Goal: Communication & Community: Answer question/provide support

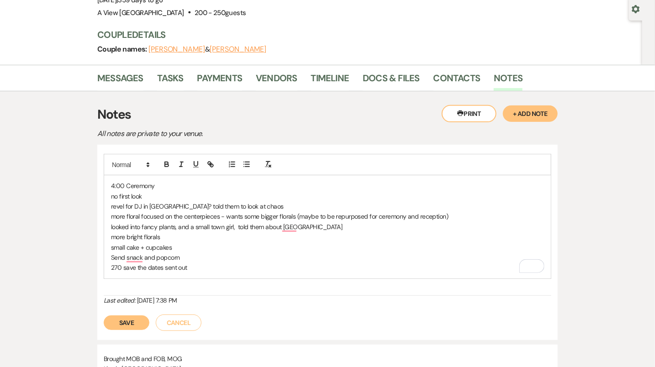
click at [139, 322] on button "Save" at bounding box center [127, 323] width 46 height 15
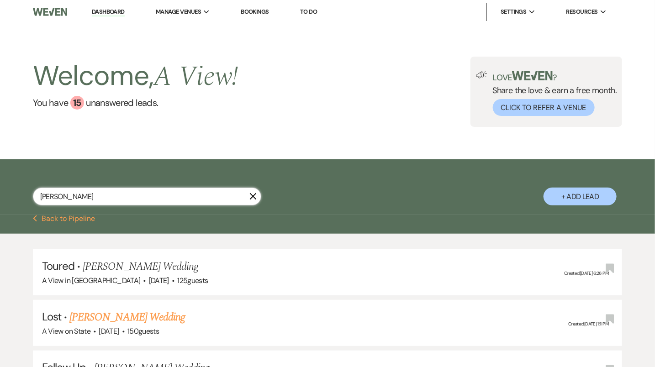
click at [137, 193] on input "claire sandeen" at bounding box center [147, 197] width 228 height 18
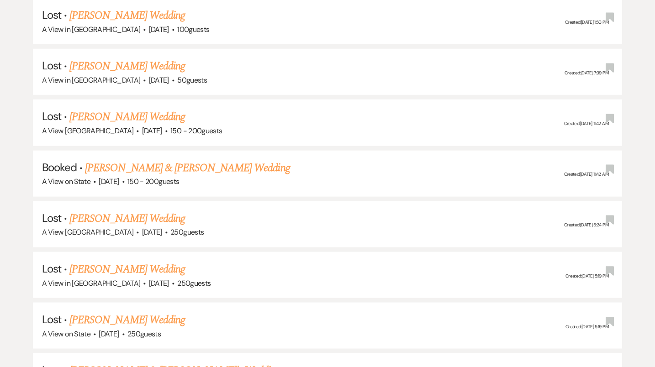
scroll to position [247, 0]
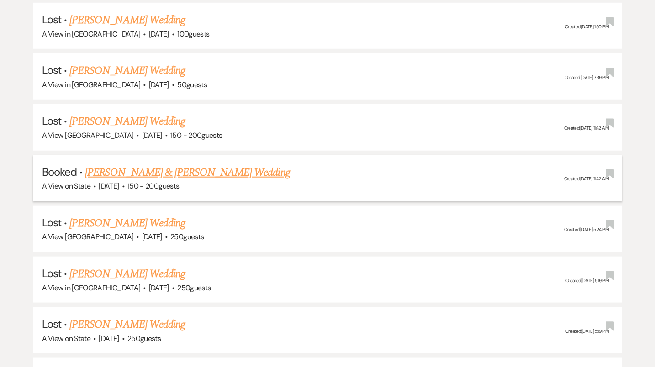
type input "[PERSON_NAME]"
click at [180, 168] on link "[PERSON_NAME] & [PERSON_NAME] Wedding" at bounding box center [187, 172] width 205 height 16
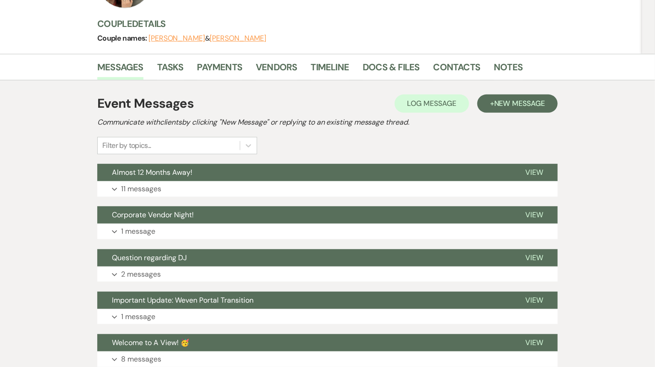
scroll to position [84, 0]
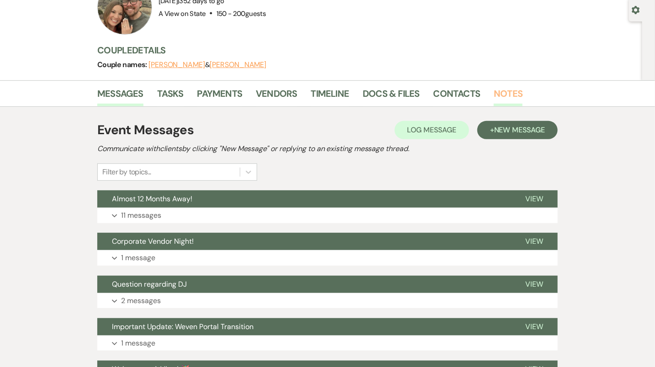
click at [500, 92] on link "Notes" at bounding box center [508, 96] width 29 height 20
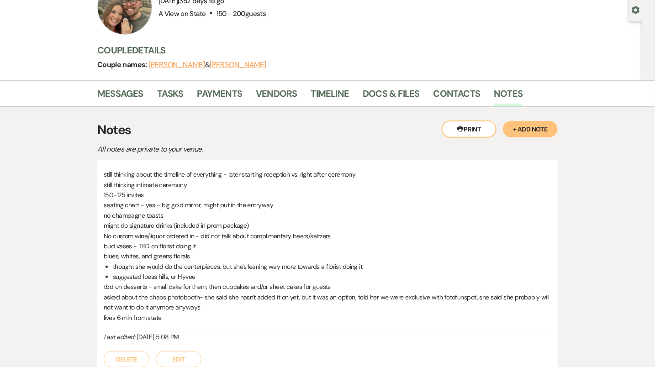
click at [187, 353] on button "Edit" at bounding box center [179, 359] width 46 height 16
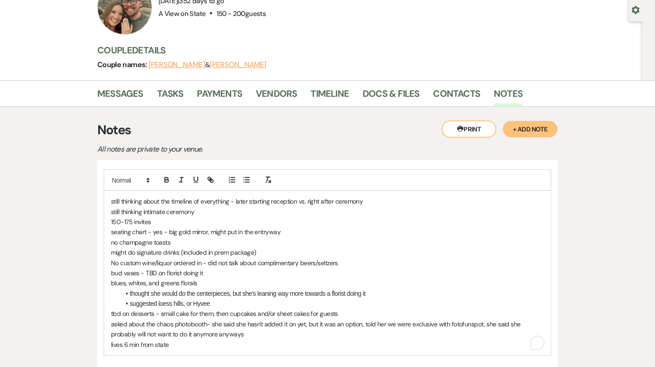
click at [185, 343] on p "lives 6 min from state" at bounding box center [327, 345] width 433 height 10
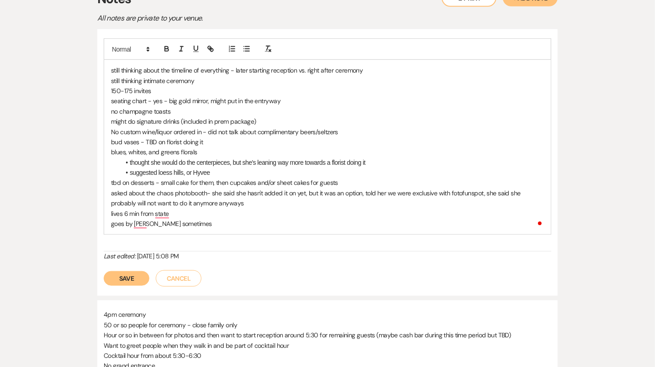
scroll to position [222, 0]
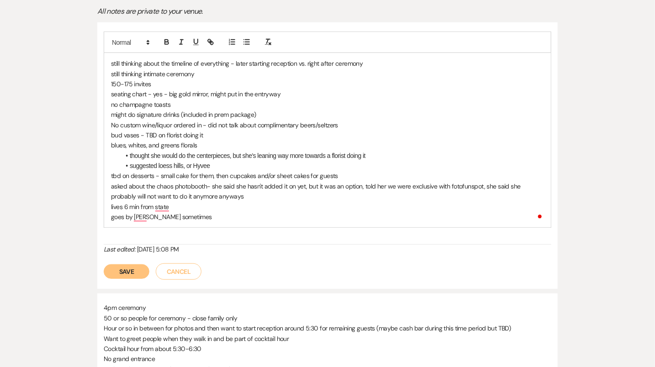
click at [135, 273] on button "Save" at bounding box center [127, 271] width 46 height 15
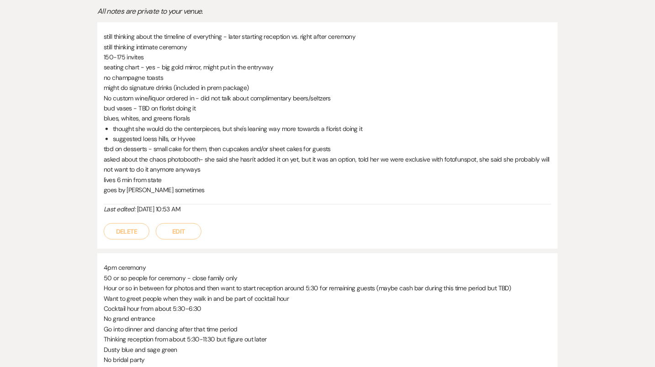
click at [184, 231] on button "Edit" at bounding box center [179, 231] width 46 height 16
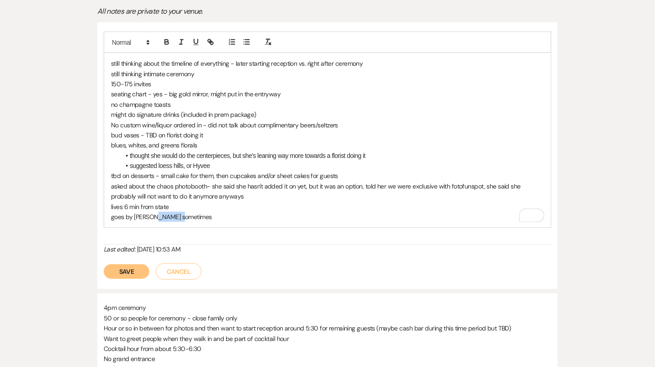
drag, startPoint x: 185, startPoint y: 216, endPoint x: 150, endPoint y: 216, distance: 35.2
click at [150, 216] on p "goes by katie sometimes" at bounding box center [327, 217] width 433 height 10
click at [129, 265] on button "Save" at bounding box center [127, 271] width 46 height 15
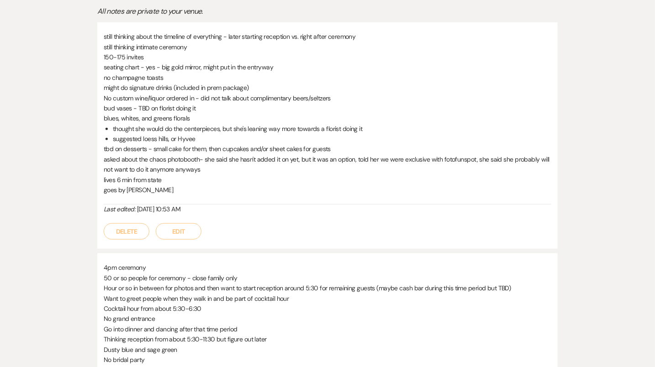
scroll to position [0, 0]
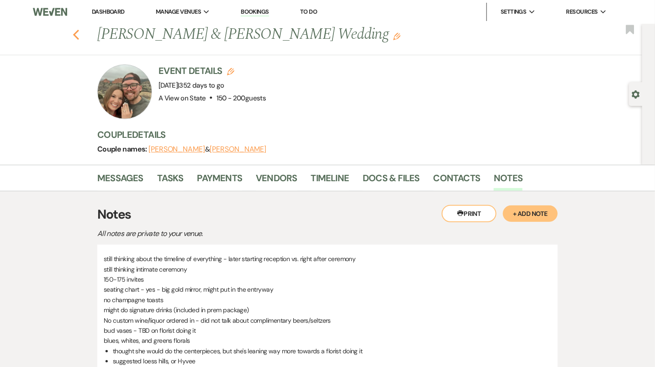
click at [79, 33] on icon "Previous" at bounding box center [76, 34] width 7 height 11
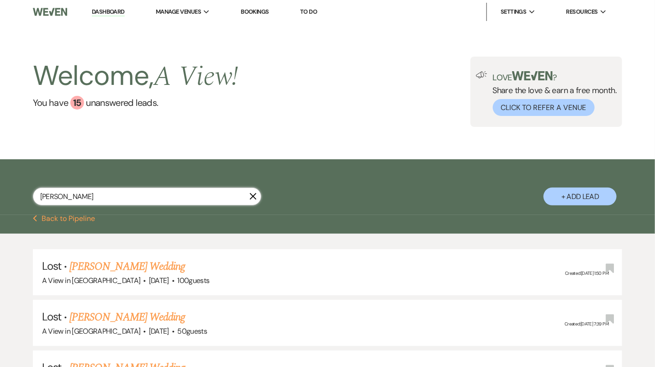
click at [145, 200] on input "[PERSON_NAME]" at bounding box center [147, 197] width 228 height 18
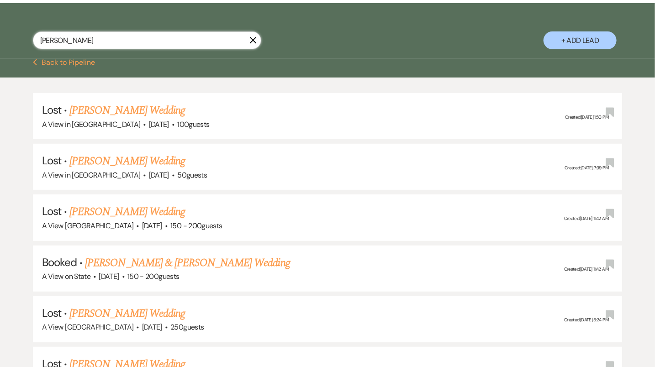
scroll to position [381, 0]
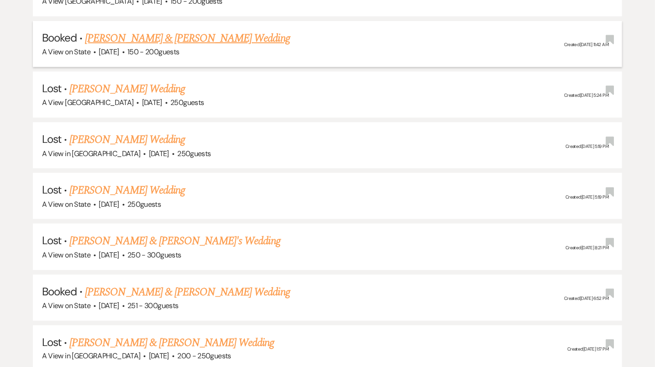
click at [208, 31] on link "[PERSON_NAME] & [PERSON_NAME] Wedding" at bounding box center [187, 38] width 205 height 16
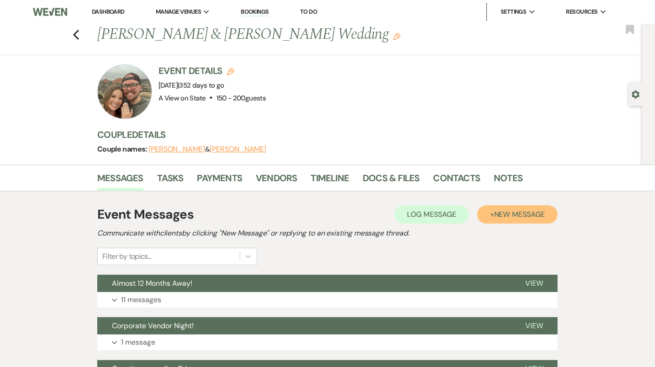
click at [521, 213] on span "New Message" at bounding box center [519, 215] width 51 height 10
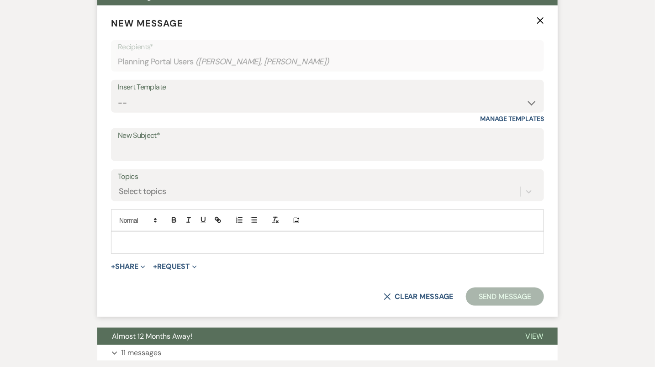
scroll to position [307, 0]
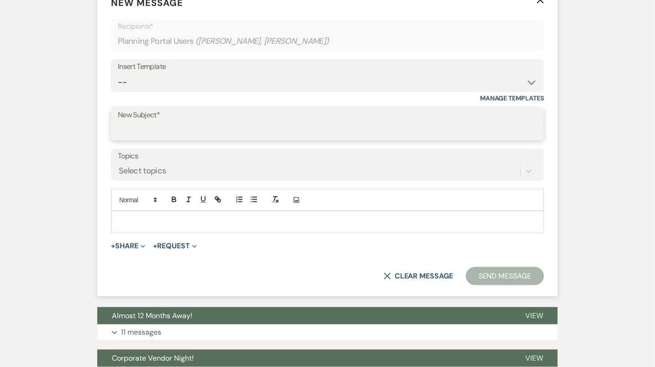
click at [256, 135] on input "New Subject*" at bounding box center [327, 131] width 419 height 18
type input "Thanks for Meeting - 12 Month Recap!!"
click at [242, 221] on p at bounding box center [327, 222] width 418 height 10
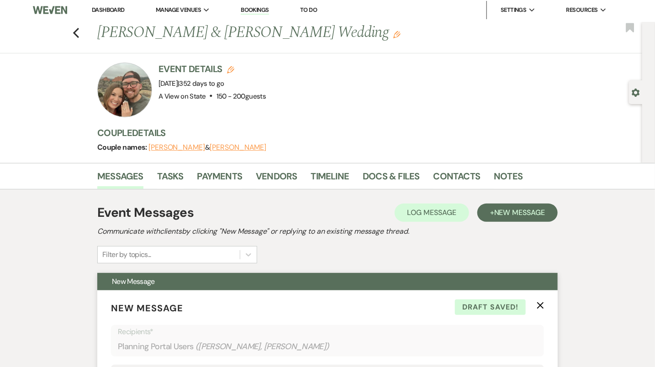
scroll to position [1, 0]
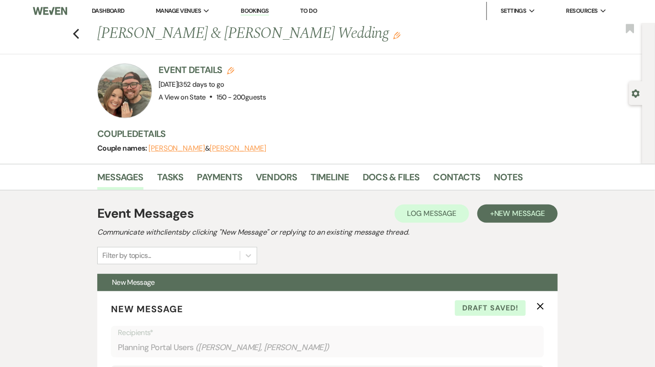
click at [128, 98] on div at bounding box center [124, 90] width 55 height 55
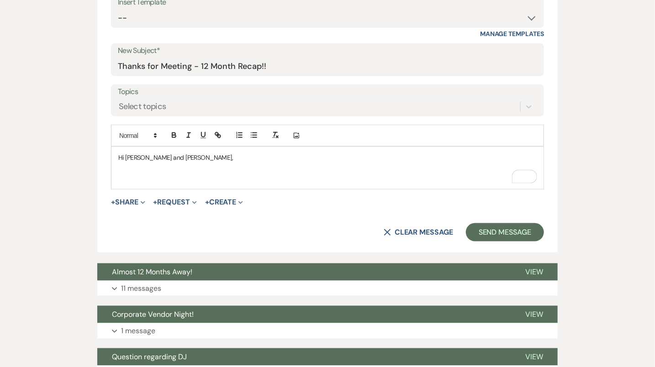
scroll to position [398, 0]
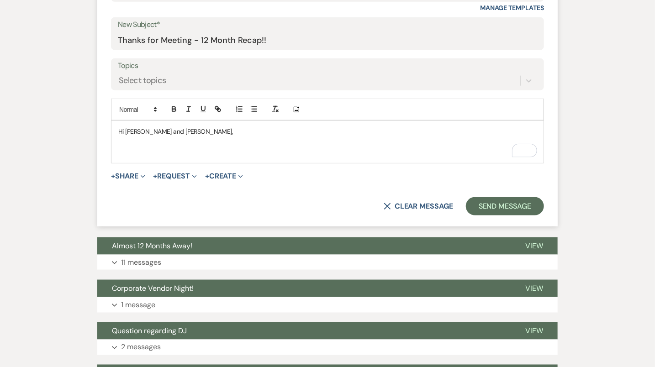
click at [185, 152] on p "To enrich screen reader interactions, please activate Accessibility in Grammarl…" at bounding box center [327, 152] width 418 height 10
click at [184, 137] on p "To enrich screen reader interactions, please activate Accessibility in Grammarl…" at bounding box center [327, 142] width 418 height 10
click at [181, 130] on p "Hi [PERSON_NAME] and [PERSON_NAME]," at bounding box center [327, 131] width 418 height 10
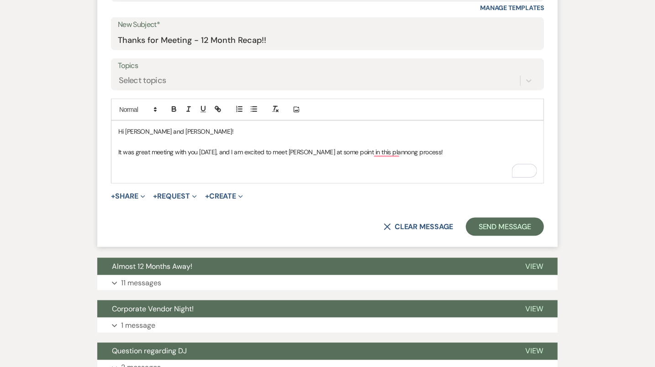
click at [313, 150] on p "It was great meeting with you yesterday, and I am excited to meet Jordan at som…" at bounding box center [327, 152] width 418 height 10
click at [411, 168] on p "To enrich screen reader interactions, please activate Accessibility in Grammarl…" at bounding box center [327, 173] width 418 height 10
click at [423, 150] on p "It was great meeting with you [DATE], and I am excited to meet [PERSON_NAME] at…" at bounding box center [327, 152] width 418 height 10
click at [367, 168] on p "To enrich screen reader interactions, please activate Accessibility in Grammarl…" at bounding box center [327, 173] width 418 height 10
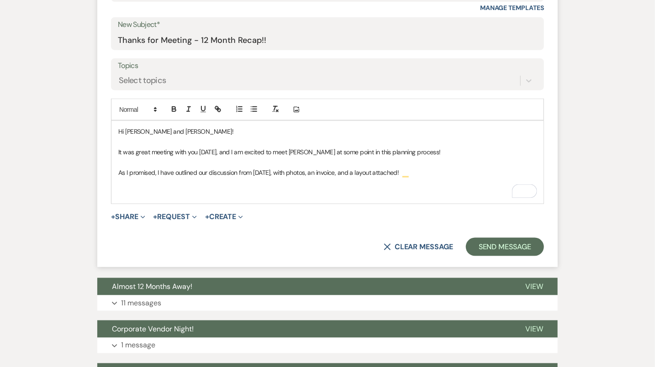
click at [332, 188] on p "To enrich screen reader interactions, please activate Accessibility in Grammarl…" at bounding box center [327, 193] width 418 height 10
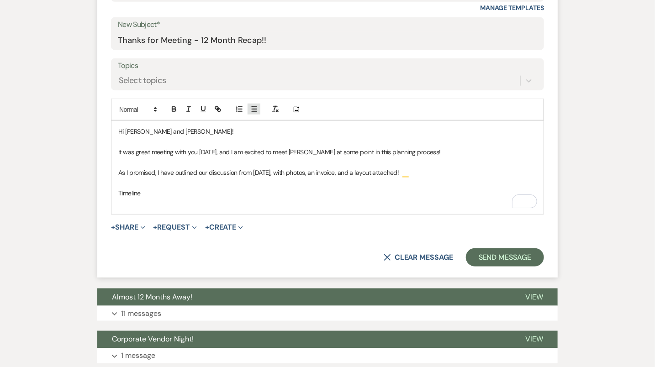
click at [258, 107] on button "button" at bounding box center [253, 109] width 13 height 11
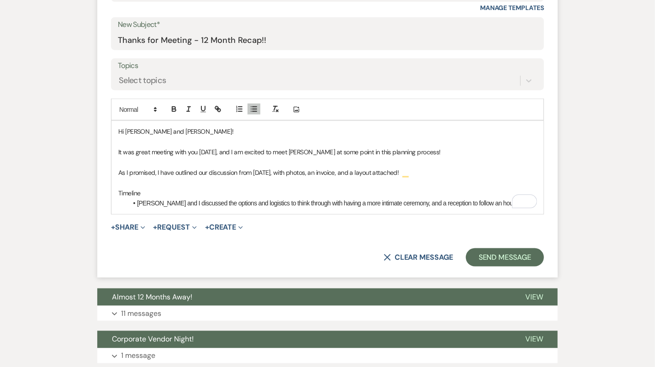
click at [482, 202] on li "Katie and I discussed the options and logistics to think through with having a …" at bounding box center [331, 203] width 409 height 10
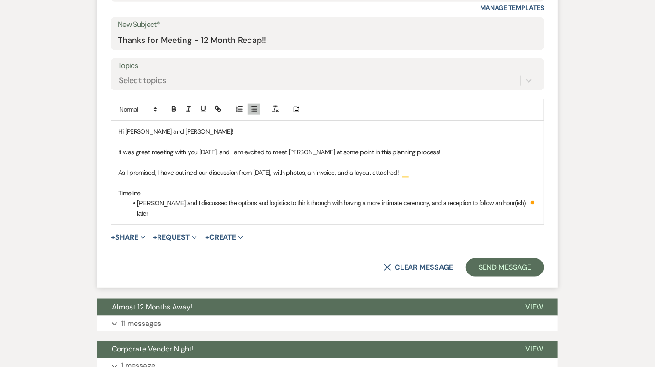
click at [502, 202] on li "Katie and I discussed the options and logistics to think through with having a …" at bounding box center [331, 208] width 409 height 21
click at [507, 203] on li "Katie and I discussed the options and logistics to think through with having a …" at bounding box center [331, 208] width 409 height 21
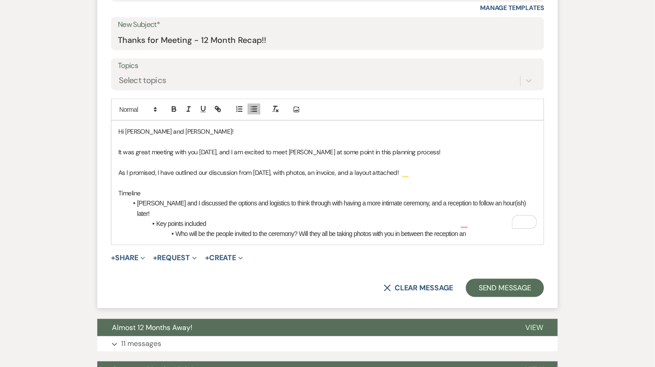
click at [435, 229] on li "Who will be the people invited to the ceremony? Will they all be taking photos …" at bounding box center [331, 234] width 409 height 10
click at [510, 229] on li "Who will be the people invited to the ceremony? Will they all be taking photos …" at bounding box center [331, 234] width 409 height 10
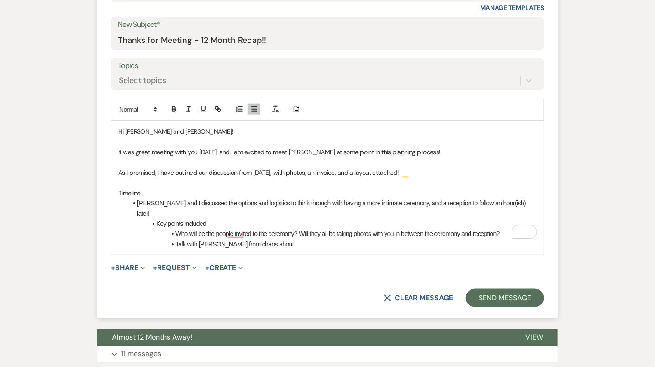
click at [175, 239] on li "Talk with Jesse from chaos about" at bounding box center [331, 244] width 409 height 10
click at [448, 239] on li "Do you want music to be playing in between ceremony & reception? Talk with Jess…" at bounding box center [331, 244] width 409 height 10
click at [489, 239] on li "Do you want music to be playing in between the ceremony & reception? Talk with …" at bounding box center [331, 244] width 409 height 10
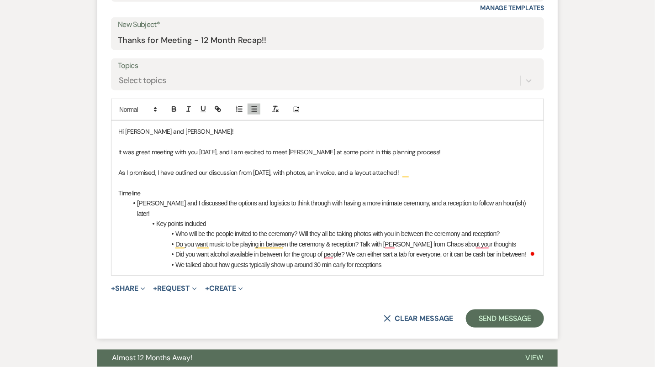
click at [321, 260] on li "We talked about how guests typically show up around 30 min early for receptions" at bounding box center [331, 265] width 409 height 10
click at [424, 260] on li "We talked about how guests typically show up around 15-30 minutes early for rec…" at bounding box center [331, 265] width 409 height 10
click at [405, 260] on li "We talked about how guests typically show up around 15-30 minutes early for rec…" at bounding box center [331, 265] width 409 height 10
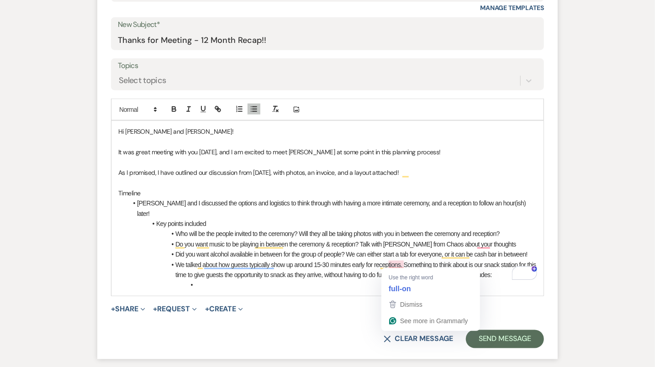
click at [399, 265] on li "We talked about how guests typically show up around 15-30 minutes early for rec…" at bounding box center [331, 270] width 409 height 21
click at [383, 279] on div "Hi Katie and Jordon! It was great meeting with you yesterday, and I am excited …" at bounding box center [327, 208] width 432 height 174
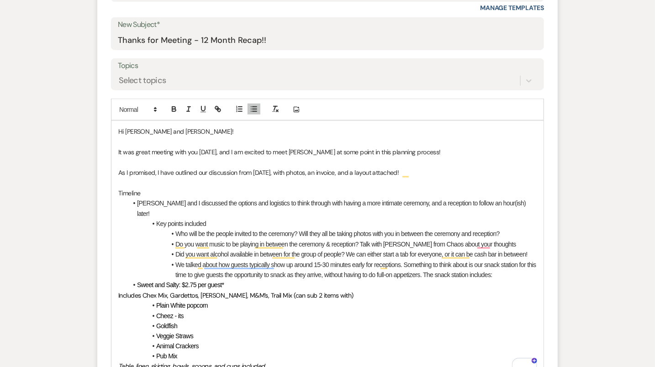
click at [137, 281] on span "Sweet and Salty: $2.75 per guest*" at bounding box center [180, 284] width 87 height 7
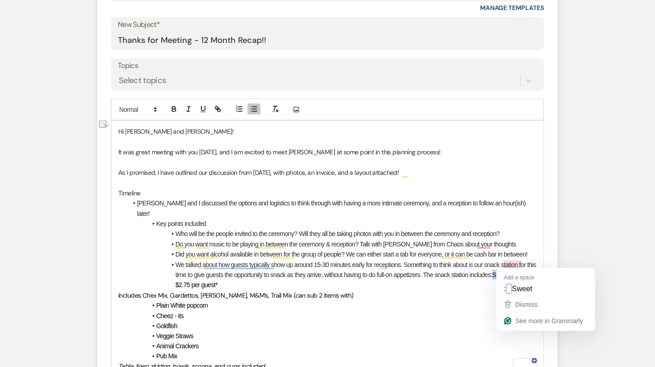
drag, startPoint x: 507, startPoint y: 263, endPoint x: 530, endPoint y: 267, distance: 23.6
click at [531, 268] on html "Dashboard Manage Venues Expand A View in Fontenelle Hills A View West Shores A …" at bounding box center [327, 233] width 655 height 1263
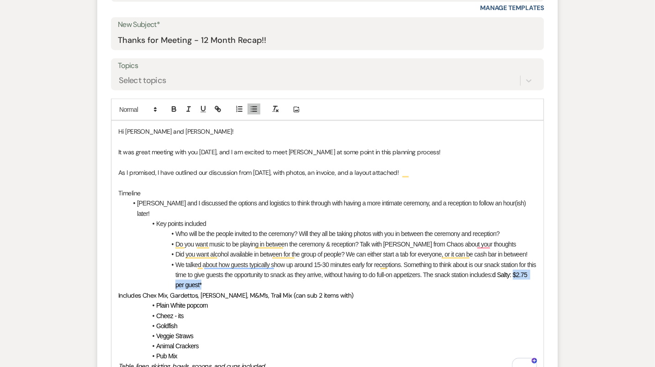
drag, startPoint x: 247, startPoint y: 271, endPoint x: 141, endPoint y: 269, distance: 106.9
click at [140, 270] on li "We talked about how guests typically show up around 15-30 minutes early for rec…" at bounding box center [331, 275] width 409 height 31
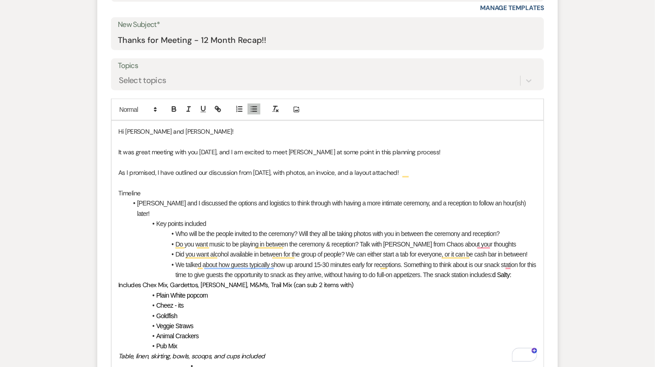
click at [116, 271] on div "Hi Katie and Jordon! It was great meeting with you yesterday, and I am excited …" at bounding box center [327, 249] width 432 height 256
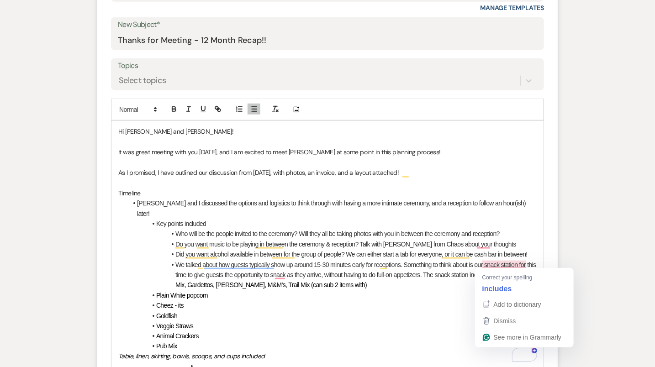
drag, startPoint x: 528, startPoint y: 262, endPoint x: 504, endPoint y: 262, distance: 24.2
click at [504, 262] on li "We talked about how guests typically show up around 15-30 minutes early for rec…" at bounding box center [331, 275] width 409 height 31
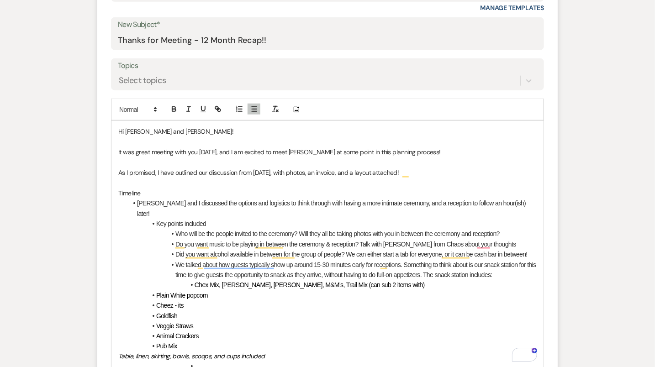
click at [399, 280] on li "Chex Mix, [PERSON_NAME], [PERSON_NAME], M&M’s, Trail Mix (can sub 2 items with)" at bounding box center [331, 285] width 409 height 10
click at [154, 290] on li "Plain White popcorn" at bounding box center [331, 295] width 409 height 10
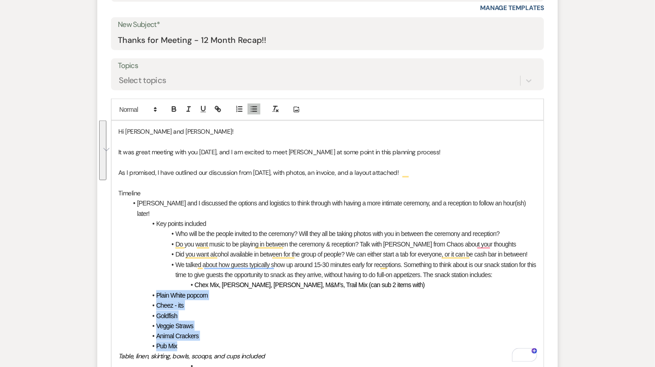
drag, startPoint x: 157, startPoint y: 282, endPoint x: 191, endPoint y: 337, distance: 64.9
click at [192, 337] on ul "Katie and I discussed the options and logistics to think through with having a …" at bounding box center [331, 274] width 409 height 153
copy ul "Plain White popcorn Cheez - its Goldfish Veggie Straws Animal Crackers Pub Mix"
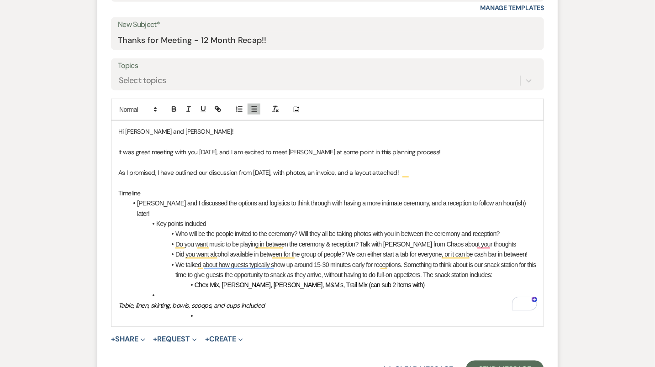
click at [393, 280] on li "Chex Mix, [PERSON_NAME], [PERSON_NAME], M&M’s, Trail Mix (can sub 2 items with)" at bounding box center [331, 285] width 409 height 10
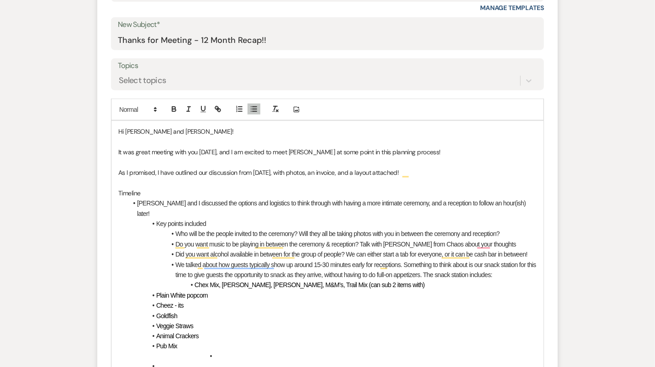
click at [156, 292] on span "Plain White popcorn" at bounding box center [182, 295] width 52 height 7
click at [156, 300] on span "To enrich screen reader interactions, please activate Accessibility in Grammarl…" at bounding box center [156, 305] width 0 height 10
click at [156, 312] on span "Goldfish" at bounding box center [166, 315] width 21 height 7
click at [156, 322] on span "Veggie Straws" at bounding box center [174, 325] width 37 height 7
click at [155, 331] on li "Animal Crackers" at bounding box center [331, 336] width 409 height 10
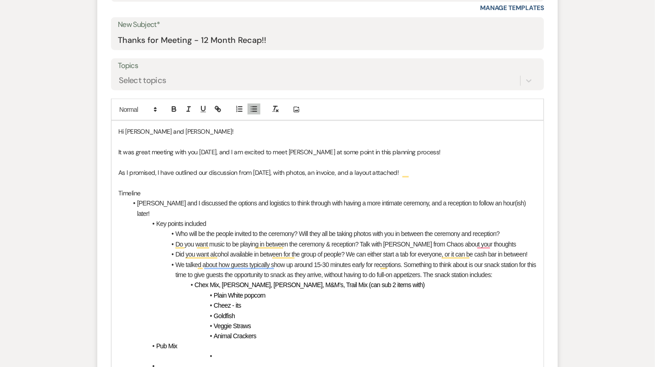
click at [157, 343] on span "Pub Mix" at bounding box center [166, 346] width 21 height 7
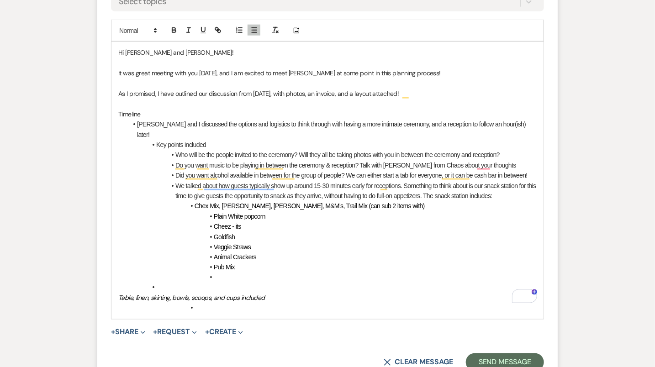
scroll to position [487, 0]
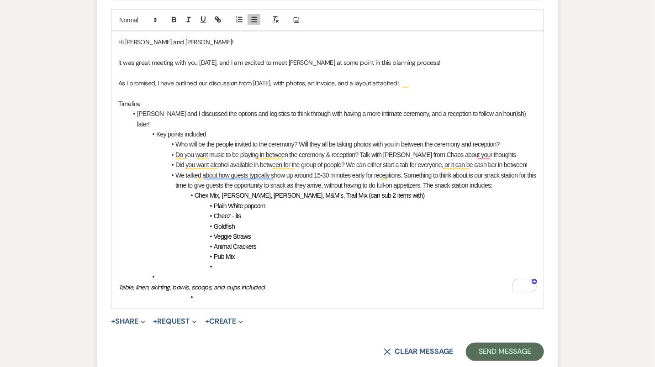
click at [212, 272] on li "To enrich screen reader interactions, please activate Accessibility in Grammarl…" at bounding box center [331, 277] width 409 height 10
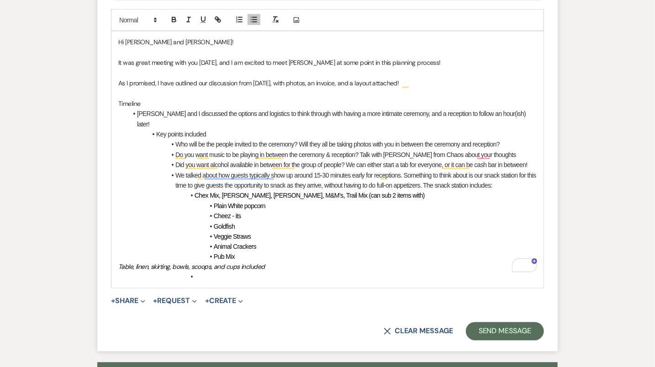
click at [118, 263] on em "Table, linen, skirting, bowls, scoops, and cups included" at bounding box center [191, 267] width 147 height 8
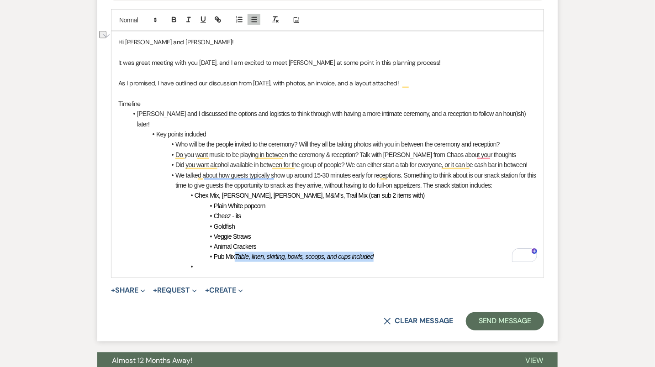
drag, startPoint x: 389, startPoint y: 241, endPoint x: 235, endPoint y: 245, distance: 153.9
click at [235, 252] on li "Pub Mix Table, linen, skirting, bowls, scoops, and cups included" at bounding box center [331, 257] width 409 height 10
click at [195, 262] on li "To enrich screen reader interactions, please activate Accessibility in Grammarl…" at bounding box center [331, 267] width 409 height 10
click at [245, 172] on li "We talked about how guests typically show up around 15-30 minutes early for rec…" at bounding box center [331, 180] width 409 height 21
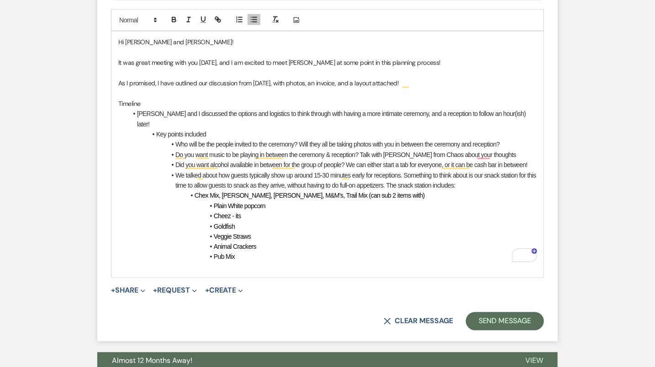
click at [282, 211] on li "Cheez - its" at bounding box center [331, 216] width 409 height 10
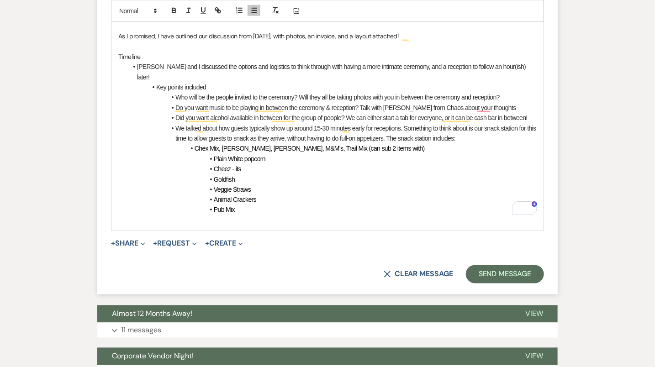
scroll to position [533, 0]
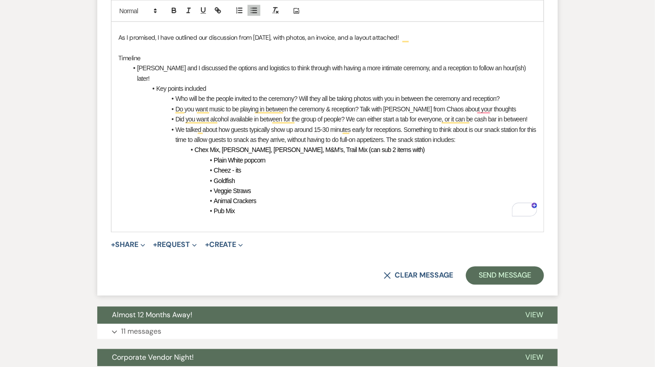
click at [280, 216] on p "To enrich screen reader interactions, please activate Accessibility in Grammarl…" at bounding box center [327, 221] width 418 height 10
click at [343, 216] on p "To enrich screen reader interactions, please activate Accessibility in Grammarl…" at bounding box center [327, 221] width 418 height 10
click at [123, 216] on p "beverage Details" at bounding box center [327, 221] width 418 height 10
click at [170, 216] on p "Beverage Details" at bounding box center [327, 221] width 418 height 10
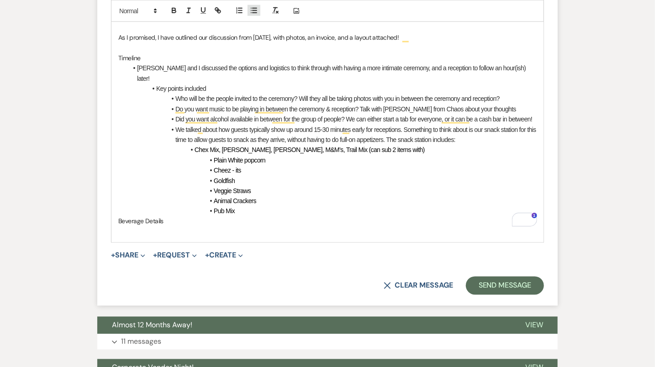
click at [255, 9] on icon "button" at bounding box center [254, 10] width 8 height 8
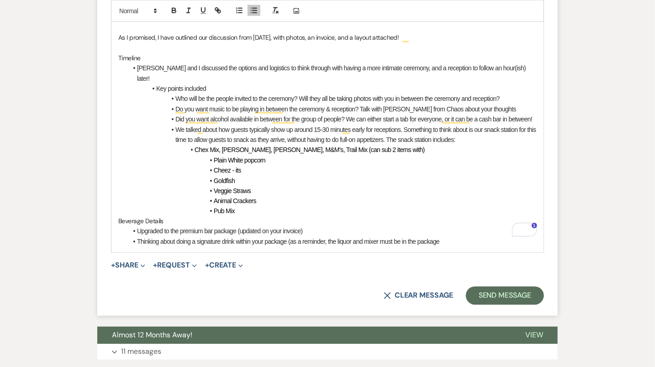
drag, startPoint x: 442, startPoint y: 232, endPoint x: 287, endPoint y: 233, distance: 155.3
click at [287, 237] on li "Thinking about doing a signature drink within your package (as a reminder, the …" at bounding box center [331, 242] width 409 height 10
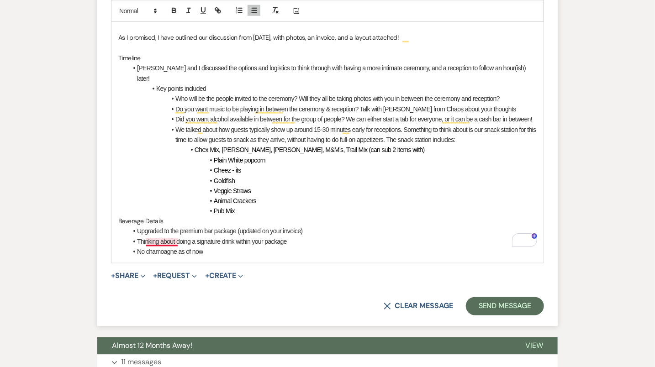
click at [163, 247] on li "No chamoagne as of now" at bounding box center [331, 252] width 409 height 10
click at [211, 247] on li "No champagne as of now" at bounding box center [331, 252] width 409 height 10
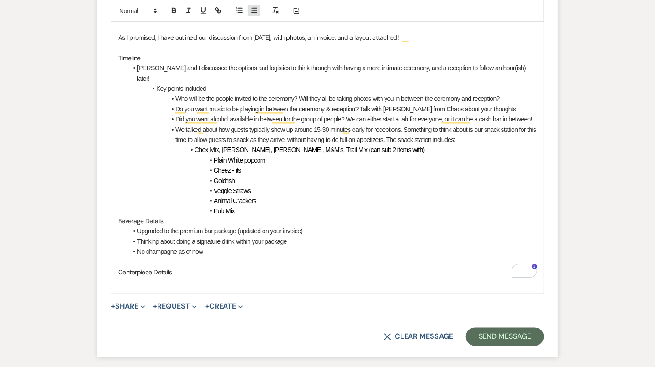
click at [251, 9] on icon "button" at bounding box center [254, 10] width 8 height 8
click at [303, 278] on li "Looking into a florist to put together your centerpieces" at bounding box center [331, 283] width 409 height 10
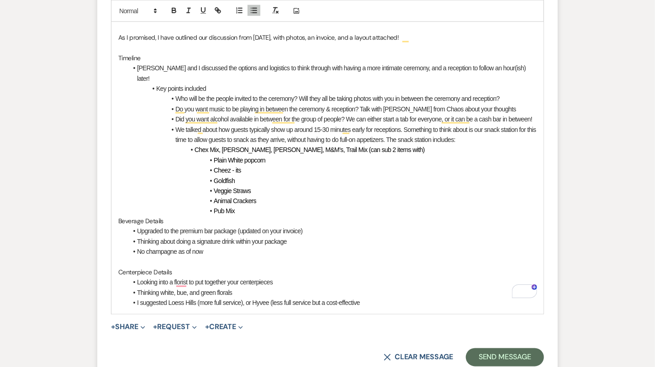
click at [369, 298] on li "I suggested Loess Hills (more full service), or Hyvee (less full service but a …" at bounding box center [331, 303] width 409 height 10
click at [371, 298] on li "I suggested Loess Hills (more full service), or Hyvee (less full service but a …" at bounding box center [331, 303] width 409 height 10
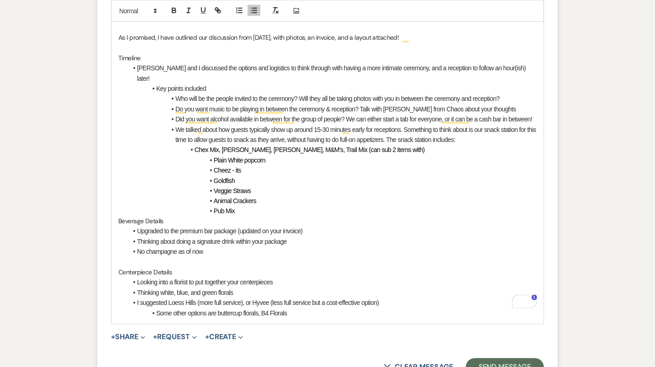
click at [261, 309] on li "Some other options are buttercup florals, B4 Florals" at bounding box center [331, 314] width 409 height 10
click at [298, 309] on li "Some other options are buttercup florals, or B4 Florals" at bounding box center [331, 314] width 409 height 10
click at [305, 309] on li "Some other options are buttercup florals, or B4 Florals" at bounding box center [331, 314] width 409 height 10
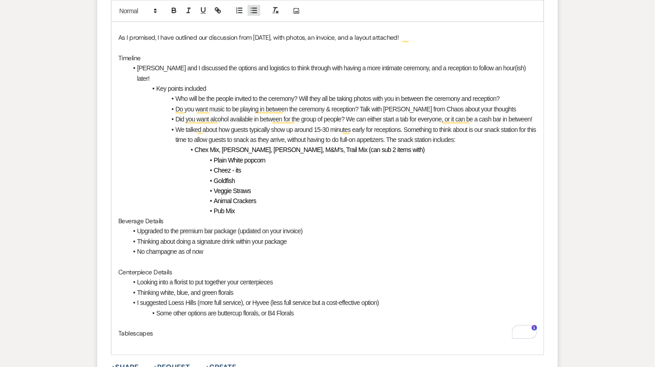
click at [254, 11] on icon "button" at bounding box center [254, 10] width 8 height 8
click at [139, 339] on li "changed the head table to a sweetheart table for just you two!" at bounding box center [331, 344] width 409 height 10
click at [142, 349] on div "Hi Katie and Jordon! It was great meeting with you yesterday, and I am excited …" at bounding box center [327, 175] width 432 height 379
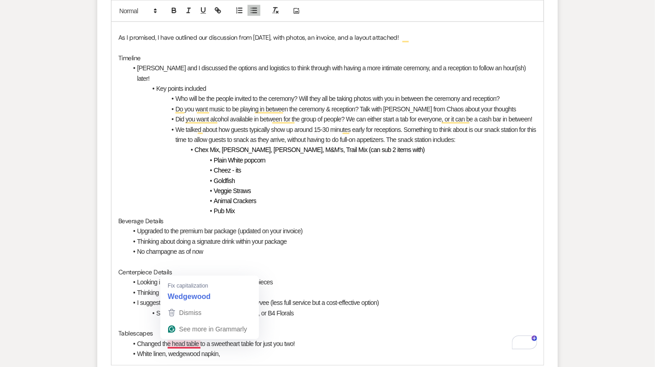
click at [199, 349] on li "White linen, wedgewood napkin," at bounding box center [331, 354] width 409 height 10
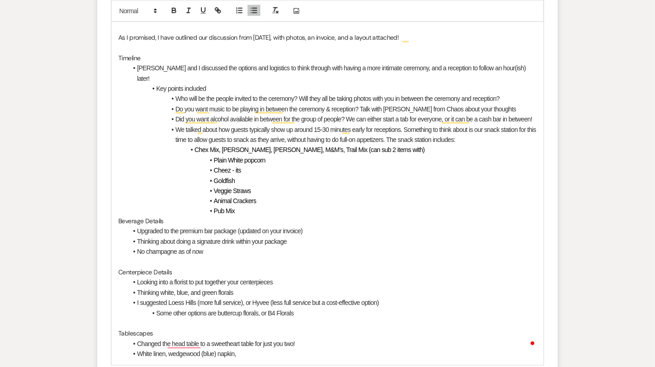
click at [262, 349] on li "White linen, wedgewood (blue) napkin," at bounding box center [331, 354] width 409 height 10
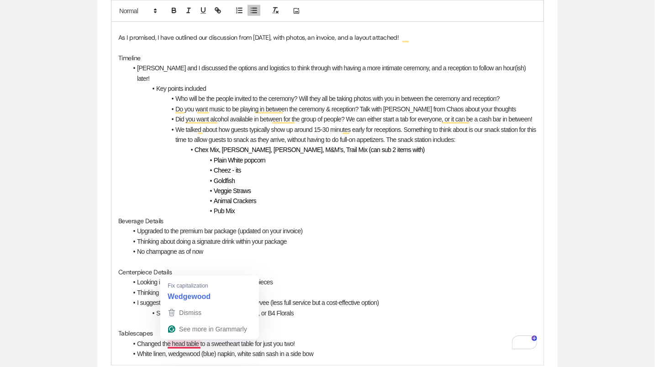
click at [196, 277] on div "Fix capitalization Wedgewood" at bounding box center [209, 290] width 99 height 28
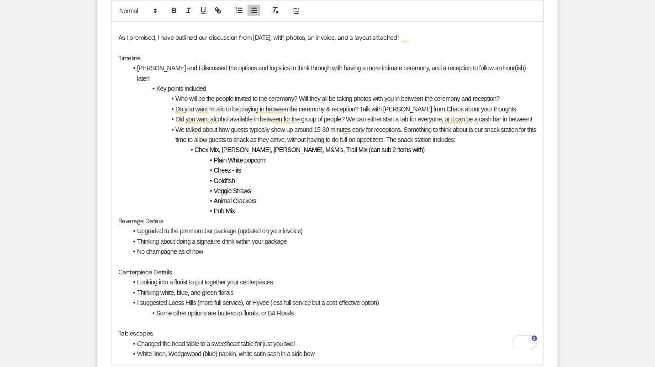
click at [323, 349] on li "White linen, Wedgewood (blue) napkin, white satin sash in a side bow" at bounding box center [331, 354] width 409 height 10
click at [168, 349] on li "White linen, Wedgewood (blue) napkin, white satin sash in a side bow" at bounding box center [331, 354] width 409 height 10
click at [376, 339] on li "Changed the head table to a sweetheart table for just you two!" at bounding box center [331, 344] width 409 height 10
click at [377, 349] on li "White linen, white satin runner, Wedgewood (blue) napkin, white satin sash in a…" at bounding box center [331, 354] width 409 height 10
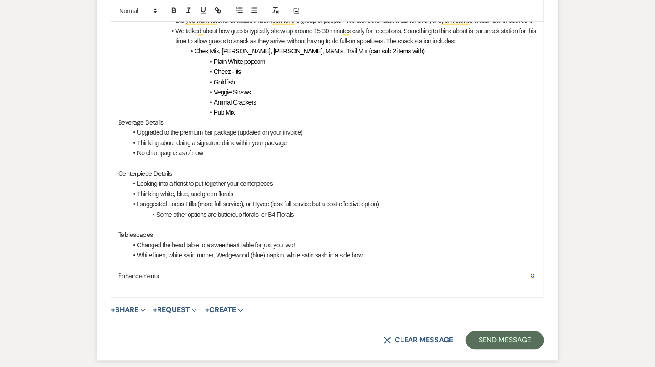
scroll to position [632, 0]
click at [257, 6] on icon "button" at bounding box center [254, 10] width 8 height 8
click at [141, 281] on li "Ivry floral wall or greenery wall as a photo opportunity" at bounding box center [331, 286] width 409 height 10
click at [292, 281] on li "Ivory floral wall or greenery wall as a photo opportunity" at bounding box center [331, 286] width 409 height 10
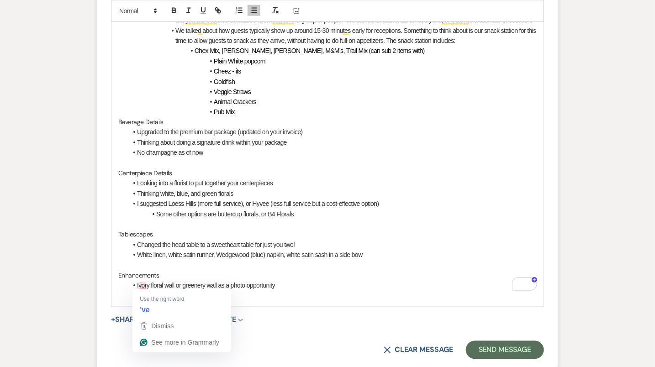
click at [142, 291] on li "I;ve attached a" at bounding box center [331, 296] width 409 height 10
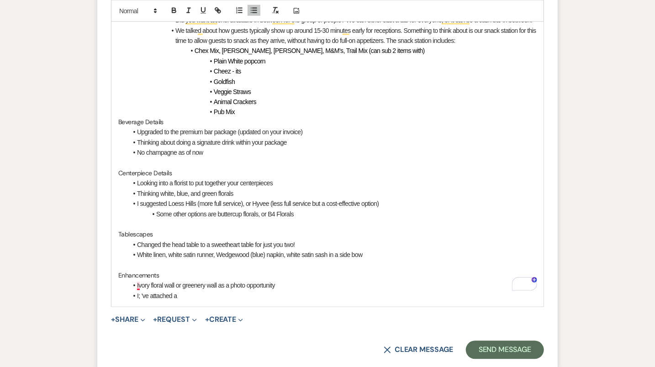
click at [139, 291] on li "I; 've attached a" at bounding box center [331, 296] width 409 height 10
click at [183, 291] on li "I've attached a" at bounding box center [331, 296] width 409 height 10
click at [522, 291] on li "I've attached a pdf of our enhancements! If you are looking for something else,…" at bounding box center [331, 296] width 409 height 10
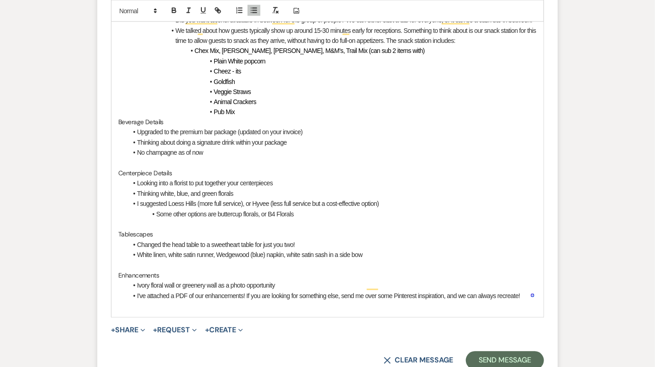
click at [178, 301] on p "To enrich screen reader interactions, please activate Accessibility in Grammarl…" at bounding box center [327, 306] width 418 height 10
click at [527, 291] on li "I've attached a PDF of our enhancements! If you are looking for something else,…" at bounding box center [331, 296] width 409 height 10
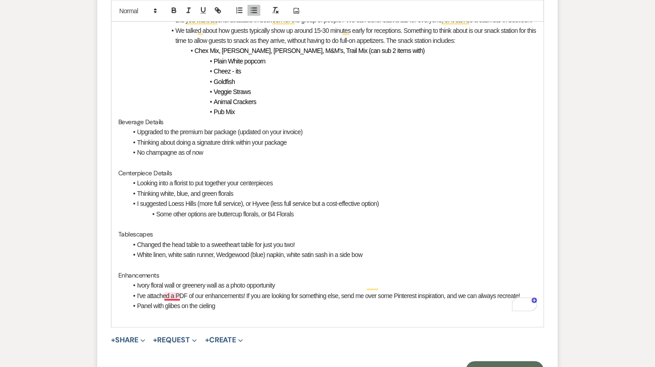
click at [173, 301] on li "Panel with glibes on the cieling" at bounding box center [331, 306] width 409 height 10
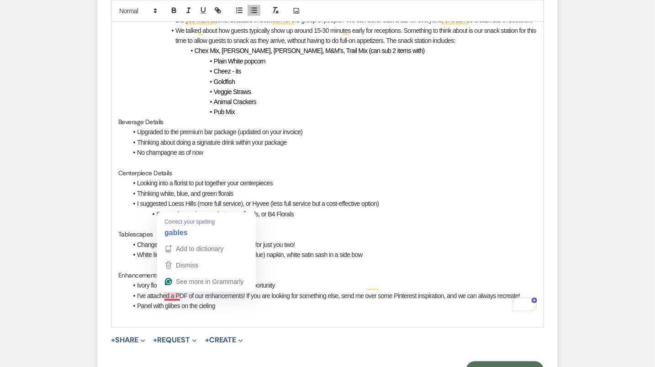
click at [167, 312] on p "To enrich screen reader interactions, please activate Accessibility in Grammarl…" at bounding box center [327, 317] width 418 height 10
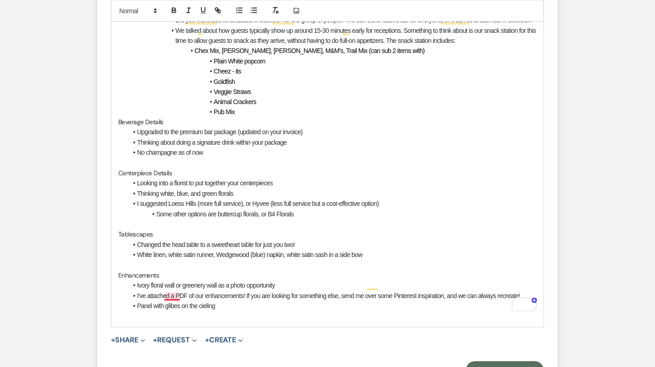
click at [175, 301] on li "Panel with glibes on the cieling" at bounding box center [331, 306] width 409 height 10
click at [231, 301] on li "Panel with globes on the ceiling" at bounding box center [331, 306] width 409 height 10
click at [226, 301] on li "Panel with globes on the ceiling" at bounding box center [331, 306] width 409 height 10
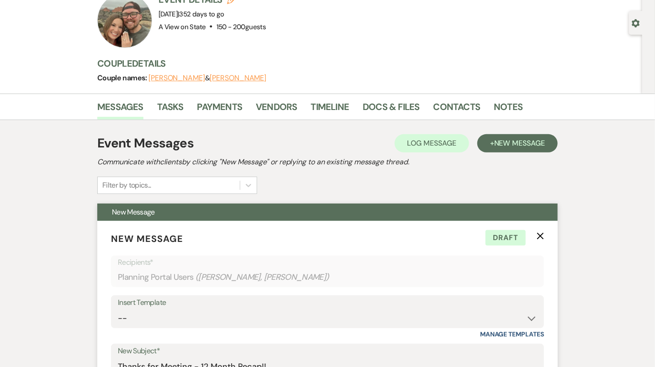
scroll to position [0, 0]
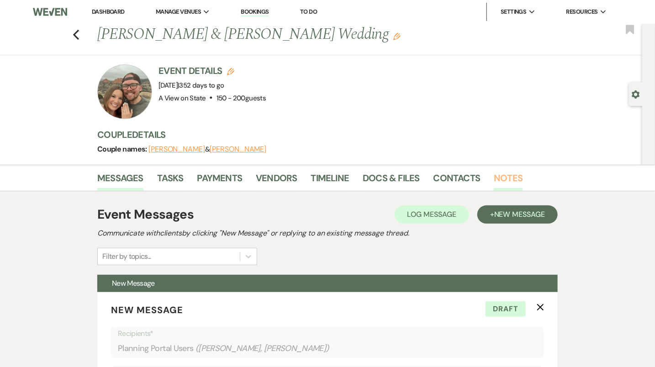
click at [497, 178] on link "Notes" at bounding box center [508, 181] width 29 height 20
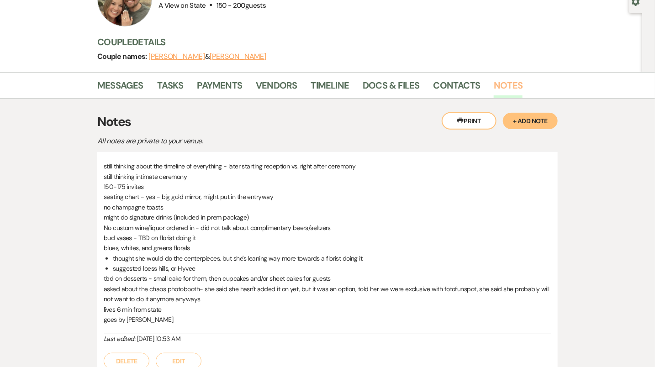
scroll to position [133, 0]
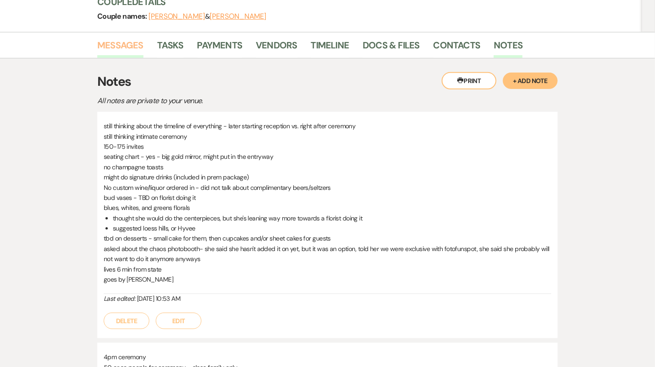
click at [121, 53] on link "Messages" at bounding box center [120, 48] width 46 height 20
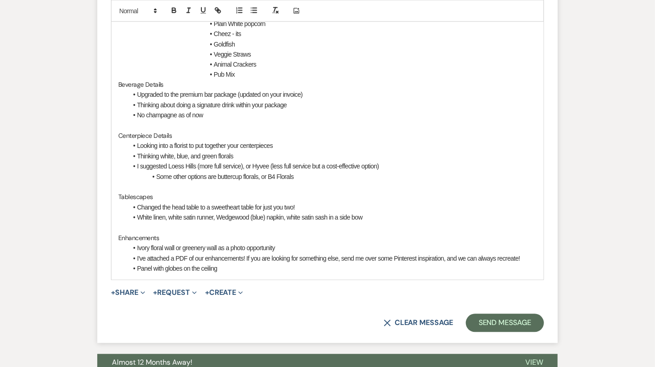
scroll to position [672, 0]
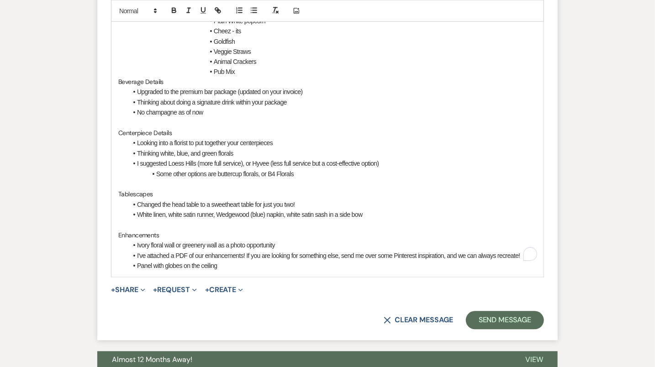
click at [265, 261] on li "Panel with globes on the ceiling" at bounding box center [331, 266] width 409 height 10
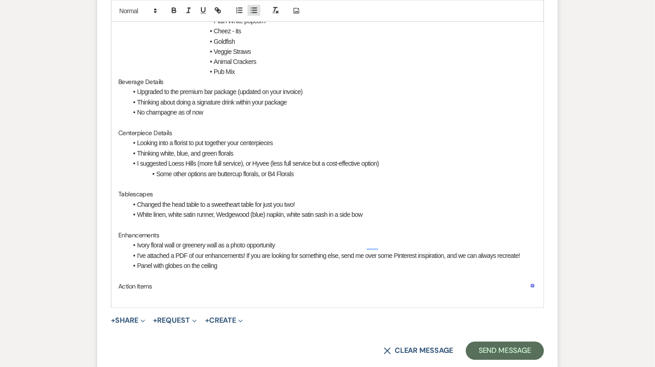
click at [252, 9] on icon "button" at bounding box center [254, 10] width 8 height 8
click at [158, 292] on li "Discuss timeline and ultimate goal for the ceremony/reception" at bounding box center [331, 297] width 409 height 10
click at [343, 292] on li "Discuss the timeline and ultimate goal for the ceremony/reception" at bounding box center [331, 297] width 409 height 10
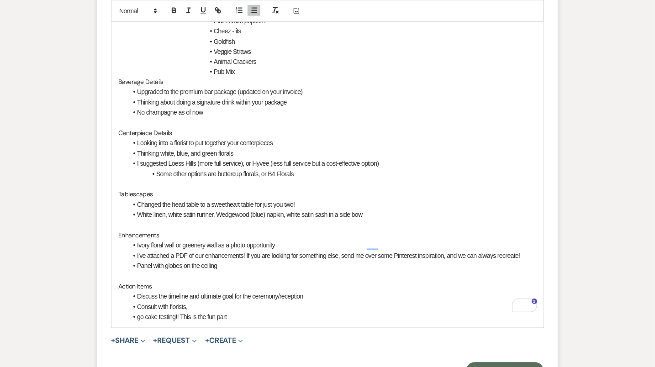
click at [142, 312] on li "go cake testing!! This is the fun part" at bounding box center [331, 317] width 409 height 10
click at [256, 312] on li "Go cake testing!! This is the fun part" at bounding box center [331, 317] width 409 height 10
click at [310, 292] on li "Discuss the timeline and ultimate goal for the ceremony/reception" at bounding box center [331, 297] width 409 height 10
click at [206, 302] on li "Consult with florists," at bounding box center [331, 307] width 409 height 10
click at [195, 312] on li "Go cake testing!! This is the fun part" at bounding box center [331, 317] width 409 height 10
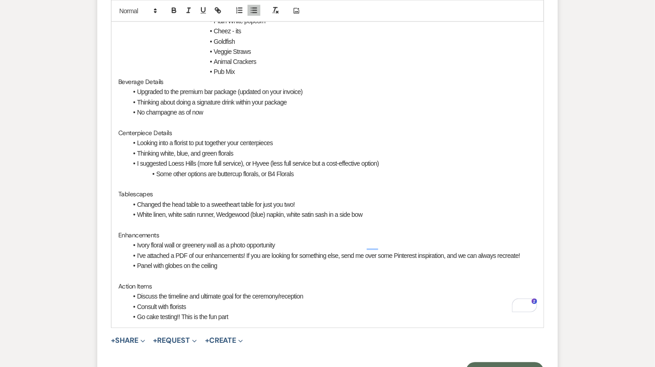
click at [192, 302] on li "Consult with florists" at bounding box center [331, 307] width 409 height 10
click at [245, 312] on li "Go cake testing!! This is the fun part" at bounding box center [331, 317] width 409 height 10
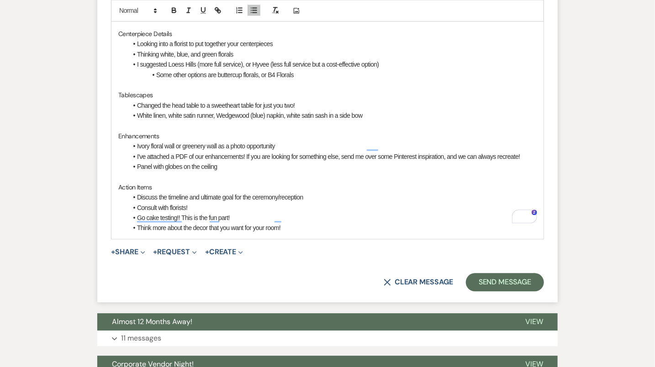
scroll to position [770, 0]
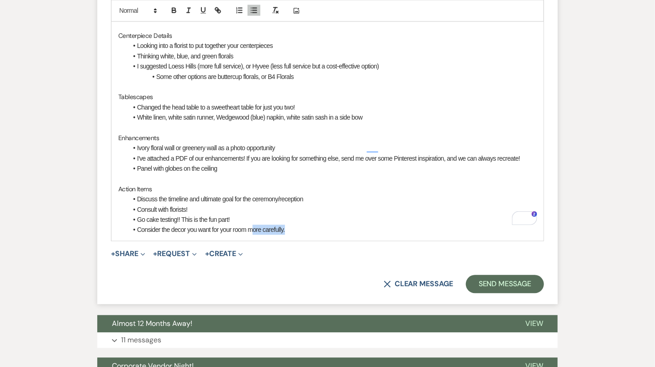
drag, startPoint x: 296, startPoint y: 217, endPoint x: 253, endPoint y: 217, distance: 43.8
click at [253, 225] on li "Consider the decor you want for your room more carefully." at bounding box center [331, 230] width 409 height 10
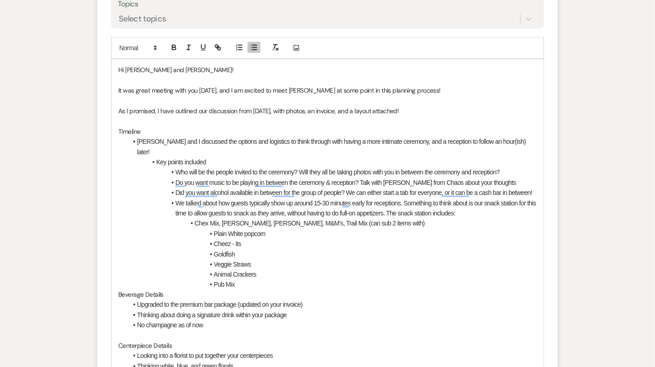
scroll to position [698, 0]
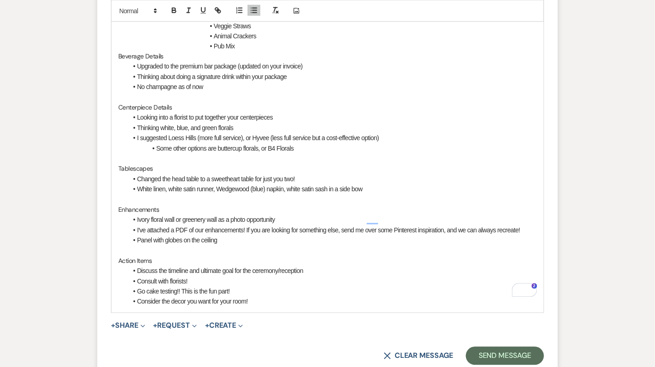
click at [234, 236] on li "Panel with globes on the ceiling" at bounding box center [331, 241] width 409 height 10
click at [380, 184] on li "White linen, white satin runner, Wedgewood (blue) napkin, white satin sash in a…" at bounding box center [331, 189] width 409 height 10
drag, startPoint x: 158, startPoint y: 198, endPoint x: 78, endPoint y: 197, distance: 79.9
click at [78, 197] on div "Event Messages Log Log Message + New Message Communicate with clients by clicki…" at bounding box center [327, 113] width 521 height 1238
click at [240, 236] on li "Panel with globes on the ceiling" at bounding box center [331, 241] width 409 height 10
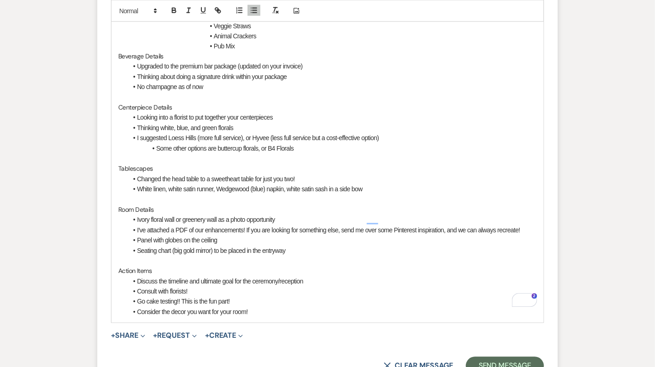
click at [283, 215] on li "Ivory floral wall or greenery wall as a photo opportunity" at bounding box center [331, 220] width 409 height 10
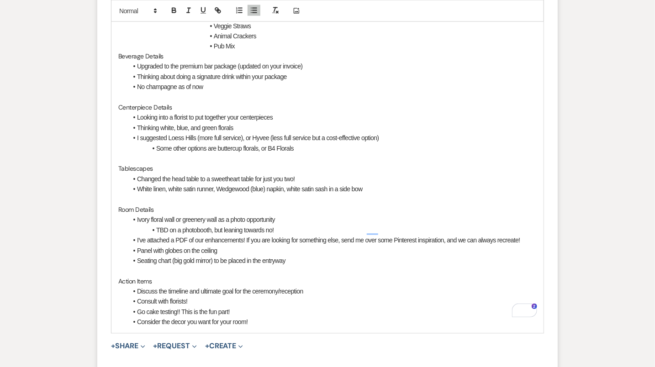
click at [281, 317] on li "Consider the decor you want for your room!" at bounding box center [331, 322] width 409 height 10
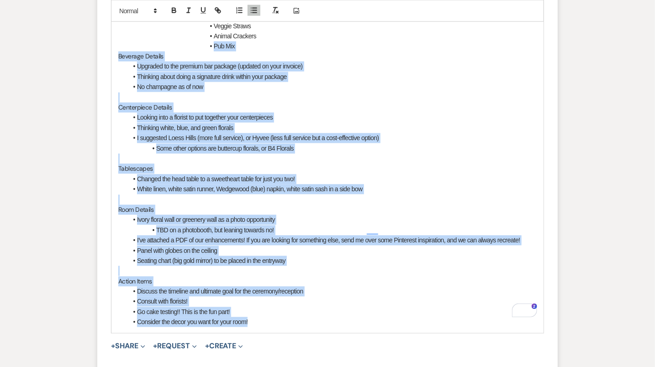
drag, startPoint x: 281, startPoint y: 307, endPoint x: 125, endPoint y: 32, distance: 316.7
click at [125, 32] on div "Hi [PERSON_NAME] and [PERSON_NAME]! It was great meeting with you [DATE], and I…" at bounding box center [327, 77] width 432 height 512
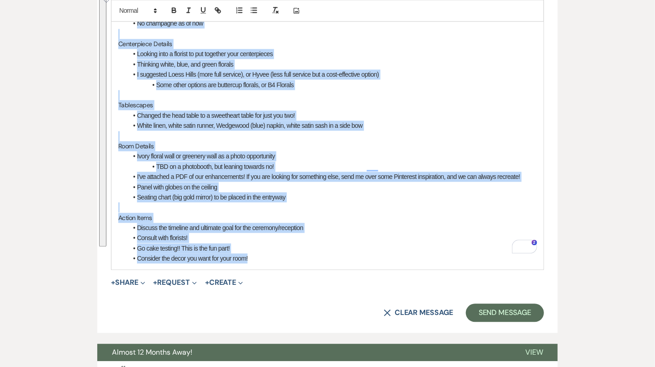
scroll to position [802, 0]
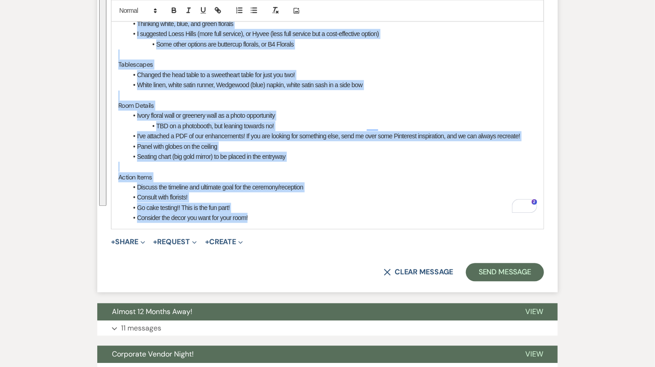
drag, startPoint x: 116, startPoint y: 50, endPoint x: 255, endPoint y: 200, distance: 204.5
copy div "Hi [PERSON_NAME] and [PERSON_NAME]! It was great meeting with you [DATE], and I…"
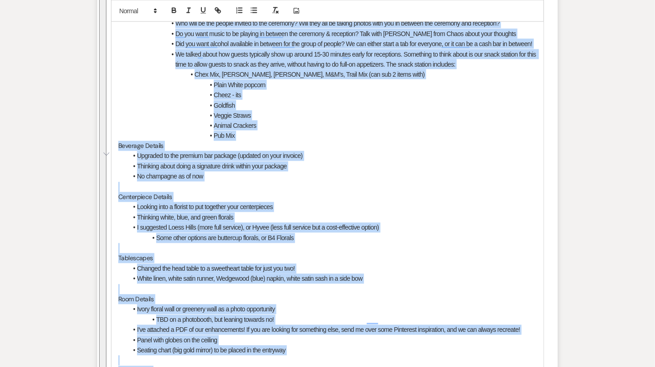
scroll to position [457, 0]
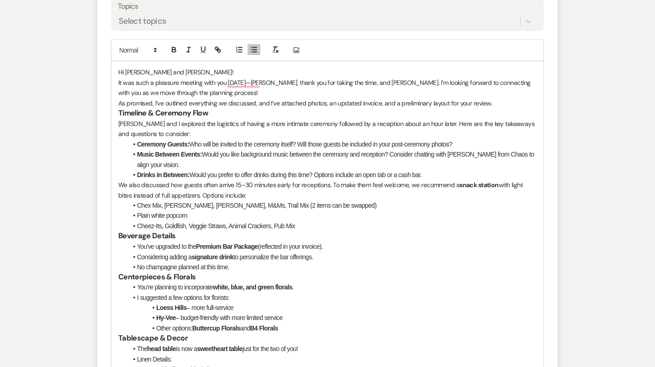
click at [193, 68] on p "Hi [PERSON_NAME] and [PERSON_NAME]!" at bounding box center [327, 72] width 418 height 10
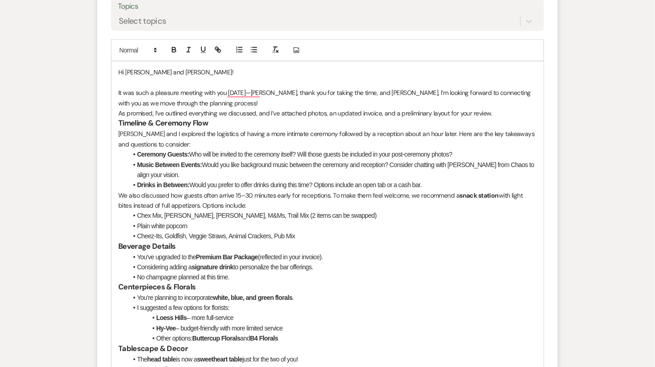
click at [240, 105] on p "It was such a pleasure meeting with you [DATE]—[PERSON_NAME], thank you for tak…" at bounding box center [327, 98] width 418 height 21
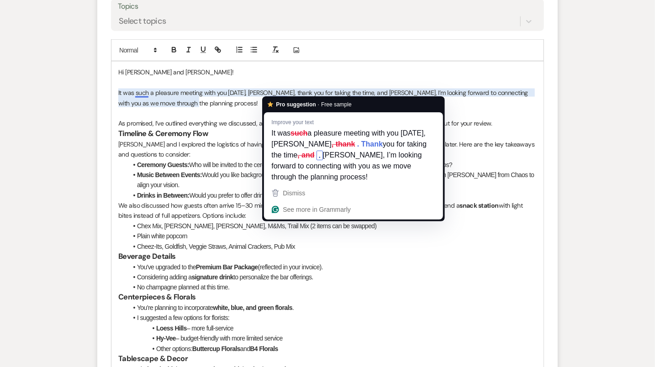
click at [271, 92] on p "It was such a pleasure meeting with you [DATE], [PERSON_NAME], thank you for ta…" at bounding box center [327, 98] width 418 height 21
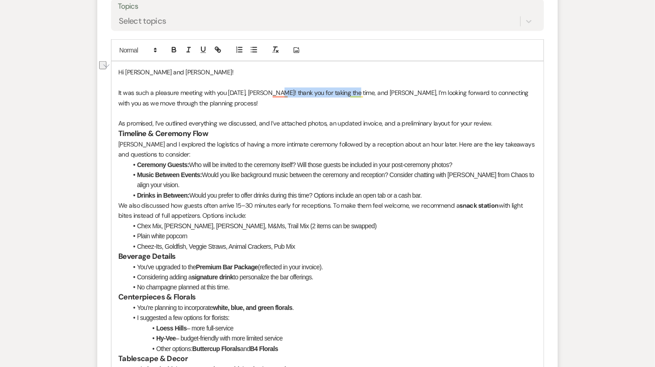
drag, startPoint x: 272, startPoint y: 91, endPoint x: 350, endPoint y: 93, distance: 77.7
click at [350, 93] on p "It was such a pleasure meeting with you [DATE], [PERSON_NAME]! thank you for ta…" at bounding box center [327, 98] width 418 height 21
drag, startPoint x: 315, startPoint y: 90, endPoint x: 286, endPoint y: 92, distance: 28.8
click at [286, 92] on p "It was such a pleasure meeting with you [DATE], [PERSON_NAME]! I am and [PERSON…" at bounding box center [327, 98] width 418 height 21
drag, startPoint x: 295, startPoint y: 94, endPoint x: 282, endPoint y: 93, distance: 12.3
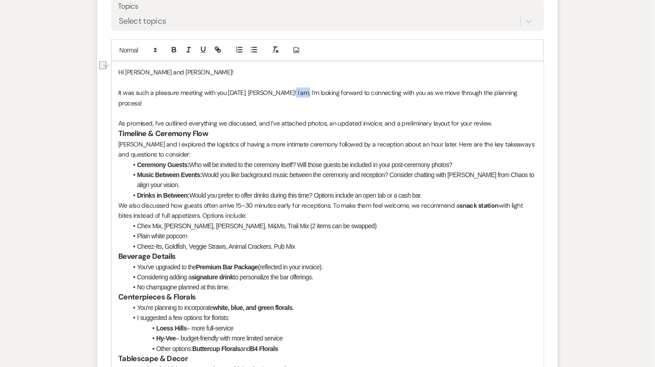
click at [282, 93] on p "It was such a pleasure meeting with you [DATE], [PERSON_NAME]! I am, I’m lookin…" at bounding box center [327, 98] width 418 height 21
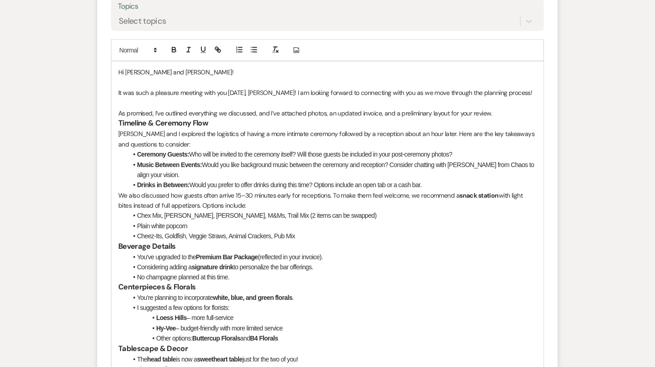
click at [334, 93] on p "It was such a pleasure meeting with you [DATE], [PERSON_NAME]! I am looking for…" at bounding box center [327, 93] width 418 height 10
drag, startPoint x: 390, startPoint y: 94, endPoint x: 381, endPoint y: 92, distance: 9.3
click at [381, 93] on p "It was such a pleasure meeting with you [DATE], [PERSON_NAME]! I am looking for…" at bounding box center [327, 93] width 418 height 10
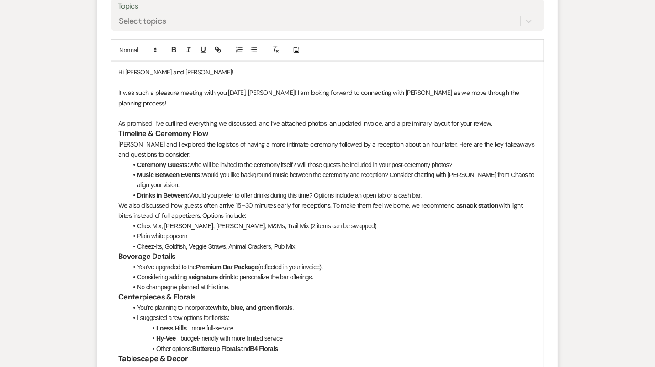
click at [399, 108] on p "To enrich screen reader interactions, please activate Accessibility in Grammarl…" at bounding box center [327, 113] width 418 height 10
click at [401, 91] on p "It was such a pleasure meeting with you [DATE], [PERSON_NAME]! I am looking for…" at bounding box center [327, 98] width 418 height 21
click at [369, 129] on h3 "Timeline & Ceremony Flow" at bounding box center [327, 134] width 418 height 11
click at [500, 118] on p "As promised, I’ve outlined everything we discussed, and I’ve attached photos, a…" at bounding box center [327, 123] width 418 height 10
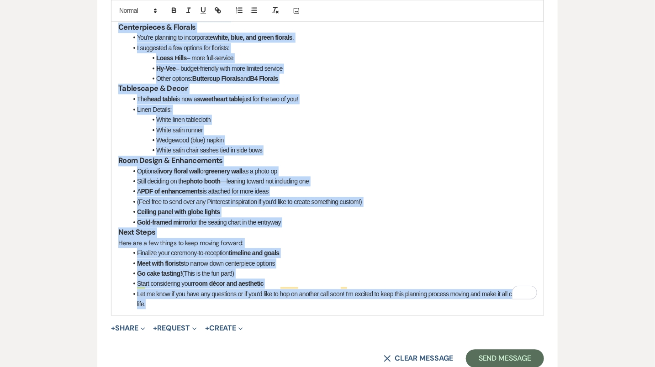
scroll to position [840, 0]
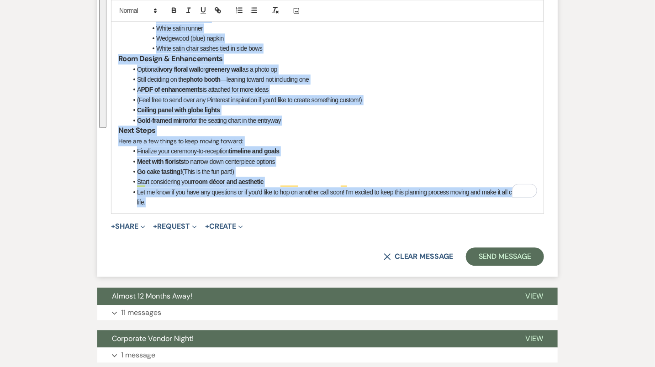
drag, startPoint x: 119, startPoint y: 130, endPoint x: 265, endPoint y: 196, distance: 160.4
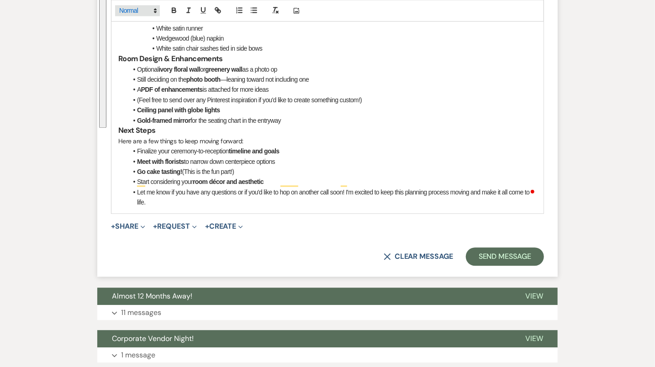
click at [135, 10] on span at bounding box center [137, 10] width 45 height 11
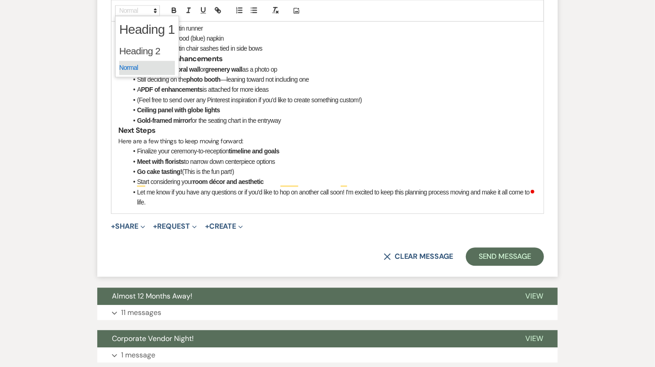
click at [137, 62] on span at bounding box center [147, 68] width 56 height 14
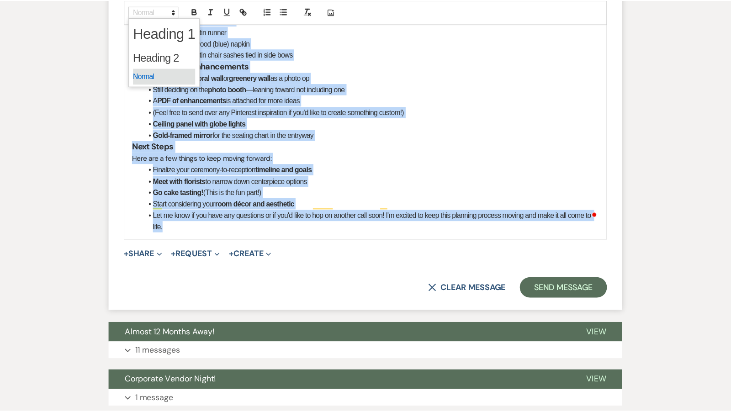
scroll to position [344, 0]
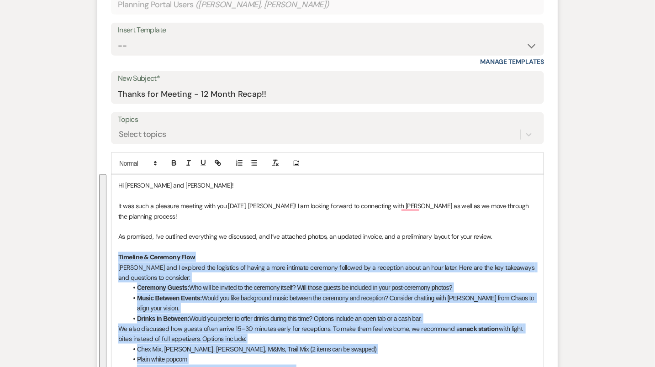
click at [207, 252] on p "Timeline & Ceremony Flow" at bounding box center [327, 257] width 418 height 10
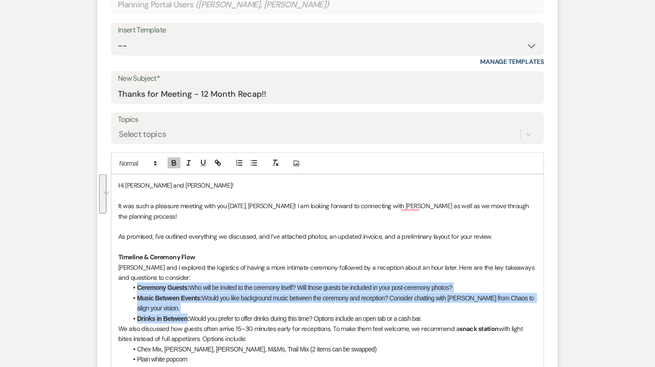
drag, startPoint x: 138, startPoint y: 274, endPoint x: 186, endPoint y: 308, distance: 58.9
click at [187, 309] on ul "Ceremony Guests: Who will be invited to the ceremony itself? Will those guests …" at bounding box center [331, 303] width 409 height 41
click at [175, 161] on icon "button" at bounding box center [173, 162] width 3 height 2
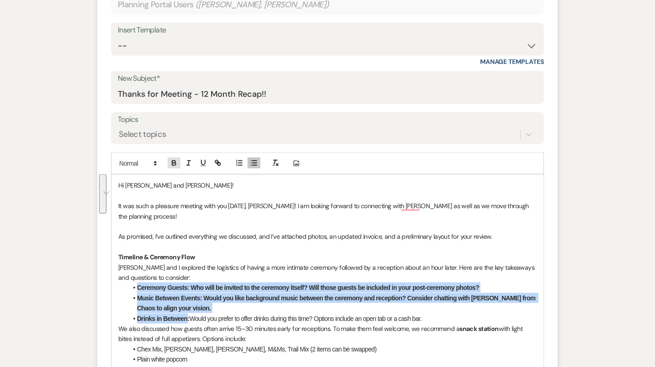
click at [175, 161] on icon "button" at bounding box center [173, 162] width 3 height 2
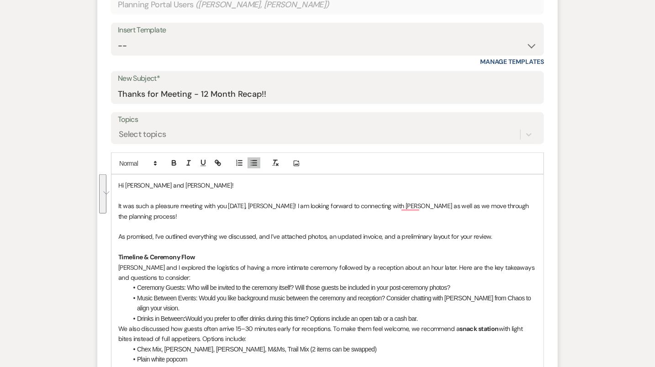
click at [235, 314] on li "Drinks in Between : Would you prefer to offer drinks during this time? Options …" at bounding box center [331, 319] width 409 height 10
click at [215, 270] on p "[PERSON_NAME] and I explored the logistics of having a more intimate ceremony f…" at bounding box center [327, 273] width 418 height 21
click at [190, 266] on p "[PERSON_NAME] and I explored the logistics of having a more intimate ceremony f…" at bounding box center [327, 273] width 418 height 21
click at [289, 299] on li "Music Between Events: Would you like background music between the ceremony and …" at bounding box center [331, 303] width 409 height 21
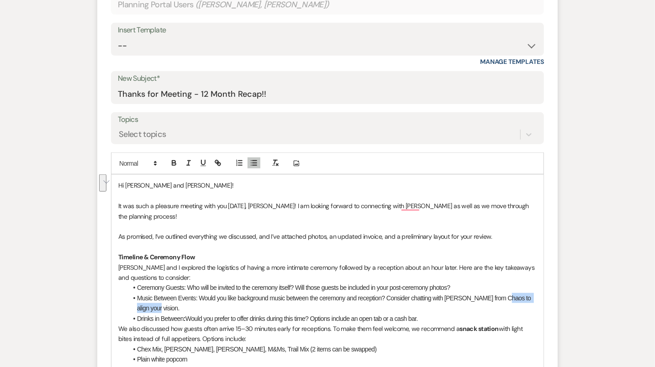
drag, startPoint x: 262, startPoint y: 298, endPoint x: 501, endPoint y: 288, distance: 239.5
click at [501, 293] on li "Music Between Events: Would you like background music between the ceremony and …" at bounding box center [331, 303] width 409 height 21
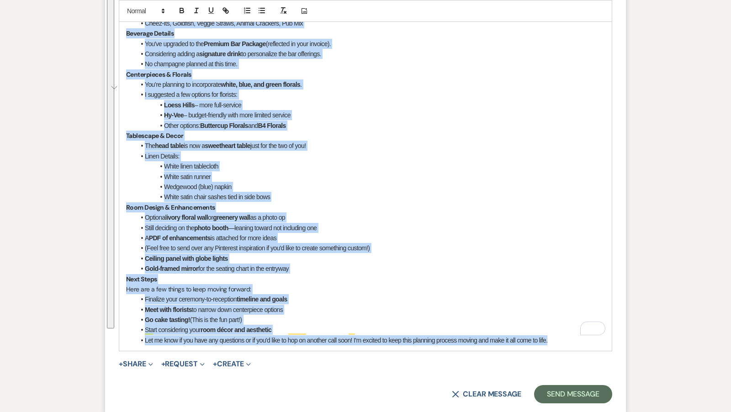
scroll to position [674, 0]
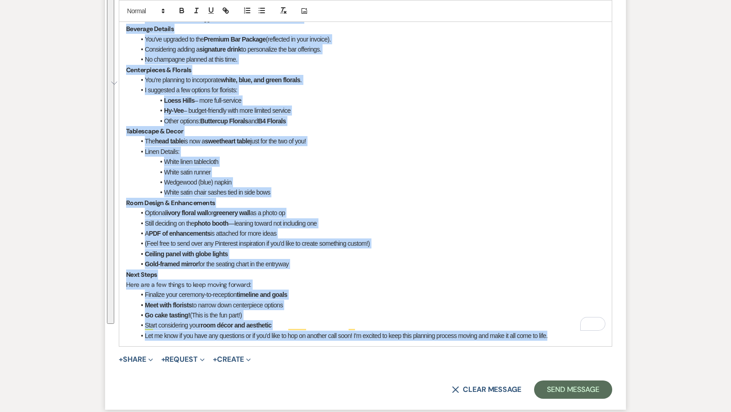
drag, startPoint x: 124, startPoint y: 180, endPoint x: 287, endPoint y: 343, distance: 231.2
click at [288, 343] on form "New Message X Draft Recipients* Planning Portal Users ( [PERSON_NAME], [PERSON_…" at bounding box center [365, 14] width 521 height 792
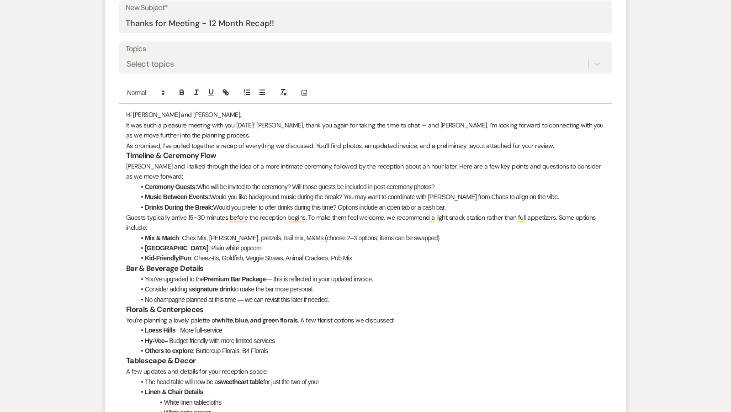
scroll to position [414, 0]
click at [239, 111] on p "Hi [PERSON_NAME] and [PERSON_NAME]," at bounding box center [365, 116] width 479 height 10
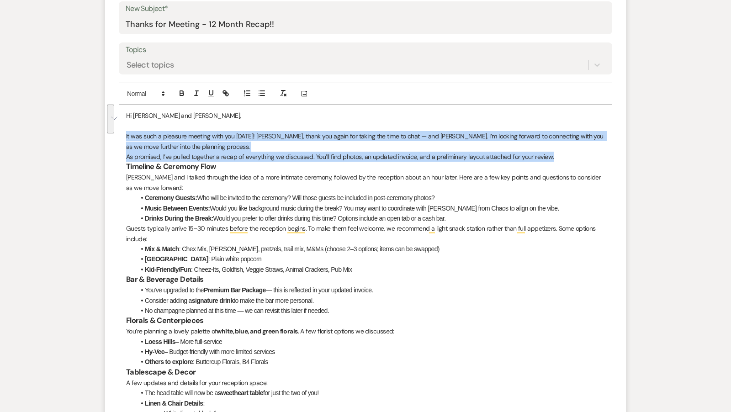
drag, startPoint x: 125, startPoint y: 132, endPoint x: 559, endPoint y: 157, distance: 434.5
click at [559, 157] on div "Hi [PERSON_NAME] and [PERSON_NAME], It was such a pleasure meeting with you [DA…" at bounding box center [365, 356] width 492 height 503
copy div "It was such a pleasure meeting with you [DATE]! [PERSON_NAME], thank you again …"
click at [310, 142] on p "It was such a pleasure meeting with you [DATE]! [PERSON_NAME], thank you again …" at bounding box center [365, 141] width 479 height 21
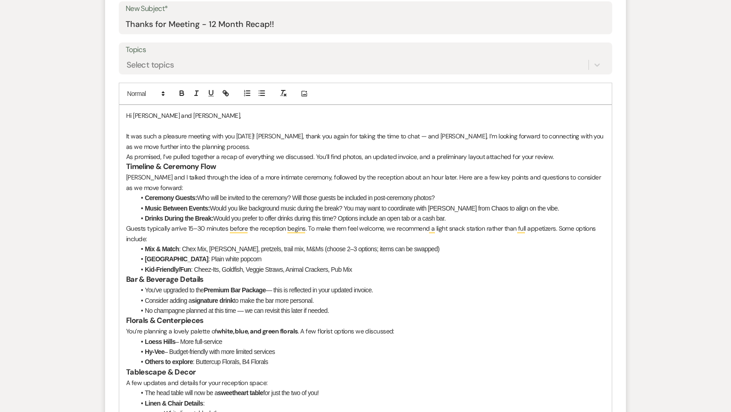
click at [144, 133] on p "It was such a pleasure meeting with you [DATE]! [PERSON_NAME], thank you again …" at bounding box center [365, 141] width 479 height 21
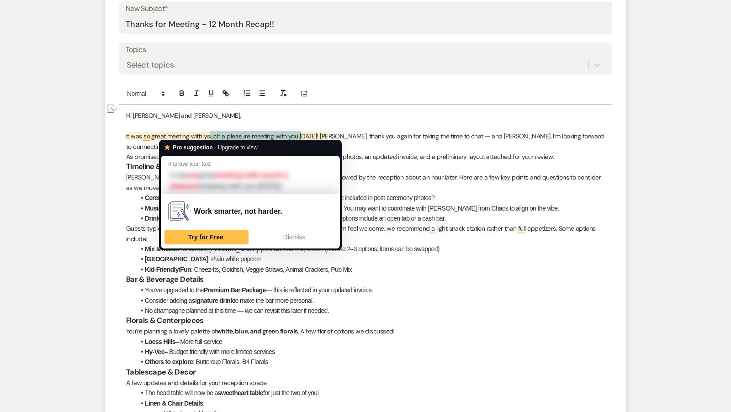
drag, startPoint x: 301, startPoint y: 134, endPoint x: 210, endPoint y: 135, distance: 90.4
click at [210, 135] on p "It was so great meeting with ysuch a pleasure meeting with you yesterday! Katie…" at bounding box center [365, 141] width 479 height 21
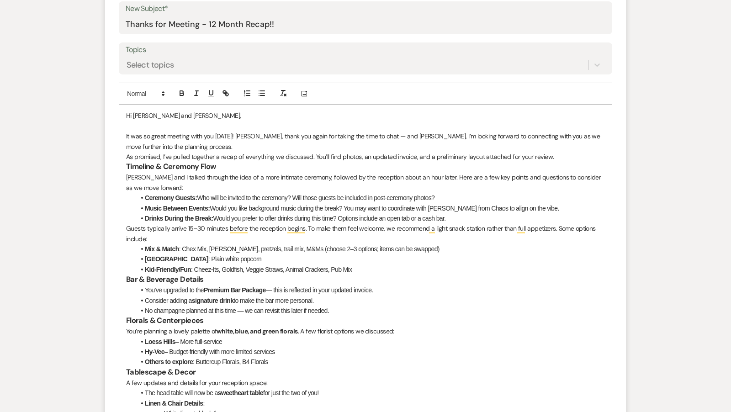
click at [270, 147] on p "It was so great meeting with you yesterday! Katie, thank you again for taking t…" at bounding box center [365, 141] width 479 height 21
drag, startPoint x: 244, startPoint y: 133, endPoint x: 415, endPoint y: 132, distance: 170.3
click at [415, 132] on p "It was so great meeting with you yesterday! Katie, thank you again for taking t…" at bounding box center [365, 141] width 479 height 21
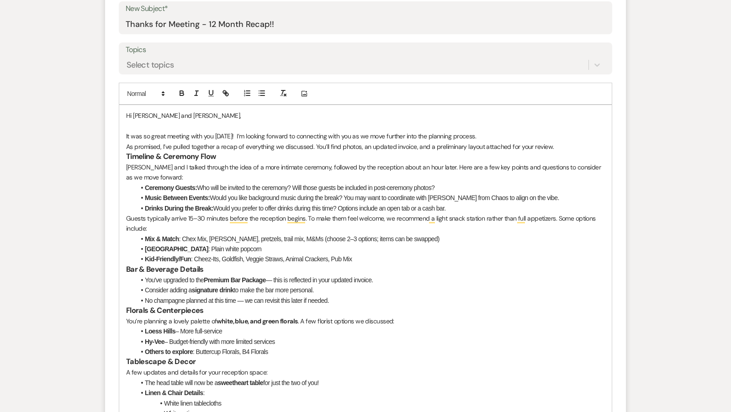
click at [245, 134] on p "It was so great meeting with you yesterday! I’m looking forward to connecting w…" at bounding box center [365, 136] width 479 height 10
click at [348, 137] on p "It was so great meeting with you yesterday! I’m looking forward to connecting w…" at bounding box center [365, 136] width 479 height 10
click at [521, 136] on p "It was so great meeting with you yesterday! I’m looking forward to connecting w…" at bounding box center [365, 136] width 479 height 10
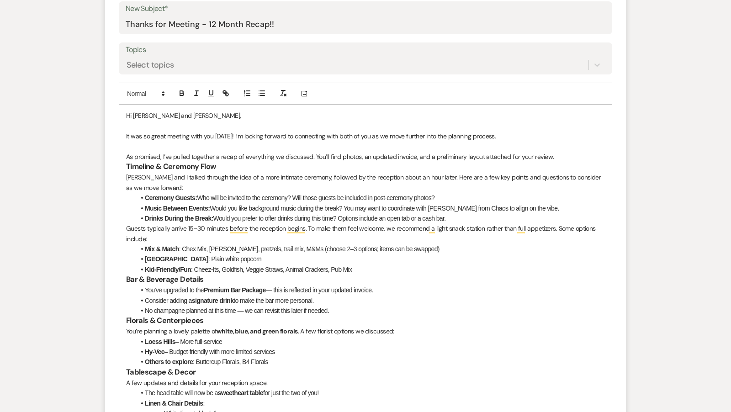
click at [368, 164] on h3 "Timeline & Ceremony Flow" at bounding box center [365, 167] width 479 height 11
click at [561, 156] on p "As promised, I’ve pulled together a recap of everything we discussed. You’ll fi…" at bounding box center [365, 157] width 479 height 10
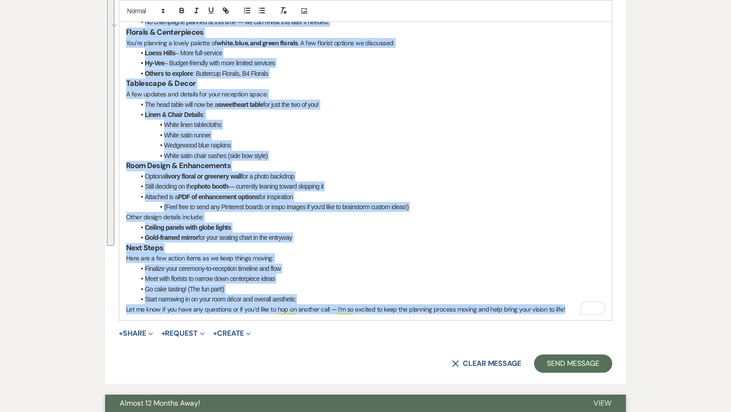
scroll to position [745, 0]
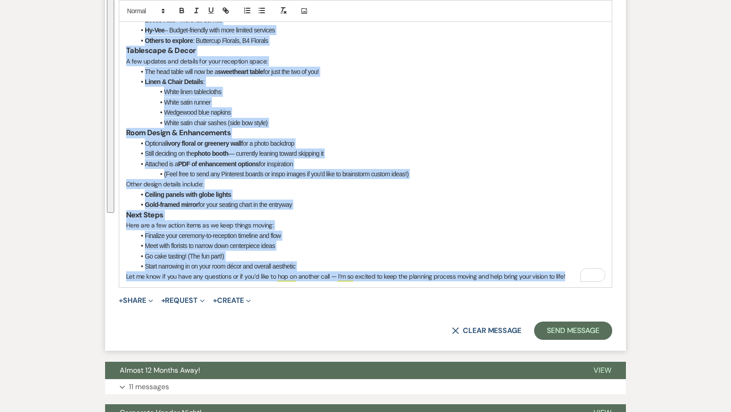
drag, startPoint x: 126, startPoint y: 173, endPoint x: 570, endPoint y: 278, distance: 456.1
click at [570, 278] on div "Hi Katie and Jordon, It was so great meeting with you yesterday! I’m looking fo…" at bounding box center [365, 30] width 492 height 513
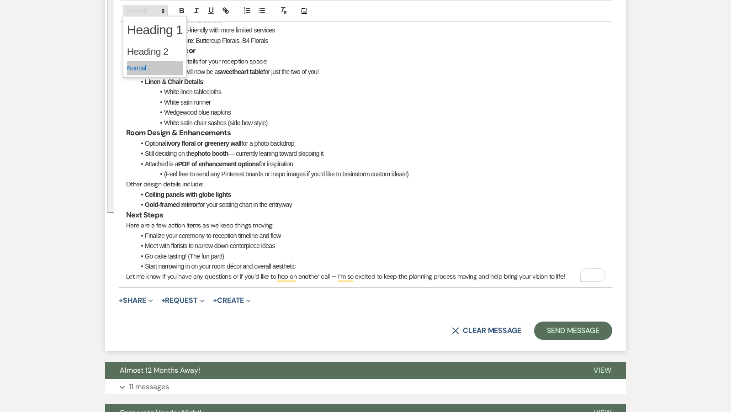
click at [142, 15] on span at bounding box center [145, 10] width 45 height 11
click at [142, 65] on span at bounding box center [155, 68] width 56 height 14
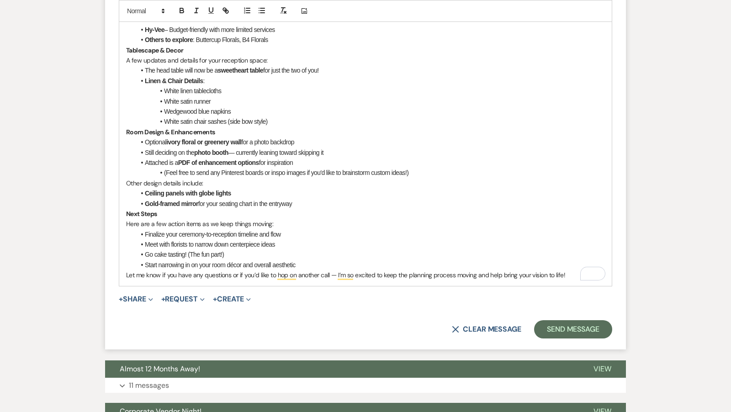
scroll to position [321, 0]
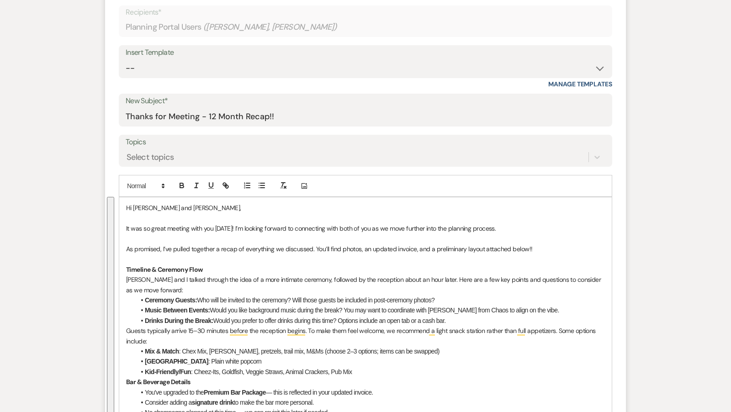
click at [210, 268] on p "Timeline & Ceremony Flow" at bounding box center [365, 269] width 479 height 10
click at [185, 286] on p "Katie and I talked through the idea of a more intimate ceremony, followed by th…" at bounding box center [365, 284] width 479 height 21
drag, startPoint x: 144, startPoint y: 298, endPoint x: 449, endPoint y: 321, distance: 305.9
click at [450, 322] on ul "Ceremony Guests: Who will be invited to the ceremony? Will those guests be incl…" at bounding box center [369, 310] width 469 height 31
click at [142, 187] on span at bounding box center [145, 185] width 45 height 11
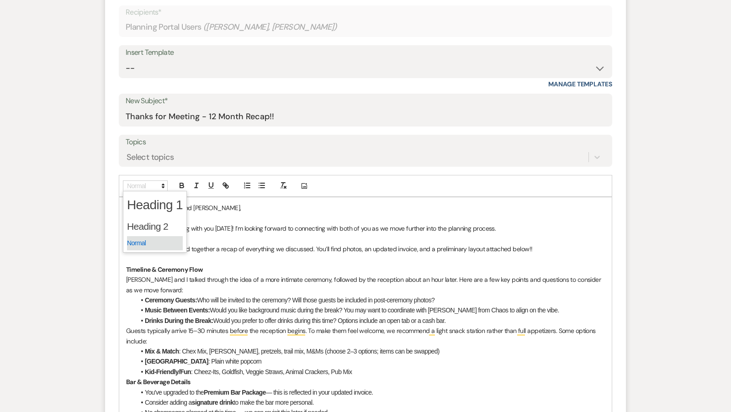
click at [154, 243] on span at bounding box center [155, 243] width 56 height 14
click at [468, 324] on li "Drinks During the Break: Would you prefer to offer drinks during this time? Opt…" at bounding box center [369, 321] width 469 height 10
click at [158, 336] on p "Guests typically arrive 15–30 minutes before the reception begins. To make them…" at bounding box center [365, 336] width 479 height 21
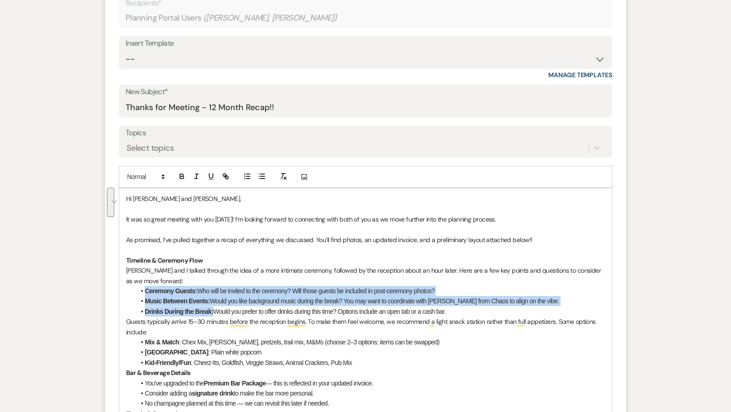
drag, startPoint x: 143, startPoint y: 285, endPoint x: 213, endPoint y: 312, distance: 75.3
click at [213, 312] on ul "Ceremony Guests: Who will be invited to the ceremony? Will those guests be incl…" at bounding box center [369, 301] width 469 height 31
click at [180, 176] on icon "button" at bounding box center [182, 177] width 4 height 2
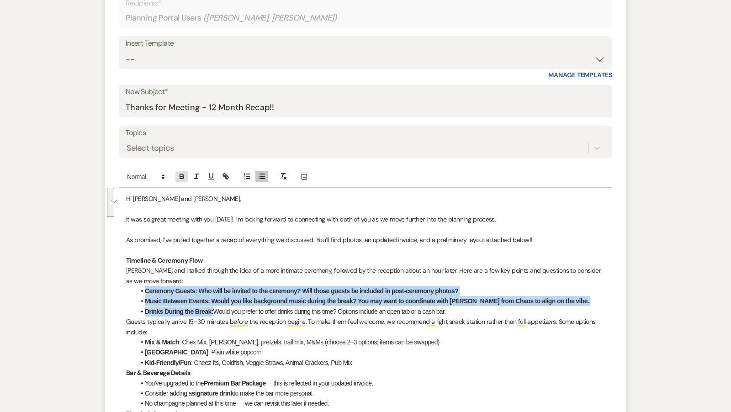
click at [180, 176] on icon "button" at bounding box center [182, 177] width 4 height 2
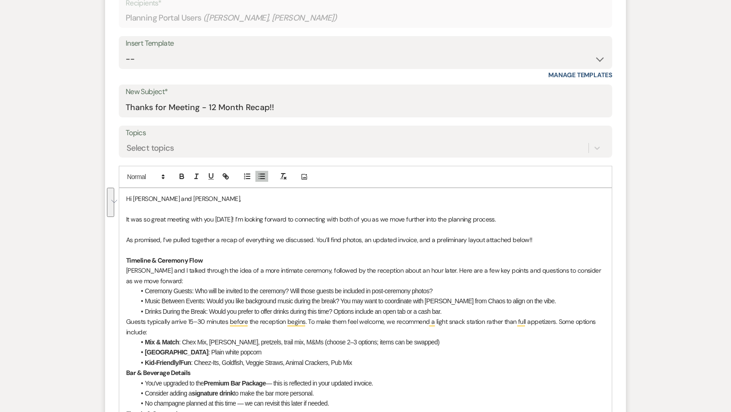
click at [254, 309] on li "Drinks During the Break: Would you prefer to offer drinks during this time? Opt…" at bounding box center [369, 311] width 469 height 10
drag, startPoint x: 528, startPoint y: 299, endPoint x: 495, endPoint y: 297, distance: 33.0
click at [495, 299] on li "Music Between Events: Would you like background music during the break? You may…" at bounding box center [369, 301] width 469 height 10
click at [453, 309] on li "Drinks During the Break: Would you prefer to offer drinks during this time? Opt…" at bounding box center [369, 311] width 469 height 10
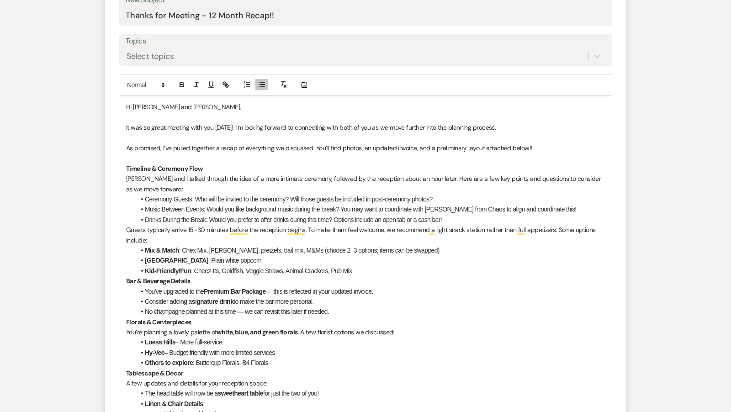
scroll to position [428, 0]
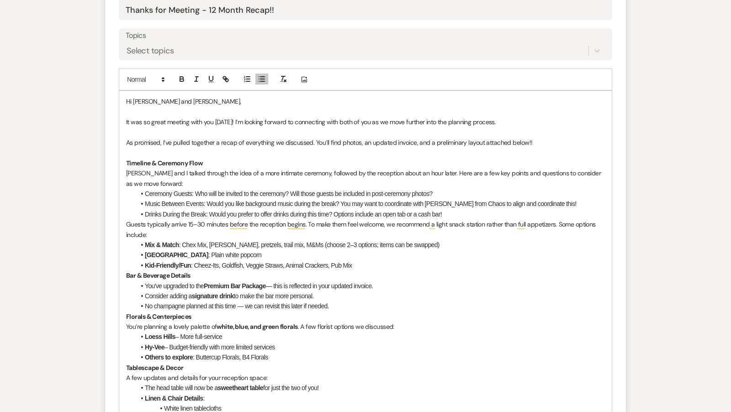
click at [395, 264] on li "Kid-Friendly/Fun : Cheez-Its, Goldfish, Veggie Straws, Animal Crackers, Pub Mix" at bounding box center [369, 265] width 469 height 10
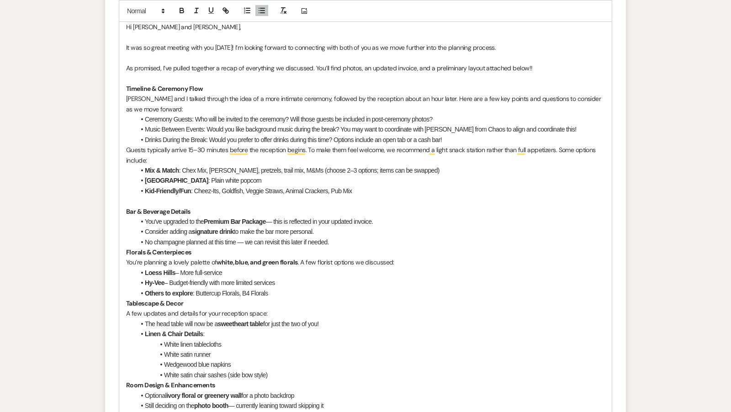
scroll to position [504, 0]
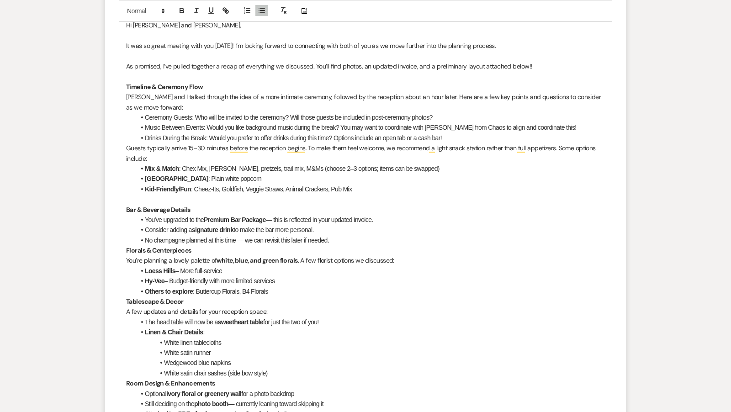
click at [122, 143] on div "Hi Katie and Jordon, It was so great meeting with you yesterday! I’m looking fo…" at bounding box center [365, 276] width 492 height 522
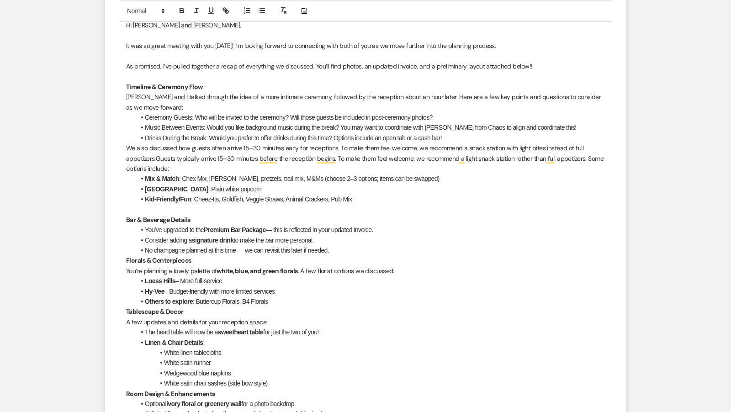
click at [339, 146] on p "We also discussed how guests often arrive 15–30 minutes early for receptions. T…" at bounding box center [365, 158] width 479 height 31
click at [321, 158] on p "We also discussed how guests often arrive 15–30 minutes early for receptions. B…" at bounding box center [365, 158] width 479 height 31
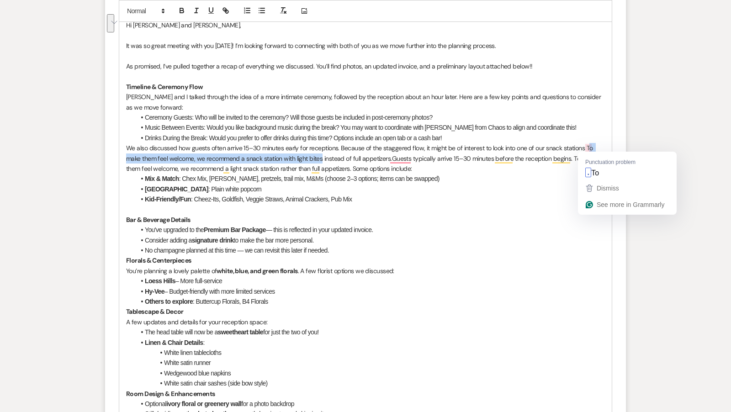
drag, startPoint x: 321, startPoint y: 158, endPoint x: 587, endPoint y: 144, distance: 266.1
click at [587, 144] on p "We also discussed how guests often arrive 15–30 minutes early for receptions. B…" at bounding box center [365, 158] width 479 height 31
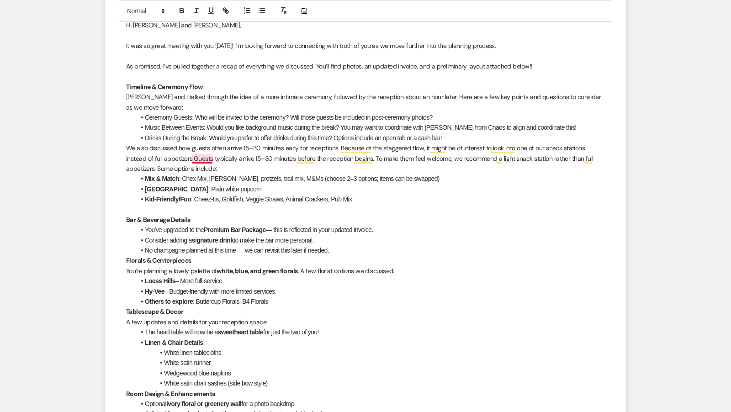
click at [193, 158] on p "We also discussed how guests often arrive 15–30 minutes early for receptions. B…" at bounding box center [365, 158] width 479 height 31
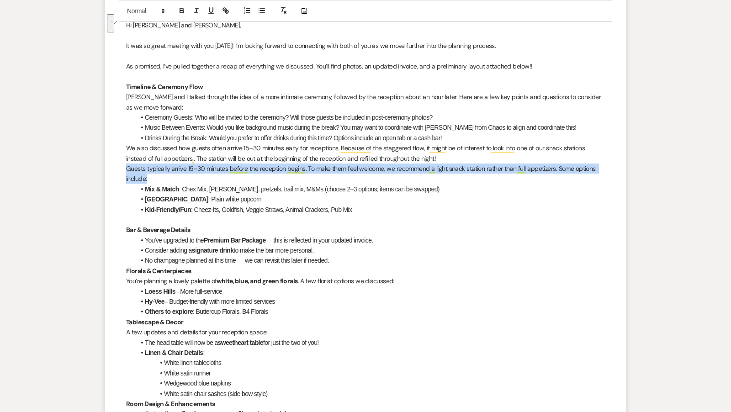
drag, startPoint x: 159, startPoint y: 177, endPoint x: 123, endPoint y: 166, distance: 38.0
click at [123, 166] on div "Hi Katie and Jordon, It was so great meeting with you yesterday! I’m looking fo…" at bounding box center [365, 286] width 492 height 542
drag, startPoint x: 156, startPoint y: 180, endPoint x: 124, endPoint y: 167, distance: 34.6
click at [124, 167] on div "Hi Katie and Jordon, It was so great meeting with you yesterday! I’m looking fo…" at bounding box center [365, 286] width 492 height 542
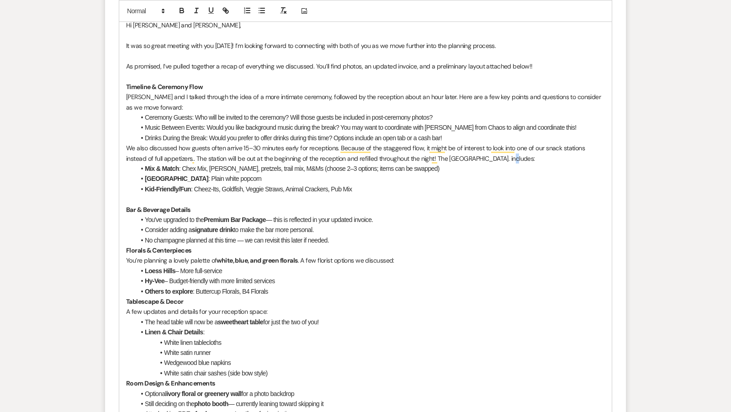
click at [506, 160] on p "We also discussed how guests often arrive 15–30 minutes early for receptions. B…" at bounding box center [365, 153] width 479 height 21
click at [562, 155] on p "We also discussed how guests often arrive 15–30 minutes early for receptions. B…" at bounding box center [365, 153] width 479 height 21
drag, startPoint x: 180, startPoint y: 169, endPoint x: 131, endPoint y: 167, distance: 49.4
click at [131, 167] on div "Hi Katie and Jordon, It was so great meeting with you yesterday! I’m looking fo…" at bounding box center [365, 276] width 492 height 522
click at [258, 14] on icon "button" at bounding box center [262, 10] width 8 height 8
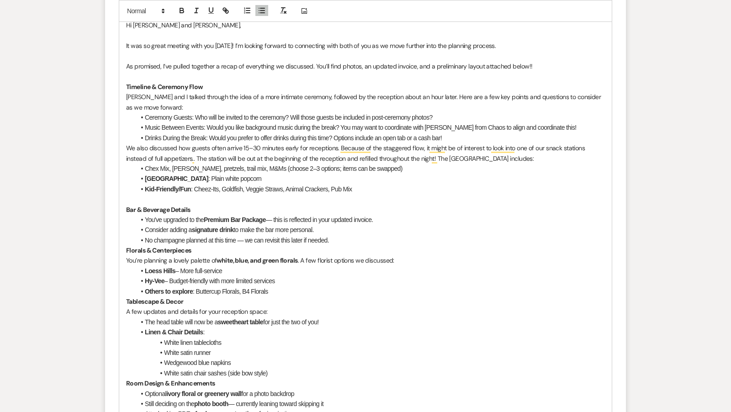
click at [299, 167] on li "Chex Mix, Gardetto’s, pretzels, trail mix, M&Ms (choose 2–3 options; items can …" at bounding box center [369, 168] width 469 height 10
click at [384, 166] on li "Chex Mix, Gardetto’s, pretzels, trail mix, M&Ms (choose 2 options; items can be…" at bounding box center [369, 168] width 469 height 10
click at [268, 166] on li "Chex Mix, Gardetto’s, pretzels, trail mix, M&Ms (choose 2 options; items can be…" at bounding box center [369, 168] width 469 height 10
drag, startPoint x: 314, startPoint y: 168, endPoint x: 268, endPoint y: 168, distance: 45.7
click at [268, 168] on li "Chex Mix, Gardetto’s, pretzels, trail mix, M&Ms choose 2 options; items can be …" at bounding box center [369, 168] width 469 height 10
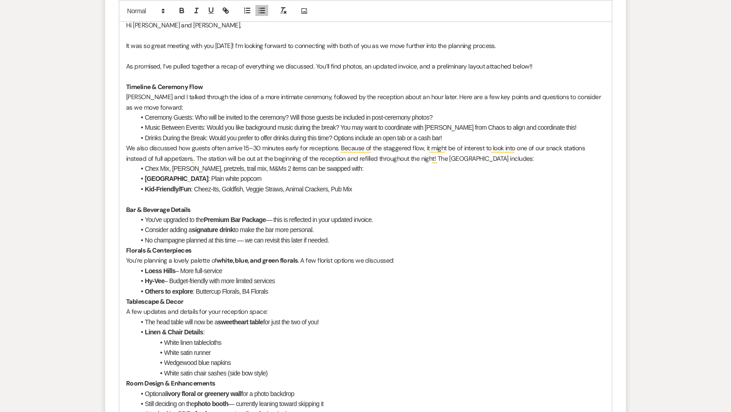
click at [268, 166] on li "Chex Mix, Gardetto’s, pretzels, trail mix, M&Ms 2 items can be swapped with:" at bounding box center [369, 168] width 469 height 10
click at [367, 165] on li "Chex Mix, Gardetto’s, pretzels, trail mix, M&Ms (2 items can be swapped with:" at bounding box center [369, 168] width 469 height 10
click at [145, 176] on strong "Popcorn Station" at bounding box center [176, 178] width 63 height 7
drag, startPoint x: 211, startPoint y: 177, endPoint x: 162, endPoint y: 174, distance: 49.4
click at [162, 174] on li "Popcorn Station : Plain white popcorn" at bounding box center [369, 179] width 469 height 10
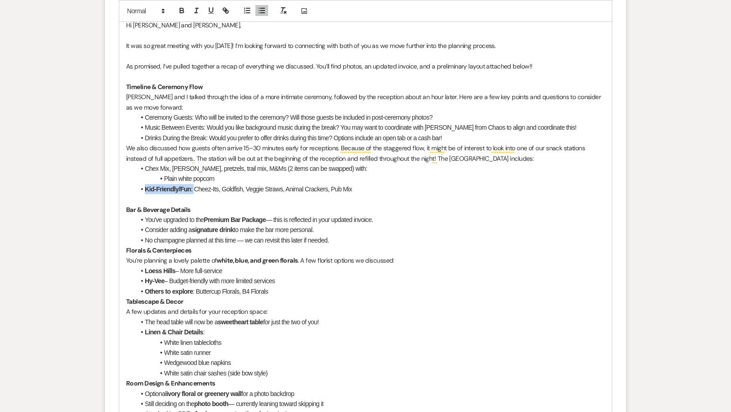
drag, startPoint x: 193, startPoint y: 188, endPoint x: 139, endPoint y: 188, distance: 53.9
click at [139, 188] on li "Kid-Friendly/Fun : Cheez-Its, Goldfish, Veggie Straws, Animal Crackers, Pub Mix" at bounding box center [369, 189] width 469 height 10
click at [217, 188] on li "Cheez-Its, Goldfish, Veggie Straws, Animal Crackers, Pub Mix" at bounding box center [369, 189] width 469 height 10
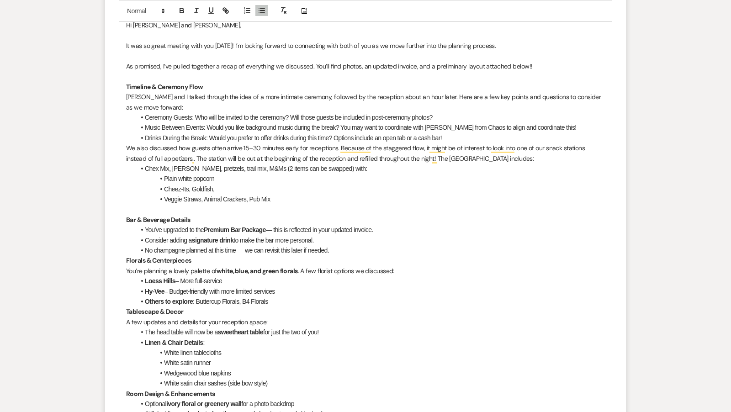
click at [206, 197] on li "Veggie Straws, Animal Crackers, Pub Mix" at bounding box center [369, 199] width 469 height 10
click at [203, 197] on li "Veggie Straws, Animal Crackers, Pub Mix" at bounding box center [369, 199] width 469 height 10
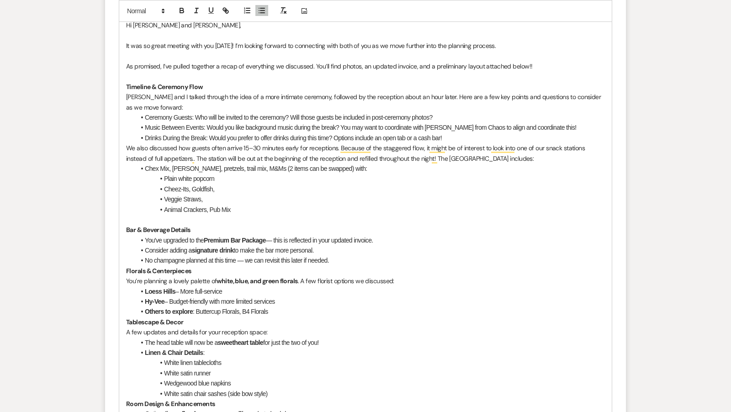
click at [210, 208] on li "Animal Crackers, Pub Mix" at bounding box center [369, 210] width 469 height 10
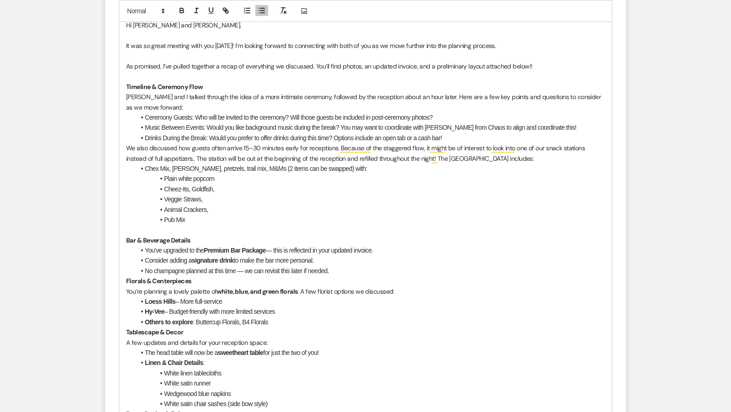
click at [209, 197] on li "Veggie Straws," at bounding box center [369, 199] width 469 height 10
click at [214, 208] on li "Animal Crackers," at bounding box center [369, 210] width 469 height 10
click at [222, 186] on li "Cheez-Its, Goldfish," at bounding box center [369, 189] width 469 height 10
click at [227, 225] on p "To enrich screen reader interactions, please activate Accessibility in Grammarl…" at bounding box center [365, 230] width 479 height 10
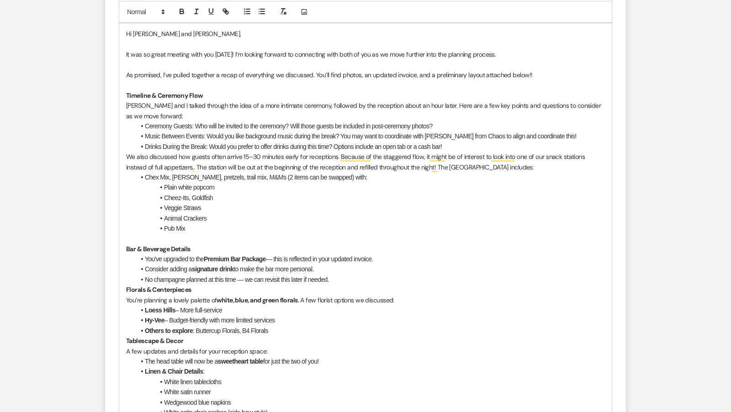
scroll to position [495, 0]
click at [124, 154] on div "Hi Katie and Jordon, It was so great meeting with you yesterday! I’m looking fo…" at bounding box center [365, 300] width 492 height 553
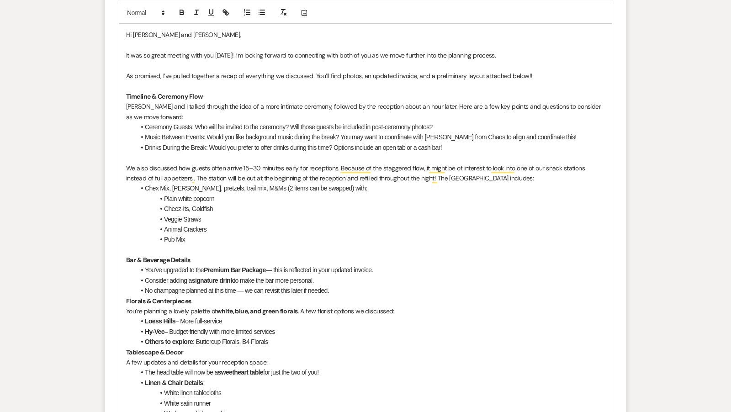
scroll to position [576, 0]
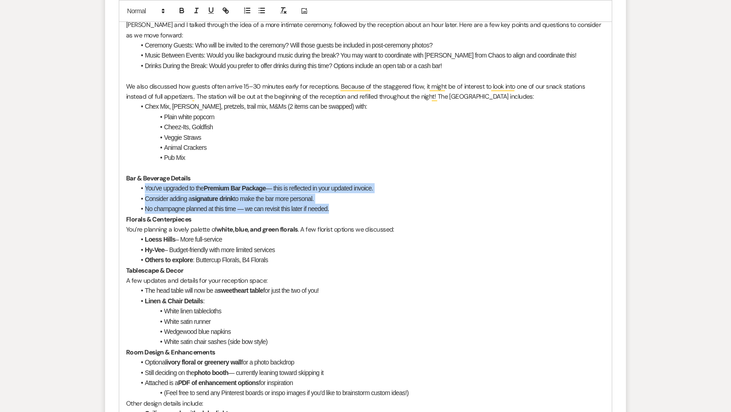
drag, startPoint x: 145, startPoint y: 184, endPoint x: 334, endPoint y: 204, distance: 190.5
click at [334, 204] on ul "You've upgraded to the Premium Bar Package — this is reflected in your updated …" at bounding box center [369, 198] width 469 height 31
click at [180, 8] on icon "button" at bounding box center [181, 9] width 3 height 2
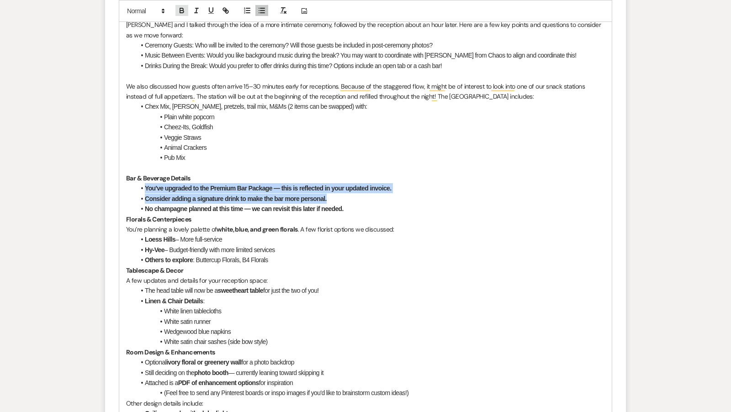
click at [180, 8] on icon "button" at bounding box center [181, 9] width 3 height 2
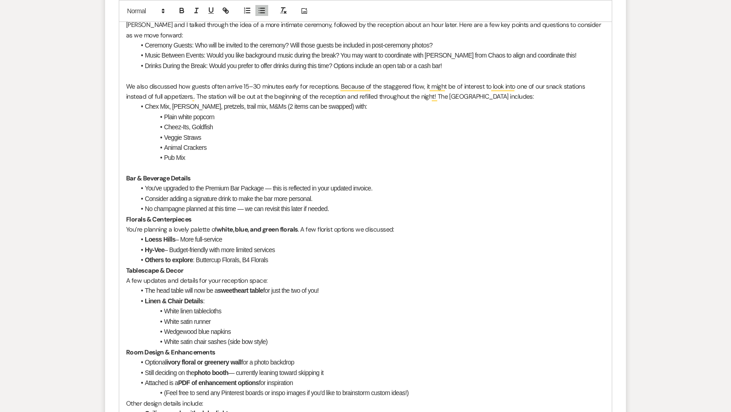
click at [265, 174] on p "Bar & Beverage Details" at bounding box center [365, 178] width 479 height 10
click at [168, 200] on li "Consider adding a signature drink to make the bar more personal." at bounding box center [369, 199] width 469 height 10
drag, startPoint x: 330, startPoint y: 195, endPoint x: 243, endPoint y: 192, distance: 86.8
click at [243, 194] on li "Considering adding a signature drink to make the bar more personal." at bounding box center [369, 199] width 469 height 10
click at [347, 207] on li "No champagne planned at this time — we can revisit this later if needed." at bounding box center [369, 209] width 469 height 10
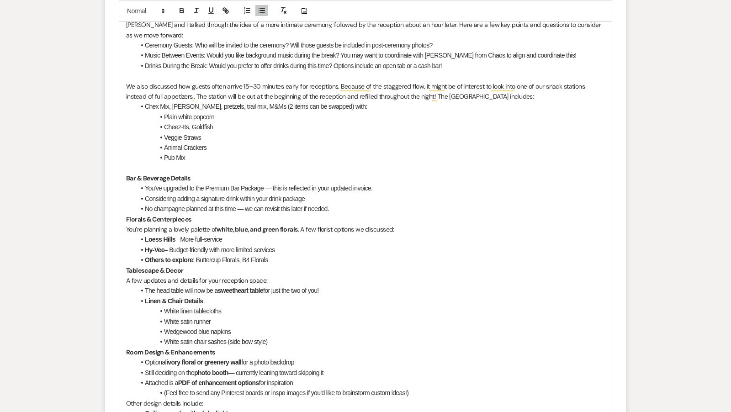
click at [345, 207] on li "No champagne planned at this time — we can revisit this later if needed." at bounding box center [369, 209] width 469 height 10
click at [373, 205] on li "No champagne planned at this time — we can revisit this later if needed." at bounding box center [369, 209] width 469 height 10
drag, startPoint x: 265, startPoint y: 187, endPoint x: 380, endPoint y: 188, distance: 115.5
click at [381, 188] on li "You've upgraded to the Premium Bar Package — this is reflected in your updated …" at bounding box center [369, 188] width 469 height 10
click at [368, 210] on li "No champagne planned at this time — we can revisit this later if needed." at bounding box center [369, 209] width 469 height 10
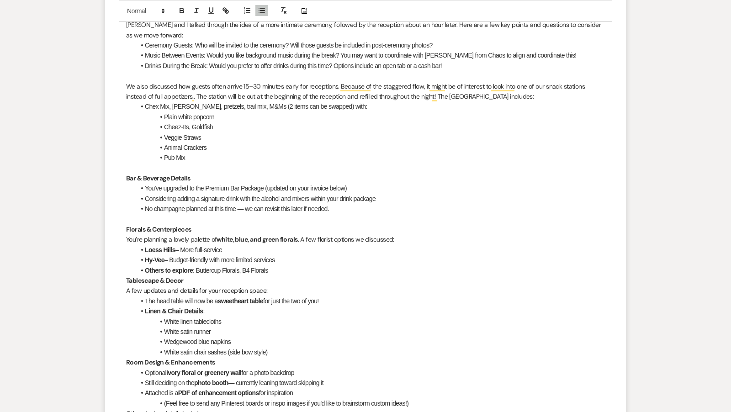
click at [250, 226] on p "Florals & Centerpieces" at bounding box center [365, 229] width 479 height 10
click at [124, 236] on div "Hi Katie and Jordon, It was so great meeting with you yesterday! I’m looking fo…" at bounding box center [365, 228] width 492 height 573
drag, startPoint x: 216, startPoint y: 237, endPoint x: 130, endPoint y: 235, distance: 85.9
click at [130, 235] on p "You’re planning a lovely palette of white, blue, and green florals . A few flor…" at bounding box center [365, 239] width 479 height 10
click at [263, 11] on icon "button" at bounding box center [262, 10] width 8 height 8
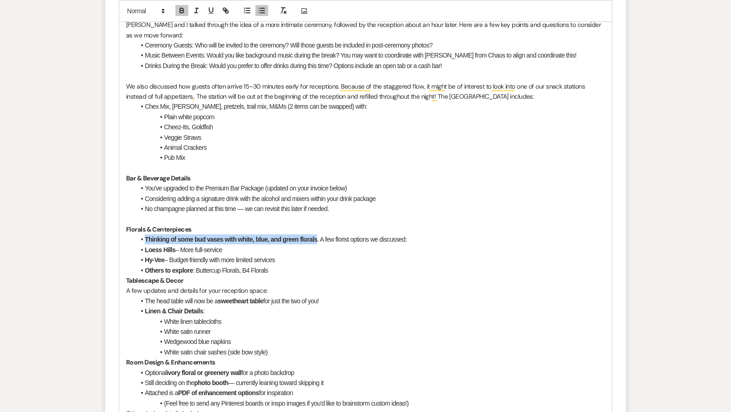
drag, startPoint x: 144, startPoint y: 237, endPoint x: 316, endPoint y: 239, distance: 172.2
click at [317, 239] on li "Thinking of some bud vases with white, blue, and green florals . A few florist …" at bounding box center [369, 239] width 469 height 10
click at [183, 9] on icon "button" at bounding box center [181, 9] width 3 height 2
click at [308, 234] on li "Thinking of some bud vases with white, blue, and green florals. A few florist o…" at bounding box center [369, 239] width 469 height 10
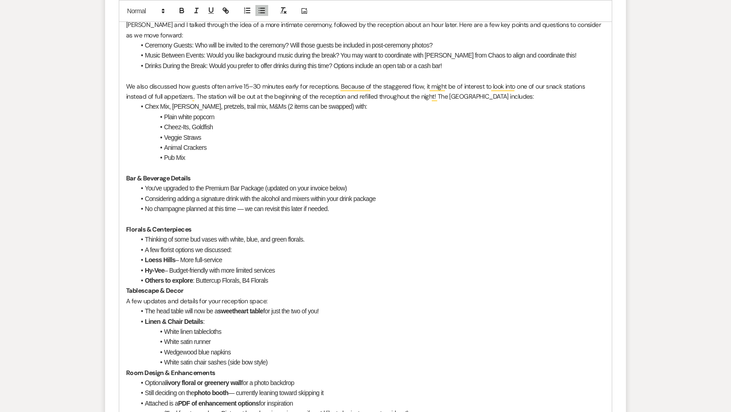
click at [144, 258] on li "Loess Hills – More full-service" at bounding box center [369, 260] width 469 height 10
click at [145, 267] on strong "Hy-Vee" at bounding box center [155, 270] width 20 height 7
click at [145, 279] on strong "Others to explore" at bounding box center [169, 280] width 48 height 7
click at [127, 289] on strong "Tablescape & Decor" at bounding box center [155, 290] width 58 height 8
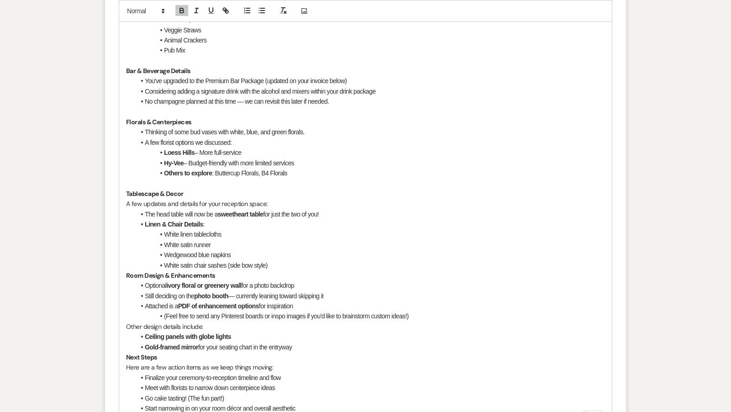
scroll to position [683, 0]
drag, startPoint x: 270, startPoint y: 202, endPoint x: 82, endPoint y: 206, distance: 188.2
click at [82, 206] on div "Messages Tasks Payments Vendors Timeline Docs & Files Contacts Notes Event Mess…" at bounding box center [365, 165] width 731 height 1367
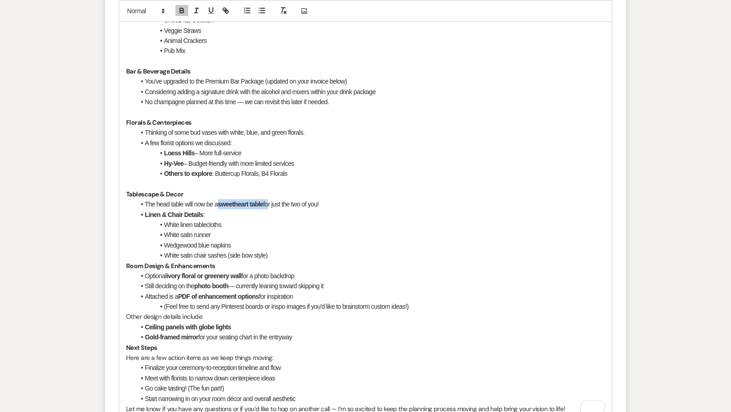
drag, startPoint x: 218, startPoint y: 202, endPoint x: 267, endPoint y: 202, distance: 48.9
click at [268, 202] on li "The head table will now be a sweetheart table for just the two of you!" at bounding box center [369, 204] width 469 height 10
click at [184, 8] on icon "button" at bounding box center [182, 10] width 8 height 8
click at [197, 212] on strong "Linen & Chair Details" at bounding box center [174, 214] width 58 height 7
click at [214, 213] on li "Linen & Chair Details :" at bounding box center [369, 215] width 469 height 10
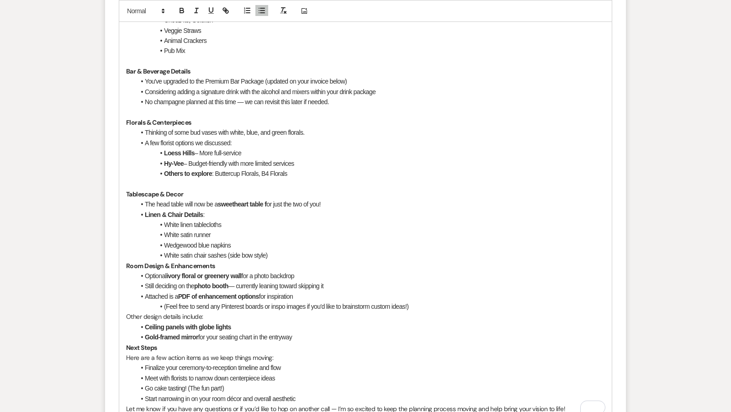
click at [216, 235] on li "White satin runner" at bounding box center [369, 235] width 469 height 10
click at [126, 262] on strong "Room Design & Enhancements" at bounding box center [170, 266] width 89 height 8
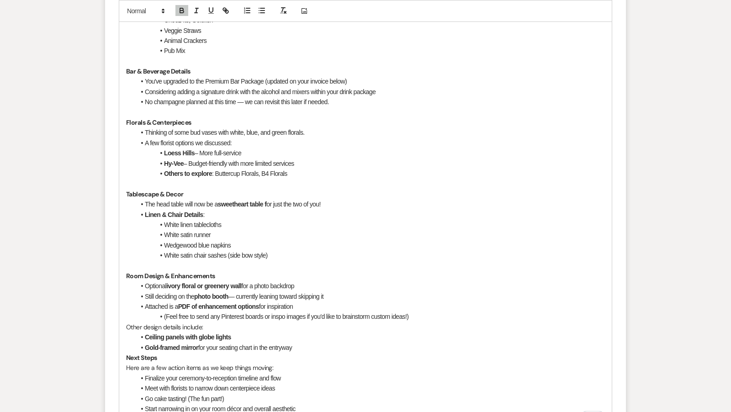
click at [144, 283] on li "Optional ivory floral or greenery wall for a photo backdrop" at bounding box center [369, 286] width 469 height 10
drag, startPoint x: 210, startPoint y: 198, endPoint x: 326, endPoint y: 199, distance: 116.9
click at [327, 199] on li "The head table will now be a sweetheart table f or just the two of you!" at bounding box center [369, 204] width 469 height 10
click at [181, 7] on icon "button" at bounding box center [182, 10] width 8 height 8
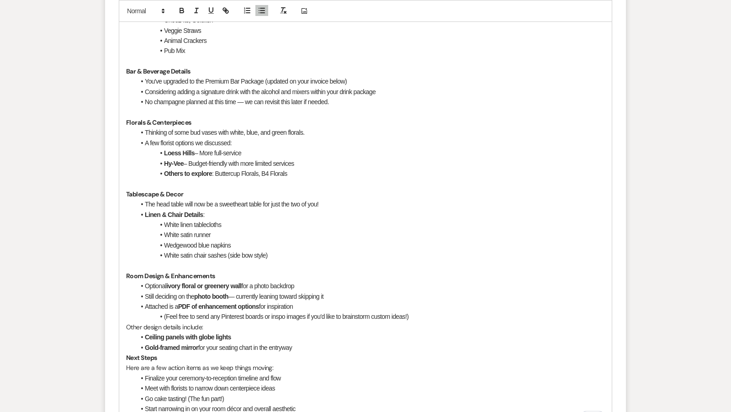
click at [302, 243] on li "Wedgewood blue napkins" at bounding box center [369, 245] width 469 height 10
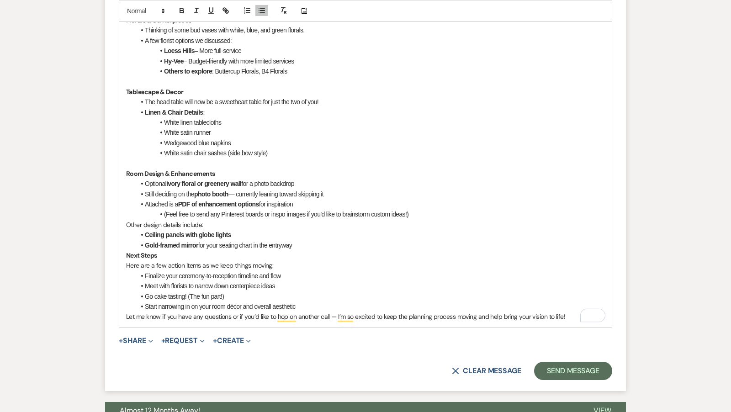
scroll to position [786, 0]
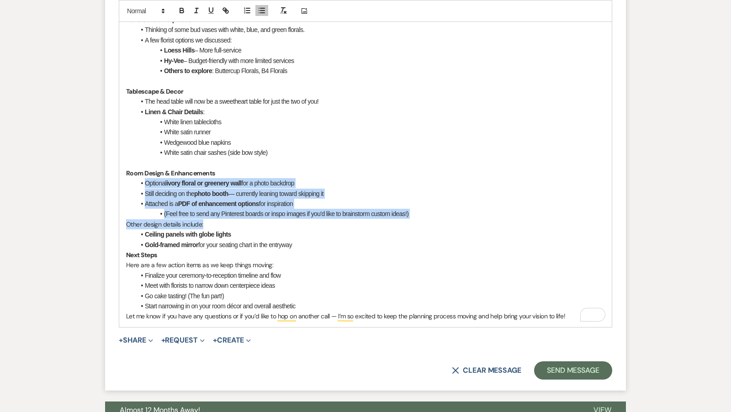
drag, startPoint x: 145, startPoint y: 178, endPoint x: 356, endPoint y: 226, distance: 215.9
click at [356, 226] on div "Hi Katie and Jordon, It was so great meeting with you yesterday! I’m looking fo…" at bounding box center [365, 30] width 492 height 594
click at [179, 7] on icon "button" at bounding box center [182, 10] width 8 height 8
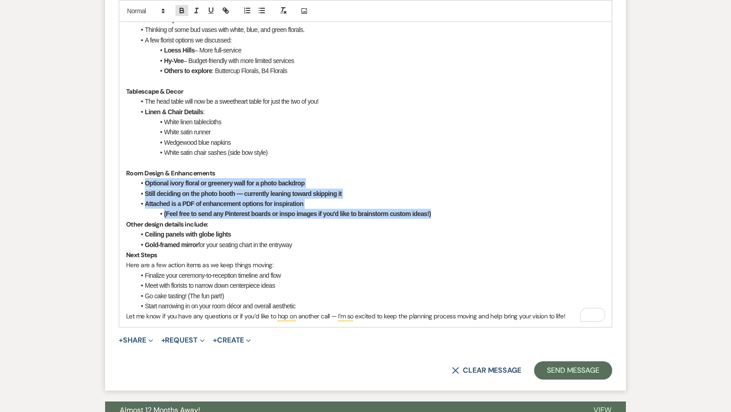
click at [179, 7] on icon "button" at bounding box center [182, 10] width 8 height 8
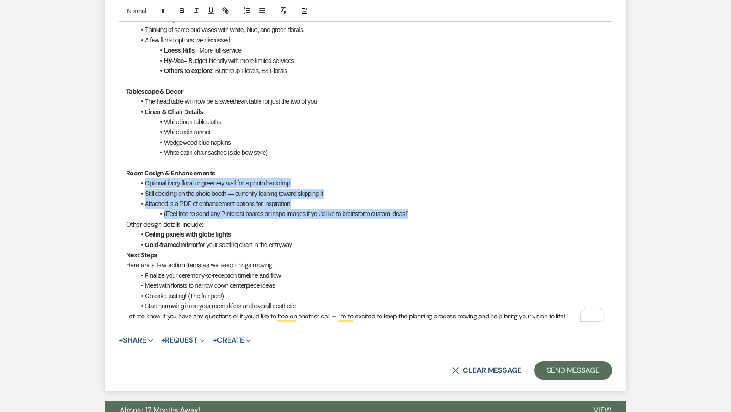
click at [224, 222] on p "Other design details include:" at bounding box center [365, 224] width 479 height 10
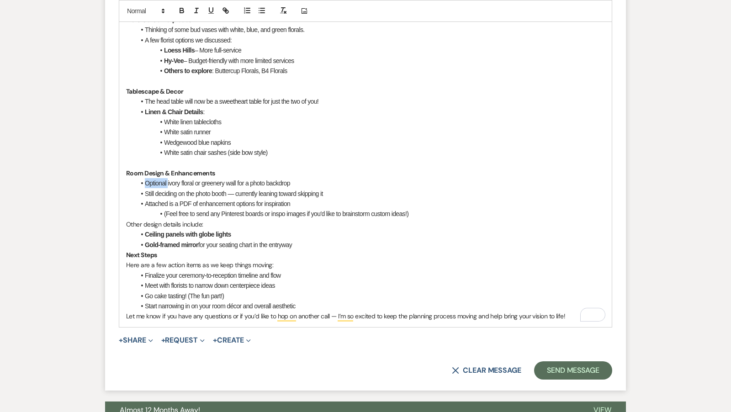
drag, startPoint x: 168, startPoint y: 180, endPoint x: 145, endPoint y: 179, distance: 23.3
click at [145, 180] on li "Optional ivory floral or greenery wall for a photo backdrop" at bounding box center [369, 183] width 469 height 10
click at [214, 181] on li "Considering the ivory floral or greenery wall for a photo backdrop" at bounding box center [369, 183] width 469 height 10
click at [323, 182] on li "Considering the ivory floral or greenery wall for a photo backdrop" at bounding box center [369, 183] width 469 height 10
click at [144, 191] on li "Still deciding on the photo booth — currently leaning toward skipping it" at bounding box center [369, 194] width 469 height 10
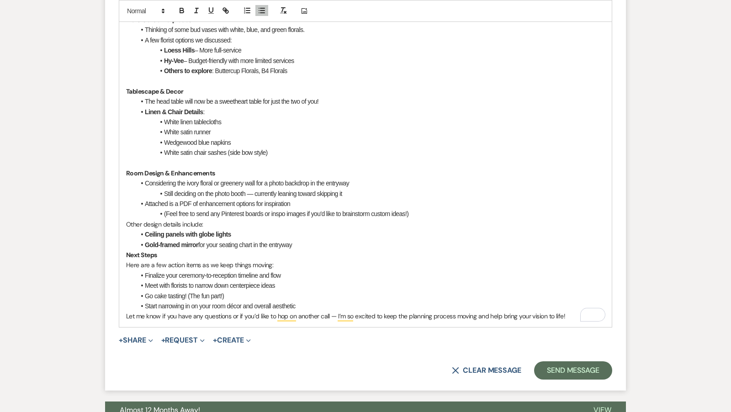
click at [256, 222] on p "Other design details include:" at bounding box center [365, 224] width 479 height 10
drag, startPoint x: 145, startPoint y: 233, endPoint x: 304, endPoint y: 246, distance: 159.9
click at [304, 246] on ul "Ceiling panels with globe lights Gold-framed mirror for your seating chart in t…" at bounding box center [369, 239] width 469 height 21
click at [178, 10] on icon "button" at bounding box center [182, 10] width 8 height 8
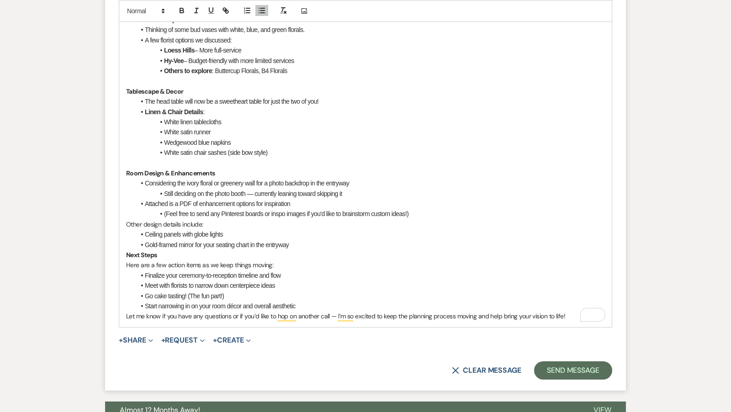
click at [252, 224] on p "Other design details include:" at bounding box center [365, 224] width 479 height 10
drag, startPoint x: 120, startPoint y: 221, endPoint x: 233, endPoint y: 222, distance: 112.8
click at [233, 222] on div "Hi Katie and Jordon, It was so great meeting with you yesterday! I’m looking fo…" at bounding box center [365, 30] width 492 height 594
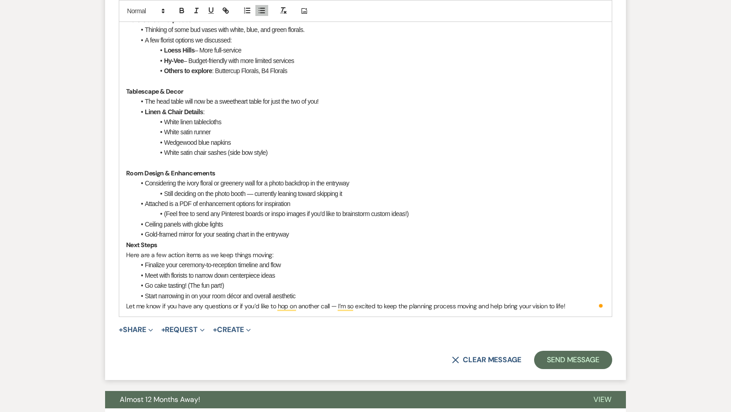
click at [243, 222] on li "Ceiling panels with globe lights" at bounding box center [369, 224] width 469 height 10
click at [313, 237] on li "Gold-framed mirror for your seating chart in the entryway" at bounding box center [369, 234] width 469 height 10
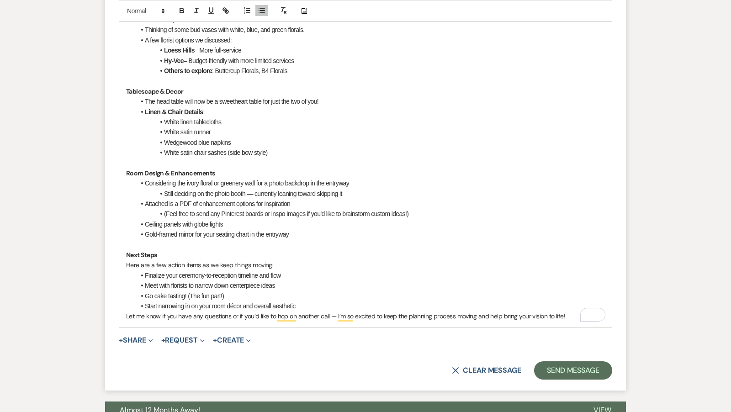
click at [289, 273] on li "Finalize your ceremony-to-reception timeline and flow" at bounding box center [369, 275] width 469 height 10
click at [289, 284] on li "Meet with florists to narrow down centerpiece ideas" at bounding box center [369, 285] width 469 height 10
click at [245, 293] on li "Go cake tasting! (The fun part!)" at bounding box center [369, 296] width 469 height 10
click at [284, 281] on li "Meet with florists to narrow down centerpiece ideas" at bounding box center [369, 285] width 469 height 10
click at [289, 274] on li "Finalize your ceremony-to-reception timeline and flow" at bounding box center [369, 275] width 469 height 10
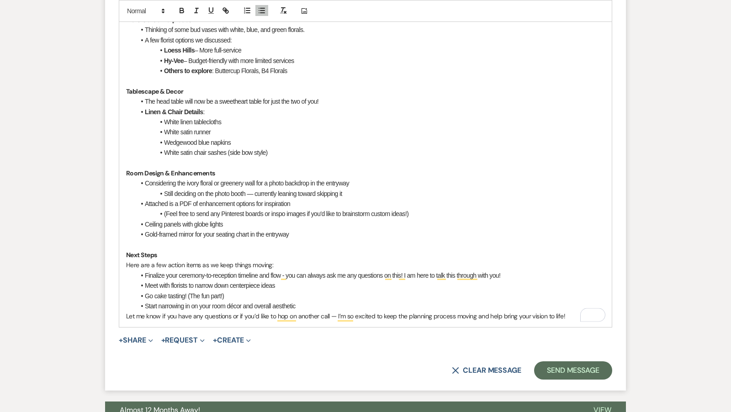
click at [236, 296] on li "Go cake tasting! (The fun part!)" at bounding box center [369, 296] width 469 height 10
click at [315, 301] on li "Start narrowing in on your room décor and overall aesthetic" at bounding box center [369, 306] width 469 height 10
click at [235, 306] on li "Start narrowing in on your room décor and overall aesthetic" at bounding box center [369, 306] width 469 height 10
click at [300, 306] on li "Start narrowing in on your room decor and overall aesthetic" at bounding box center [369, 306] width 469 height 10
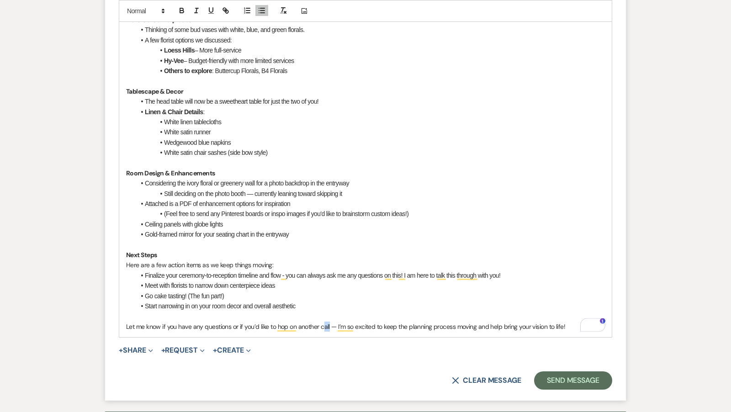
drag, startPoint x: 329, startPoint y: 324, endPoint x: 322, endPoint y: 324, distance: 6.8
click at [322, 324] on p "Let me know if you have any questions or if you’d like to hop on another call —…" at bounding box center [365, 326] width 479 height 10
drag, startPoint x: 320, startPoint y: 325, endPoint x: 296, endPoint y: 324, distance: 23.3
click at [296, 324] on p "Let me know if you have any questions or if you’d like to hop on another call —…" at bounding box center [365, 326] width 479 height 10
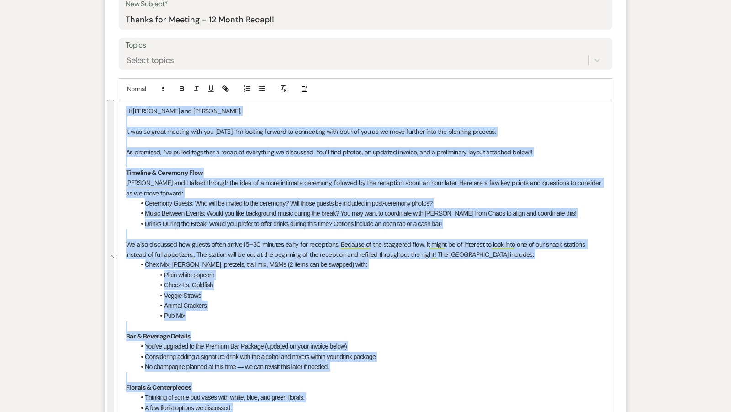
scroll to position [320, 0]
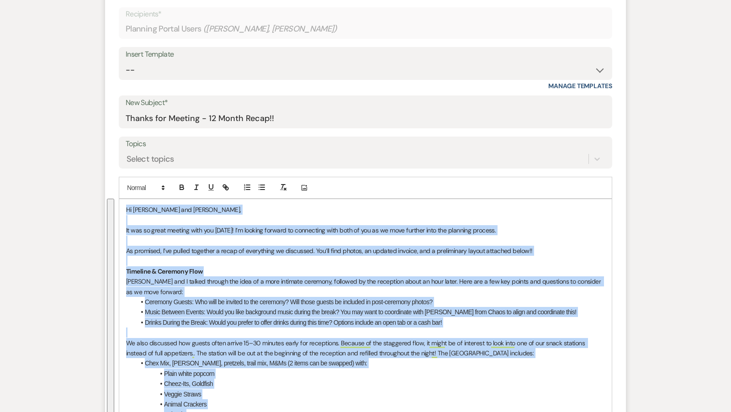
drag, startPoint x: 553, startPoint y: 325, endPoint x: 159, endPoint y: 60, distance: 474.8
click at [160, 61] on form "New Message X Draft saved! Recipients* Planning Portal Users ( Kathryn Cintron,…" at bounding box center [365, 420] width 521 height 894
copy div "Hi Katie and Jordon, It was so great meeting with you yesterday! I’m looking fo…"
click at [176, 75] on select "-- Tour Confirmation Contract (Pre-Booked Leads) Out of office Inquiry Email Al…" at bounding box center [365, 70] width 479 height 18
select select "4159"
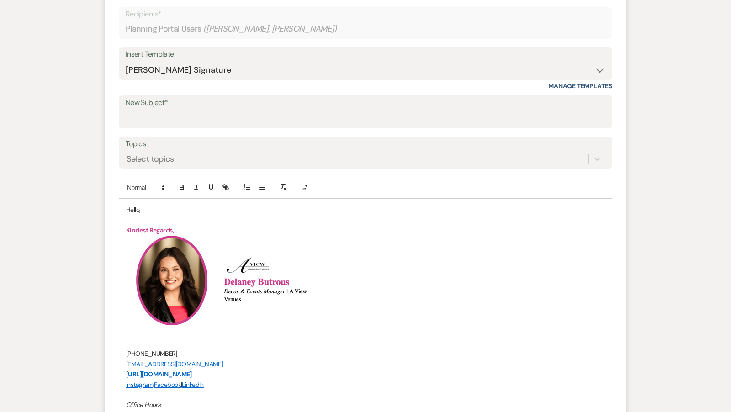
drag, startPoint x: 154, startPoint y: 265, endPoint x: 138, endPoint y: 210, distance: 57.4
click at [138, 210] on p "Hello," at bounding box center [365, 210] width 479 height 10
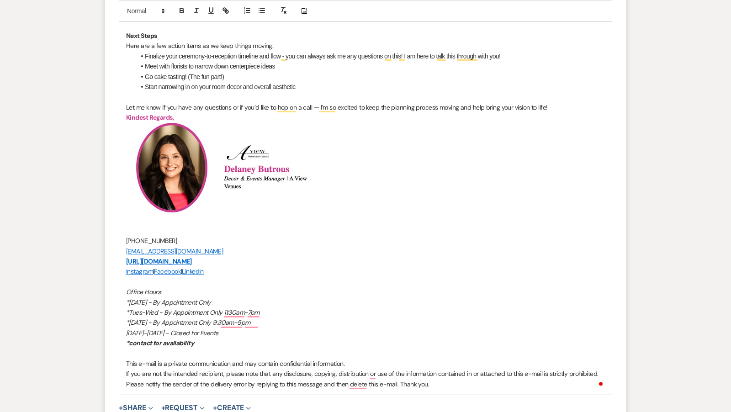
scroll to position [1089, 0]
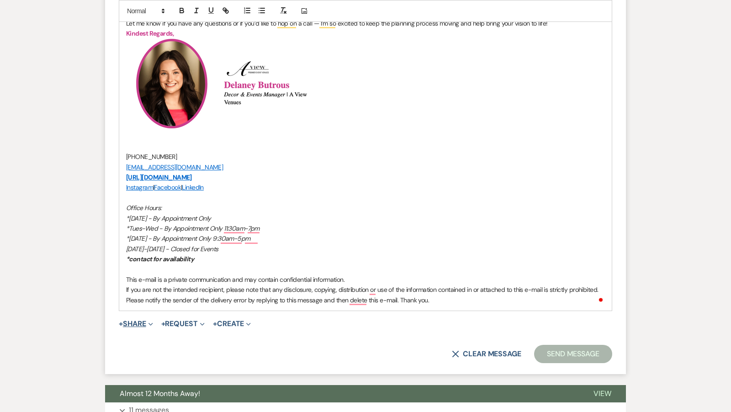
drag, startPoint x: 138, startPoint y: 210, endPoint x: 144, endPoint y: 321, distance: 111.1
click at [144, 321] on button "+ Share Expand" at bounding box center [136, 323] width 34 height 7
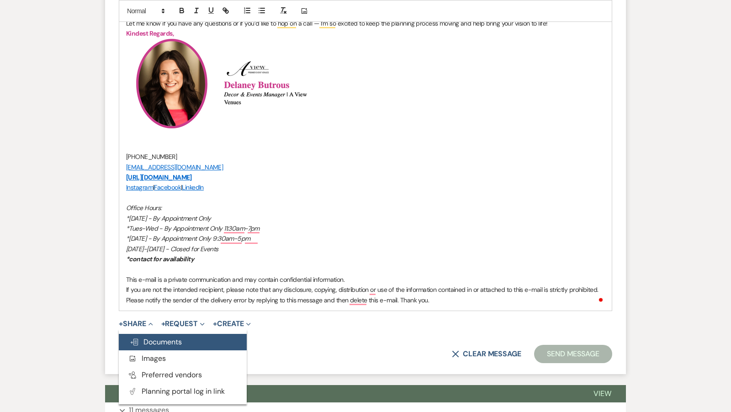
drag, startPoint x: 144, startPoint y: 321, endPoint x: 159, endPoint y: 340, distance: 24.7
click at [159, 340] on span "Doc Upload Documents" at bounding box center [156, 342] width 52 height 10
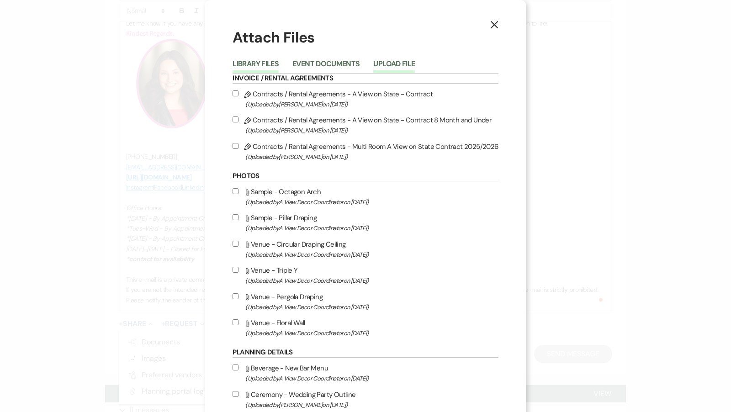
drag, startPoint x: 159, startPoint y: 340, endPoint x: 390, endPoint y: 65, distance: 358.4
click at [390, 65] on button "Upload File" at bounding box center [394, 66] width 42 height 13
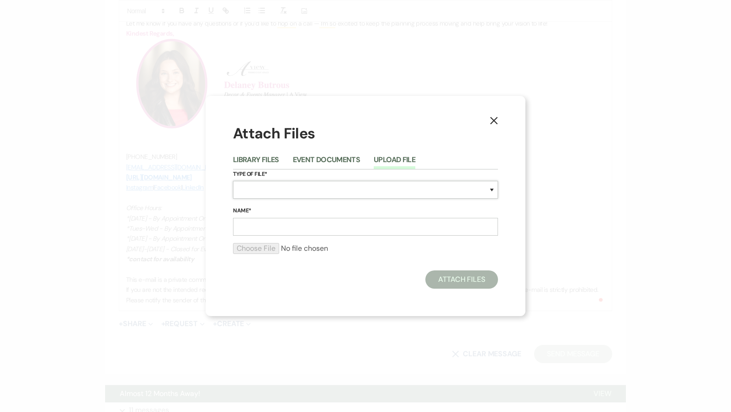
click at [266, 195] on select "Special Event Insurance Vendor Certificate of Insurance Contracts / Rental Agre…" at bounding box center [365, 190] width 265 height 18
select select "25"
click at [274, 226] on input "Name*" at bounding box center [365, 227] width 265 height 18
type input "Kathryn&Jordon 1yr Layout"
click at [263, 241] on form "Type of File* Special Event Insurance Vendor Certificate of Insurance Contracts…" at bounding box center [365, 215] width 265 height 92
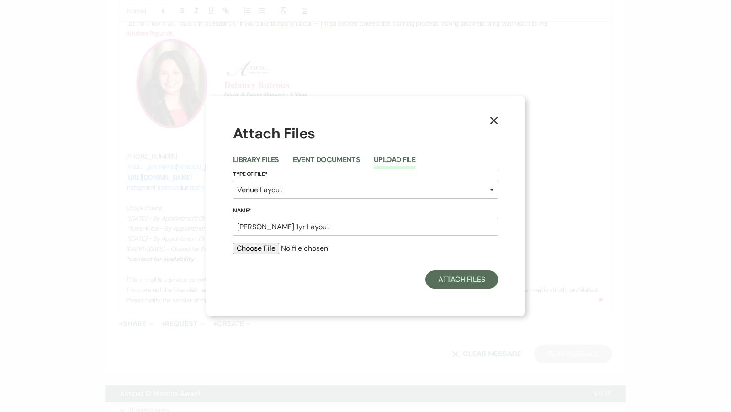
click at [263, 249] on input "file" at bounding box center [365, 248] width 265 height 11
type input "C:\fakepath\Kathryn Cintron 1 Year Layout.pdf"
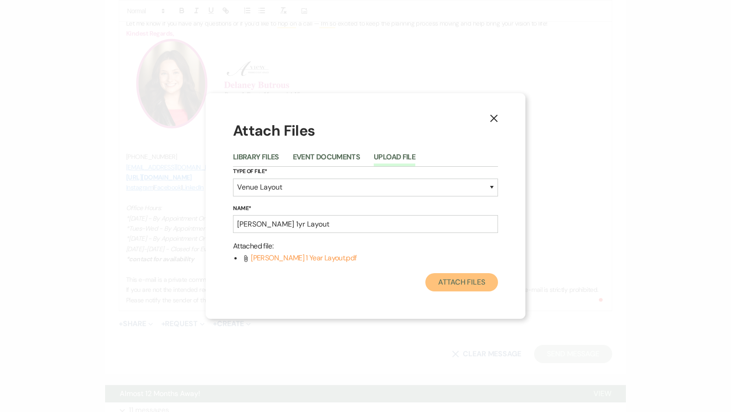
click at [453, 289] on button "Attach Files" at bounding box center [461, 282] width 73 height 18
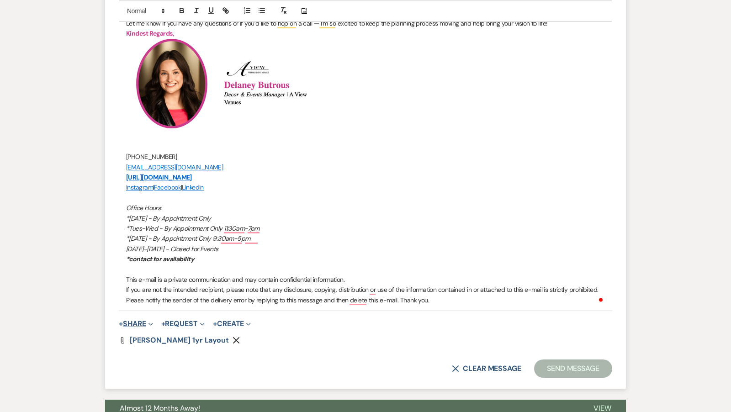
click at [137, 322] on button "+ Share Expand" at bounding box center [136, 323] width 34 height 7
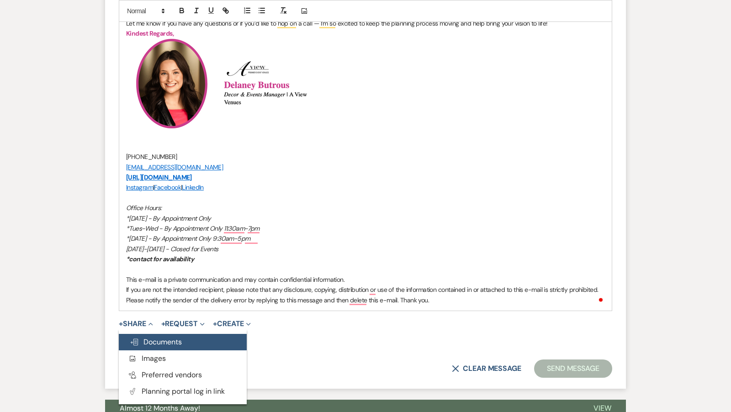
click at [175, 340] on span "Doc Upload Documents" at bounding box center [156, 342] width 52 height 10
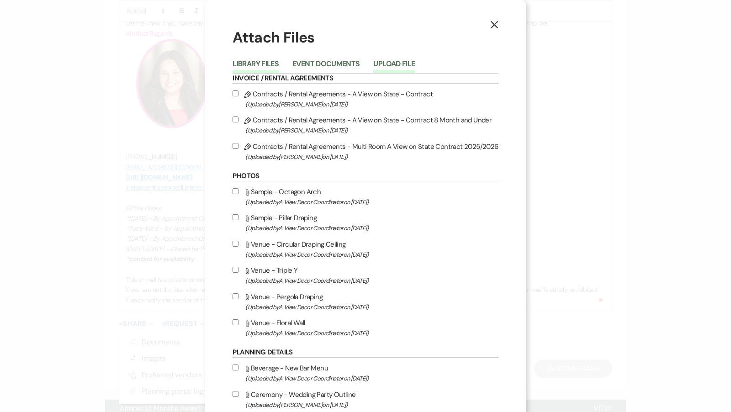
click at [387, 65] on button "Upload File" at bounding box center [394, 66] width 42 height 13
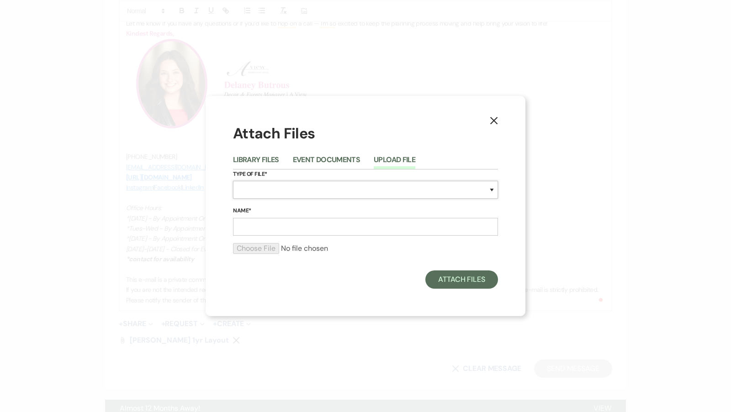
click at [321, 193] on select "Special Event Insurance Vendor Certificate of Insurance Contracts / Rental Agre…" at bounding box center [365, 190] width 265 height 18
select select "22"
click at [307, 227] on input "Name*" at bounding box center [365, 227] width 265 height 18
drag, startPoint x: 333, startPoint y: 226, endPoint x: 307, endPoint y: 223, distance: 26.7
click at [307, 225] on input "Kathryn&Jordon 1yr Layout" at bounding box center [365, 227] width 265 height 18
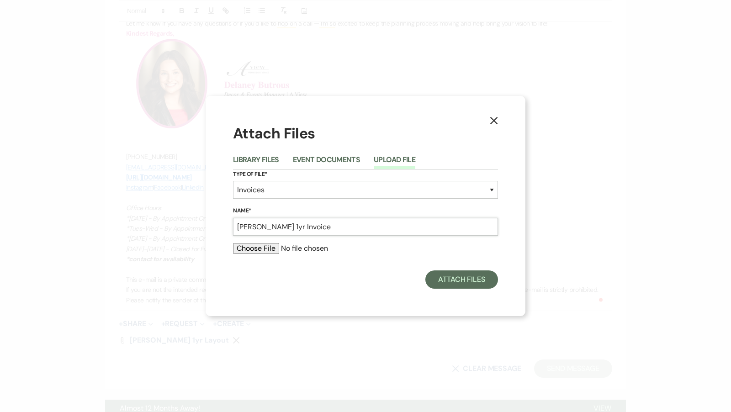
type input "Kathryn&Jordon 1yr Invoice"
click at [272, 249] on input "file" at bounding box center [365, 248] width 265 height 11
type input "C:\fakepath\job_invoice_1237388.pdf"
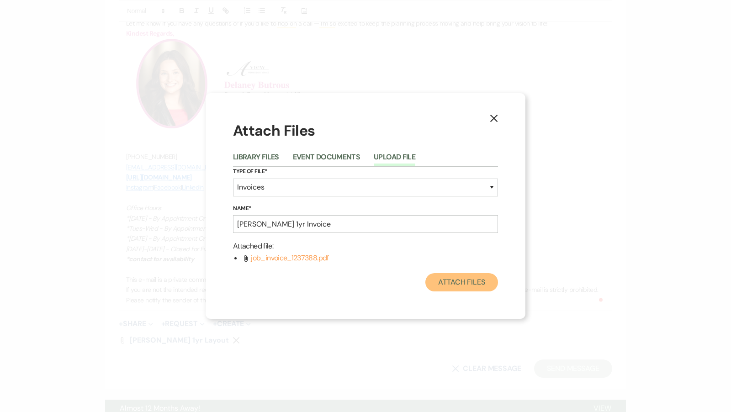
click at [470, 284] on button "Attach Files" at bounding box center [461, 282] width 73 height 18
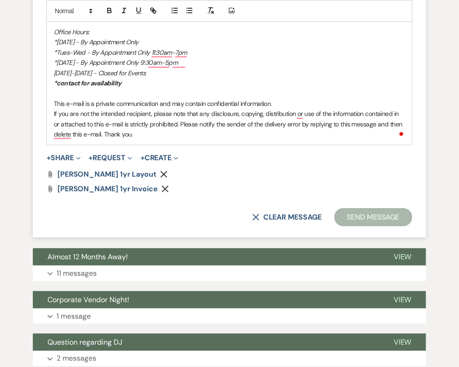
scroll to position [1400, 0]
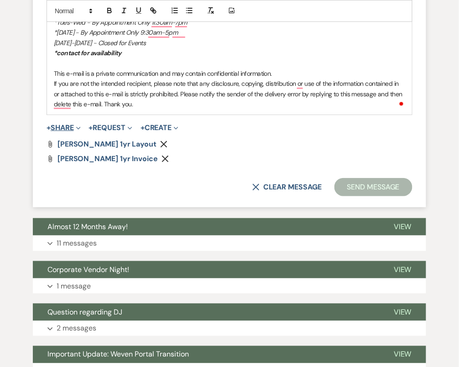
click at [70, 124] on button "+ Share Expand" at bounding box center [64, 127] width 34 height 7
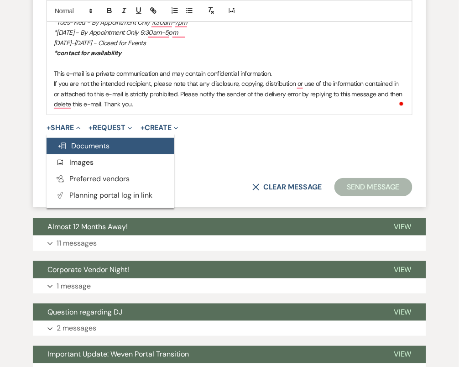
click at [92, 147] on span "Doc Upload Documents" at bounding box center [84, 146] width 52 height 10
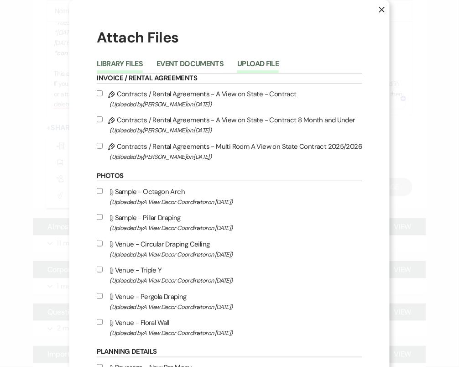
click at [271, 63] on button "Upload File" at bounding box center [258, 66] width 42 height 13
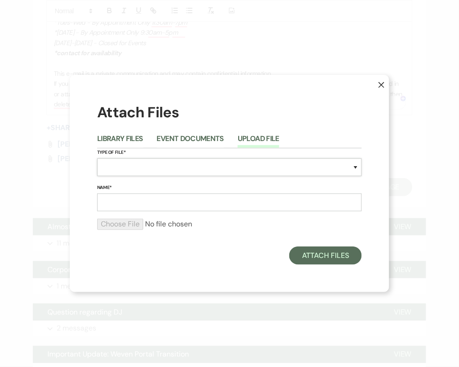
click at [213, 166] on select "Special Event Insurance Vendor Certificate of Insurance Contracts / Rental Agre…" at bounding box center [229, 167] width 265 height 18
select select "43"
click at [173, 201] on input "Name*" at bounding box center [229, 203] width 265 height 18
type input "Ceiling/Backdrop Brochure"
click at [120, 226] on input "file" at bounding box center [229, 224] width 265 height 11
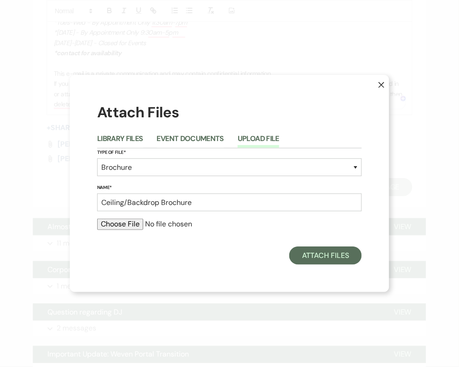
type input "C:\fakepath\BackdropsCeilings.pdf"
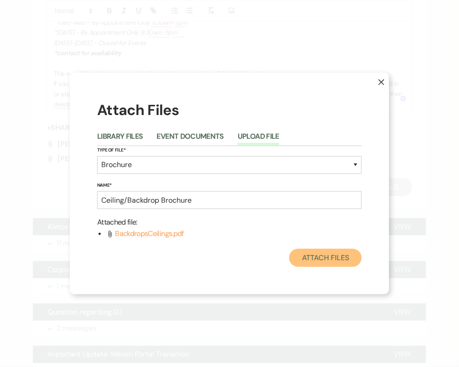
click at [332, 258] on button "Attach Files" at bounding box center [325, 258] width 73 height 18
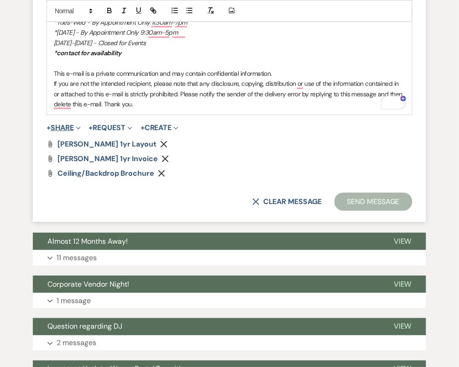
click at [69, 124] on button "+ Share Expand" at bounding box center [64, 127] width 34 height 7
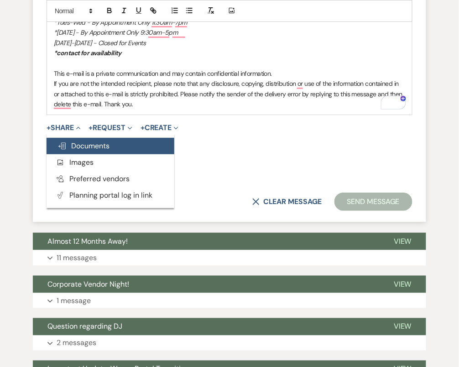
click at [95, 147] on span "Doc Upload Documents" at bounding box center [84, 146] width 52 height 10
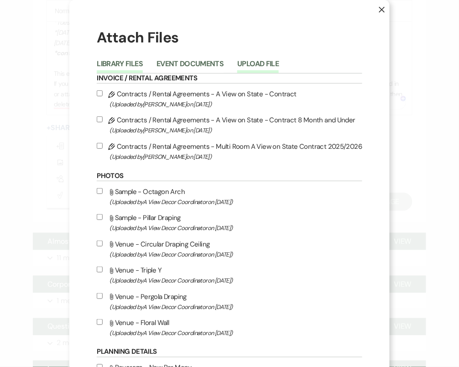
click at [263, 68] on button "Upload File" at bounding box center [258, 66] width 42 height 13
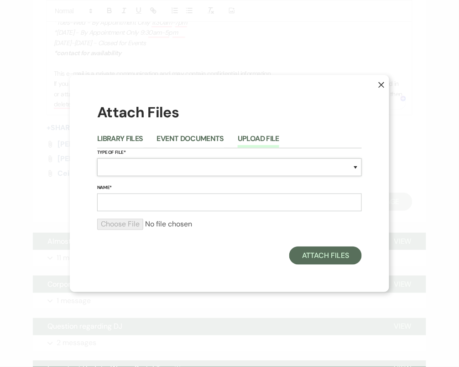
click at [215, 168] on select "Special Event Insurance Vendor Certificate of Insurance Contracts / Rental Agre…" at bounding box center [229, 167] width 265 height 18
select select "55"
click at [169, 200] on input "Name*" at bounding box center [229, 203] width 265 height 18
type input "Panel with Globe LIghts"
click at [114, 221] on input "file" at bounding box center [229, 224] width 265 height 11
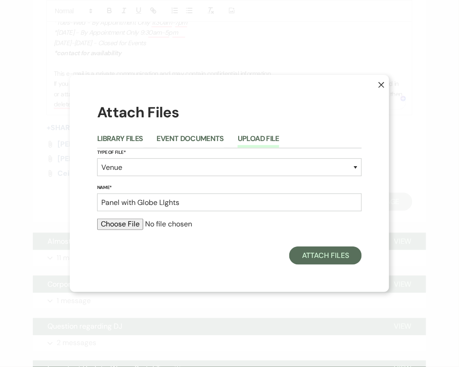
type input "C:\fakepath\ANNAMANTINI-WEDDING-THEDENGS-1135.jpg"
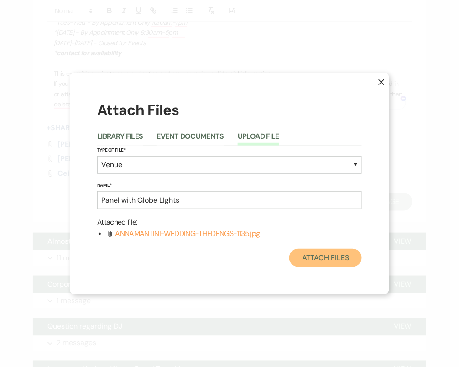
click at [350, 265] on button "Attach Files" at bounding box center [325, 258] width 73 height 18
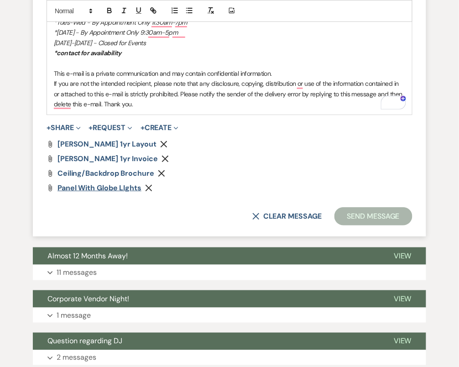
click at [71, 189] on span "Panel with Globe LIghts" at bounding box center [100, 188] width 84 height 10
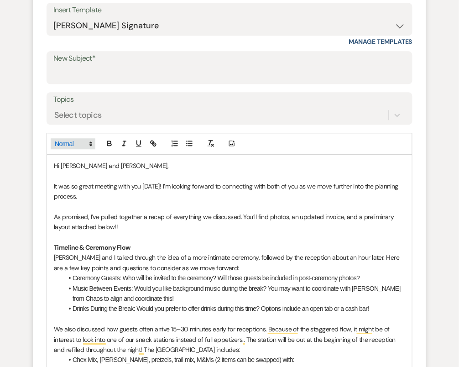
scroll to position [371, 0]
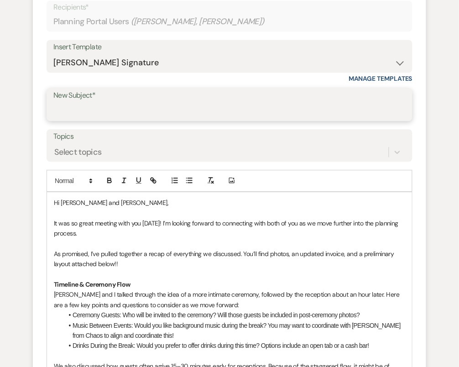
click at [204, 114] on input "New Subject*" at bounding box center [229, 111] width 353 height 18
type input "Thanks for Meeting - 12 Month Recap!!"
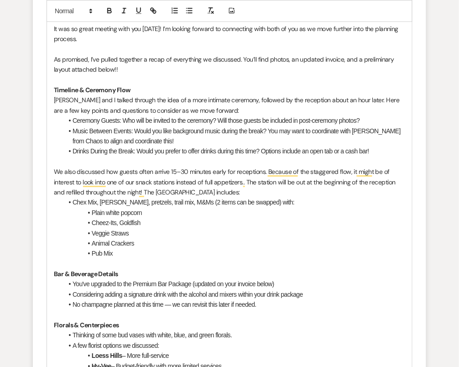
scroll to position [565, 0]
click at [256, 191] on p "We also discussed how guests often arrive 15–30 minutes early for receptions. B…" at bounding box center [230, 182] width 352 height 31
click at [196, 199] on li "Chex Mix, Gardetto’s, pretzels, trail mix, M&Ms (2 items can be swapped) with:" at bounding box center [234, 203] width 342 height 10
click at [195, 201] on li "Chex Mix, Gardetto’s, pretzels, trail mix, M&Ms (2 items can be swapped) with:" at bounding box center [234, 203] width 342 height 10
click at [263, 202] on li "Chex Mix, Gardetto’s, pretzels, trail mix, M&Ms - 2 items can be swapped) with:" at bounding box center [234, 203] width 342 height 10
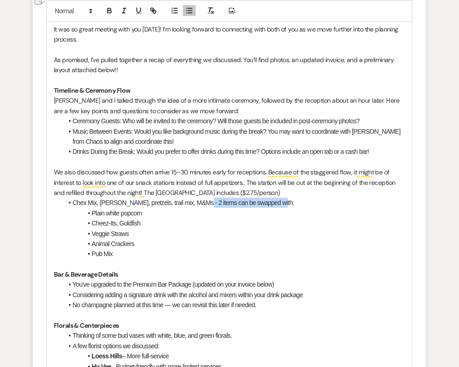
drag, startPoint x: 196, startPoint y: 200, endPoint x: 291, endPoint y: 200, distance: 95.4
click at [292, 200] on li "Chex Mix, Gardetto’s, pretzels, trail mix, M&Ms - 2 items can be swapped with:" at bounding box center [234, 203] width 342 height 10
click at [125, 9] on icon "button" at bounding box center [124, 10] width 8 height 8
click at [205, 263] on p "To enrich screen reader interactions, please activate Accessibility in Grammarl…" at bounding box center [230, 264] width 352 height 10
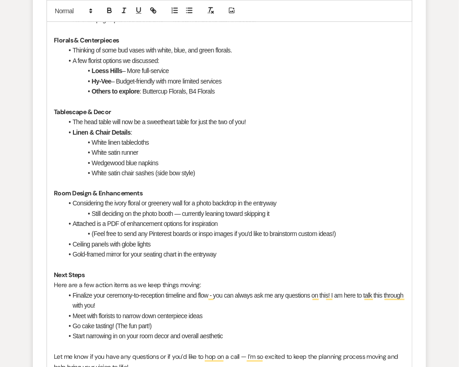
scroll to position [855, 0]
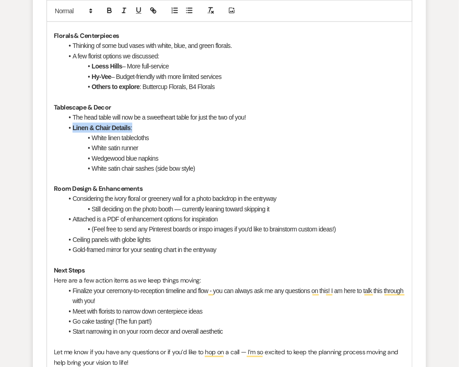
drag, startPoint x: 135, startPoint y: 124, endPoint x: 72, endPoint y: 122, distance: 63.0
click at [72, 123] on li "Linen & Chair Details :" at bounding box center [234, 128] width 342 height 10
click at [105, 10] on icon "button" at bounding box center [109, 10] width 8 height 8
click at [167, 163] on li "White satin chair sashes (side bow style)" at bounding box center [234, 168] width 342 height 10
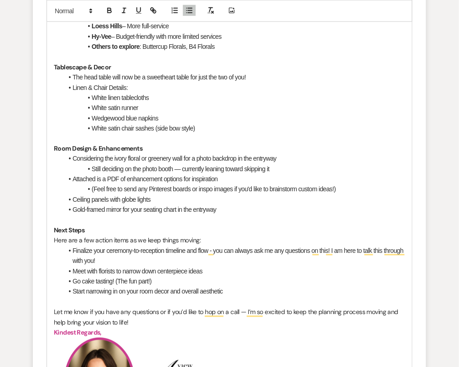
scroll to position [896, 0]
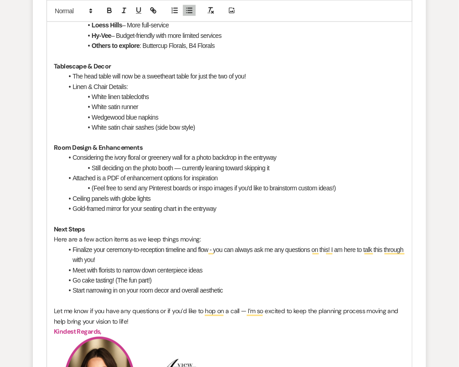
click at [110, 226] on p "Next Steps" at bounding box center [230, 230] width 352 height 10
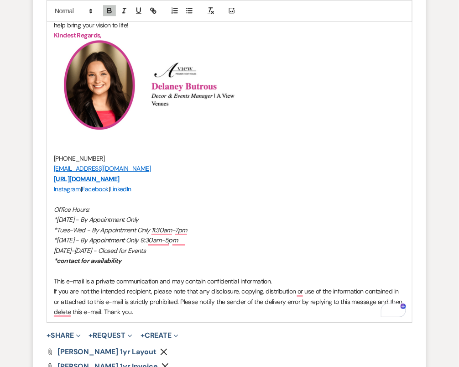
scroll to position [1462, 0]
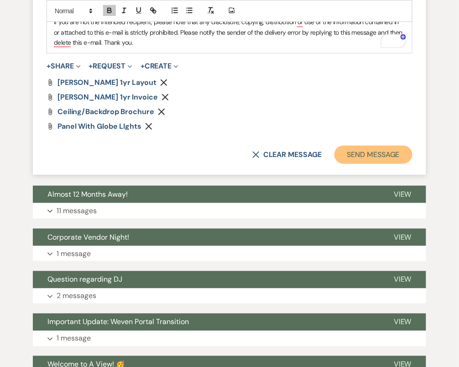
click at [389, 152] on button "Send Message" at bounding box center [374, 155] width 78 height 18
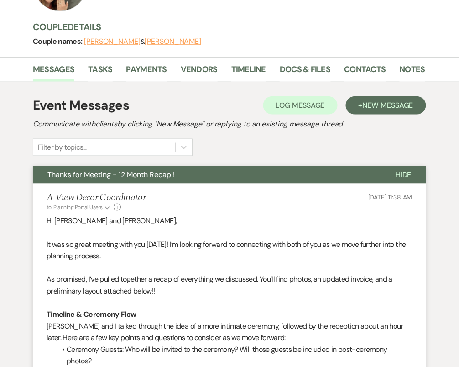
scroll to position [0, 0]
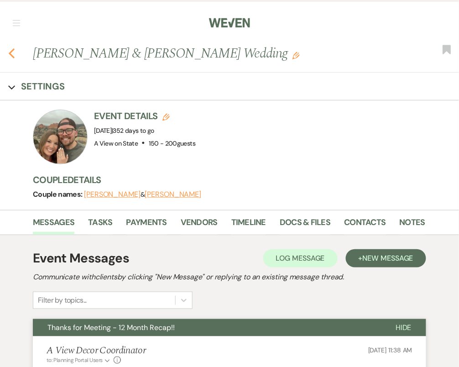
click at [13, 50] on icon "Previous" at bounding box center [11, 53] width 7 height 11
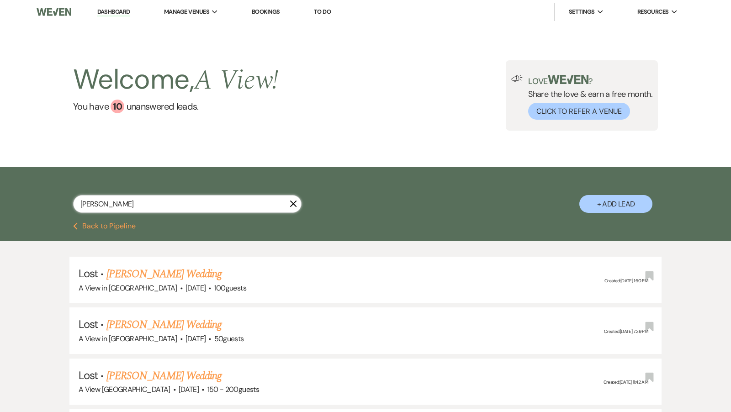
click at [152, 208] on input "kathryn cint" at bounding box center [187, 204] width 228 height 18
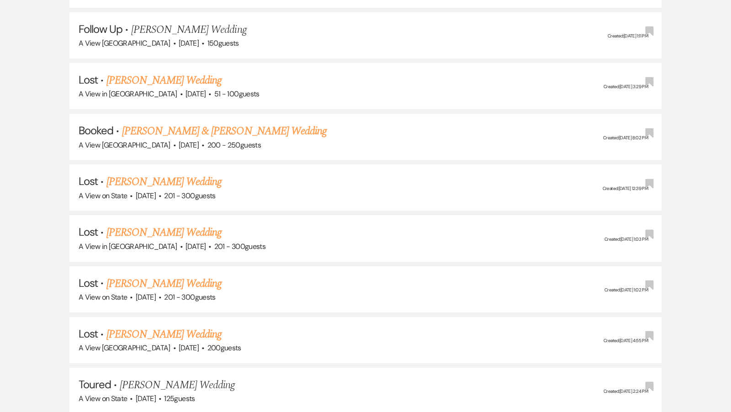
scroll to position [378, 0]
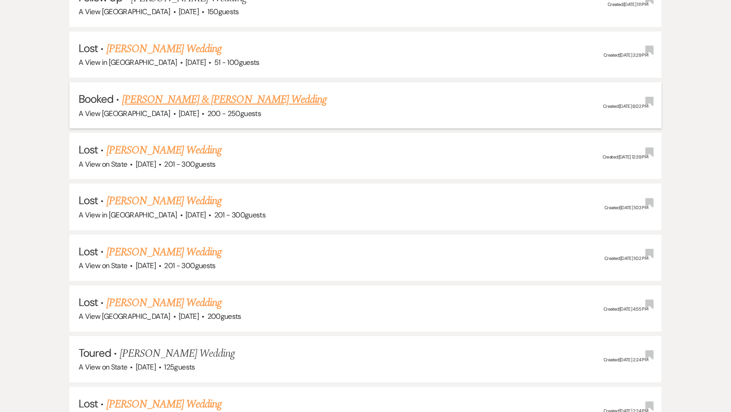
type input "claire sand"
click at [226, 103] on link "Claire Sandeen & Hayden Retzlaff's Wedding" at bounding box center [224, 99] width 205 height 16
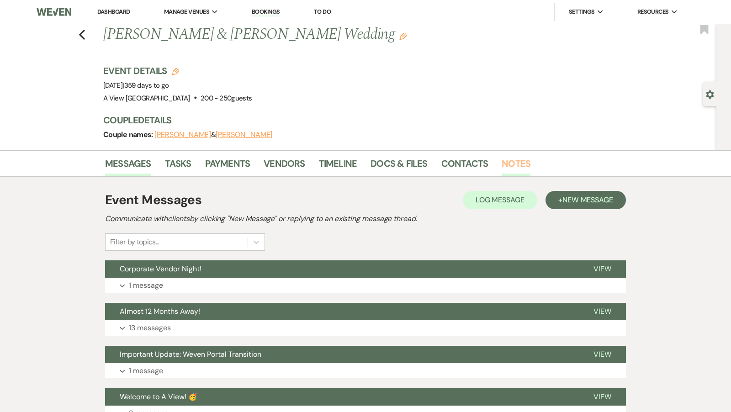
click at [508, 167] on link "Notes" at bounding box center [515, 166] width 29 height 20
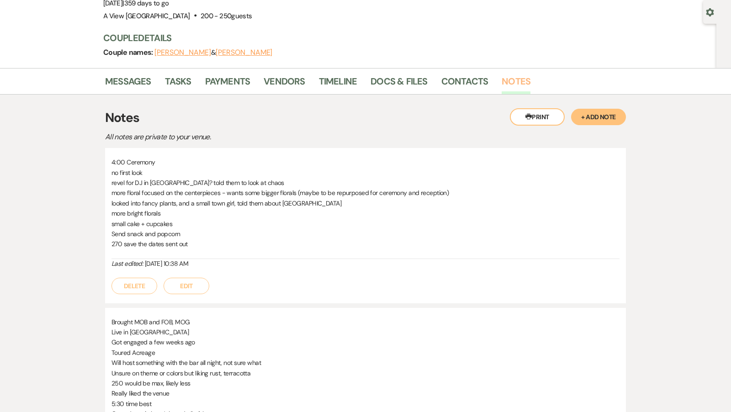
scroll to position [83, 0]
click at [118, 79] on link "Messages" at bounding box center [128, 84] width 46 height 20
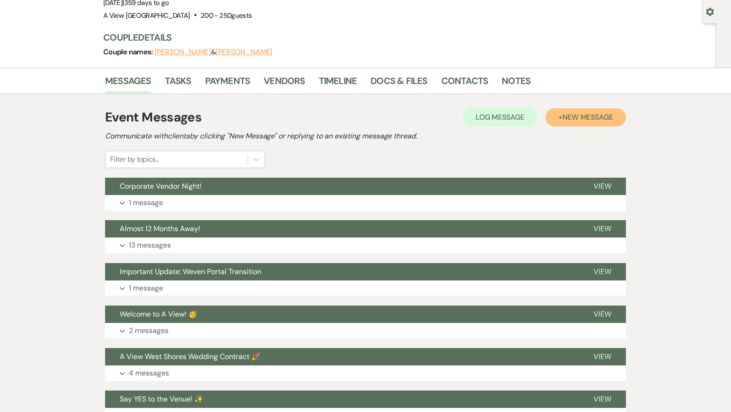
click at [605, 119] on span "New Message" at bounding box center [587, 117] width 51 height 10
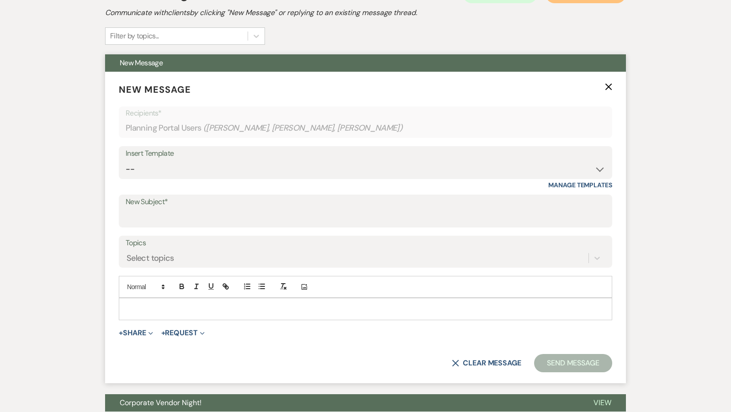
scroll to position [205, 0]
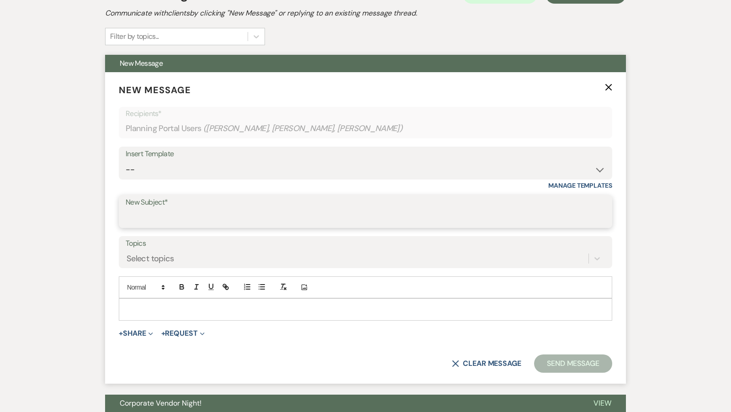
click at [234, 221] on input "New Subject*" at bounding box center [365, 218] width 479 height 18
type input "Thanks for Meeting - 12 Month Recap!!"
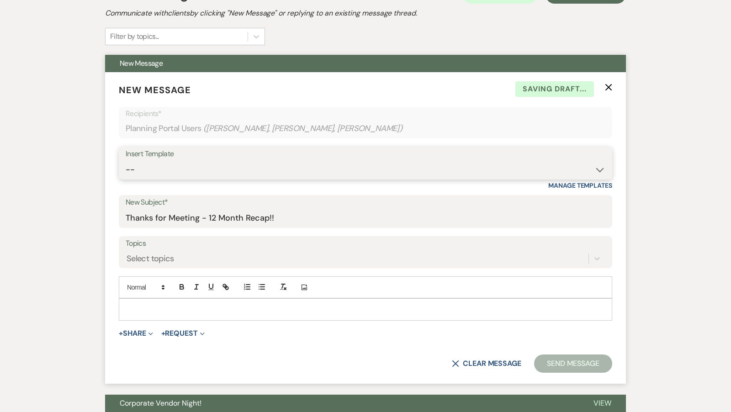
click at [235, 161] on select "-- Tour Confirmation Contract (Pre-Booked Leads) Out of office Inquiry Email Al…" at bounding box center [365, 170] width 479 height 18
select select "4160"
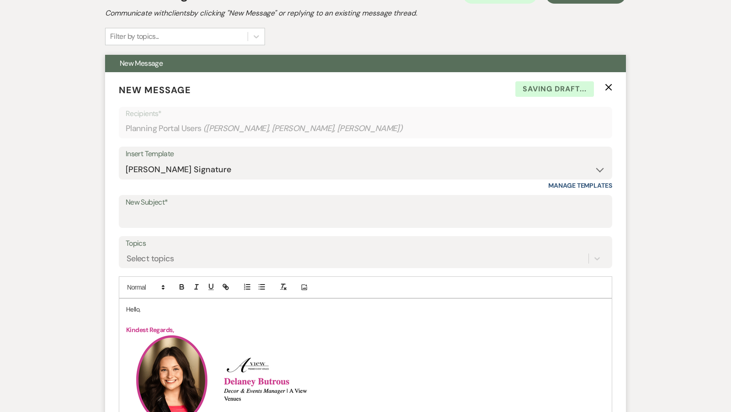
click at [159, 310] on p "Hello," at bounding box center [365, 309] width 479 height 10
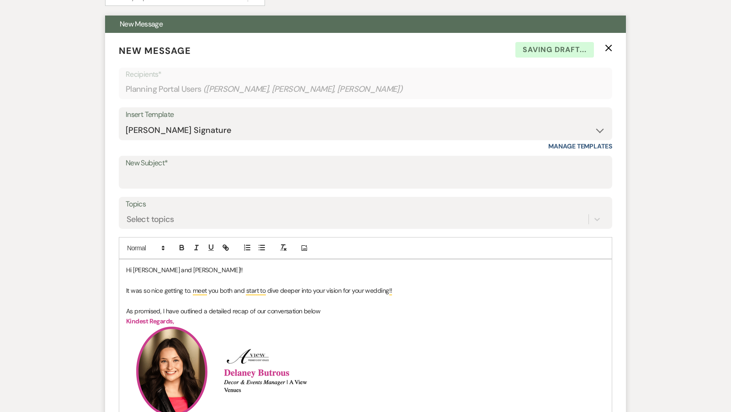
scroll to position [253, 0]
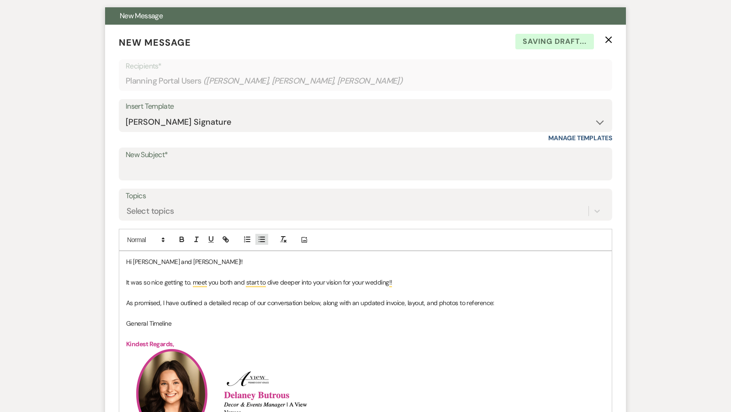
click at [263, 241] on icon "button" at bounding box center [262, 239] width 8 height 8
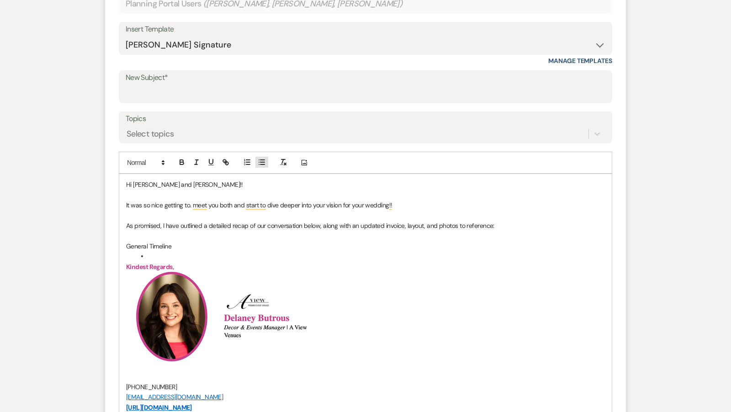
scroll to position [332, 0]
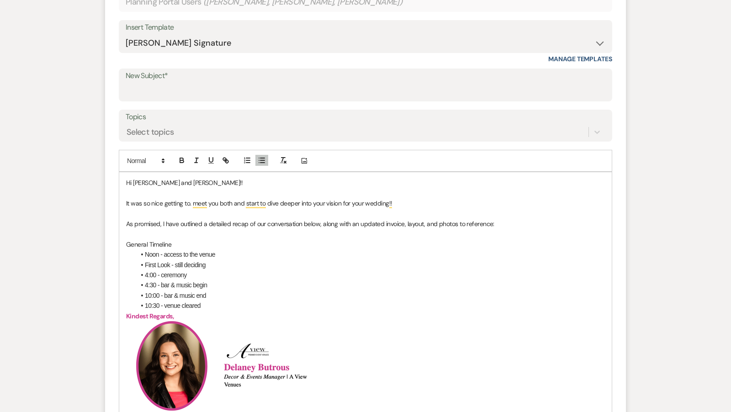
click at [226, 257] on li "Noon - access to the venue" at bounding box center [369, 254] width 469 height 10
click at [210, 263] on li "First Look - still deciding" at bounding box center [369, 265] width 469 height 10
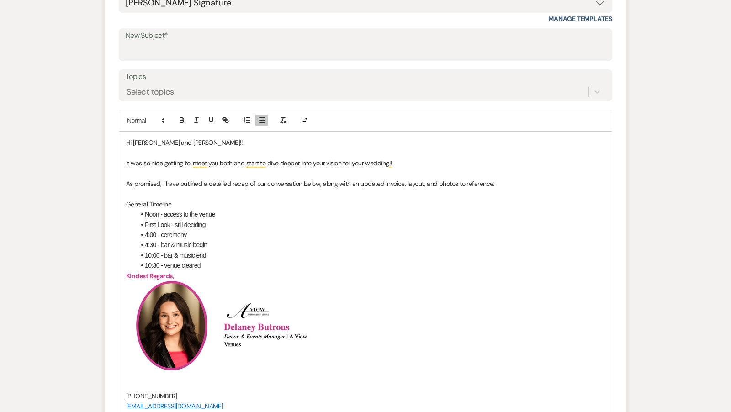
scroll to position [372, 0]
click at [211, 266] on li "10:30 - venue cleared" at bounding box center [369, 266] width 469 height 10
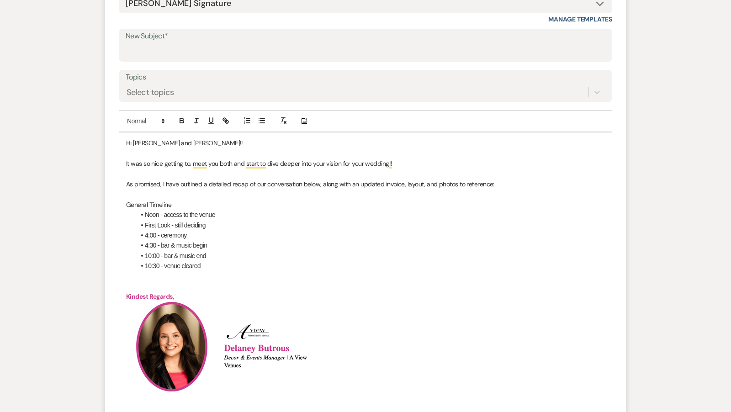
click at [212, 203] on p "General Timeline" at bounding box center [365, 205] width 479 height 10
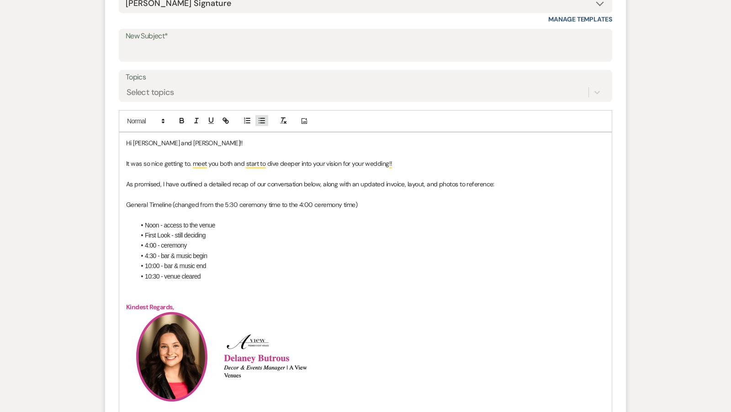
click at [256, 123] on button "button" at bounding box center [261, 120] width 13 height 11
click at [146, 222] on li "Noon - access to the venue" at bounding box center [369, 225] width 469 height 10
click at [145, 233] on li "First Look - still deciding" at bounding box center [369, 235] width 469 height 10
click at [146, 244] on li "4:00 - ceremony" at bounding box center [369, 245] width 469 height 10
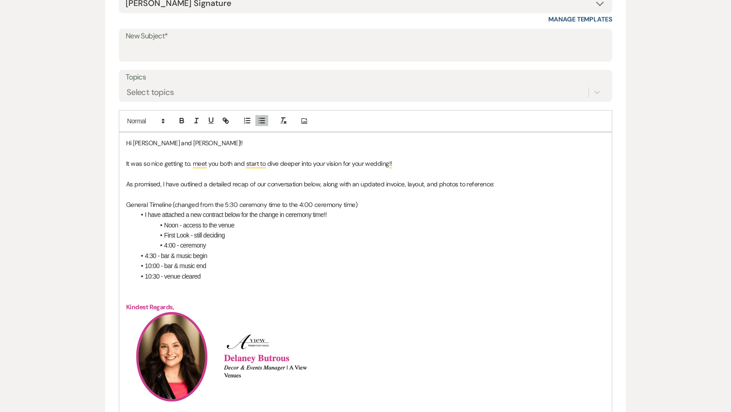
click at [146, 254] on li "4:30 - bar & music begin" at bounding box center [369, 256] width 469 height 10
click at [144, 253] on li "4:30 - bar & music begin" at bounding box center [369, 256] width 469 height 10
click at [146, 263] on li "10:00 - bar & music end" at bounding box center [369, 266] width 469 height 10
click at [146, 277] on li "10:30 - venue cleared" at bounding box center [369, 276] width 469 height 10
click at [253, 276] on li "10:30 - venue cleared" at bounding box center [369, 276] width 469 height 10
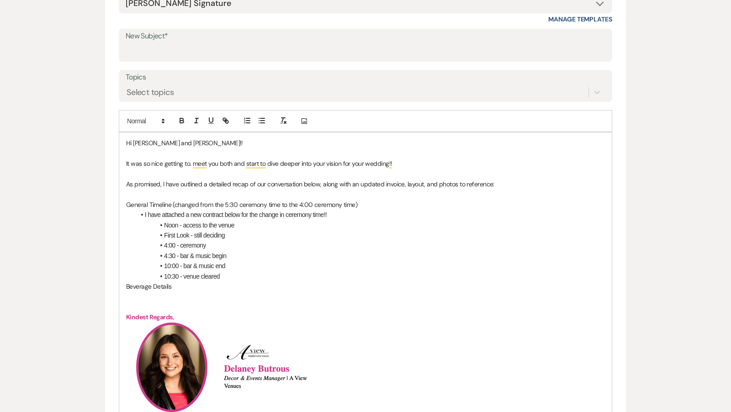
click at [124, 281] on div "Hi Claire and Hayden!! It was so nice getting to. meet you both and start to di…" at bounding box center [365, 361] width 492 height 458
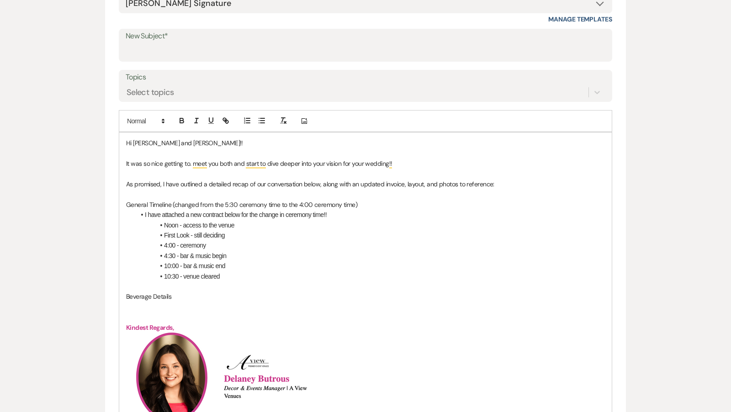
click at [195, 296] on p "Beverage Details" at bounding box center [365, 296] width 479 height 10
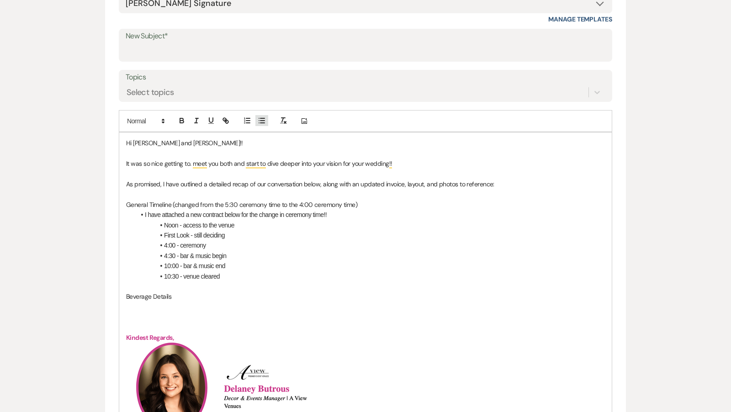
click at [265, 116] on icon "button" at bounding box center [262, 120] width 8 height 8
click at [247, 305] on li "Upgraded to the well bar package - still iscussing" at bounding box center [369, 307] width 469 height 10
click at [283, 304] on li "Upgraded to the well bar package - still discussing" at bounding box center [369, 307] width 469 height 10
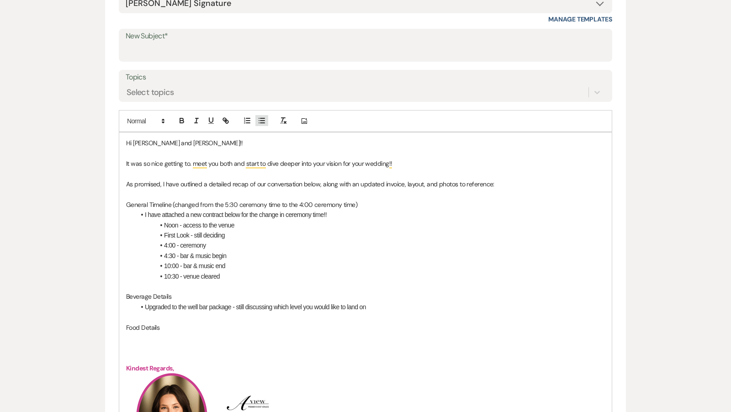
click at [259, 118] on line "button" at bounding box center [259, 118] width 0 height 0
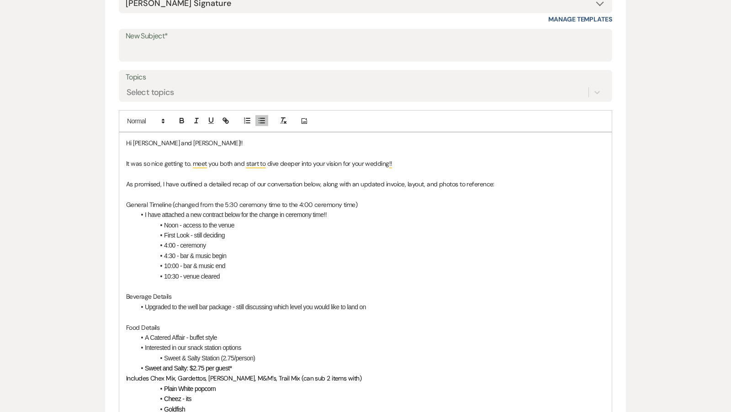
click at [145, 364] on span "Sweet and Salty: $2.75 per guest*" at bounding box center [188, 367] width 87 height 7
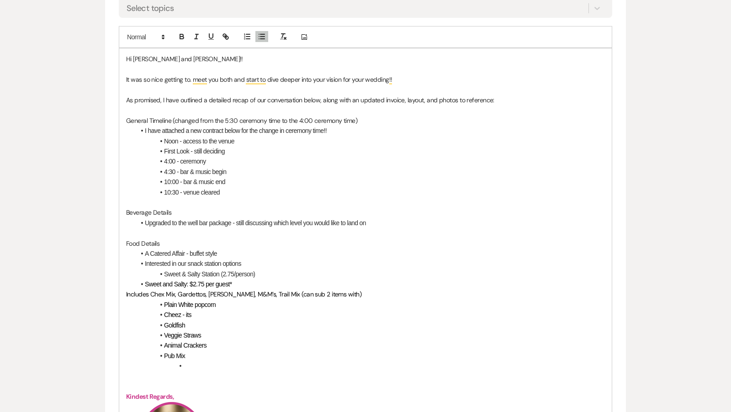
scroll to position [457, 0]
drag, startPoint x: 253, startPoint y: 282, endPoint x: 139, endPoint y: 281, distance: 113.7
click at [138, 281] on li "Sweet and Salty: $2.75 per guest*" at bounding box center [369, 283] width 469 height 10
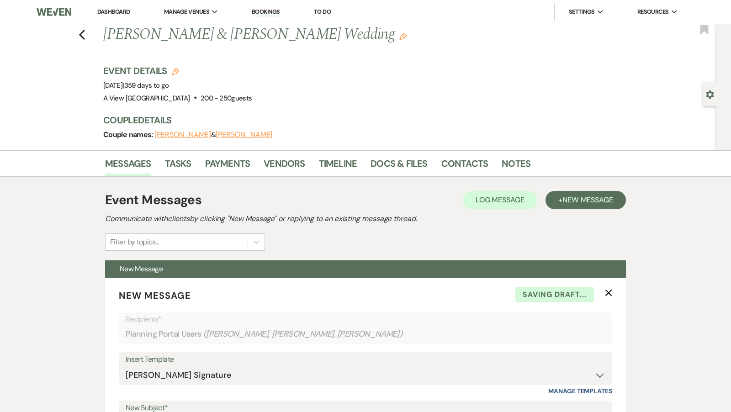
select select "4160"
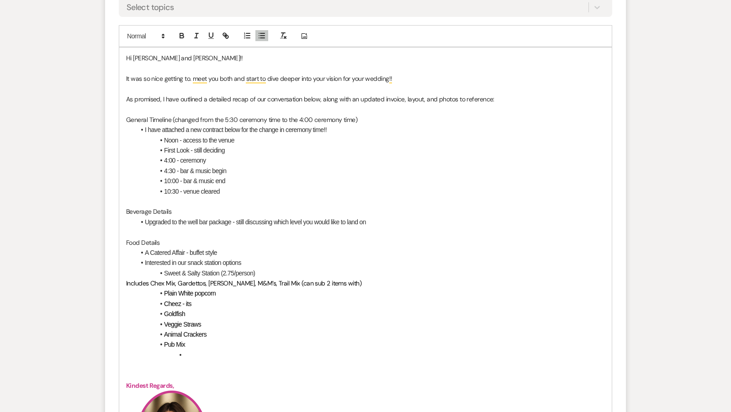
click at [124, 279] on div "Hi Claire and Hayden!! It was so nice getting to. meet you both and start to di…" at bounding box center [365, 353] width 492 height 612
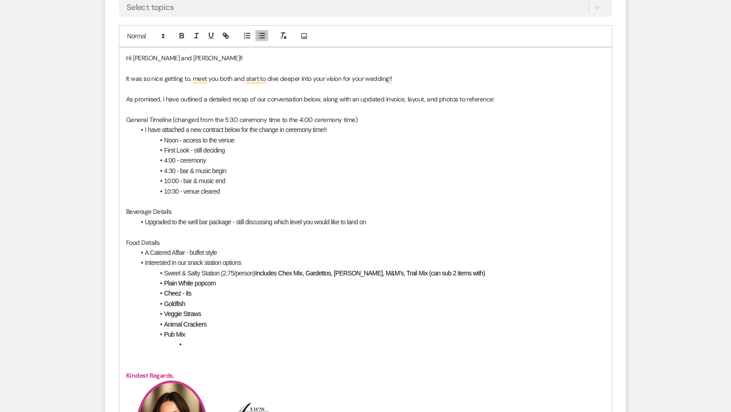
click at [279, 269] on span "Includes Chex Mix, Gardettos, [PERSON_NAME], M&M’s, Trail Mix (can sub 2 items …" at bounding box center [370, 272] width 230 height 7
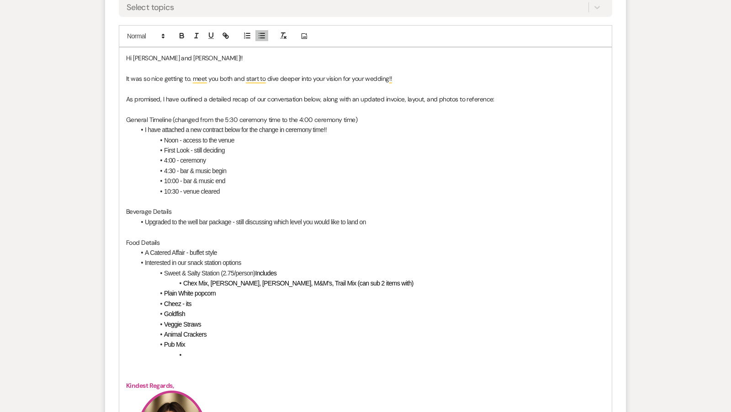
click at [163, 294] on li "Plain White popcorn" at bounding box center [369, 293] width 469 height 10
click at [164, 302] on span "Cheez - its" at bounding box center [177, 303] width 27 height 7
click at [163, 312] on li "Goldfish" at bounding box center [369, 314] width 469 height 10
click at [164, 325] on span "Veggie Straws" at bounding box center [182, 324] width 37 height 7
click at [164, 334] on span "Animal Crackers" at bounding box center [185, 334] width 42 height 7
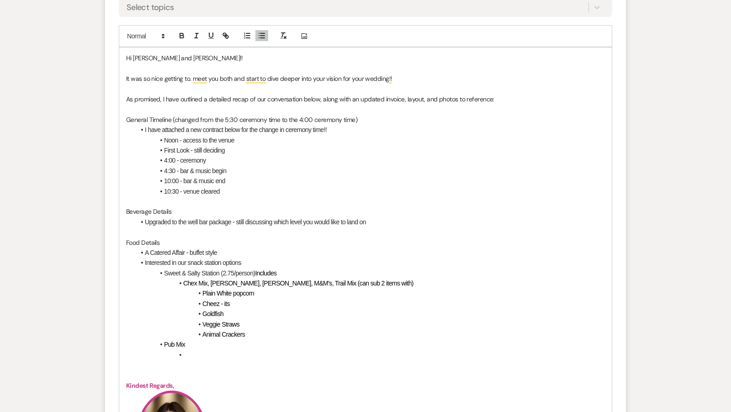
click at [164, 342] on span "Pub Mix" at bounding box center [174, 344] width 21 height 7
click at [188, 352] on li "To enrich screen reader interactions, please activate Accessibility in Grammarl…" at bounding box center [369, 355] width 469 height 10
click at [245, 351] on li "Popcorn Bar ($2.95/person)" at bounding box center [369, 355] width 469 height 10
click at [258, 272] on span "Includes" at bounding box center [265, 272] width 21 height 7
click at [260, 356] on li "Popcorn Bar ($2.95/person)" at bounding box center [369, 355] width 469 height 10
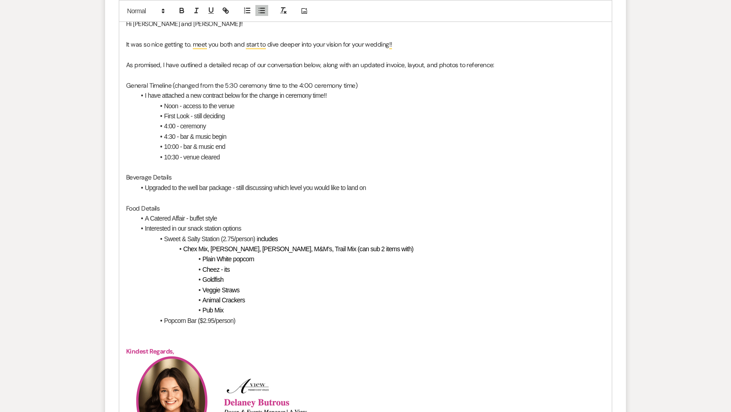
scroll to position [498, 0]
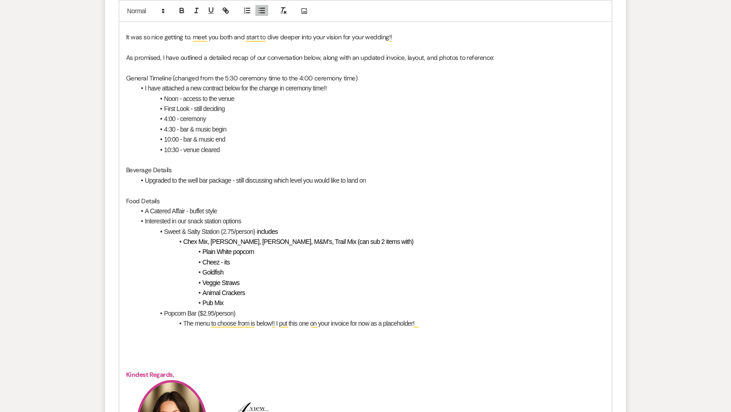
click at [160, 343] on p "To enrich screen reader interactions, please activate Accessibility in Grammarl…" at bounding box center [365, 344] width 479 height 10
click at [260, 14] on button "button" at bounding box center [261, 10] width 13 height 11
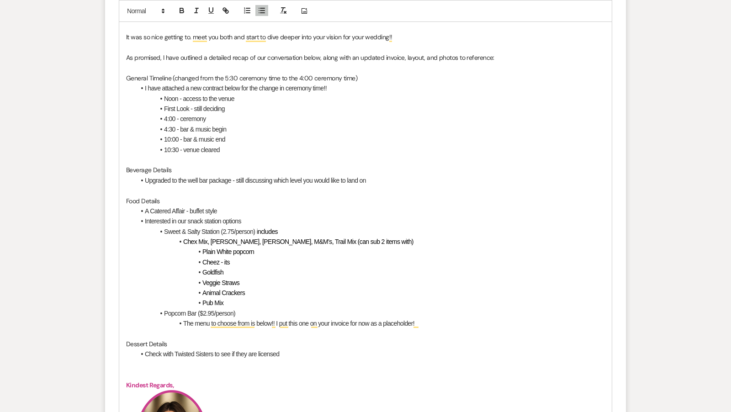
click at [256, 354] on li "Check with Twisted Sisters to see if they are licensed" at bounding box center [369, 354] width 469 height 10
click at [295, 355] on li "Check with Twisted Sisters to see if they are a licensed" at bounding box center [369, 354] width 469 height 10
click at [275, 305] on li "Pub Mix" at bounding box center [369, 303] width 469 height 10
click at [318, 353] on li "Check with Twisted Sisters to see if they are a licensed bakery" at bounding box center [369, 354] width 469 height 10
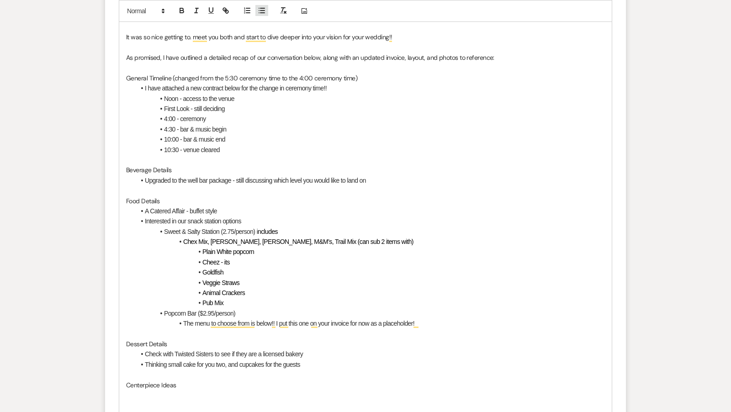
click at [262, 11] on line "button" at bounding box center [262, 11] width 4 height 0
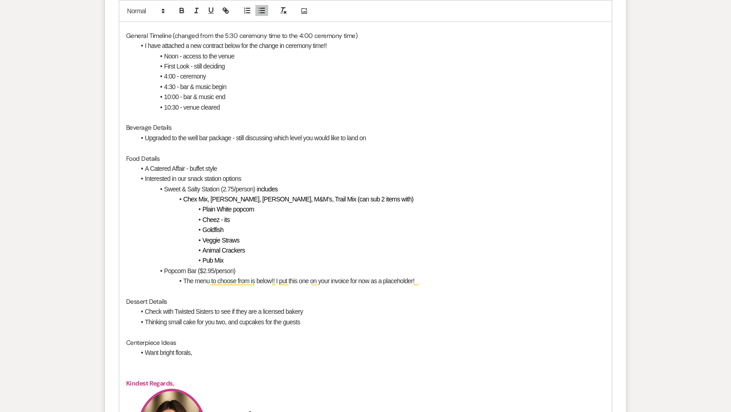
scroll to position [542, 0]
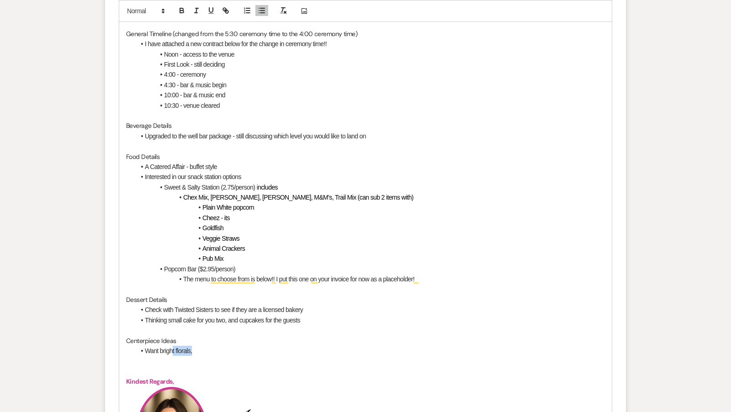
drag, startPoint x: 193, startPoint y: 347, endPoint x: 173, endPoint y: 347, distance: 19.6
click at [173, 347] on li "Want bright florals," at bounding box center [369, 351] width 469 height 10
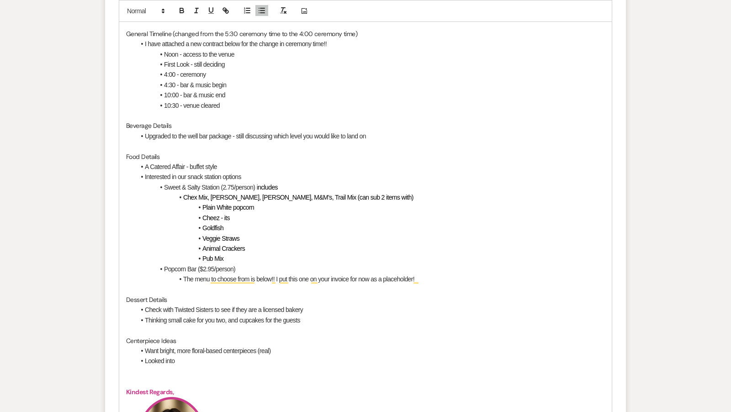
click at [219, 359] on li "Looked into" at bounding box center [369, 361] width 469 height 10
click at [178, 356] on li "Looked into Fancy Plants" at bounding box center [369, 361] width 469 height 10
click at [223, 360] on li "Looked into Fancy Plants" at bounding box center [369, 361] width 469 height 10
click at [303, 349] on li "Want bright, more floral-based centerpieces (real)" at bounding box center [369, 351] width 469 height 10
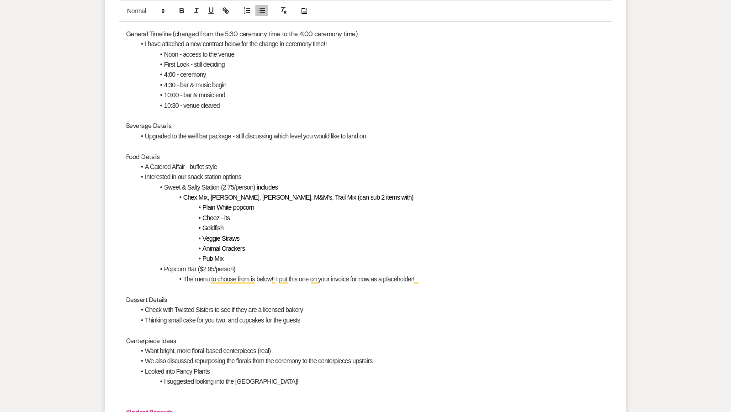
click at [277, 376] on li "I suggested looking into the Loess Hills!" at bounding box center [369, 381] width 469 height 10
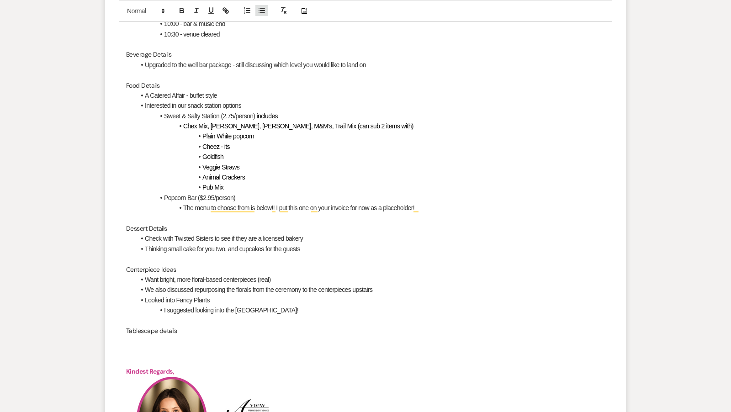
click at [264, 8] on icon "button" at bounding box center [262, 10] width 8 height 8
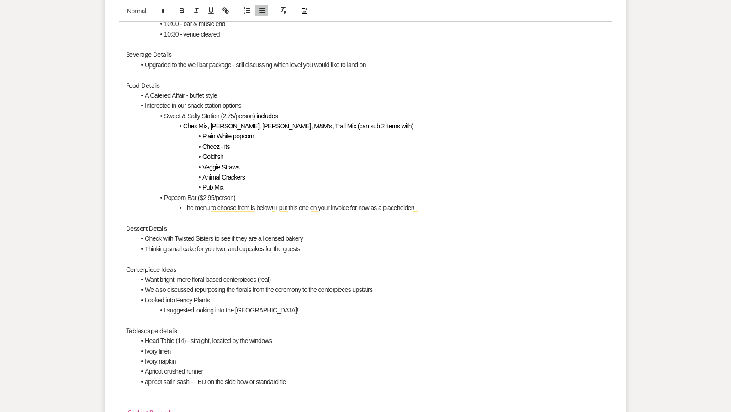
click at [250, 378] on li "apricot satin sash - TBD on the side bow or standard tie" at bounding box center [369, 382] width 469 height 10
click at [274, 383] on li "apricot satin sash - TBD on the side bow ($1/tie) or standard tie" at bounding box center [369, 382] width 469 height 10
click at [326, 379] on li "apricot satin sash - TBD on the side bow ($1/tie) or the standard tie" at bounding box center [369, 382] width 469 height 10
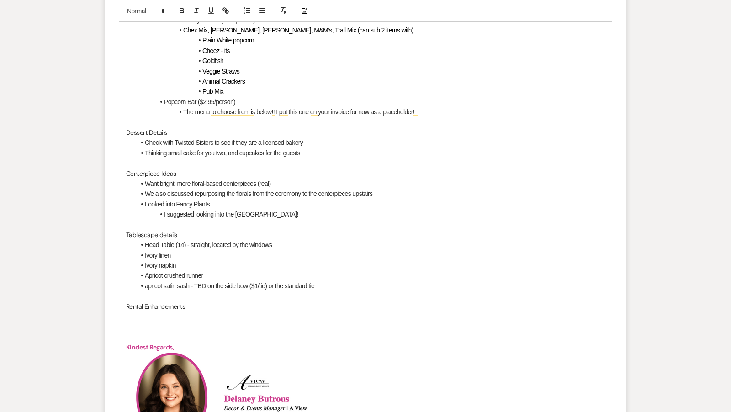
scroll to position [736, 0]
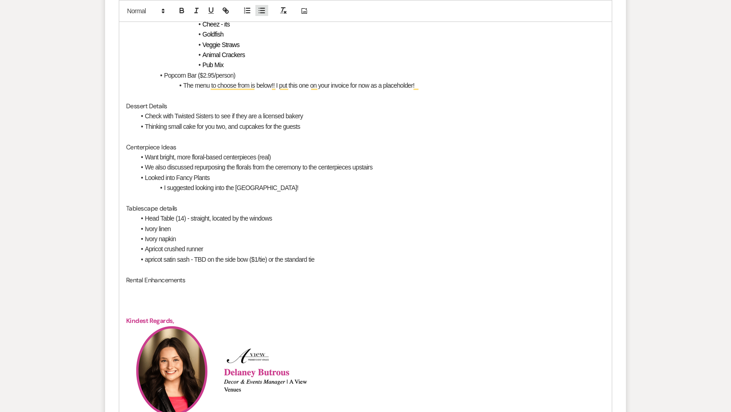
click at [261, 15] on button "button" at bounding box center [261, 10] width 13 height 11
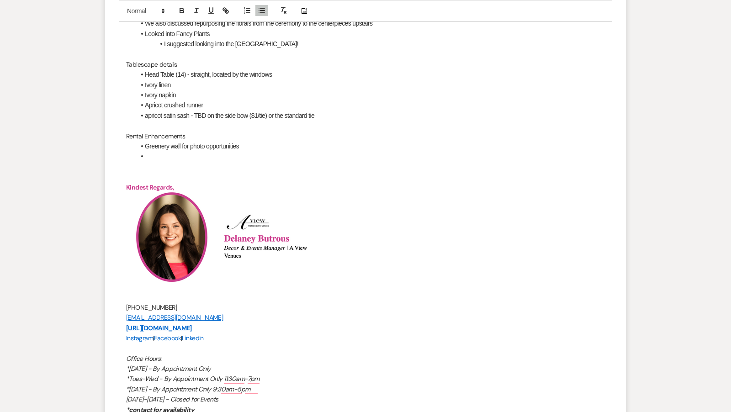
scroll to position [893, 0]
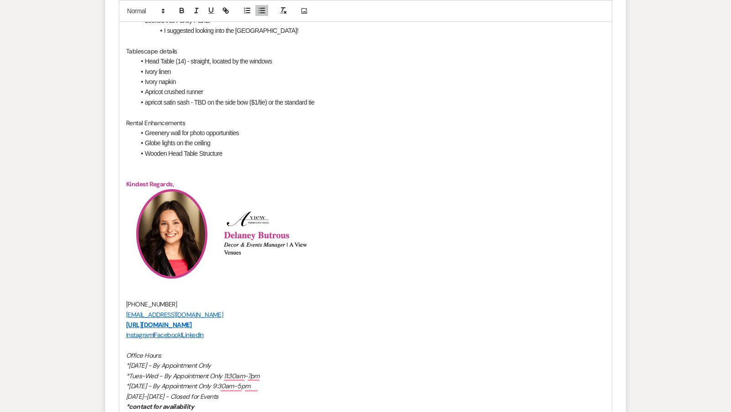
click at [236, 151] on li "Wooden Head Table Structure" at bounding box center [369, 153] width 469 height 10
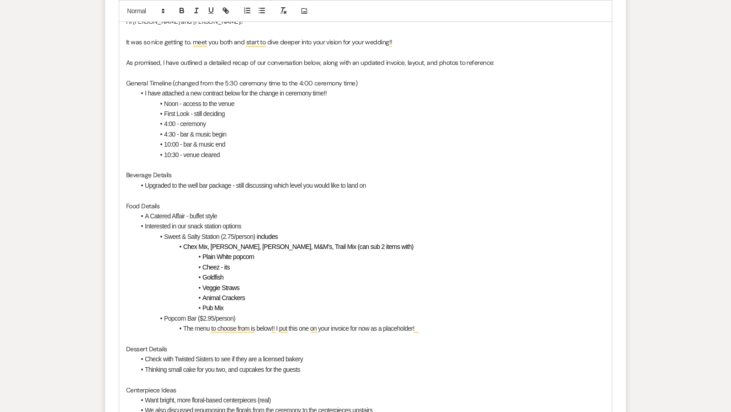
scroll to position [0, 0]
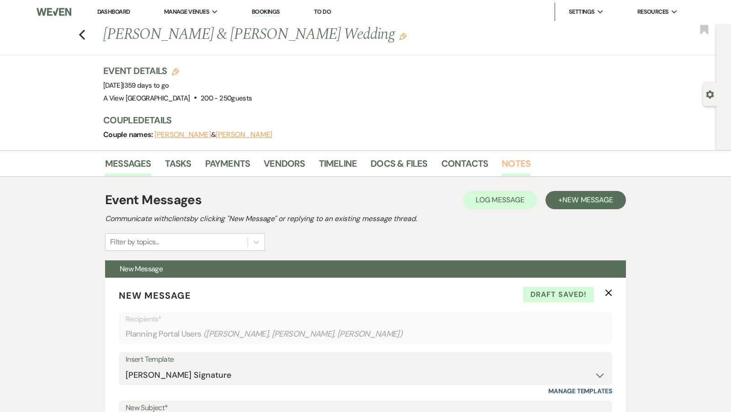
click at [516, 164] on link "Notes" at bounding box center [515, 166] width 29 height 20
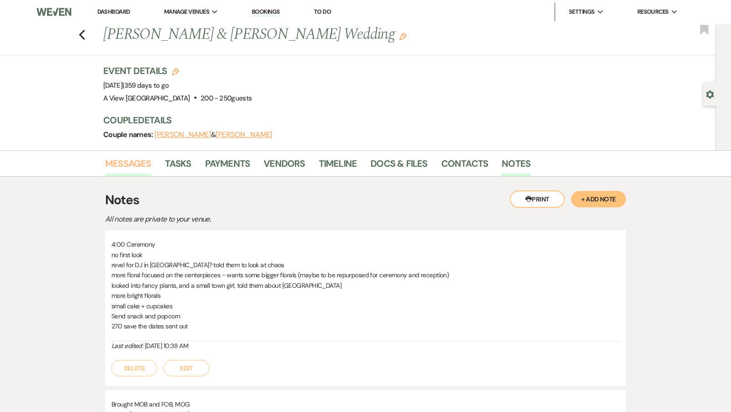
click at [136, 169] on link "Messages" at bounding box center [128, 166] width 46 height 20
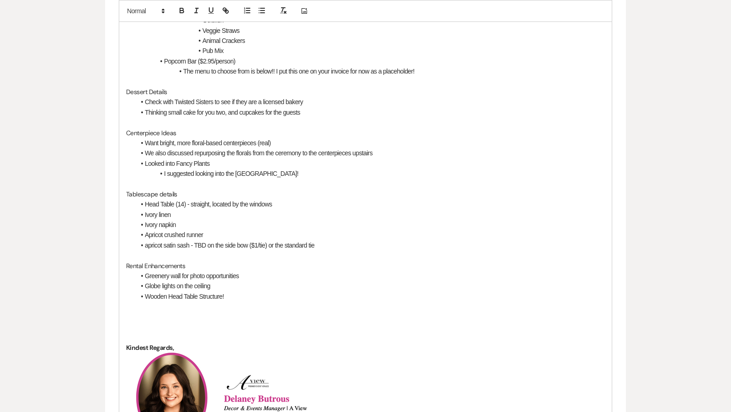
scroll to position [754, 0]
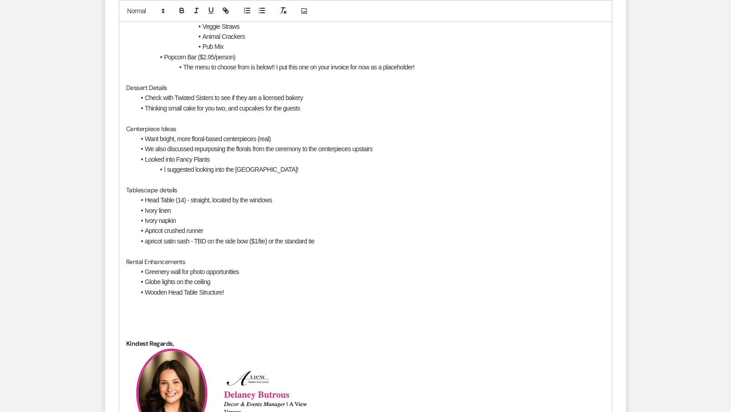
click at [211, 310] on p at bounding box center [365, 313] width 479 height 10
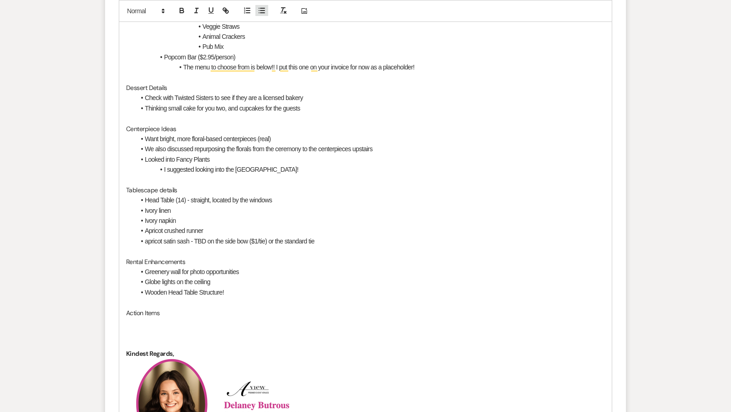
click at [260, 11] on icon "button" at bounding box center [262, 10] width 8 height 8
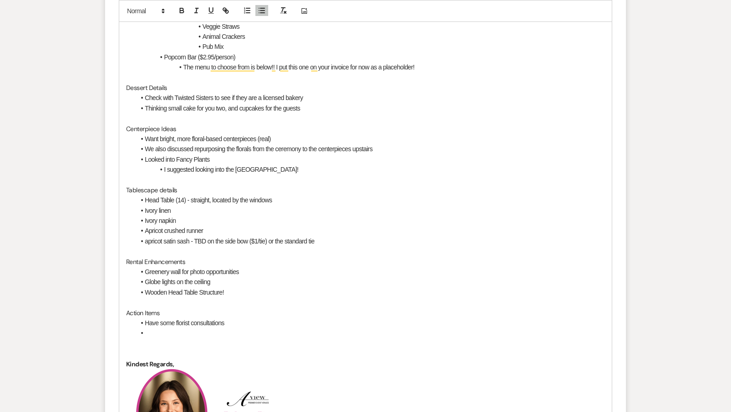
click at [179, 322] on li "Have some florist consultations" at bounding box center [369, 323] width 469 height 10
click at [173, 331] on li "To enrich screen reader interactions, please activate Accessibility in Grammarl…" at bounding box center [369, 333] width 469 height 10
drag, startPoint x: 160, startPoint y: 330, endPoint x: 123, endPoint y: 307, distance: 43.2
click at [123, 308] on div "Hi Claire and Hayden!! It was so nice getting to. meet you both and start to di…" at bounding box center [365, 194] width 492 height 888
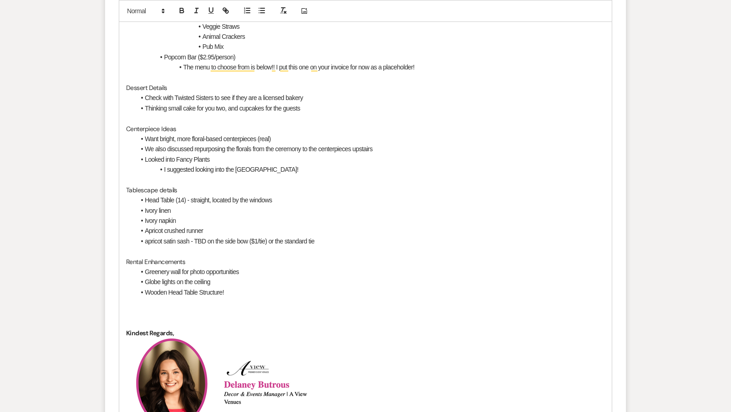
click at [138, 318] on p "To enrich screen reader interactions, please activate Accessibility in Grammarl…" at bounding box center [365, 323] width 479 height 10
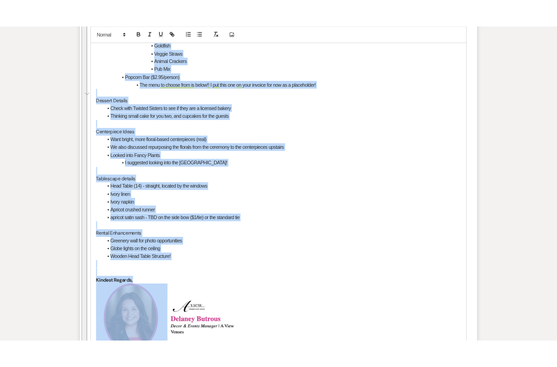
scroll to position [754, 0]
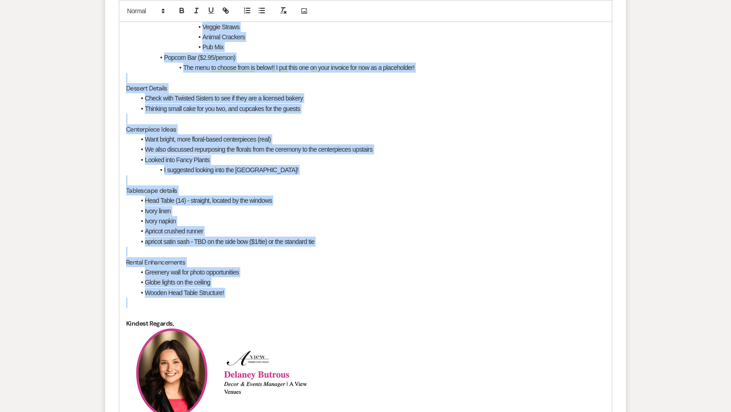
drag, startPoint x: 125, startPoint y: 73, endPoint x: 259, endPoint y: 300, distance: 263.4
click at [259, 300] on div "Hi Claire and Hayden!! It was so nice getting to. meet you both and start to di…" at bounding box center [365, 173] width 492 height 847
copy div "Hi Claire and Hayden!! It was so nice getting to. meet you both and start to di…"
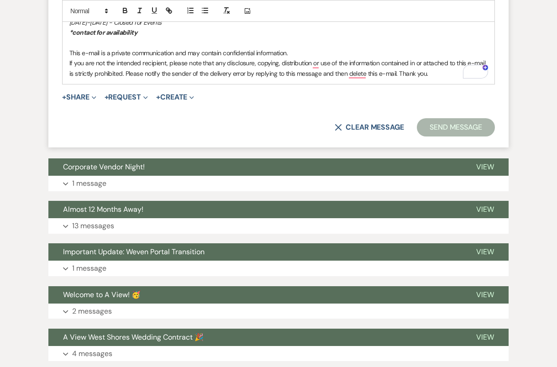
scroll to position [1098, 0]
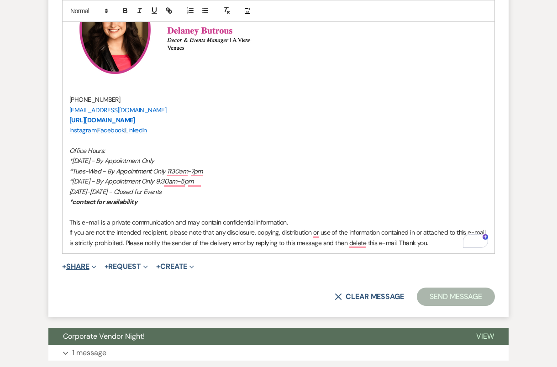
click at [78, 267] on button "+ Share Expand" at bounding box center [79, 266] width 34 height 7
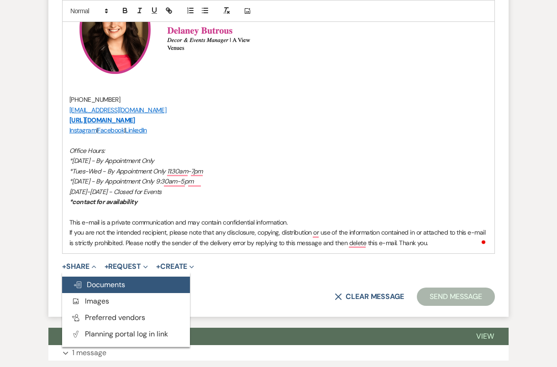
click at [97, 284] on span "Doc Upload Documents" at bounding box center [99, 285] width 52 height 10
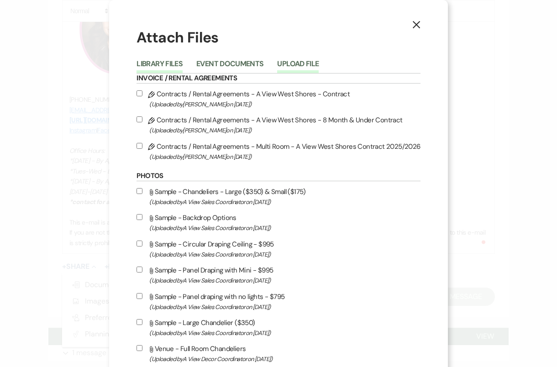
click at [292, 63] on button "Upload File" at bounding box center [298, 66] width 42 height 13
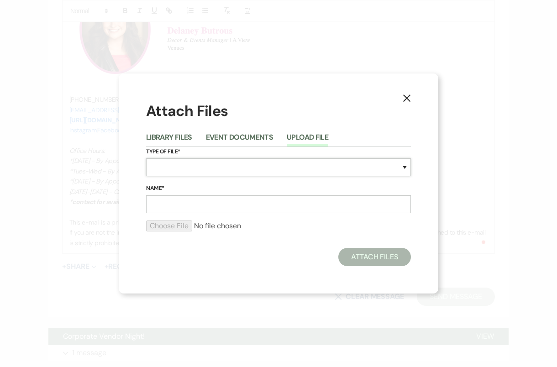
click at [223, 168] on select "Special Event Insurance Vendor Certificate of Insurance Contracts / Rental Agre…" at bounding box center [278, 167] width 265 height 18
select select "55"
click at [222, 205] on input "Name*" at bounding box center [278, 204] width 265 height 18
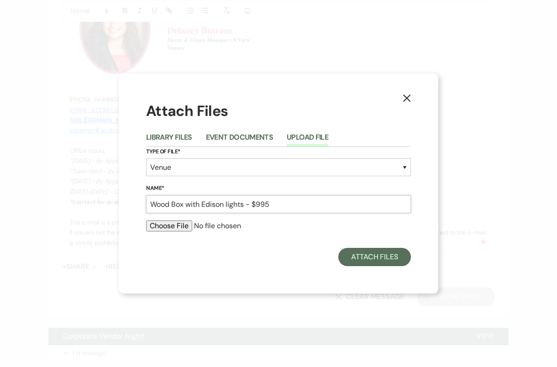
drag, startPoint x: 281, startPoint y: 200, endPoint x: 247, endPoint y: 200, distance: 34.2
click at [247, 200] on input "Wood Box with Edison lights - $995" at bounding box center [278, 204] width 265 height 18
type input "Wood Box with Edison Lights over HT"
click at [165, 227] on input "file" at bounding box center [278, 226] width 265 height 11
type input "C:\fakepath\20240803_194852470_iOS.heic"
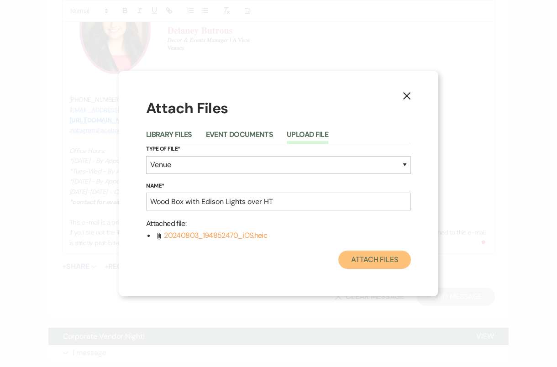
click at [391, 261] on button "Attach Files" at bounding box center [374, 260] width 73 height 18
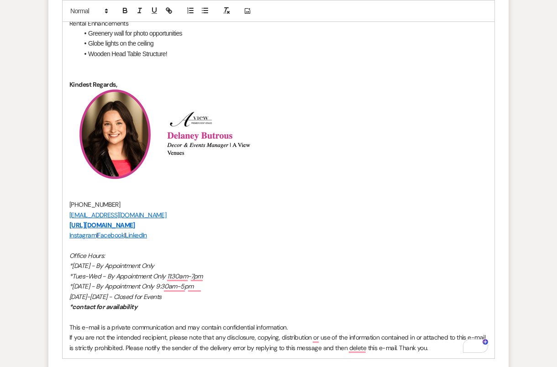
scroll to position [1247, 0]
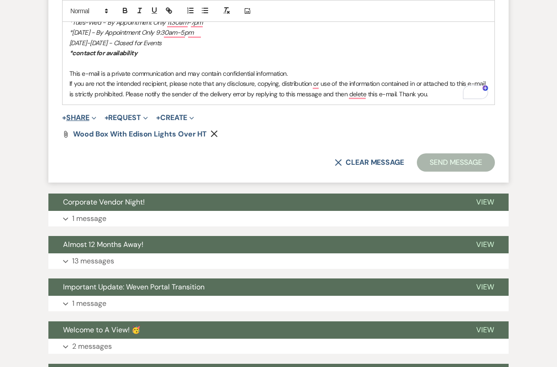
click at [90, 114] on button "+ Share Expand" at bounding box center [79, 117] width 34 height 7
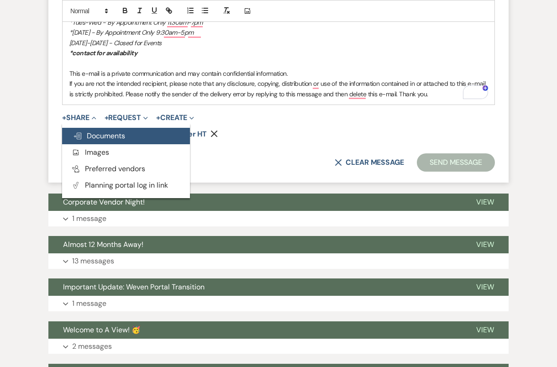
click at [100, 135] on span "Doc Upload Documents" at bounding box center [99, 136] width 52 height 10
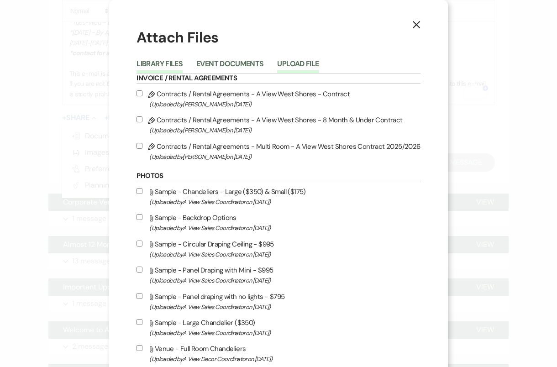
click at [303, 63] on button "Upload File" at bounding box center [298, 66] width 42 height 13
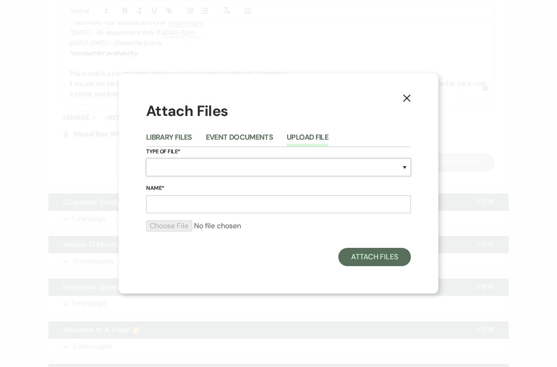
click at [214, 172] on select "Special Event Insurance Vendor Certificate of Insurance Contracts / Rental Agre…" at bounding box center [278, 167] width 265 height 18
select select "55"
click at [185, 208] on input "Name*" at bounding box center [278, 204] width 265 height 18
type input "Globe Lights"
click at [178, 220] on form "Type of File* Special Event Insurance Vendor Certificate of Insurance Contracts…" at bounding box center [278, 193] width 265 height 92
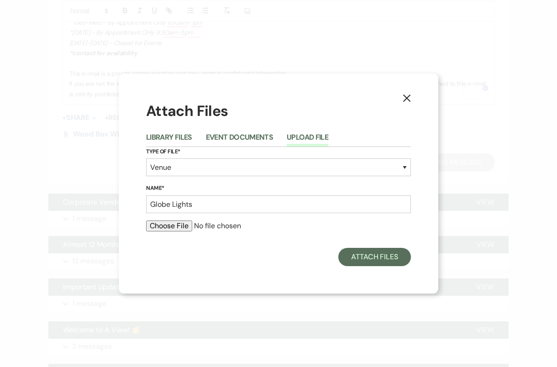
click at [181, 227] on input "file" at bounding box center [278, 226] width 265 height 11
type input "C:\fakepath\Screenshot 2025-03-25 at 11.10.38 AM.png"
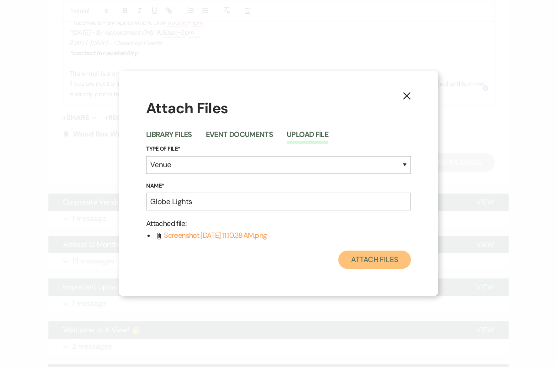
click at [362, 258] on button "Attach Files" at bounding box center [374, 260] width 73 height 18
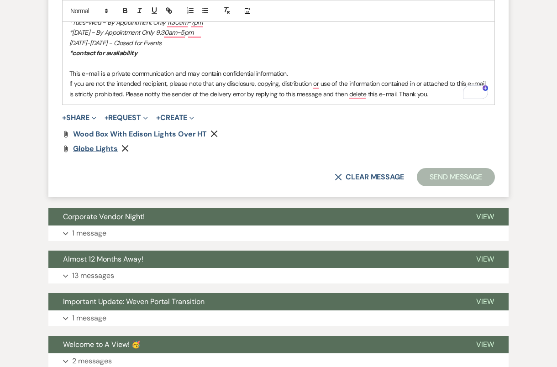
click at [92, 146] on span "Globe Lights" at bounding box center [95, 149] width 45 height 10
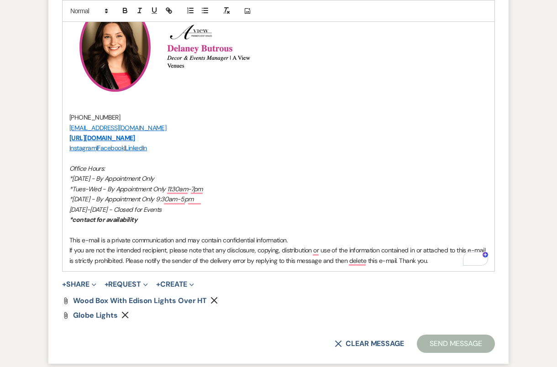
scroll to position [1081, 0]
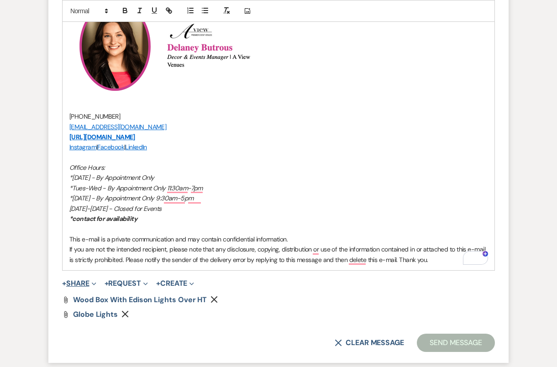
click at [84, 280] on button "+ Share Expand" at bounding box center [79, 283] width 34 height 7
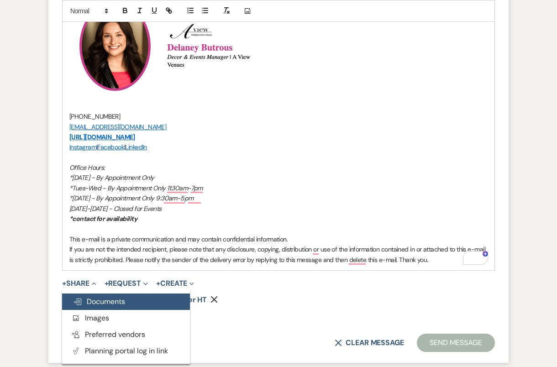
click at [119, 297] on span "Doc Upload Documents" at bounding box center [99, 302] width 52 height 10
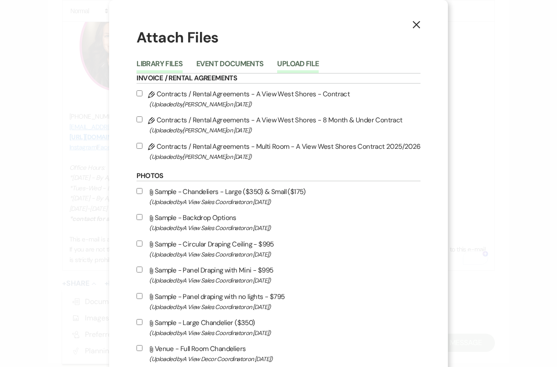
click at [319, 62] on button "Upload File" at bounding box center [298, 66] width 42 height 13
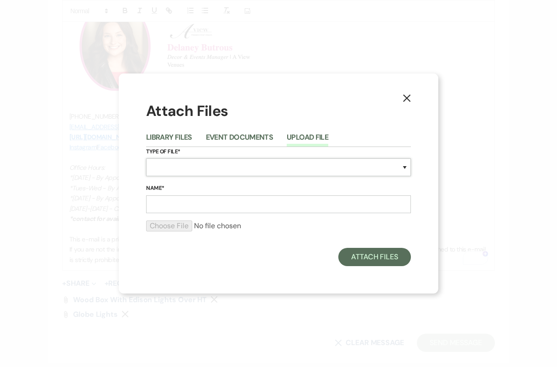
click at [256, 168] on select "Special Event Insurance Vendor Certificate of Insurance Contracts / Rental Agre…" at bounding box center [278, 167] width 265 height 18
select select "55"
click at [220, 210] on input "Name*" at bounding box center [278, 204] width 265 height 18
type input "Popcorn Menu"
click at [166, 226] on input "file" at bounding box center [278, 226] width 265 height 11
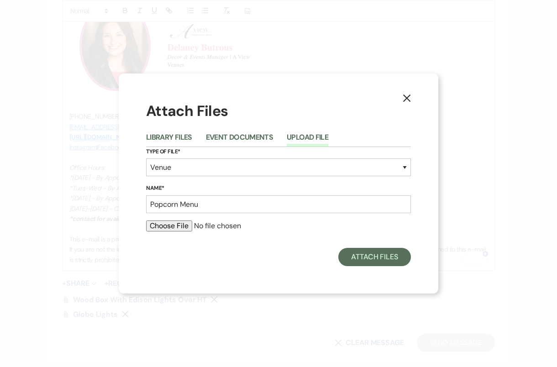
type input "C:\fakepath\Popcorn Options .pdf"
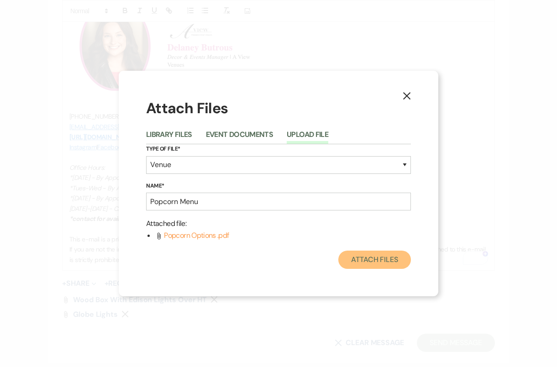
click at [380, 261] on button "Attach Files" at bounding box center [374, 260] width 73 height 18
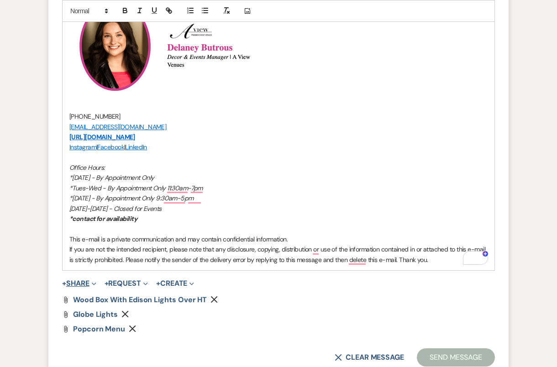
click at [78, 282] on button "+ Share Expand" at bounding box center [79, 283] width 34 height 7
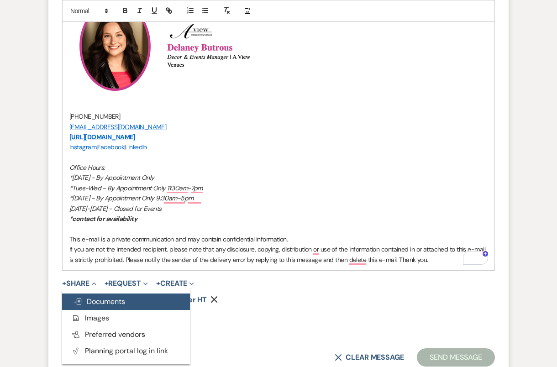
click at [140, 295] on button "Doc Upload Documents" at bounding box center [126, 302] width 128 height 16
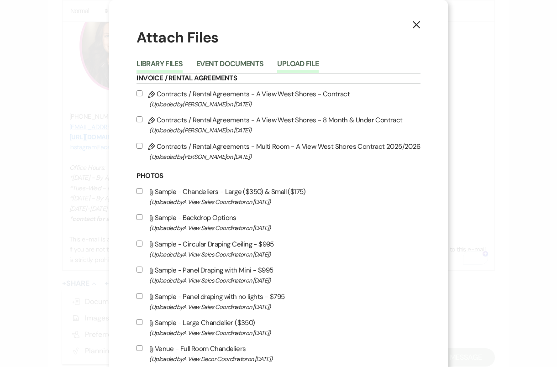
click at [315, 62] on button "Upload File" at bounding box center [298, 66] width 42 height 13
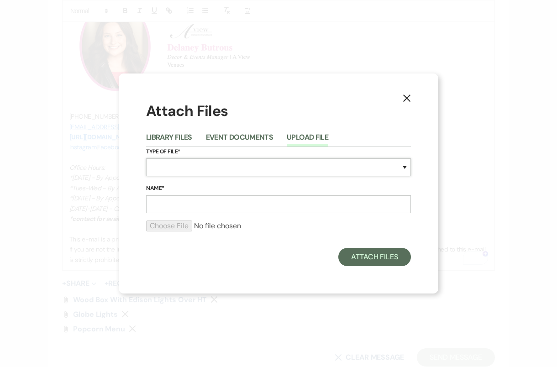
click at [264, 169] on select "Special Event Insurance Vendor Certificate of Insurance Contracts / Rental Agre…" at bounding box center [278, 167] width 265 height 18
select select "25"
click at [228, 208] on input "Name*" at bounding box center [278, 204] width 265 height 18
type input "Claire & Hayden 1yr Layout"
click at [179, 226] on input "file" at bounding box center [278, 226] width 265 height 11
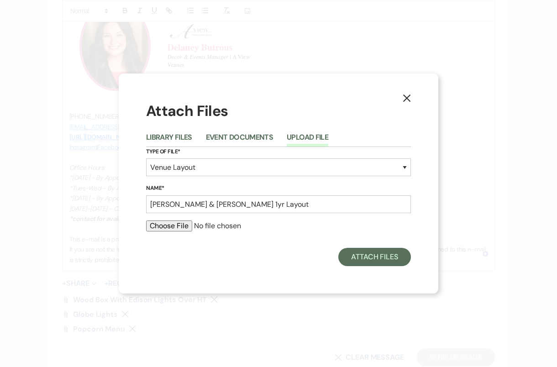
type input "C:\fakepath\SuiteAMAXKingsWindows320fromClaireSandeen.pdf"
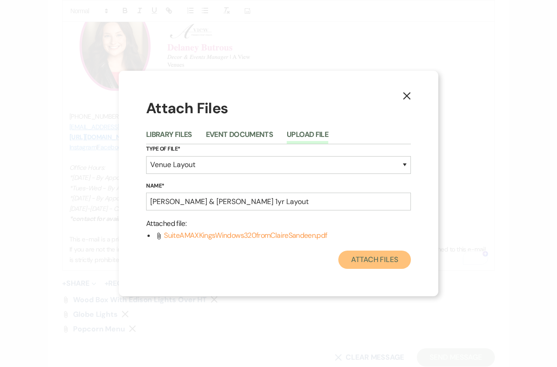
click at [379, 263] on button "Attach Files" at bounding box center [374, 260] width 73 height 18
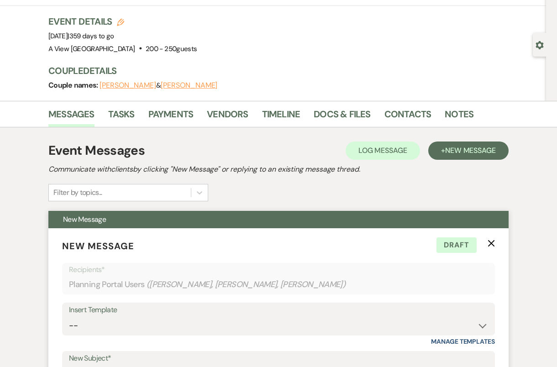
scroll to position [0, 0]
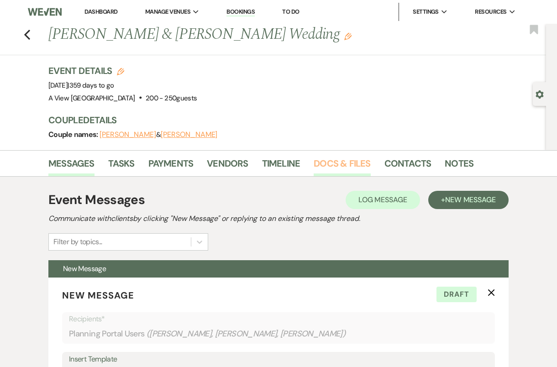
click at [345, 171] on link "Docs & Files" at bounding box center [342, 166] width 57 height 20
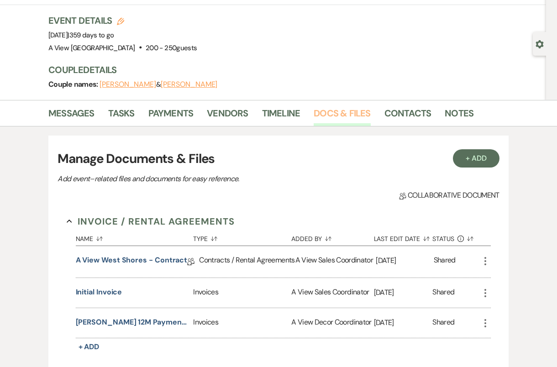
scroll to position [49, 0]
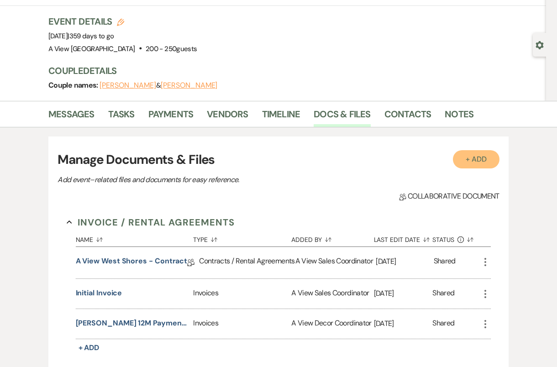
click at [465, 160] on button "+ Add" at bounding box center [476, 159] width 47 height 18
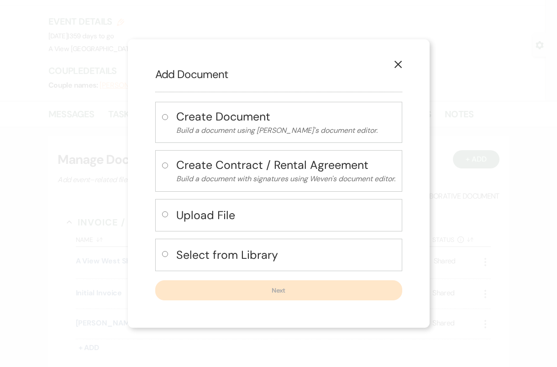
click at [218, 119] on h4 "Create Document" at bounding box center [285, 117] width 219 height 16
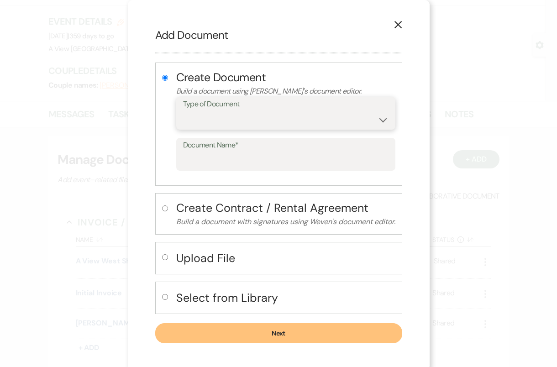
click at [221, 114] on select "Special Event Insurance Vendor Certificate of Insurance Contracts / Rental Agre…" at bounding box center [285, 120] width 205 height 18
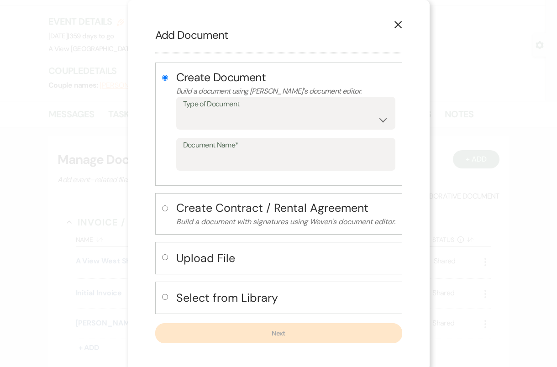
click at [200, 257] on h4 "Upload File" at bounding box center [285, 258] width 219 height 16
radio input "false"
radio input "true"
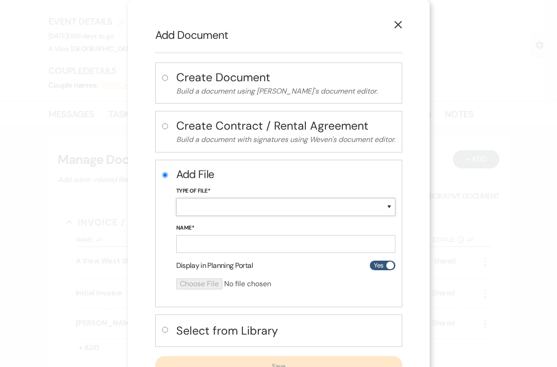
click at [216, 206] on select "Special Event Insurance Vendor Certificate of Insurance Contracts / Rental Agre…" at bounding box center [285, 207] width 219 height 18
select select "22"
click at [209, 247] on input "Name*" at bounding box center [285, 244] width 219 height 18
click at [206, 256] on form "Add File Type of File* Special Event Insurance Vendor Certificate of Insurance …" at bounding box center [285, 232] width 219 height 130
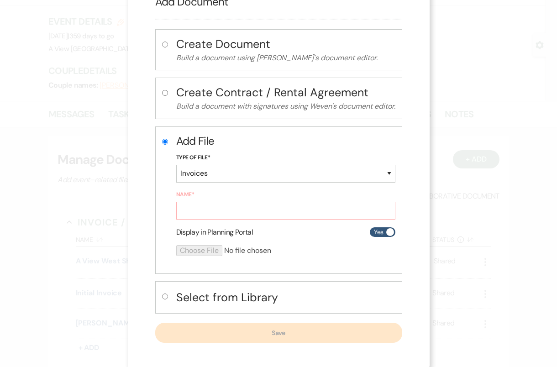
click at [205, 289] on h4 "Select from Library" at bounding box center [285, 297] width 219 height 16
radio input "false"
radio input "true"
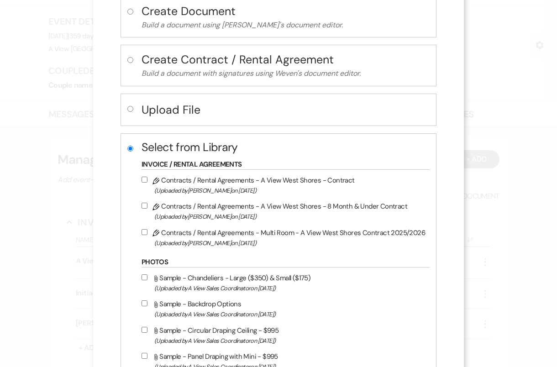
scroll to position [108, 0]
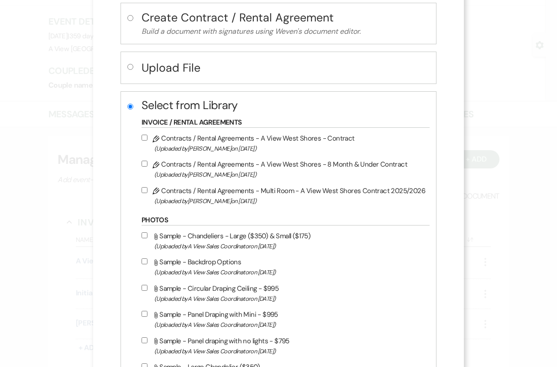
click at [147, 135] on input "Pencil Contracts / Rental Agreements - A View West Shores - Contract (Uploaded …" at bounding box center [145, 138] width 6 height 6
checkbox input "true"
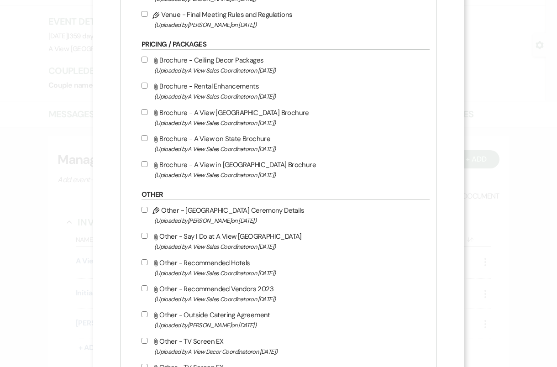
scroll to position [950, 0]
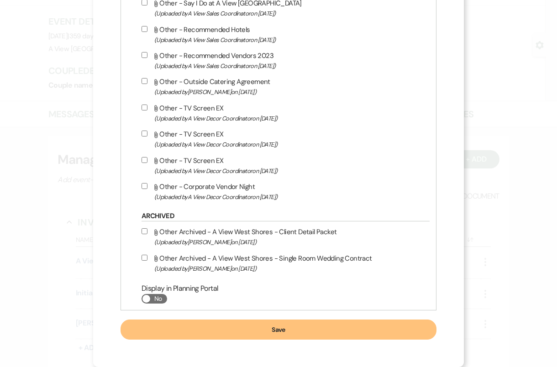
click at [217, 333] on button "Save" at bounding box center [279, 330] width 316 height 20
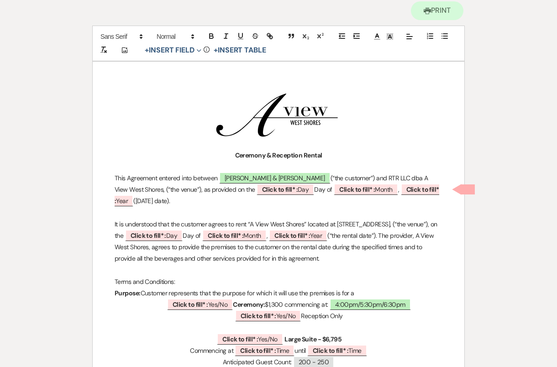
scroll to position [95, 0]
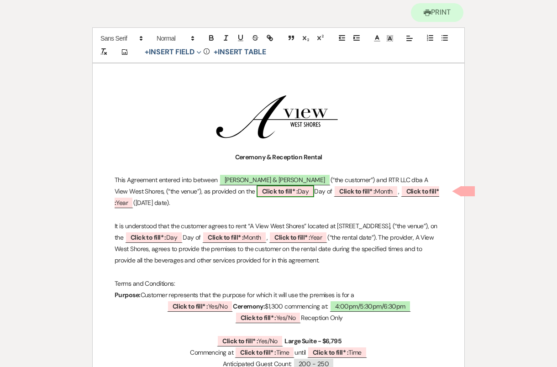
click at [276, 192] on b "Click to fill* :" at bounding box center [280, 191] width 36 height 8
select select "owner"
select select "custom_placeholder"
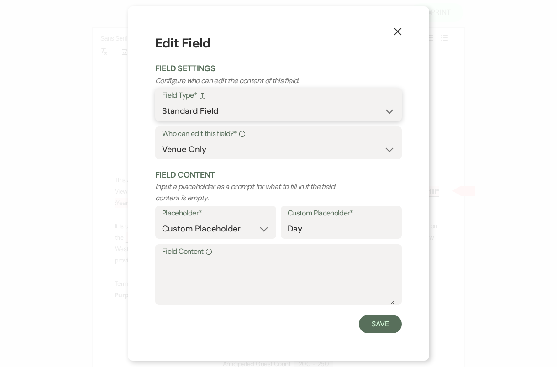
click at [253, 110] on select "Standard Field Smart Field" at bounding box center [278, 111] width 233 height 18
select select "smartCustomField"
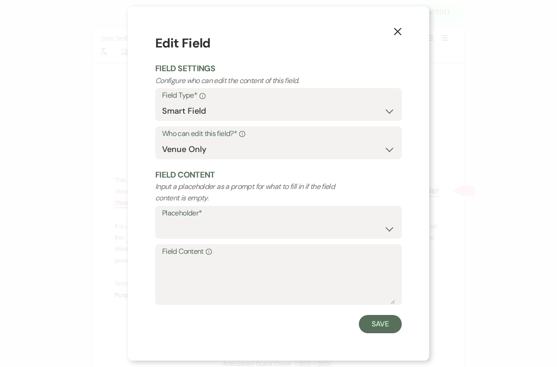
click at [400, 30] on use "button" at bounding box center [397, 31] width 7 height 7
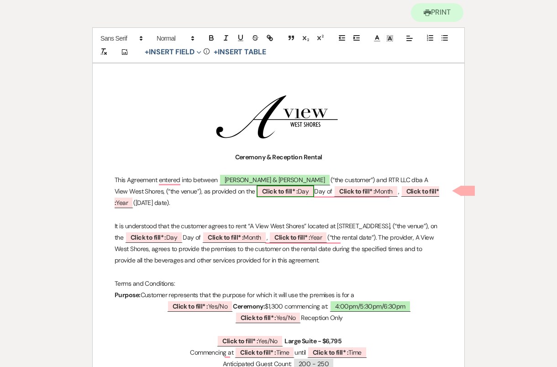
click at [262, 189] on b "Click to fill* :" at bounding box center [280, 191] width 36 height 8
select select "owner"
select select "custom_placeholder"
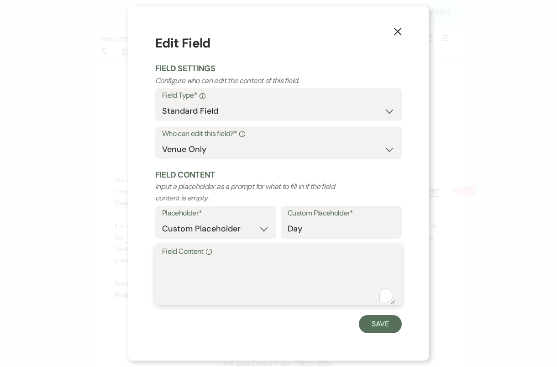
click at [222, 261] on textarea "Field Content Info" at bounding box center [278, 281] width 233 height 46
type textarea "August 20th"
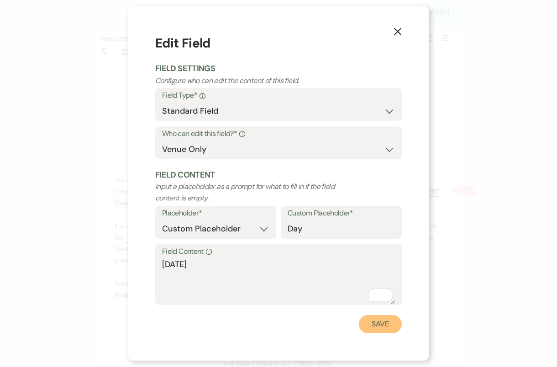
click at [388, 322] on button "Save" at bounding box center [380, 324] width 43 height 18
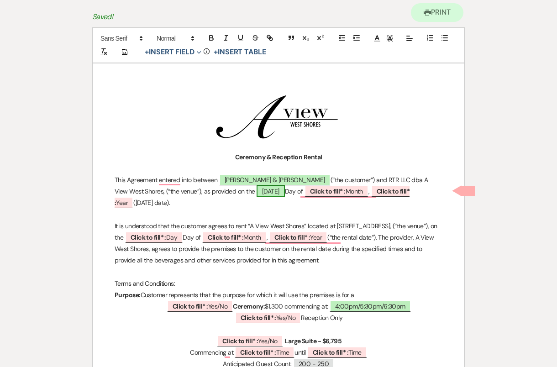
click at [275, 190] on span "August 20th" at bounding box center [271, 191] width 28 height 12
select select "owner"
select select "custom_placeholder"
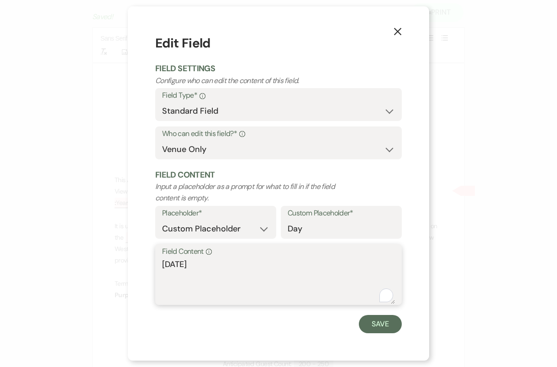
drag, startPoint x: 189, startPoint y: 263, endPoint x: 156, endPoint y: 264, distance: 33.8
click at [156, 264] on div "Field Content Info August 20th" at bounding box center [278, 274] width 247 height 61
click at [165, 263] on textarea "20th" at bounding box center [278, 281] width 233 height 46
type textarea "20th"
click at [383, 320] on button "Save" at bounding box center [380, 324] width 43 height 18
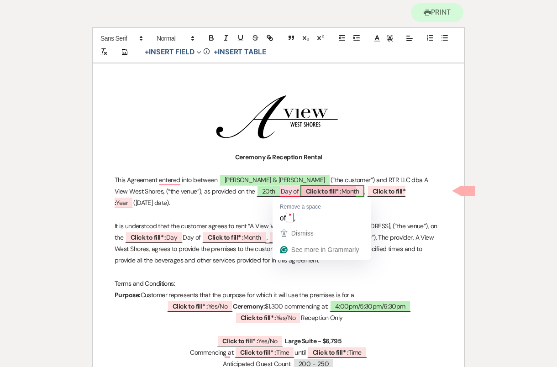
click at [306, 189] on b "Click to fill* :" at bounding box center [324, 191] width 36 height 8
select select "owner"
select select "custom_placeholder"
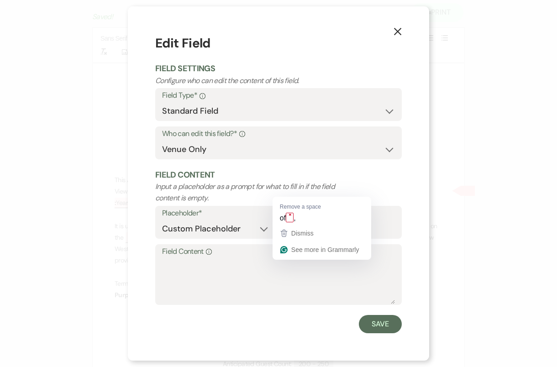
click at [194, 248] on label "Field Content Info" at bounding box center [278, 251] width 233 height 13
click at [194, 258] on textarea "Field Content Info" at bounding box center [278, 281] width 233 height 46
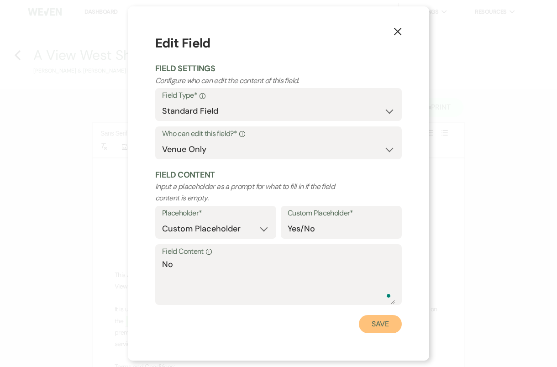
click at [389, 329] on button "Save" at bounding box center [380, 324] width 43 height 18
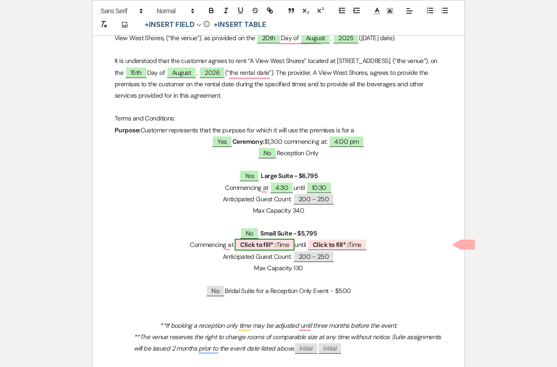
click at [269, 242] on b "Click to fill* :" at bounding box center [258, 245] width 36 height 8
select select "owner"
select select "Time"
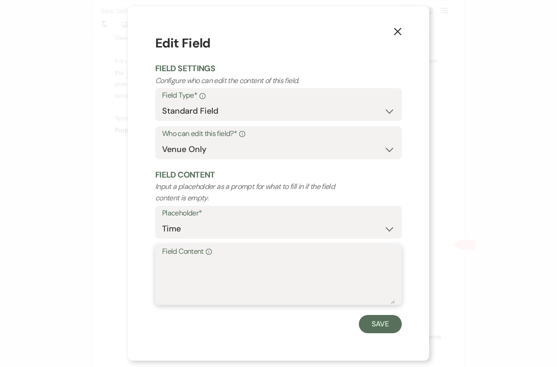
click at [224, 286] on textarea "Field Content Info" at bounding box center [278, 281] width 233 height 46
type textarea "No"
click at [385, 327] on button "Save" at bounding box center [380, 324] width 43 height 18
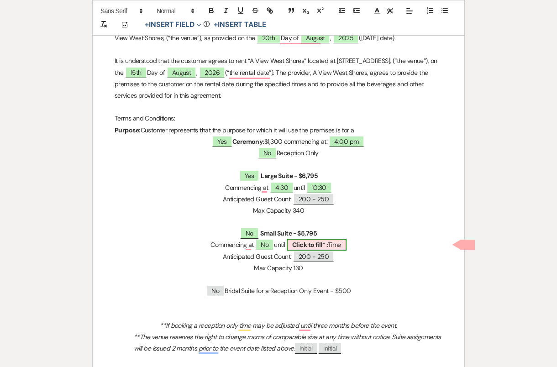
click at [343, 243] on span "Click to fill* : Time" at bounding box center [317, 245] width 60 height 12
select select "owner"
select select "Time"
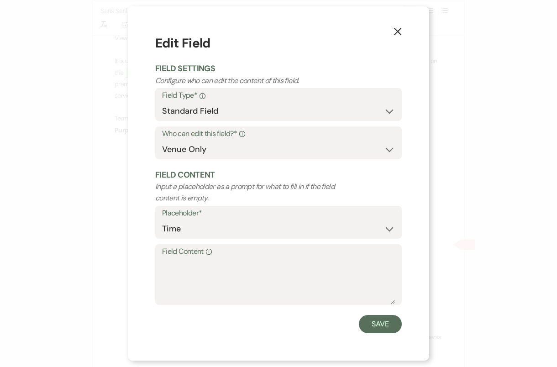
click at [273, 256] on label "Field Content Info" at bounding box center [278, 251] width 233 height 13
click at [273, 258] on textarea "Field Content Info" at bounding box center [278, 281] width 233 height 46
type textarea "N/A"
click at [394, 321] on button "Save" at bounding box center [380, 324] width 43 height 18
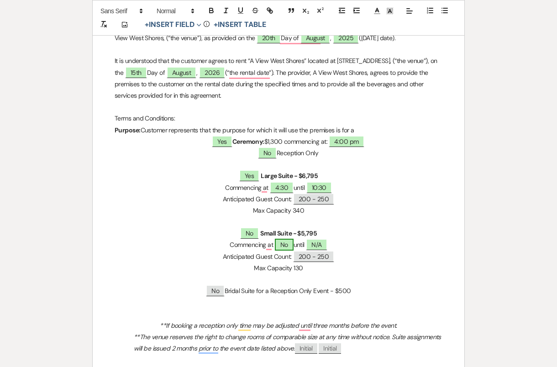
click at [279, 247] on span "No" at bounding box center [284, 245] width 19 height 12
select select "owner"
select select "Time"
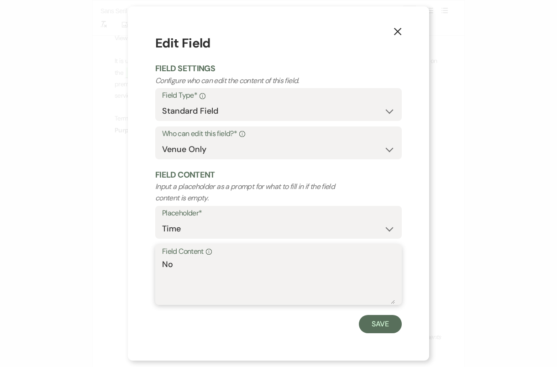
click at [195, 267] on textarea "No" at bounding box center [278, 281] width 233 height 46
type textarea "N/A"
click at [385, 332] on button "Save" at bounding box center [380, 324] width 43 height 18
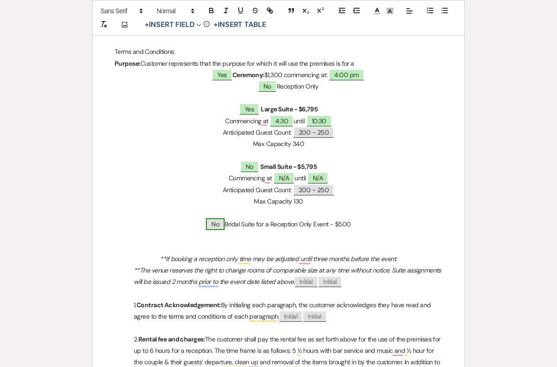
scroll to position [346, 0]
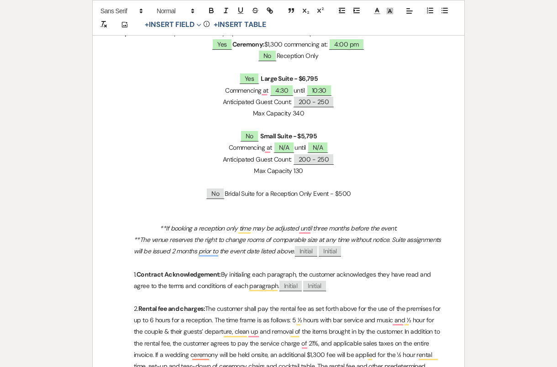
click at [255, 258] on p "To enrich screen reader interactions, please activate Accessibility in Grammarl…" at bounding box center [279, 262] width 328 height 11
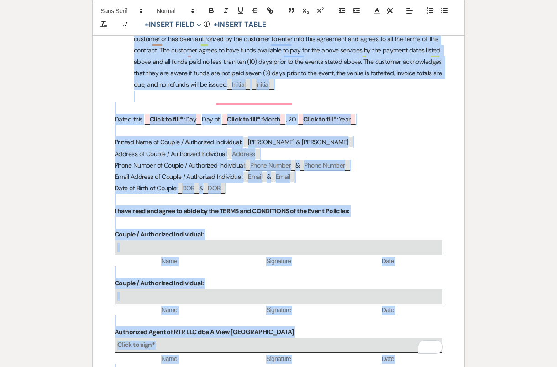
scroll to position [3913, 0]
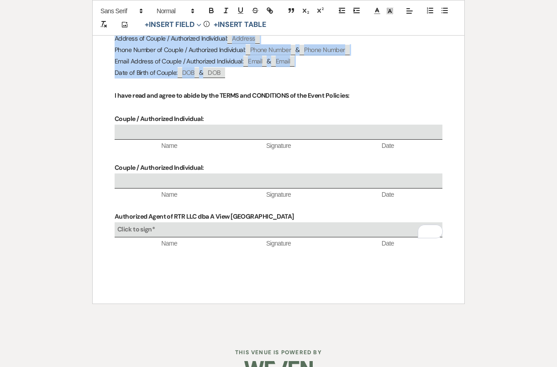
drag, startPoint x: 123, startPoint y: 196, endPoint x: 400, endPoint y: 52, distance: 312.1
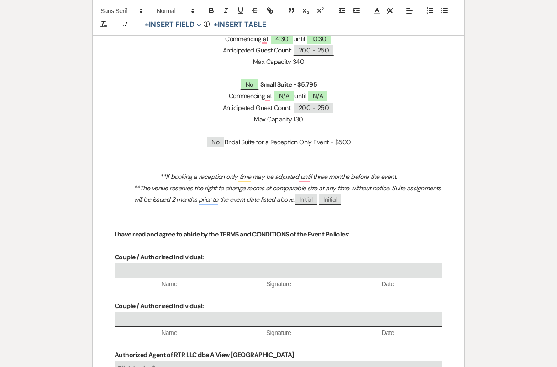
scroll to position [350, 0]
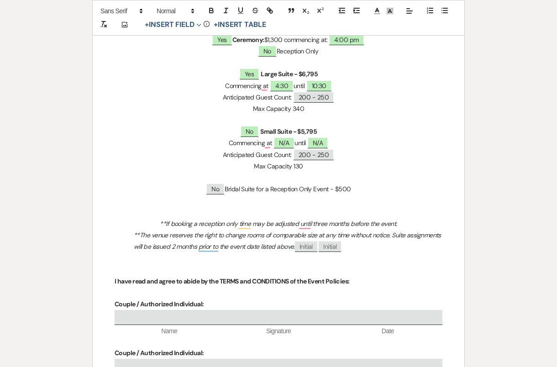
click at [208, 264] on p "To enrich screen reader interactions, please activate Accessibility in Grammarl…" at bounding box center [279, 269] width 328 height 11
click at [369, 253] on p "To enrich screen reader interactions, please activate Accessibility in Grammarl…" at bounding box center [279, 258] width 328 height 11
click at [368, 238] on p "**The venue reserves the right to change rooms of comparable size at any time w…" at bounding box center [279, 241] width 328 height 23
click at [283, 264] on p "To enrich screen reader interactions, please activate Accessibility in Grammarl…" at bounding box center [279, 269] width 328 height 11
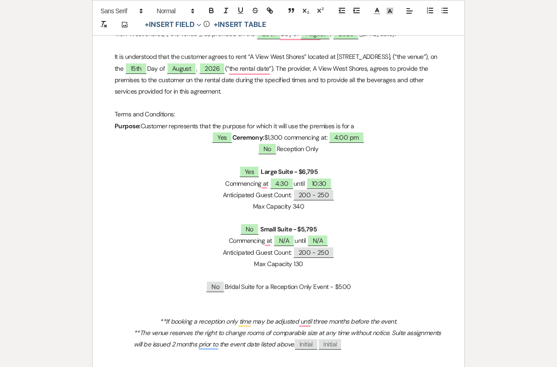
scroll to position [0, 0]
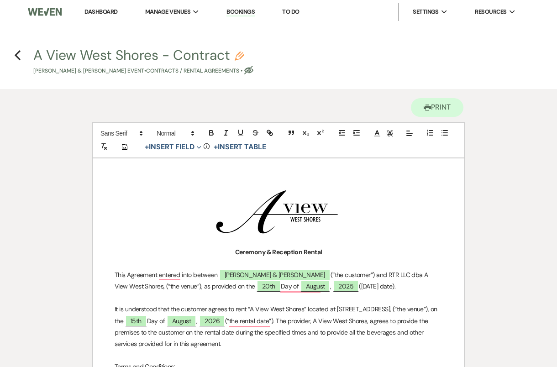
click at [225, 50] on button "A View West Shores - Contract Pencil Claire Sandeen & Hayden Retzlaff's Event •…" at bounding box center [143, 61] width 220 height 27
select select "10"
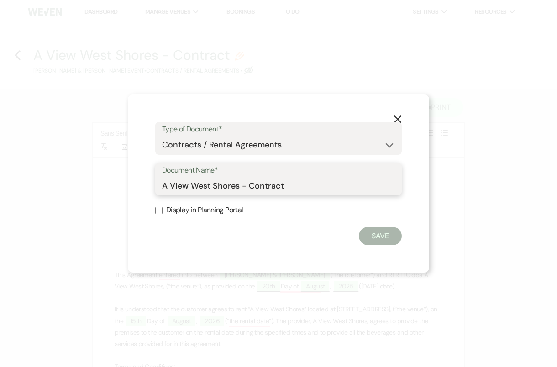
click at [297, 192] on input "A View West Shores - Contract" at bounding box center [278, 186] width 233 height 18
type input "A View West Shores - Contract - 4:00 Ceremony Change"
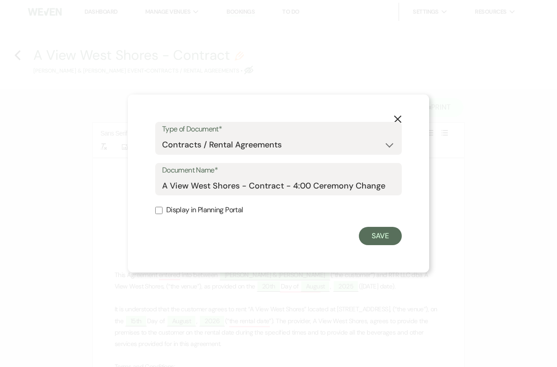
click at [178, 216] on label "Display in Planning Portal" at bounding box center [278, 210] width 247 height 13
click at [163, 214] on input "Display in Planning Portal" at bounding box center [158, 210] width 7 height 7
checkbox input "true"
click at [383, 232] on button "Save" at bounding box center [380, 236] width 43 height 18
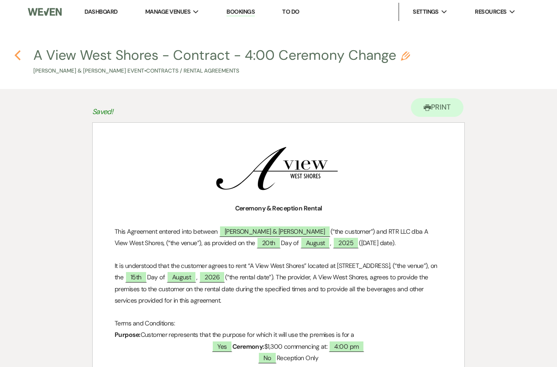
click at [17, 52] on icon "Previous" at bounding box center [17, 55] width 7 height 11
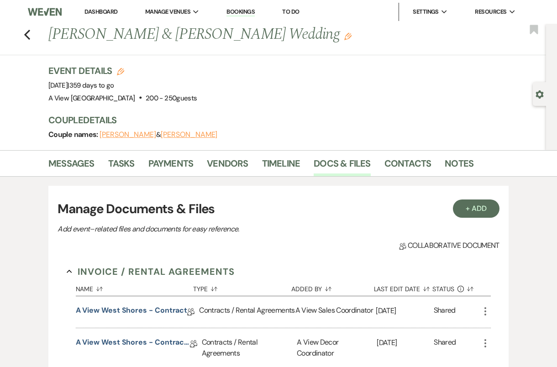
scroll to position [49, 0]
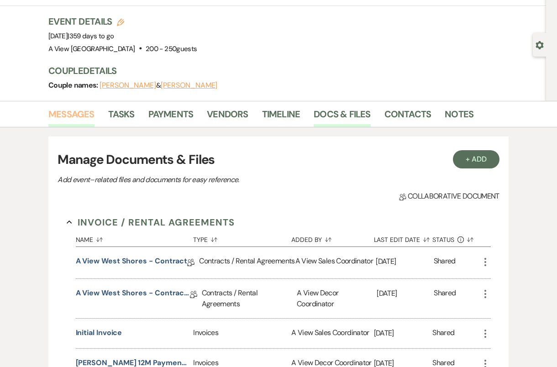
click at [68, 118] on link "Messages" at bounding box center [71, 117] width 46 height 20
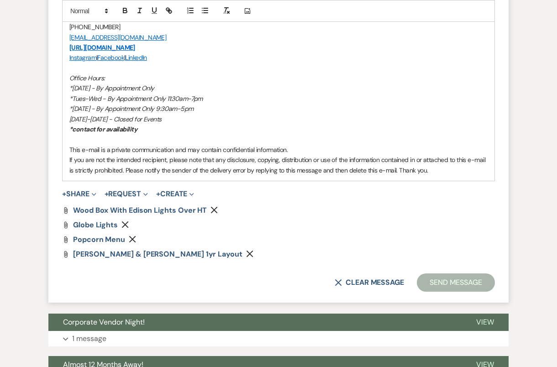
scroll to position [1239, 0]
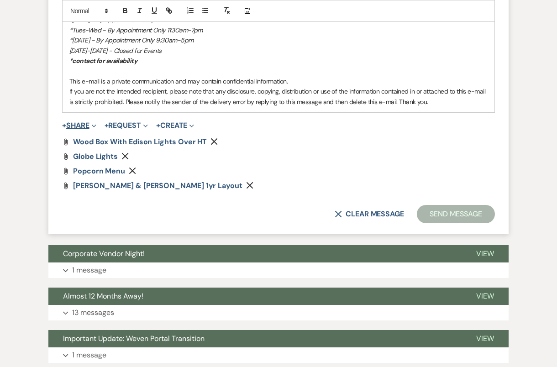
click at [92, 121] on span "Expand" at bounding box center [92, 126] width 7 height 10
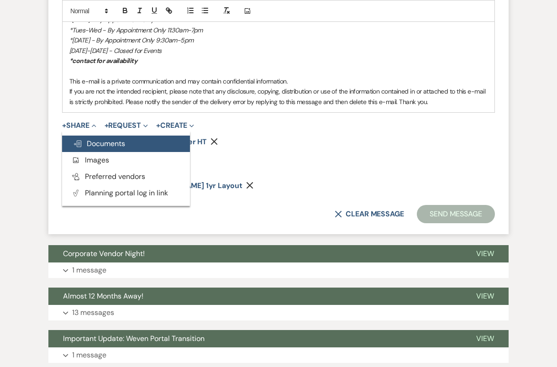
click at [115, 140] on span "Doc Upload Documents" at bounding box center [99, 144] width 52 height 10
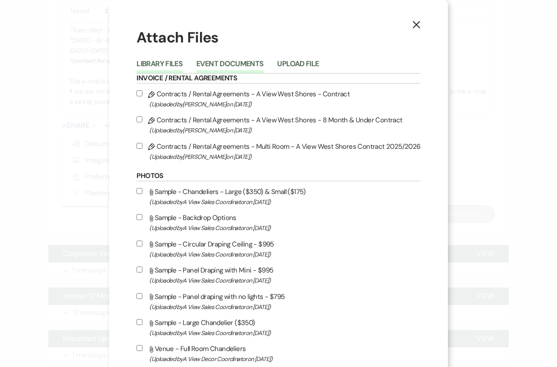
click at [226, 65] on button "Event Documents" at bounding box center [229, 66] width 67 height 13
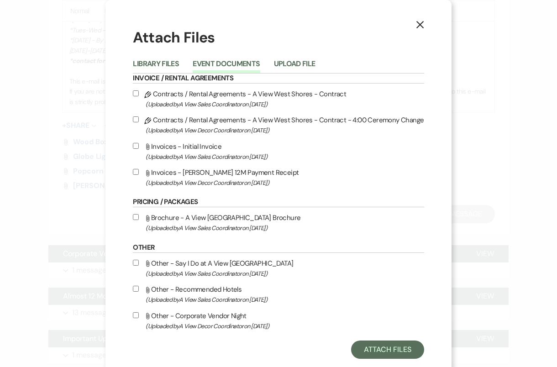
click at [139, 120] on input "Pencil Contracts / Rental Agreements - A View West Shores - Contract - 4:00 Cer…" at bounding box center [136, 119] width 6 height 6
checkbox input "true"
click at [386, 353] on button "Attach Files" at bounding box center [387, 350] width 73 height 18
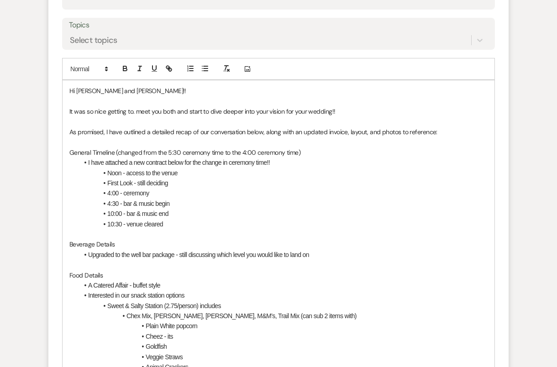
scroll to position [391, 0]
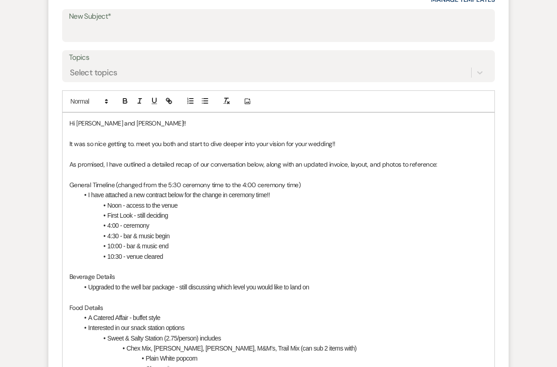
paste div "To enrich screen reader interactions, please activate Accessibility in Grammarl…"
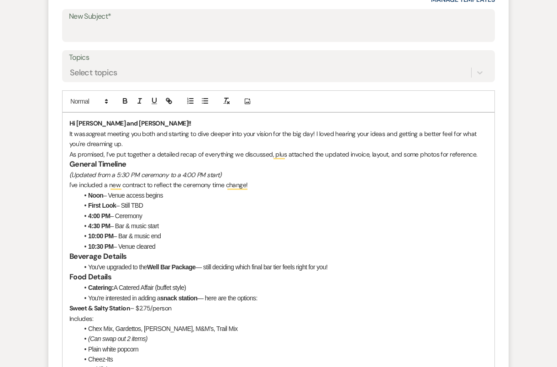
click at [169, 120] on p "Hi Claire and Hayden!!" at bounding box center [278, 123] width 418 height 10
click at [95, 133] on p "It was so great meeting you both and starting to dive deeper into your vision f…" at bounding box center [278, 139] width 418 height 21
drag, startPoint x: 150, startPoint y: 124, endPoint x: 35, endPoint y: 123, distance: 115.5
click at [124, 99] on icon "button" at bounding box center [124, 100] width 3 height 2
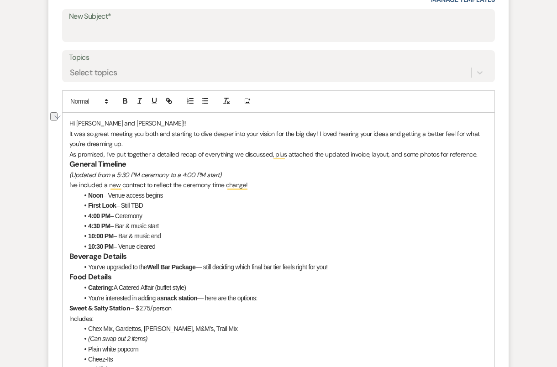
click at [149, 126] on p "Hi Claire and Hayden!!" at bounding box center [278, 123] width 418 height 10
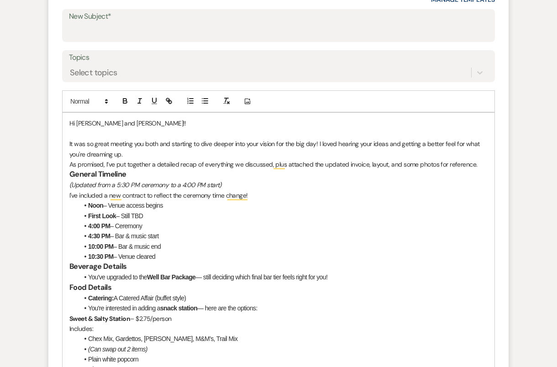
click at [179, 152] on p "It was so great meeting you both and starting to dive deeper into your vision f…" at bounding box center [278, 149] width 418 height 21
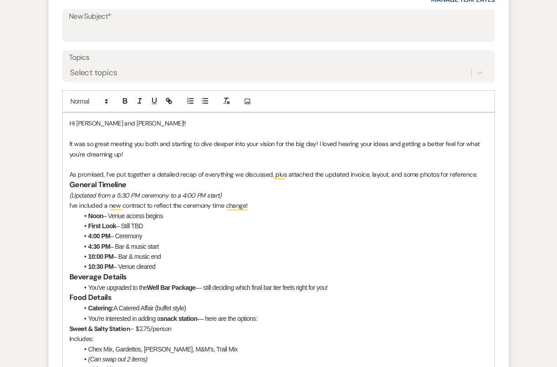
drag, startPoint x: 146, startPoint y: 184, endPoint x: 110, endPoint y: 184, distance: 36.1
click at [143, 184] on h3 "General Timeline" at bounding box center [278, 185] width 418 height 11
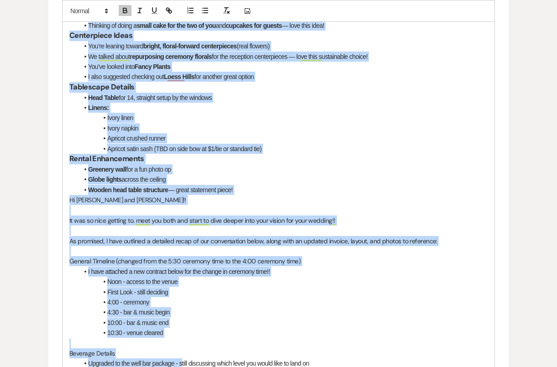
scroll to position [988, 0]
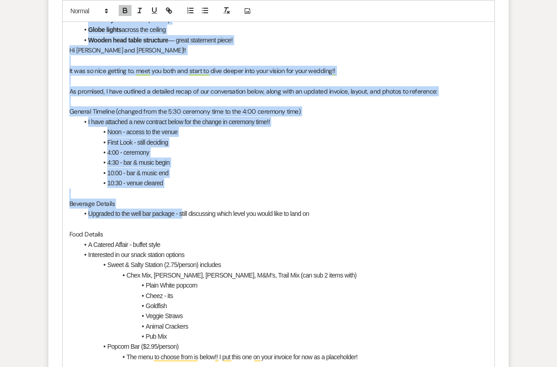
drag, startPoint x: 68, startPoint y: 181, endPoint x: 316, endPoint y: 37, distance: 287.7
click at [317, 37] on div "Hi Claire and Hayden!! It was so great meeting you both and starting to dive de…" at bounding box center [279, 201] width 432 height 1370
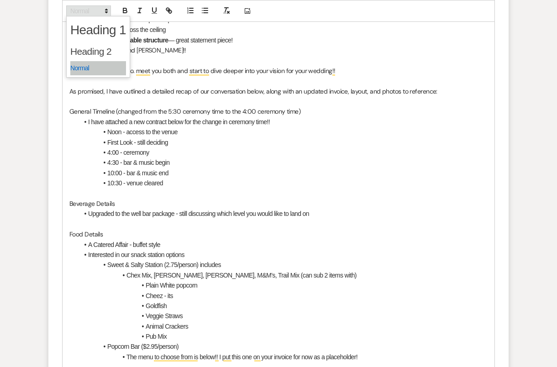
click at [90, 8] on span at bounding box center [88, 10] width 45 height 11
click at [96, 64] on span at bounding box center [98, 68] width 56 height 14
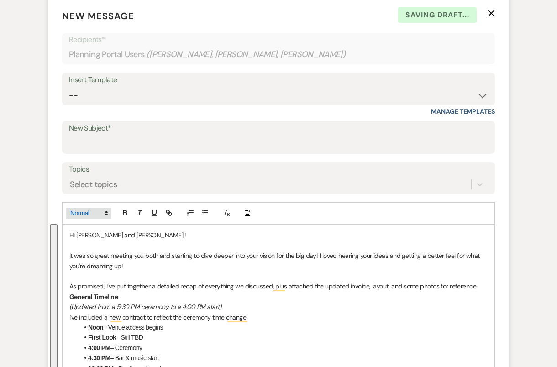
scroll to position [279, 0]
click at [127, 292] on p "General Timeline" at bounding box center [278, 297] width 418 height 10
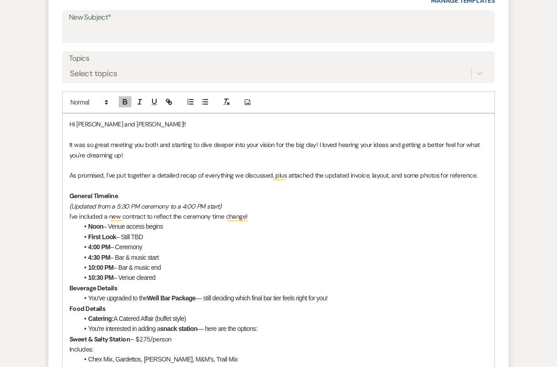
scroll to position [398, 0]
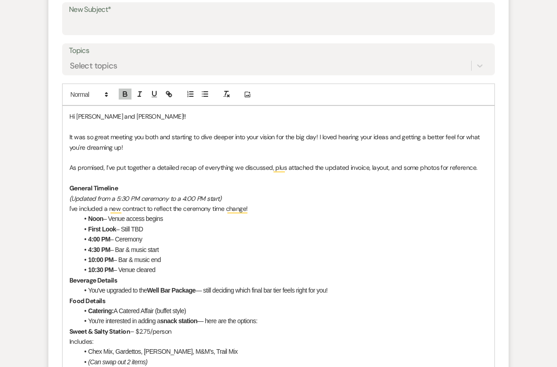
click at [158, 184] on p "﻿ General Timeline" at bounding box center [278, 188] width 418 height 10
click at [243, 196] on p "(Updated from a 5:30 PM ceremony to a 4:00 PM start)" at bounding box center [278, 199] width 418 height 10
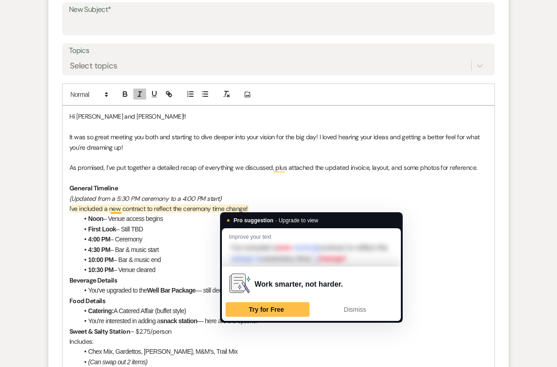
click at [238, 205] on p "I've included a new contract to reflect the ceremony time change!" at bounding box center [278, 209] width 418 height 10
click at [217, 209] on p "I've included a new contract to reflect the ceremony time change!" at bounding box center [278, 209] width 418 height 10
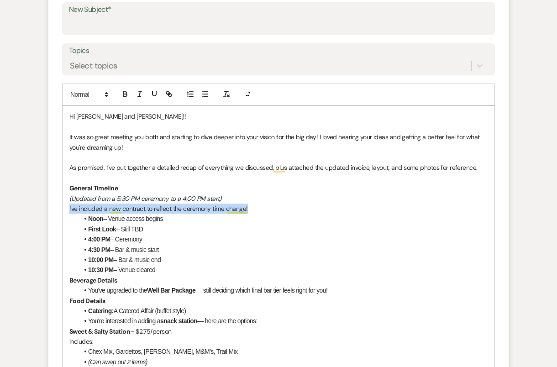
click at [217, 209] on p "I've included a new contract to reflect the ceremony time change!" at bounding box center [278, 209] width 418 height 10
click at [124, 94] on icon "button" at bounding box center [125, 94] width 8 height 8
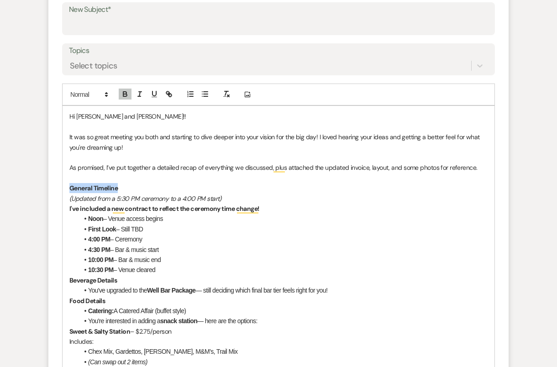
drag, startPoint x: 123, startPoint y: 186, endPoint x: 58, endPoint y: 185, distance: 65.8
click at [126, 95] on icon "button" at bounding box center [125, 94] width 8 height 8
click at [142, 94] on icon "button" at bounding box center [140, 94] width 8 height 8
click at [127, 188] on p "General Timeline" at bounding box center [278, 188] width 418 height 10
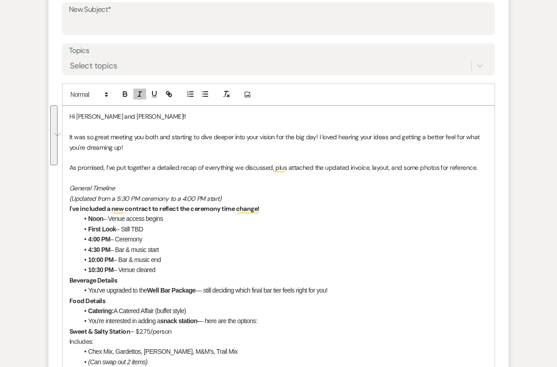
drag, startPoint x: 88, startPoint y: 216, endPoint x: 156, endPoint y: 269, distance: 86.2
click at [157, 269] on ul "Noon – Venue access begins First Look – Still TBD 4:00 PM – Ceremony 4:30 PM – …" at bounding box center [283, 244] width 409 height 61
click at [121, 92] on icon "button" at bounding box center [125, 94] width 8 height 8
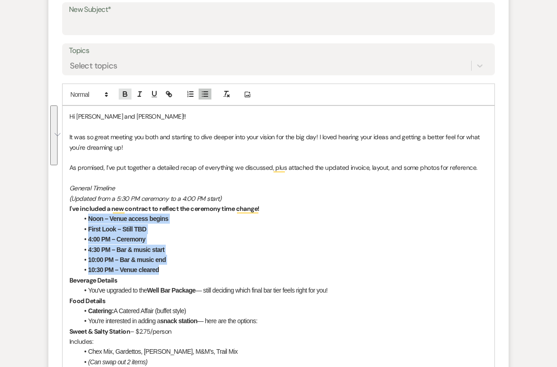
click at [121, 92] on icon "button" at bounding box center [125, 94] width 8 height 8
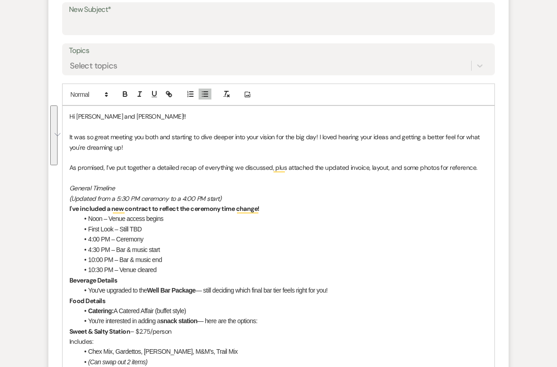
click at [196, 246] on li "4:30 PM – Bar & music start" at bounding box center [283, 250] width 409 height 10
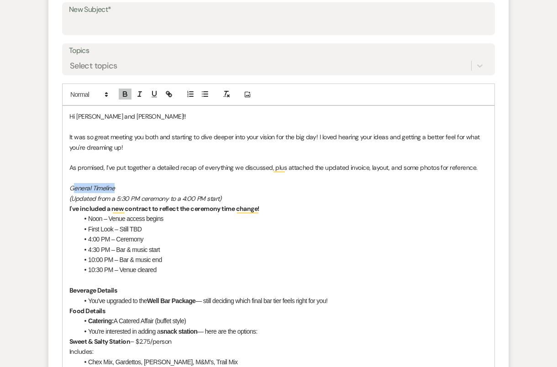
drag, startPoint x: 117, startPoint y: 184, endPoint x: 73, endPoint y: 182, distance: 44.4
click at [73, 183] on p "General Timeline" at bounding box center [278, 188] width 418 height 10
click at [138, 88] on div at bounding box center [147, 95] width 58 height 14
drag, startPoint x: 121, startPoint y: 193, endPoint x: 88, endPoint y: 193, distance: 32.9
click at [88, 195] on em "(Updated from a 5:30 PM ceremony to a 4:00 PM start)" at bounding box center [145, 199] width 152 height 8
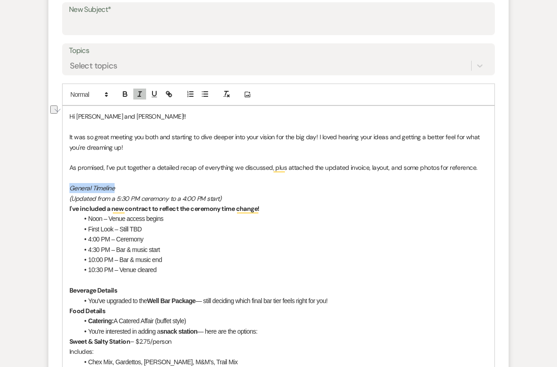
drag, startPoint x: 127, startPoint y: 184, endPoint x: 60, endPoint y: 184, distance: 67.6
click at [141, 96] on icon "button" at bounding box center [140, 94] width 8 height 8
click at [125, 94] on icon "button" at bounding box center [125, 95] width 4 height 2
click at [137, 181] on p "To enrich screen reader interactions, please activate Accessibility in Grammarl…" at bounding box center [278, 178] width 418 height 10
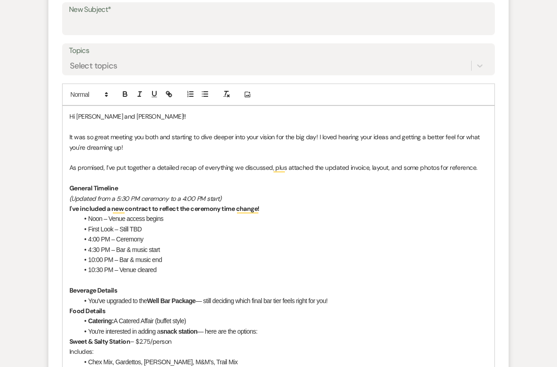
drag, startPoint x: 274, startPoint y: 207, endPoint x: 68, endPoint y: 206, distance: 205.9
click at [157, 91] on icon "button" at bounding box center [154, 94] width 8 height 8
click at [123, 92] on icon "button" at bounding box center [124, 93] width 3 height 2
click at [234, 242] on li "4:00 PM – Ceremony" at bounding box center [283, 239] width 409 height 10
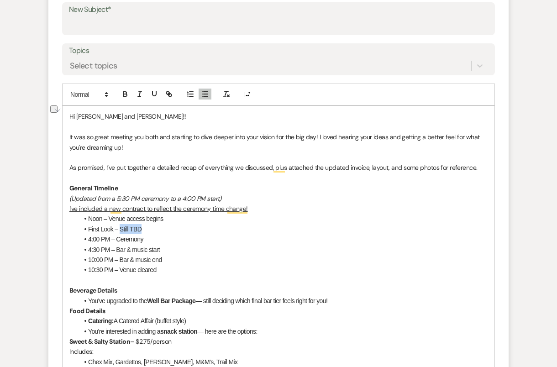
drag, startPoint x: 146, startPoint y: 226, endPoint x: 120, endPoint y: 223, distance: 26.7
click at [120, 224] on li "First Look – Still TBD" at bounding box center [283, 229] width 409 height 10
click at [229, 225] on li "First Look – TBD - talk it over with each other and" at bounding box center [283, 229] width 409 height 10
click at [233, 240] on li "4:00 PM – Ceremony" at bounding box center [283, 239] width 409 height 10
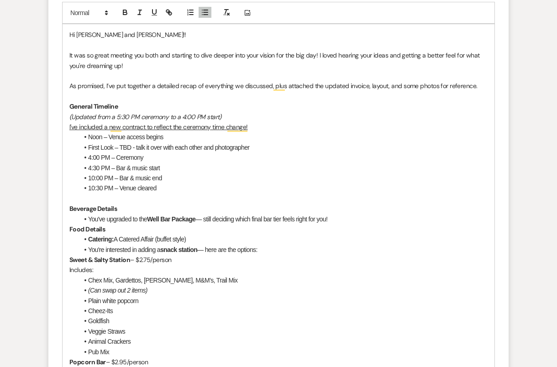
scroll to position [482, 0]
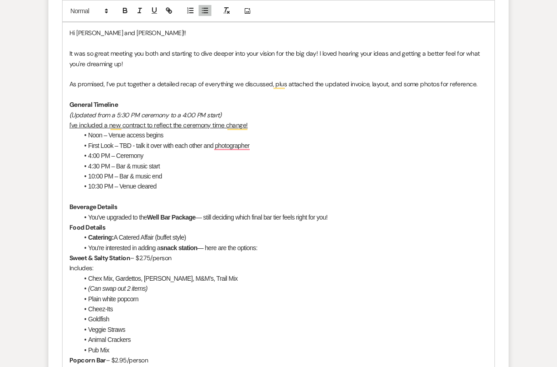
click at [90, 215] on li "You've upgraded to the Well Bar Package — still deciding which final bar tier f…" at bounding box center [283, 217] width 409 height 10
drag, startPoint x: 89, startPoint y: 214, endPoint x: 340, endPoint y: 216, distance: 251.1
click at [340, 216] on li "You've upgraded to the Well Bar Package — still deciding which final bar tier f…" at bounding box center [283, 217] width 409 height 10
click at [122, 6] on icon "button" at bounding box center [125, 10] width 8 height 8
click at [123, 6] on icon "button" at bounding box center [125, 10] width 8 height 8
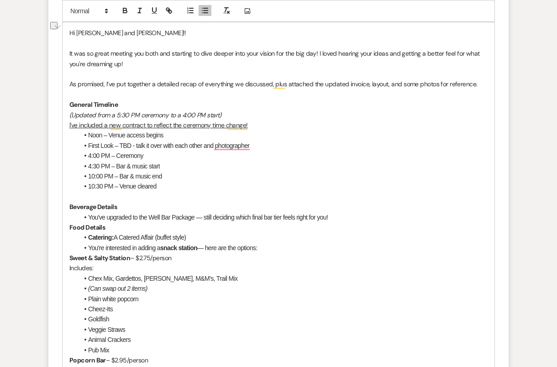
click at [206, 216] on li "You've upgraded to the Well Bar Package — still deciding which final bar tier f…" at bounding box center [283, 217] width 409 height 10
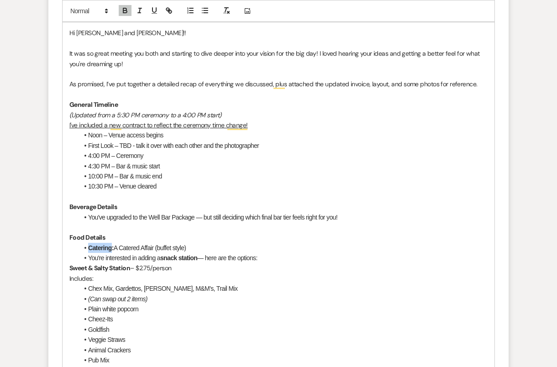
drag, startPoint x: 112, startPoint y: 246, endPoint x: 85, endPoint y: 246, distance: 26.9
click at [85, 246] on li "Catering: A Catered Affair (buffet style)" at bounding box center [283, 248] width 409 height 10
click at [123, 9] on icon "button" at bounding box center [124, 9] width 3 height 2
drag, startPoint x: 113, startPoint y: 247, endPoint x: 107, endPoint y: 247, distance: 5.5
click at [107, 247] on li "Catering : A Catered Affair (buffet style)" at bounding box center [283, 248] width 409 height 10
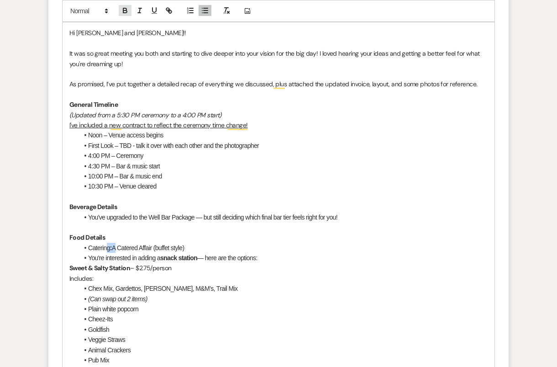
click at [124, 11] on icon "button" at bounding box center [125, 12] width 4 height 2
click at [207, 245] on li "Catering: A Catered Affair (buffet style)" at bounding box center [283, 248] width 409 height 10
click at [279, 255] on li "You're interested in adding a snack station — here are the options:" at bounding box center [283, 258] width 409 height 10
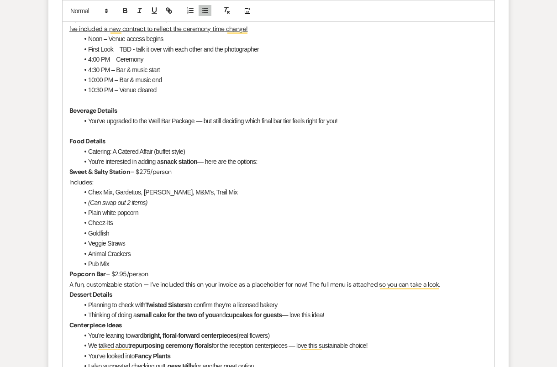
scroll to position [580, 0]
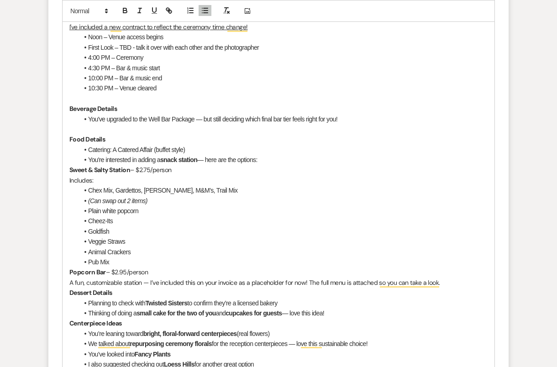
click at [69, 291] on strong "Dessert Details" at bounding box center [90, 293] width 43 height 8
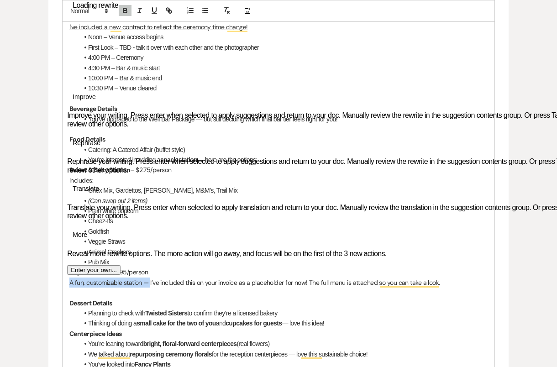
drag, startPoint x: 151, startPoint y: 281, endPoint x: 63, endPoint y: 280, distance: 88.1
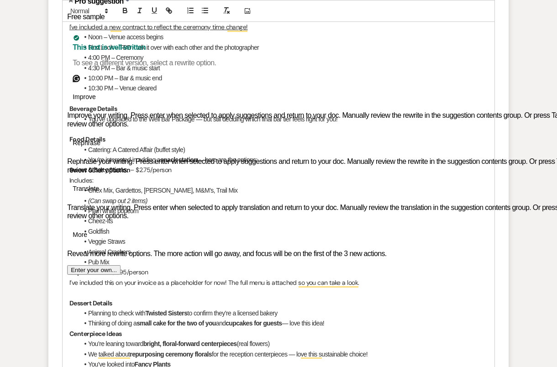
click at [192, 312] on li "Planning to check with Twisted Sisters to confirm they’re a licensed bakery" at bounding box center [283, 313] width 409 height 10
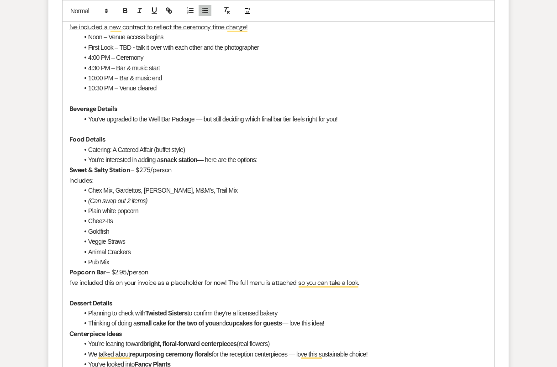
click at [70, 281] on p "I’ve included this on your invoice as a placeholder for now! The full menu is a…" at bounding box center [278, 283] width 418 height 10
click at [202, 6] on icon "button" at bounding box center [205, 10] width 8 height 8
click at [190, 6] on icon "button" at bounding box center [190, 10] width 8 height 8
click at [70, 179] on p "Includes:" at bounding box center [278, 180] width 418 height 10
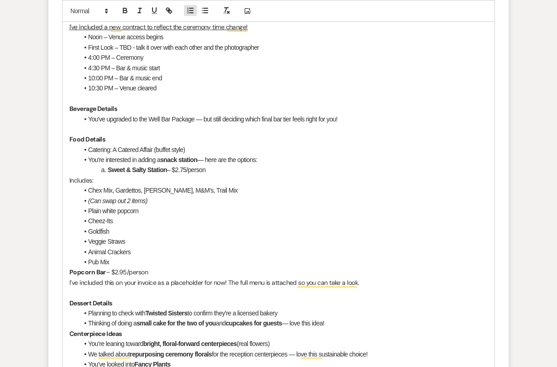
click at [189, 5] on button "button" at bounding box center [190, 10] width 13 height 11
click at [89, 187] on li "Chex Mix, Gardettos, Pretzels, M&M’s, Trail Mix" at bounding box center [283, 190] width 409 height 10
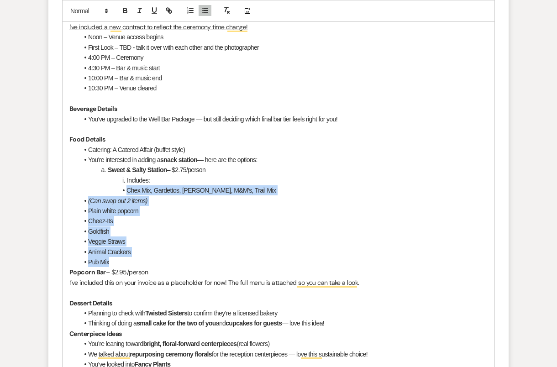
drag, startPoint x: 103, startPoint y: 190, endPoint x: 147, endPoint y: 257, distance: 80.0
click at [147, 258] on ul "Chex Mix, Gardettos, Pretzels, M&M’s, Trail Mix (Can swap out 2 items) Plain wh…" at bounding box center [283, 226] width 409 height 82
click at [188, 10] on icon "button" at bounding box center [188, 10] width 1 height 1
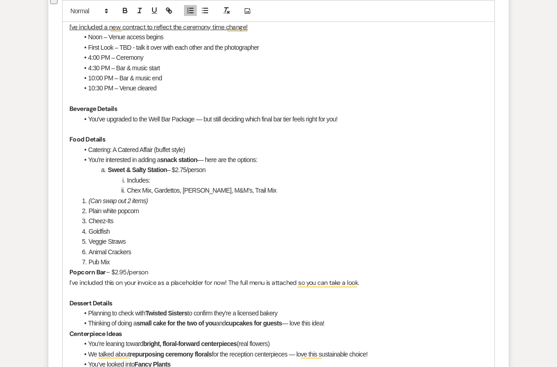
click at [129, 188] on li "Chex Mix, Gardettos, Pretzels, M&M’s, Trail Mix" at bounding box center [283, 190] width 409 height 10
click at [89, 202] on em "(Can swap out 2 items)" at bounding box center [118, 200] width 59 height 7
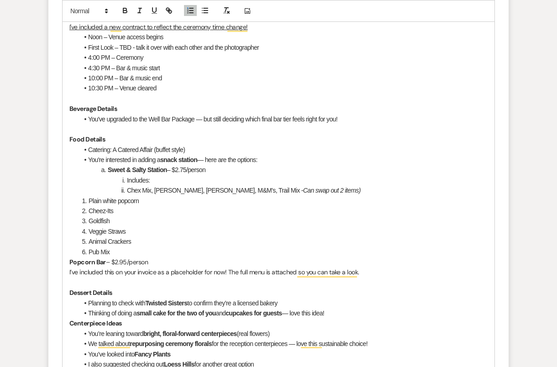
click at [322, 186] on li "Chex Mix, Gardettos, Pretzels, M&M’s, Trail Mix - Can swap out 2 items)" at bounding box center [283, 190] width 409 height 10
click at [87, 197] on li "Plain white popcorn" at bounding box center [283, 201] width 409 height 10
click at [87, 210] on li "Cheez-Its" at bounding box center [283, 211] width 409 height 10
click at [94, 217] on li "Goldfish" at bounding box center [283, 221] width 409 height 10
click at [88, 217] on li "Goldfish" at bounding box center [283, 221] width 409 height 10
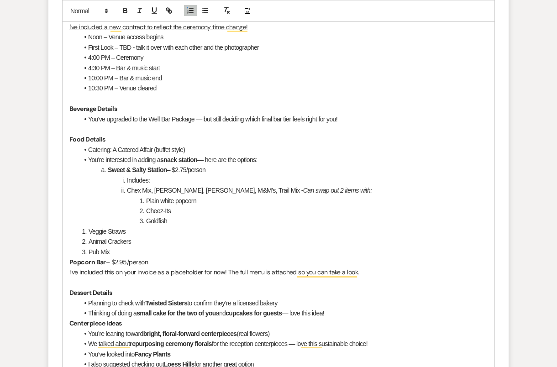
click at [90, 227] on li "Veggie Straws" at bounding box center [283, 231] width 409 height 10
click at [89, 228] on li "Veggie Straws" at bounding box center [283, 231] width 409 height 10
click at [88, 239] on li "Animal Crackers" at bounding box center [283, 242] width 409 height 10
click at [87, 249] on li "Pub Mix" at bounding box center [283, 252] width 409 height 10
click at [69, 261] on strong "Popcorn Bar" at bounding box center [87, 262] width 37 height 8
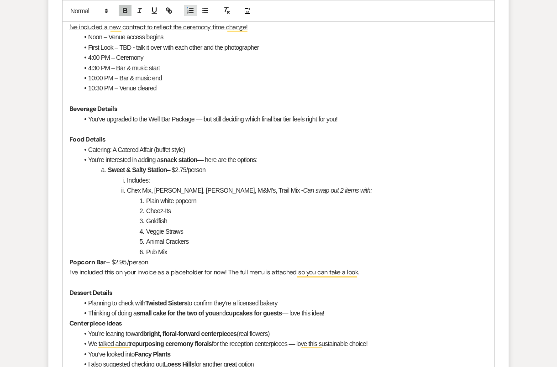
click at [191, 8] on line "button" at bounding box center [191, 8] width 4 height 0
click at [186, 11] on icon "button" at bounding box center [190, 10] width 8 height 8
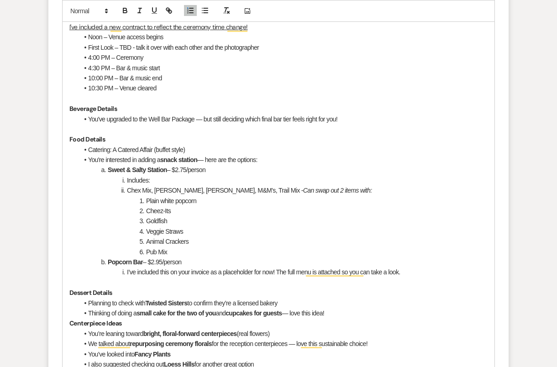
click at [252, 237] on li "Animal Crackers" at bounding box center [283, 242] width 409 height 10
drag, startPoint x: 159, startPoint y: 177, endPoint x: 119, endPoint y: 175, distance: 39.8
click at [119, 175] on li "Includes:" at bounding box center [283, 180] width 409 height 10
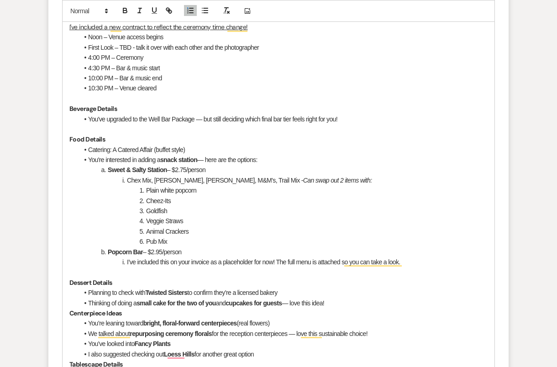
click at [291, 221] on li "Veggie Straws" at bounding box center [283, 221] width 409 height 10
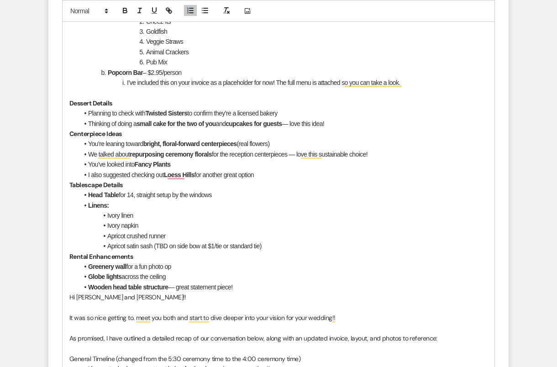
scroll to position [764, 0]
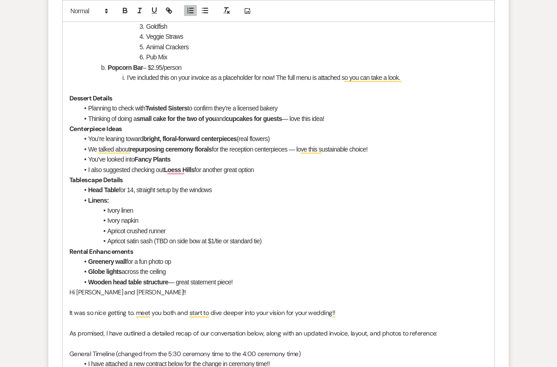
drag, startPoint x: 88, startPoint y: 104, endPoint x: 332, endPoint y: 119, distance: 244.3
click at [332, 119] on ul "Planning to check with Twisted Sisters to confirm they’re a licensed bakery Thi…" at bounding box center [283, 113] width 409 height 21
click at [122, 11] on icon "button" at bounding box center [125, 10] width 8 height 8
click at [336, 121] on li "Thinking of doing a small cake for the two of you and cupcakes for guests — lov…" at bounding box center [283, 119] width 409 height 10
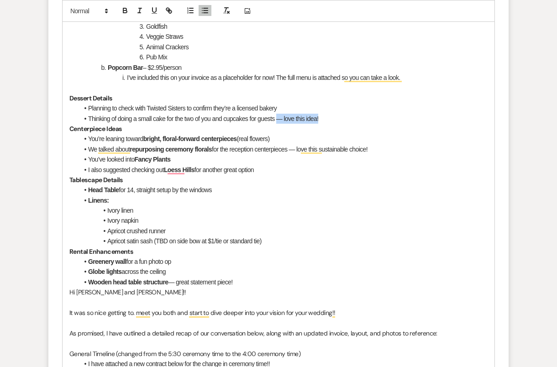
drag, startPoint x: 333, startPoint y: 116, endPoint x: 281, endPoint y: 114, distance: 51.6
click at [281, 114] on li "Thinking of doing a small cake for the two of you and cupcakes for guests — lov…" at bounding box center [283, 119] width 409 height 10
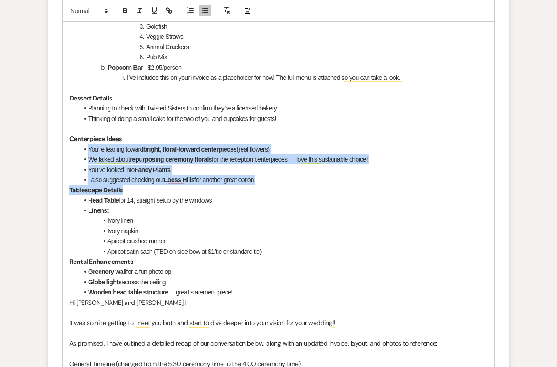
drag, startPoint x: 89, startPoint y: 147, endPoint x: 266, endPoint y: 182, distance: 181.0
click at [266, 182] on ul "You’re leaning toward bright, floral-forward centerpieces (real flowers) We tal…" at bounding box center [283, 164] width 409 height 41
click at [129, 10] on button "button" at bounding box center [125, 10] width 13 height 11
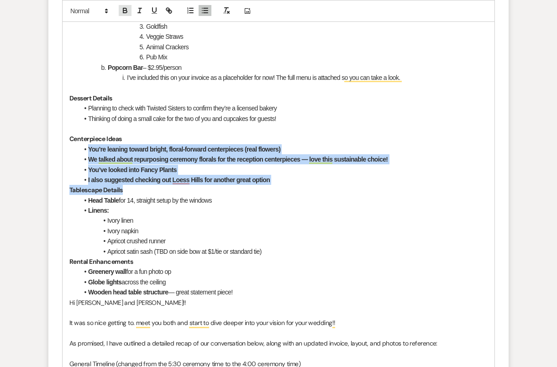
click at [128, 10] on icon "button" at bounding box center [125, 10] width 8 height 8
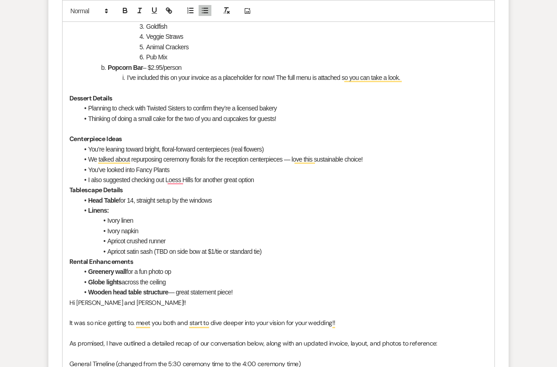
click at [183, 171] on li "You’ve looked into Fancy Plants" at bounding box center [283, 170] width 409 height 10
click at [147, 193] on p "Tablescape Details" at bounding box center [278, 190] width 418 height 10
drag, startPoint x: 373, startPoint y: 157, endPoint x: 286, endPoint y: 155, distance: 86.3
click at [286, 155] on li "We talked about repurposing ceremony florals for the reception centerpieces — l…" at bounding box center [283, 159] width 409 height 10
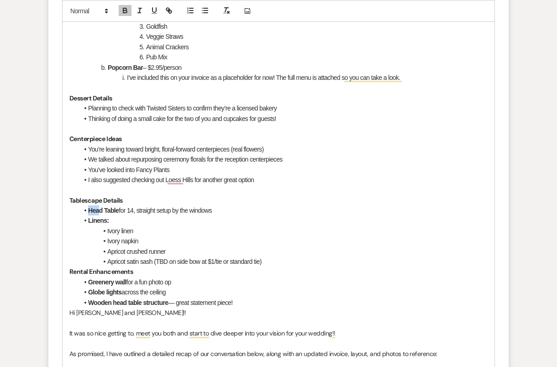
drag, startPoint x: 89, startPoint y: 208, endPoint x: 100, endPoint y: 212, distance: 11.9
click at [100, 212] on li "Head Table for 14, straight setup by the windows" at bounding box center [283, 210] width 409 height 10
click at [120, 220] on li "Linens:" at bounding box center [283, 221] width 409 height 10
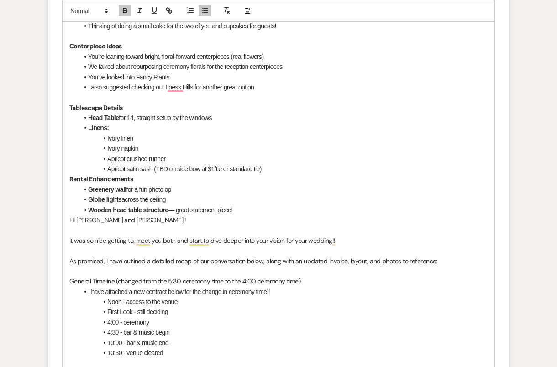
scroll to position [860, 0]
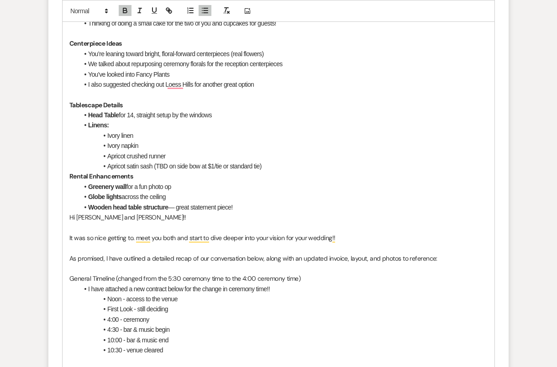
click at [66, 171] on div "Hi Claire and Hayden!! It was so great meeting you both and starting to dive de…" at bounding box center [279, 348] width 432 height 1409
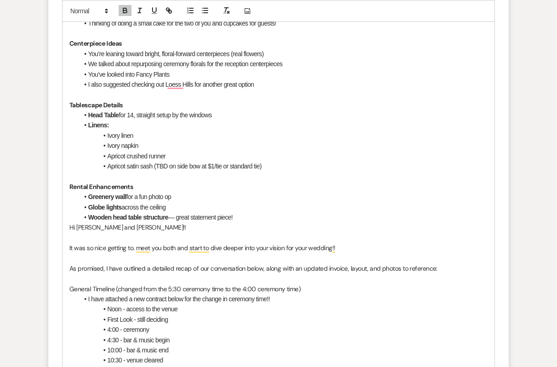
drag, startPoint x: 89, startPoint y: 195, endPoint x: 241, endPoint y: 220, distance: 153.6
click at [242, 220] on ul "Greenery wall for a fun photo op Globe lights across the ceiling Wooden head ta…" at bounding box center [283, 207] width 409 height 31
click at [96, 10] on span at bounding box center [88, 10] width 45 height 11
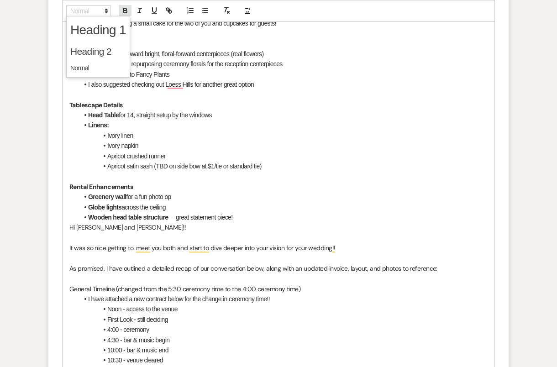
click at [124, 11] on icon "button" at bounding box center [125, 12] width 4 height 2
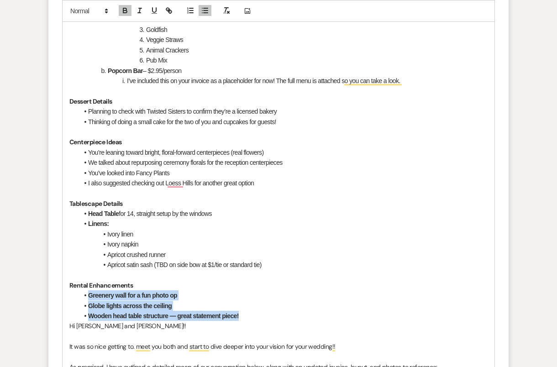
scroll to position [801, 0]
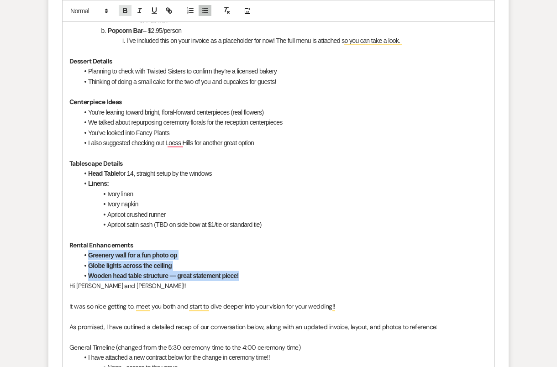
click at [123, 12] on icon "button" at bounding box center [125, 12] width 4 height 2
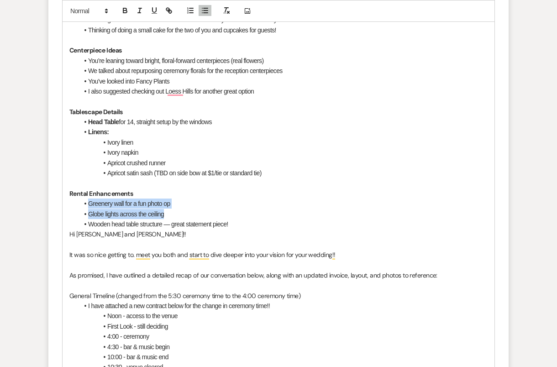
scroll to position [886, 0]
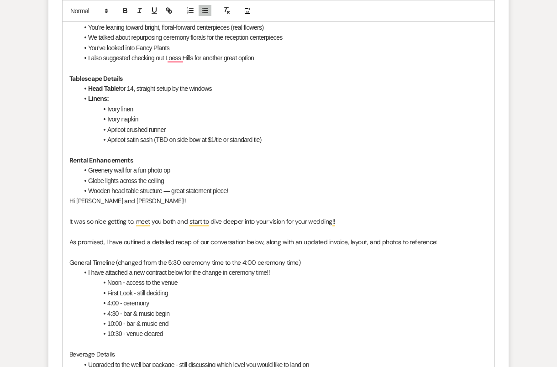
click at [67, 199] on div "Hi Claire and Hayden!! It was so great meeting you both and starting to dive de…" at bounding box center [279, 327] width 432 height 1419
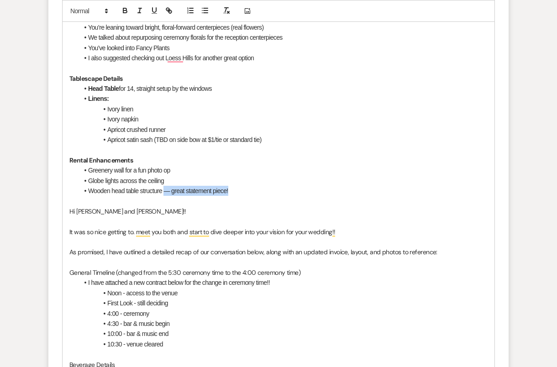
drag, startPoint x: 260, startPoint y: 187, endPoint x: 164, endPoint y: 187, distance: 95.9
click at [164, 187] on li "Wooden head table structure — great statement piece!" at bounding box center [283, 191] width 409 height 10
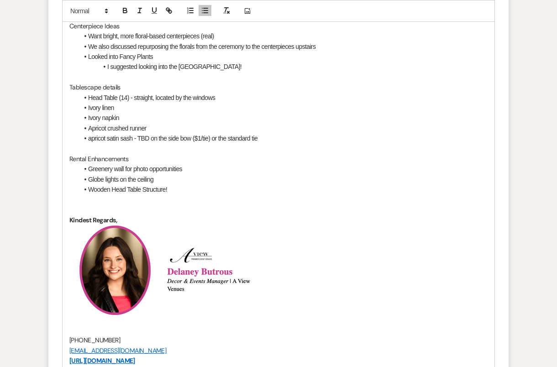
scroll to position [1311, 0]
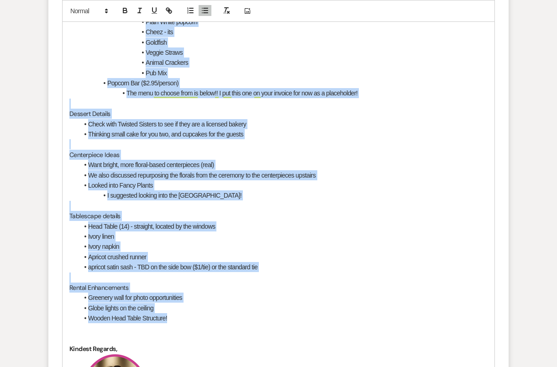
drag, startPoint x: 68, startPoint y: 209, endPoint x: 203, endPoint y: 320, distance: 174.9
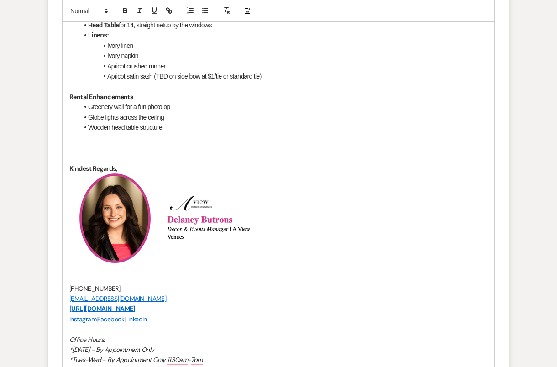
scroll to position [937, 0]
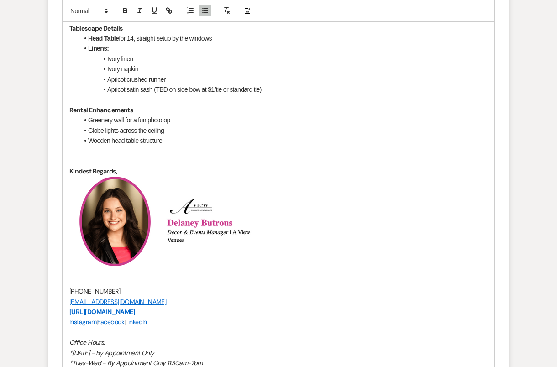
click at [86, 158] on p "To enrich screen reader interactions, please activate Accessibility in Grammarl…" at bounding box center [278, 161] width 418 height 10
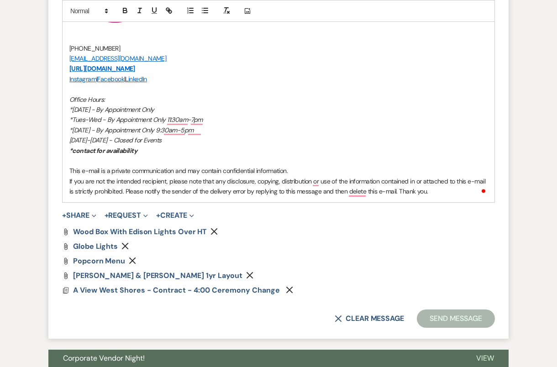
scroll to position [1217, 0]
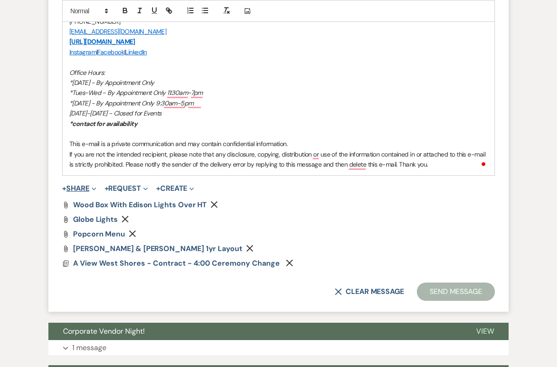
click at [95, 187] on icon "Expand" at bounding box center [94, 189] width 5 height 5
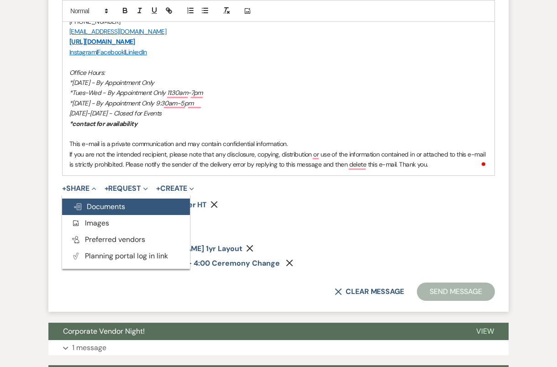
click at [104, 205] on span "Doc Upload Documents" at bounding box center [99, 207] width 52 height 10
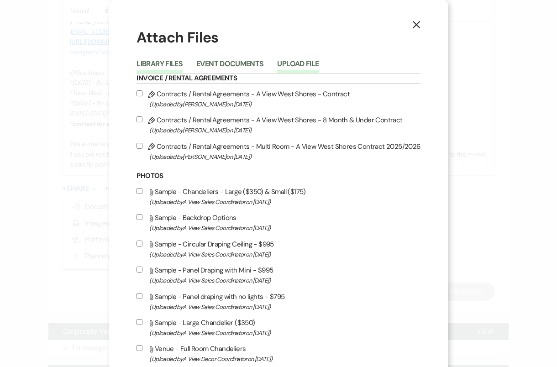
click at [300, 60] on button "Upload File" at bounding box center [298, 66] width 42 height 13
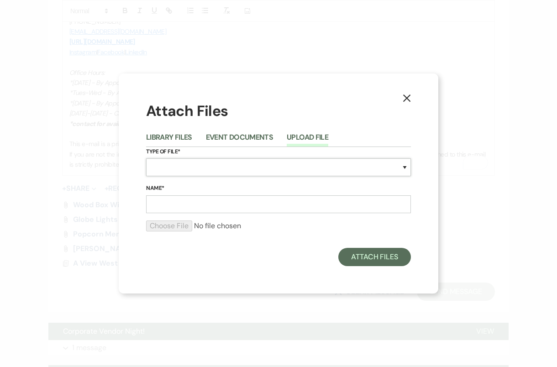
click at [201, 169] on select "Special Event Insurance Vendor Certificate of Insurance Contracts / Rental Agre…" at bounding box center [278, 167] width 265 height 18
click at [205, 168] on select "Special Event Insurance Vendor Certificate of Insurance Contracts / Rental Agre…" at bounding box center [278, 167] width 265 height 18
select select "55"
click at [189, 208] on input "Name*" at bounding box center [278, 204] width 265 height 18
type input "Greenery Wall"
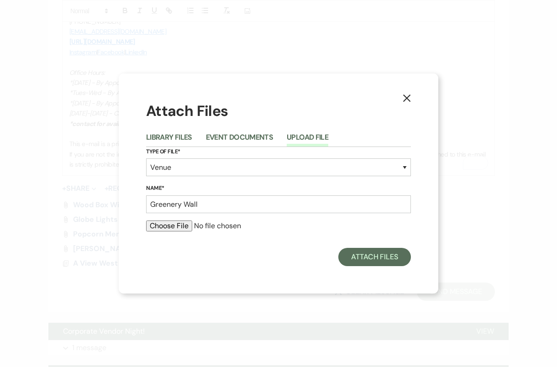
click at [187, 229] on input "file" at bounding box center [278, 226] width 265 height 11
type input "C:\fakepath\480402748_1571611133517366_8534527215112820761_n.jpg"
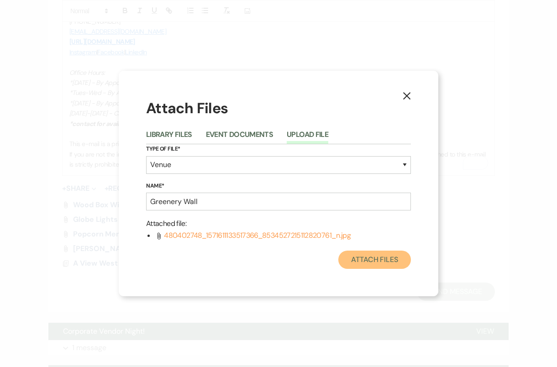
click at [381, 263] on button "Attach Files" at bounding box center [374, 260] width 73 height 18
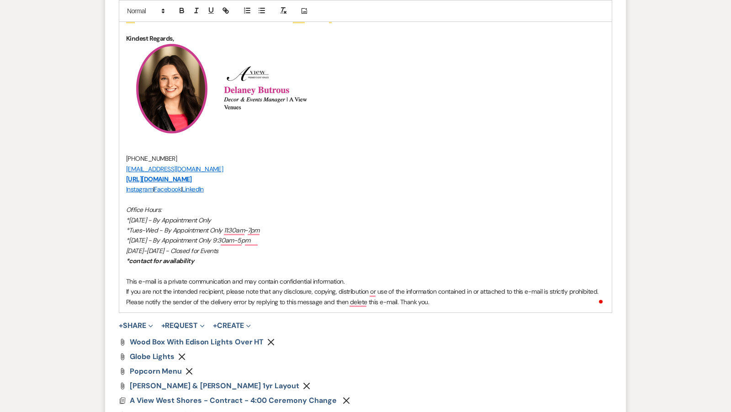
scroll to position [1070, 0]
click at [141, 321] on button "+ Share Expand" at bounding box center [136, 324] width 34 height 7
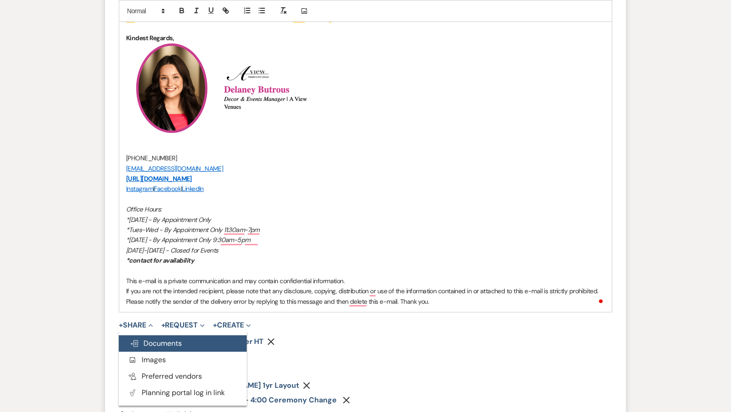
click at [162, 338] on span "Doc Upload Documents" at bounding box center [156, 343] width 52 height 10
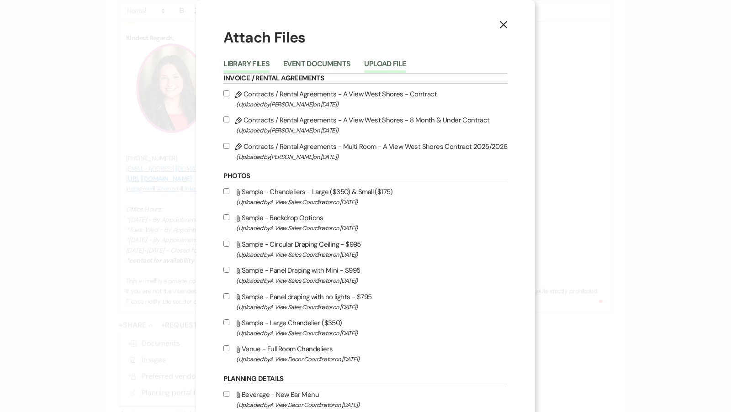
click at [384, 68] on button "Upload File" at bounding box center [385, 66] width 42 height 13
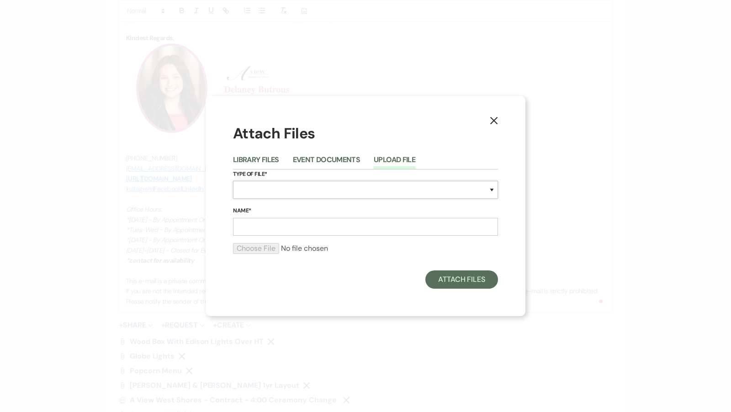
click at [268, 192] on select "Special Event Insurance Vendor Certificate of Insurance Contracts / Rental Agre…" at bounding box center [365, 190] width 265 height 18
select select "22"
click at [266, 232] on input "Name*" at bounding box center [365, 227] width 265 height 18
drag, startPoint x: 347, startPoint y: 225, endPoint x: 303, endPoint y: 224, distance: 44.3
click at [303, 224] on input "Claire & Hayden 1yr Layout" at bounding box center [365, 227] width 265 height 18
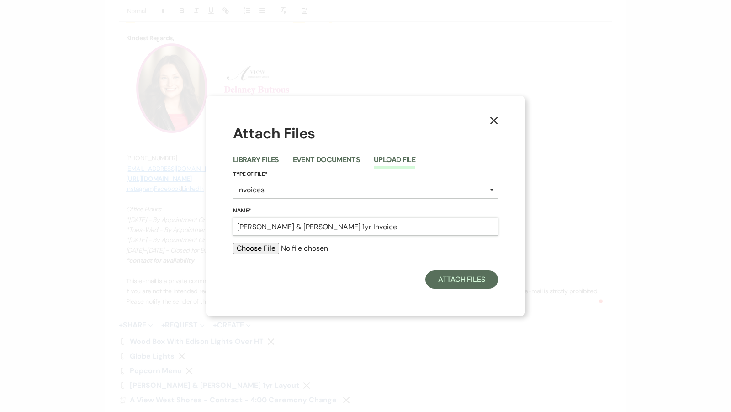
type input "Claire & Hayden 1yr Invoice"
click at [249, 247] on input "file" at bounding box center [365, 248] width 265 height 11
type input "C:\fakepath\job_invoice_1241390.pdf"
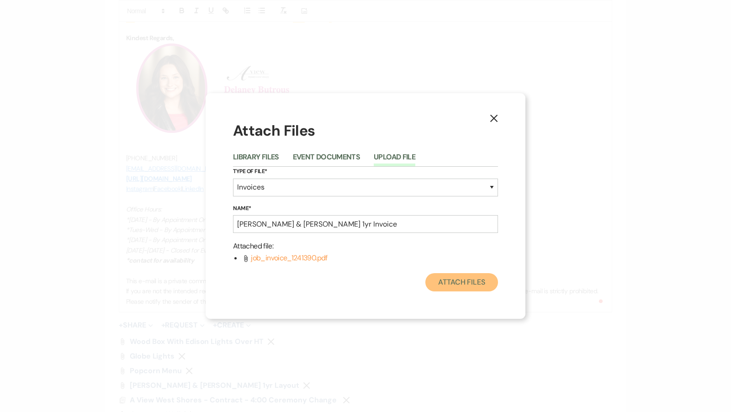
click at [465, 288] on button "Attach Files" at bounding box center [461, 282] width 73 height 18
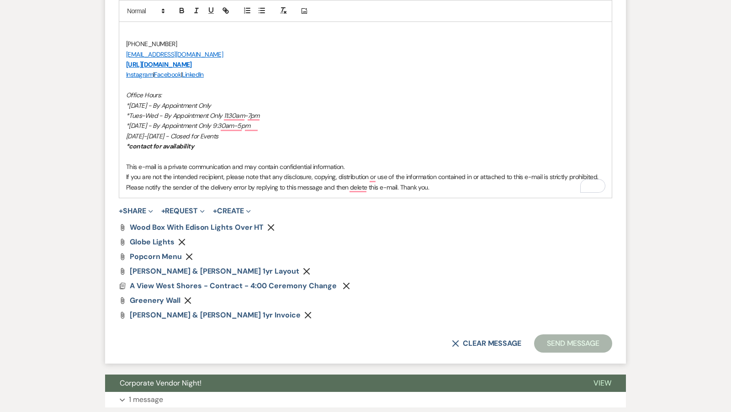
scroll to position [1186, 0]
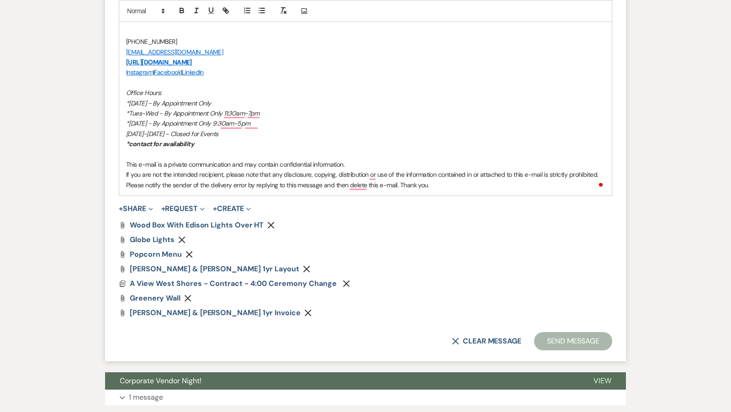
click at [304, 311] on icon "Remove" at bounding box center [307, 312] width 7 height 7
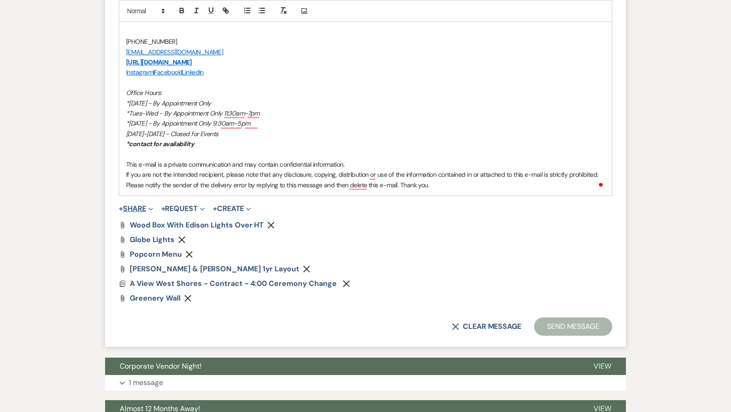
click at [123, 205] on span "+" at bounding box center [121, 208] width 4 height 7
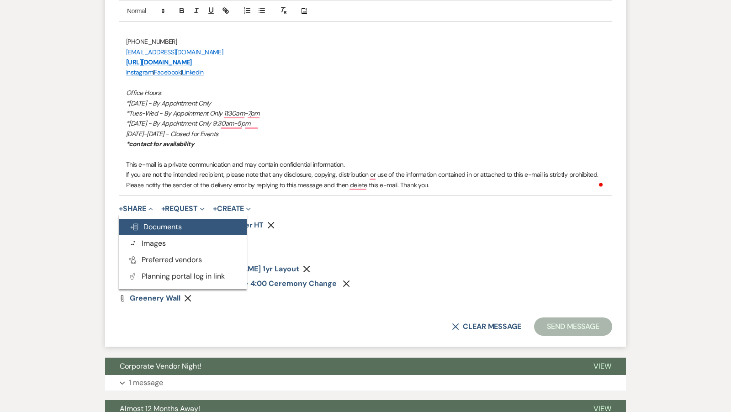
click at [164, 225] on span "Doc Upload Documents" at bounding box center [156, 227] width 52 height 10
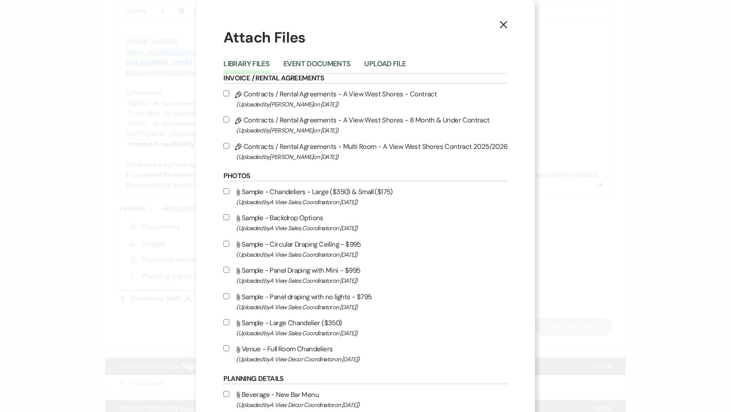
click at [381, 55] on div "Library Files Event Documents Upload File" at bounding box center [365, 63] width 284 height 19
click at [381, 60] on button "Upload File" at bounding box center [385, 66] width 42 height 13
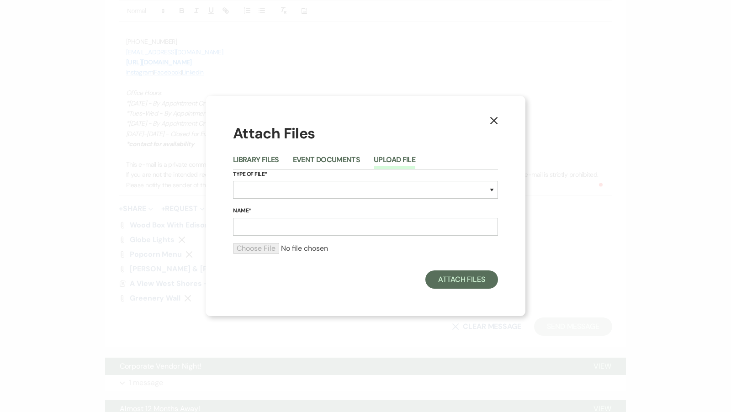
click at [315, 179] on label "Type of File*" at bounding box center [365, 174] width 265 height 10
click at [315, 188] on select "Special Event Insurance Vendor Certificate of Insurance Contracts / Rental Agre…" at bounding box center [365, 190] width 265 height 18
select select "22"
click at [271, 237] on form "Type of File* Special Event Insurance Vendor Certificate of Insurance Contracts…" at bounding box center [365, 215] width 265 height 92
click at [271, 234] on input "Name*" at bounding box center [365, 227] width 265 height 18
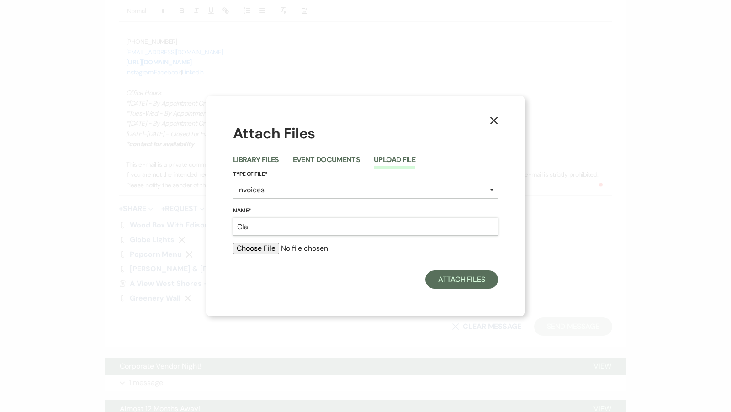
type input "Claire & Hayden 1yr Invoice"
click at [268, 252] on input "file" at bounding box center [365, 248] width 265 height 11
type input "C:\fakepath\job_invoice_1241390 (1).pdf"
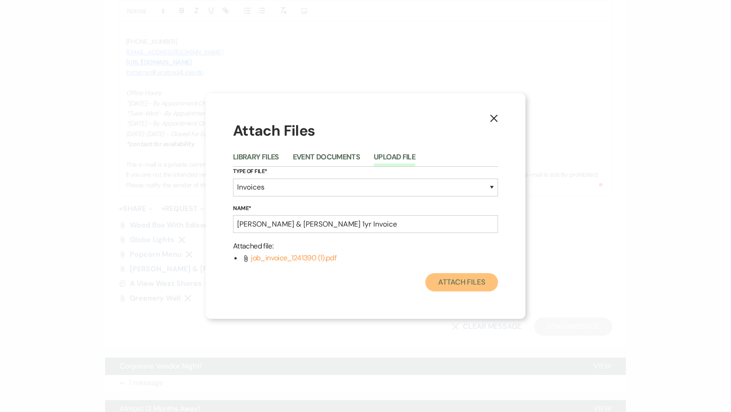
click at [452, 284] on button "Attach Files" at bounding box center [461, 282] width 73 height 18
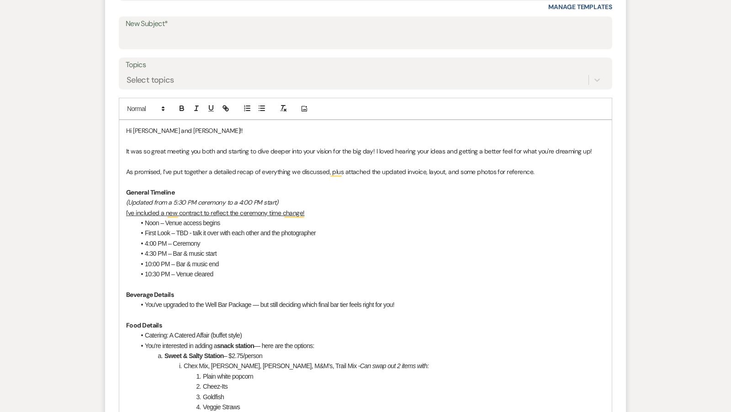
scroll to position [383, 0]
click at [189, 41] on input "New Subject*" at bounding box center [365, 41] width 479 height 18
type input "Thanks for Meeting - 12 Month Recap!!"
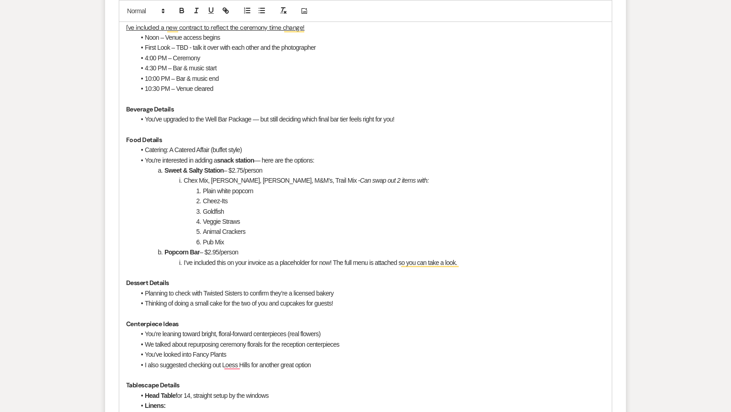
scroll to position [566, 0]
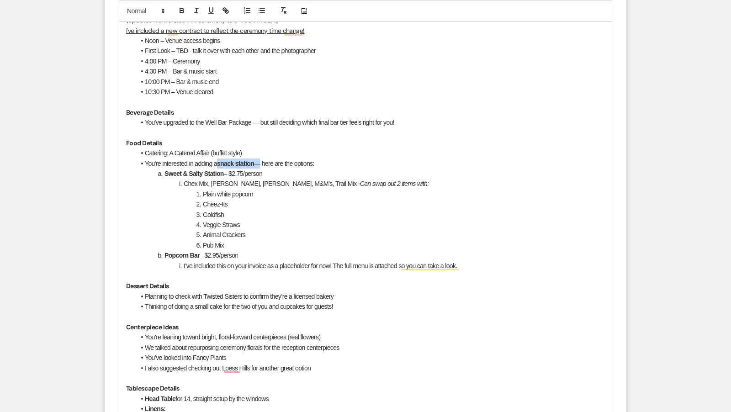
drag, startPoint x: 258, startPoint y: 160, endPoint x: 220, endPoint y: 160, distance: 38.4
click at [220, 160] on li "You're interested in adding a snack station — here are the options:" at bounding box center [369, 163] width 469 height 10
click at [180, 7] on icon "button" at bounding box center [182, 10] width 8 height 8
click at [279, 179] on li "Chex Mix, Gardettos, Pretzels, M&M’s, Trail Mix - Can swap out 2 items with:" at bounding box center [370, 184] width 469 height 10
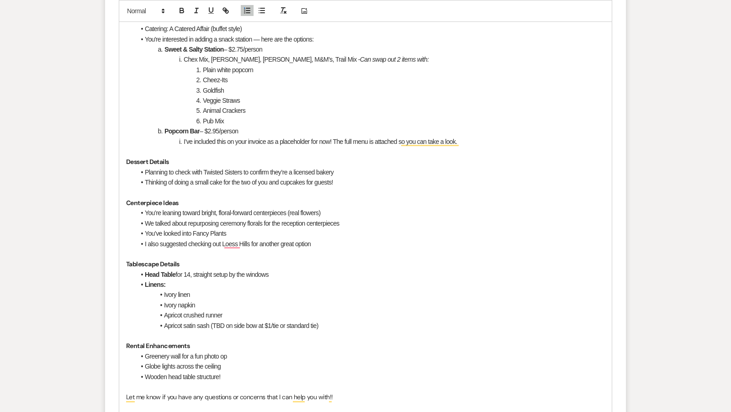
scroll to position [715, 0]
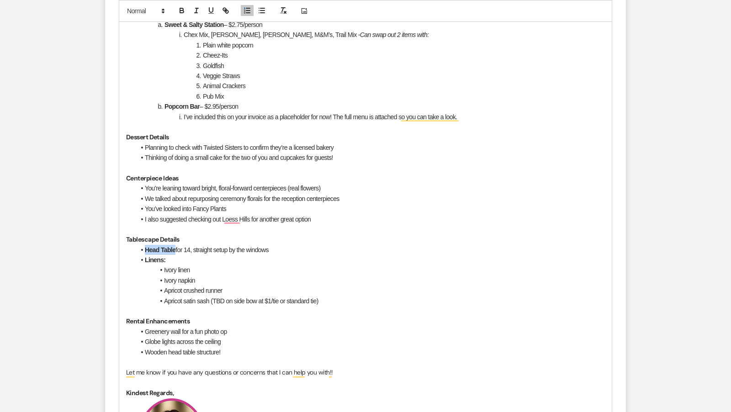
drag, startPoint x: 143, startPoint y: 247, endPoint x: 175, endPoint y: 246, distance: 31.5
click at [175, 246] on li "Head Table for 14, straight setup by the windows" at bounding box center [369, 250] width 469 height 10
click at [181, 8] on icon "button" at bounding box center [181, 9] width 3 height 2
click at [199, 262] on li "Linens:" at bounding box center [369, 260] width 469 height 10
click at [280, 247] on li "Head Table for 14, straight setup by the windows" at bounding box center [369, 250] width 469 height 10
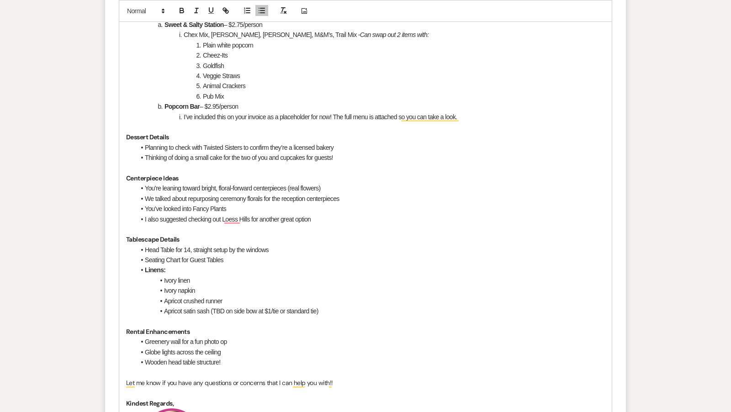
click at [167, 269] on li "Linens:" at bounding box center [369, 270] width 469 height 10
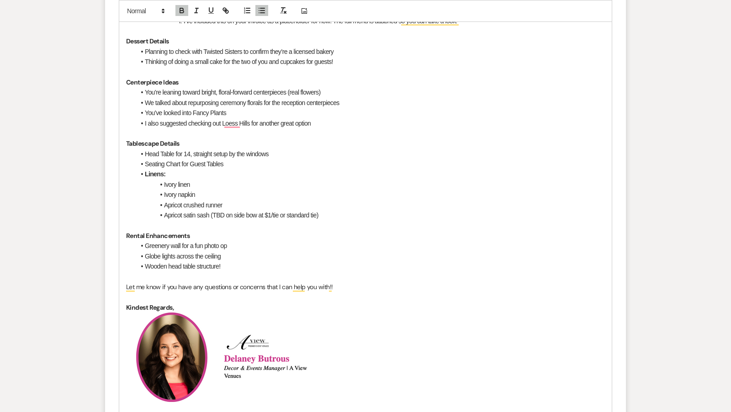
click at [168, 272] on p "To enrich screen reader interactions, please activate Accessibility in Grammarl…" at bounding box center [365, 276] width 479 height 10
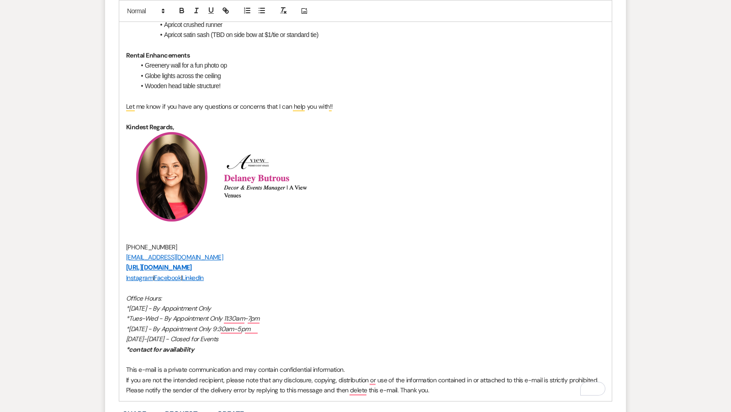
scroll to position [793, 0]
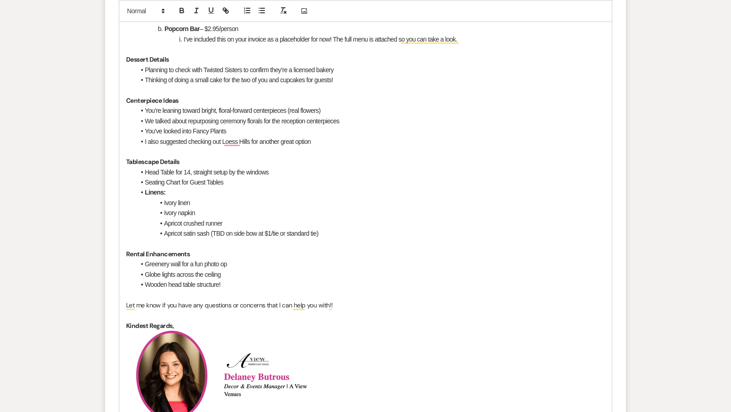
click at [365, 297] on p "To enrich screen reader interactions, please activate Accessibility in Grammarl…" at bounding box center [365, 294] width 479 height 10
click at [363, 301] on p "Let me know if you have any questions or concerns that I can help you with!!" at bounding box center [365, 305] width 479 height 10
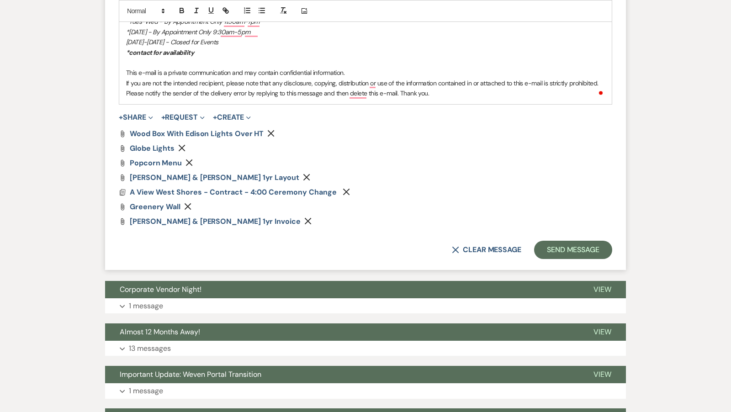
scroll to position [1378, 0]
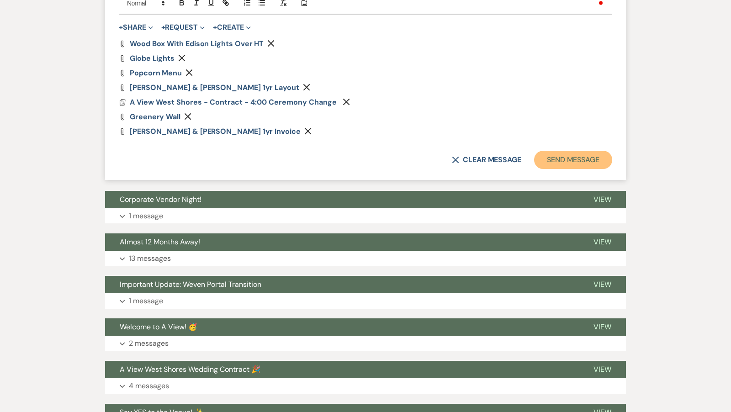
click at [554, 156] on button "Send Message" at bounding box center [573, 160] width 78 height 18
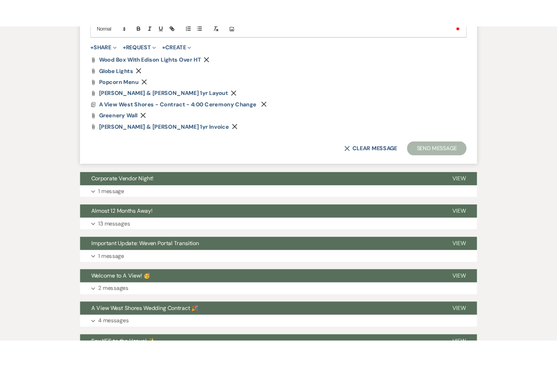
scroll to position [1040, 0]
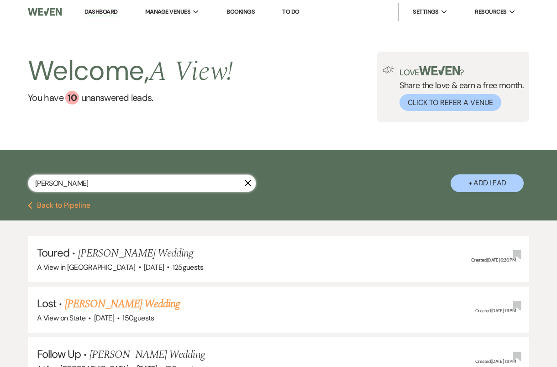
click at [87, 185] on input "claire sand" at bounding box center [142, 183] width 228 height 18
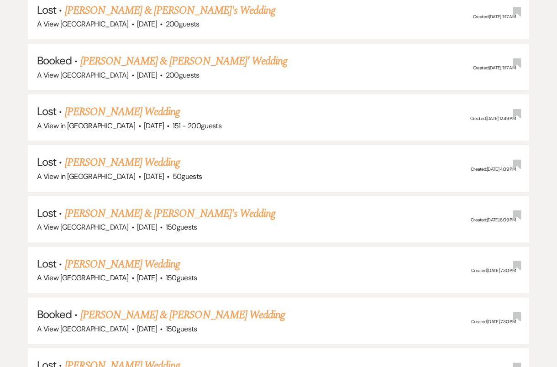
scroll to position [499, 0]
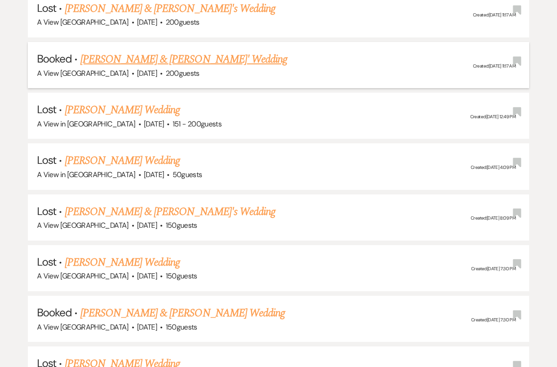
type input "[PERSON_NAME]"
click at [180, 53] on link "[PERSON_NAME] & [PERSON_NAME]' Wedding" at bounding box center [183, 59] width 207 height 16
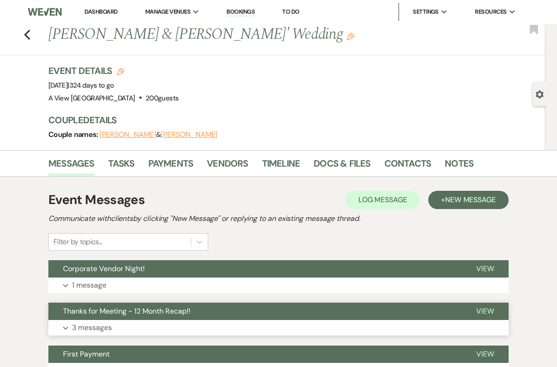
click at [295, 322] on button "Expand 3 messages" at bounding box center [278, 328] width 460 height 16
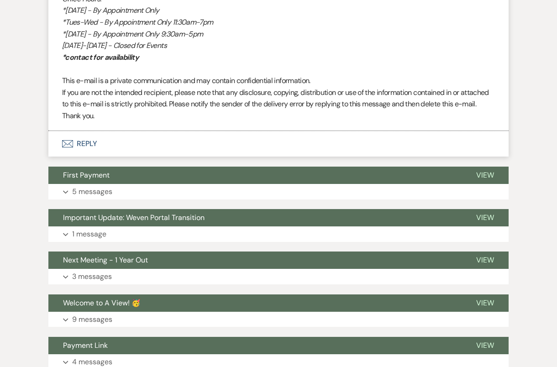
scroll to position [1406, 0]
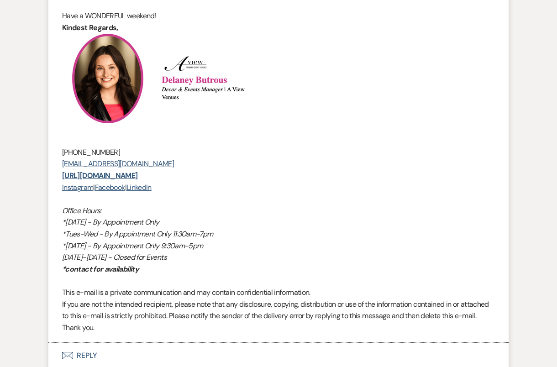
click at [268, 357] on button "Envelope Reply" at bounding box center [278, 356] width 460 height 26
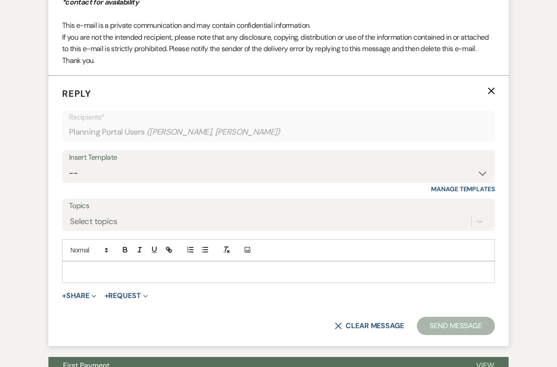
scroll to position [1699, 0]
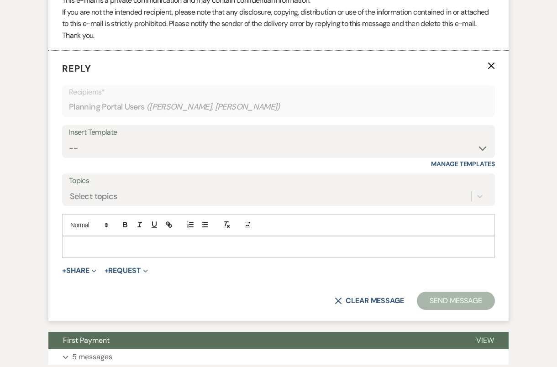
click at [258, 245] on p at bounding box center [278, 247] width 418 height 10
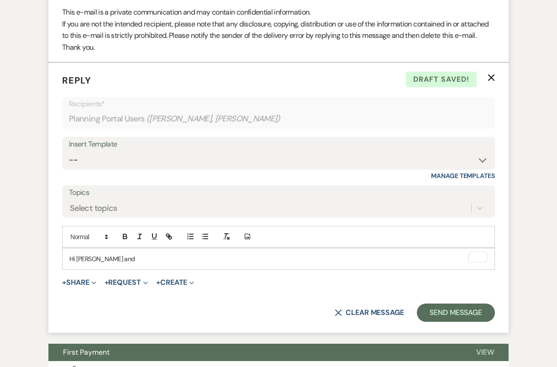
scroll to position [1803, 0]
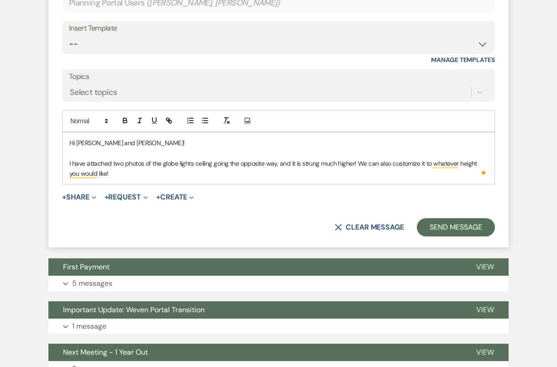
click at [133, 173] on p "I have attached two photos of the globe lights ceiling going the opposite way, …" at bounding box center [278, 168] width 418 height 21
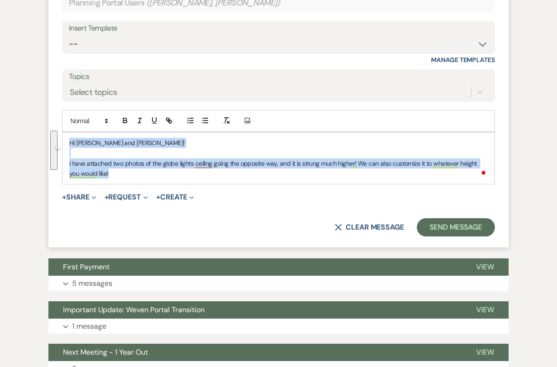
drag, startPoint x: 102, startPoint y: 171, endPoint x: 67, endPoint y: 138, distance: 48.5
click at [67, 138] on div "Hi [PERSON_NAME] and [PERSON_NAME]! I have attached two photos of the globe lig…" at bounding box center [279, 158] width 432 height 52
copy div "Hi [PERSON_NAME] and [PERSON_NAME]! I have attached two photos of the globe lig…"
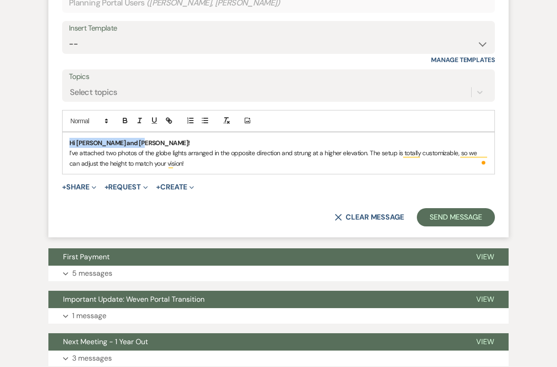
drag, startPoint x: 201, startPoint y: 143, endPoint x: 57, endPoint y: 138, distance: 144.4
click at [57, 138] on form "Reply X Saving draft... Recipients* Planning Portal Users ( [PERSON_NAME], [PER…" at bounding box center [278, 92] width 460 height 291
click at [125, 117] on icon "button" at bounding box center [125, 120] width 8 height 8
click at [146, 140] on p "Hi [PERSON_NAME] and [PERSON_NAME]!" at bounding box center [278, 143] width 418 height 10
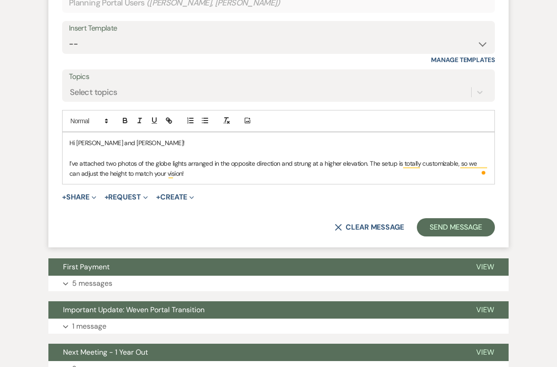
click at [369, 160] on p "I’ve attached two photos of the globe lights arranged in the opposite direction…" at bounding box center [278, 168] width 418 height 21
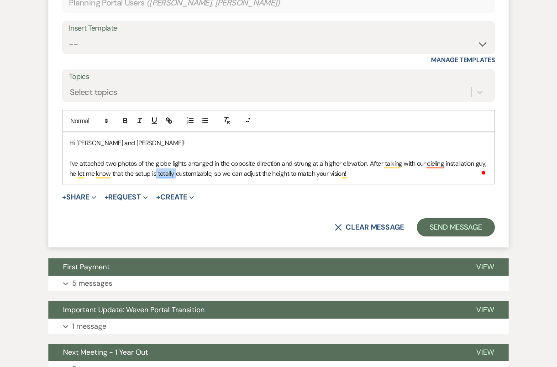
drag, startPoint x: 175, startPoint y: 171, endPoint x: 156, endPoint y: 170, distance: 19.2
click at [156, 170] on p "I’ve attached two photos of the globe lights arranged in the opposite direction…" at bounding box center [278, 168] width 418 height 21
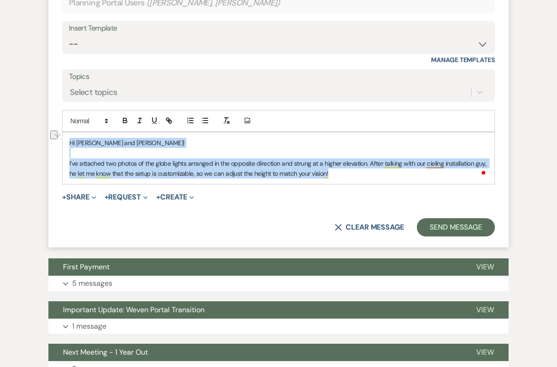
drag, startPoint x: 346, startPoint y: 171, endPoint x: 59, endPoint y: 135, distance: 289.1
click at [59, 135] on form "Reply X Draft Recipients* Planning Portal Users ( [PERSON_NAME], [PERSON_NAME] …" at bounding box center [278, 97] width 460 height 301
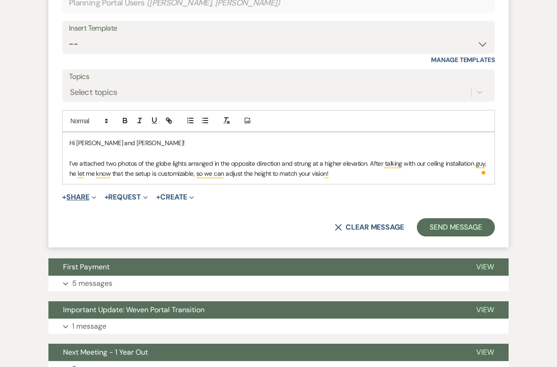
click at [90, 194] on button "+ Share Expand" at bounding box center [79, 197] width 34 height 7
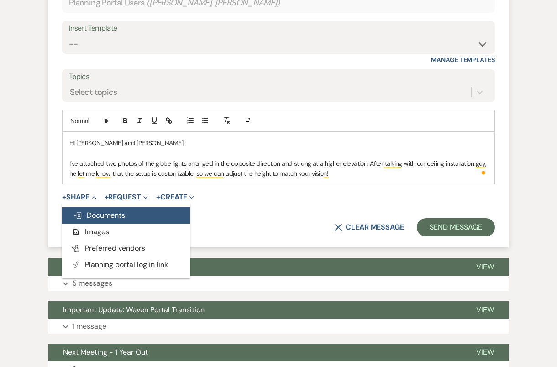
click at [116, 210] on span "Doc Upload Documents" at bounding box center [99, 215] width 52 height 10
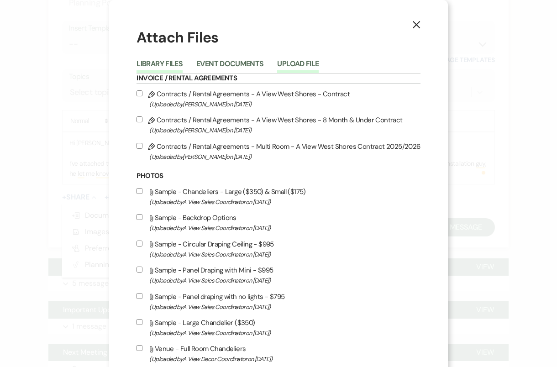
click at [303, 66] on button "Upload File" at bounding box center [298, 66] width 42 height 13
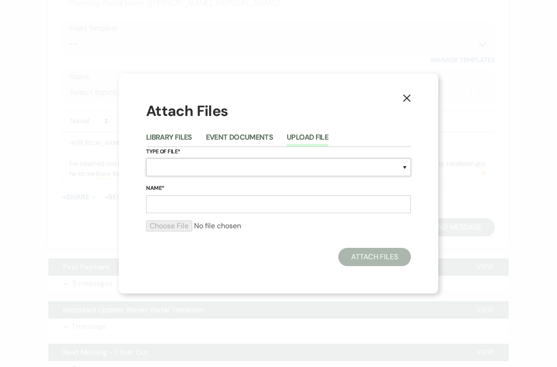
click at [218, 175] on select "Special Event Insurance Vendor Certificate of Insurance Contracts / Rental Agre…" at bounding box center [278, 167] width 265 height 18
select select "55"
click at [179, 206] on input "Name*" at bounding box center [278, 204] width 265 height 18
type input "Globe Lights"
click at [168, 224] on input "file" at bounding box center [278, 226] width 265 height 11
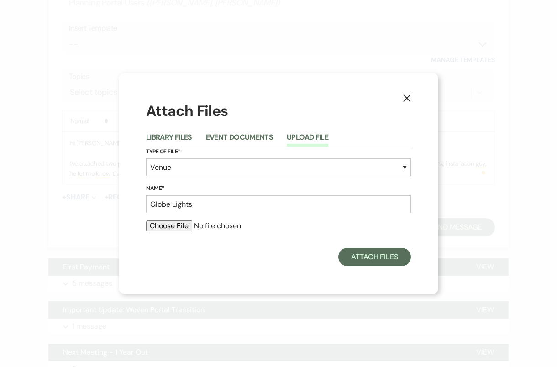
type input "C:\fakepath\IMG_2260.HEIC"
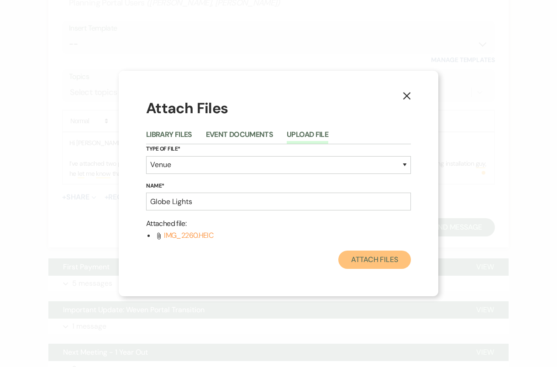
click at [369, 262] on button "Attach Files" at bounding box center [374, 260] width 73 height 18
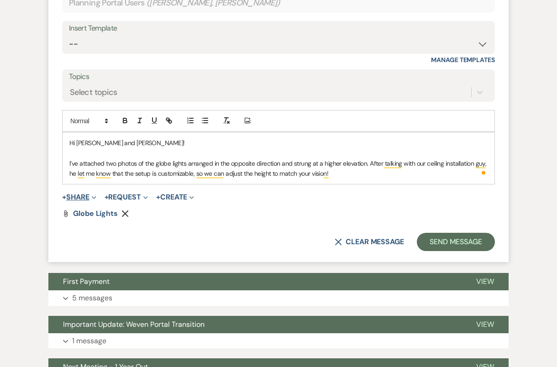
click at [88, 194] on button "+ Share Expand" at bounding box center [79, 197] width 34 height 7
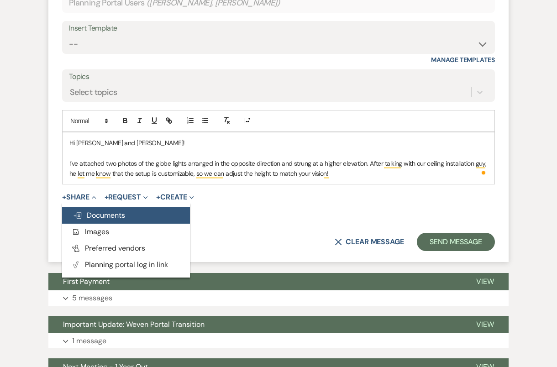
click at [103, 207] on button "Doc Upload Documents" at bounding box center [126, 215] width 128 height 16
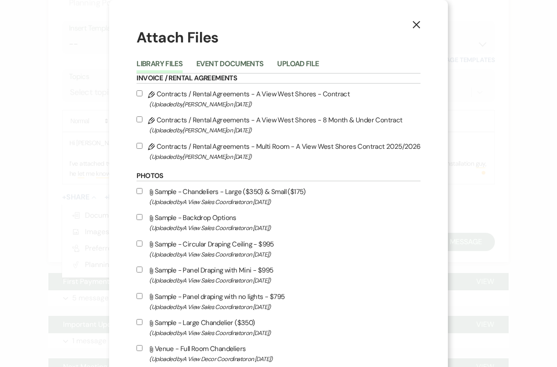
click at [308, 68] on button "Upload File" at bounding box center [298, 66] width 42 height 13
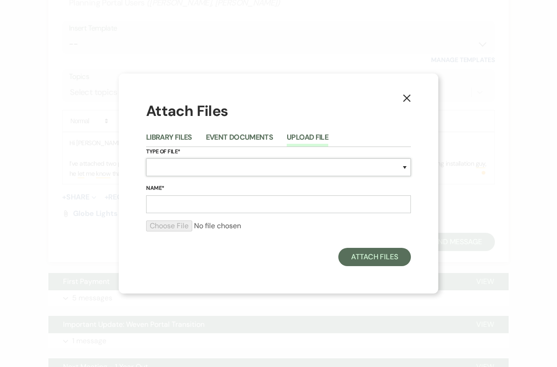
click at [246, 166] on select "Special Event Insurance Vendor Certificate of Insurance Contracts / Rental Agre…" at bounding box center [278, 167] width 265 height 18
select select "55"
click at [205, 201] on input "Name*" at bounding box center [278, 204] width 265 height 18
type input "V"
type input "Globe Lights"
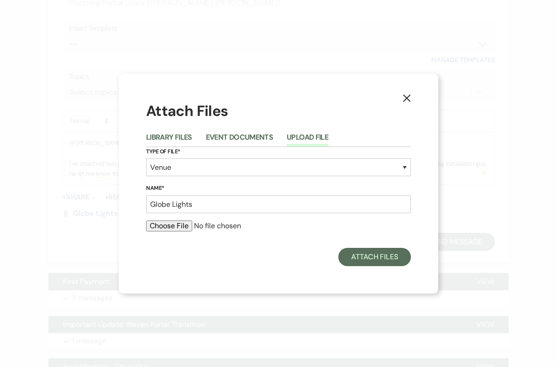
click at [178, 226] on input "file" at bounding box center [278, 226] width 265 height 11
type input "C:\fakepath\IMG_2404.HEIC"
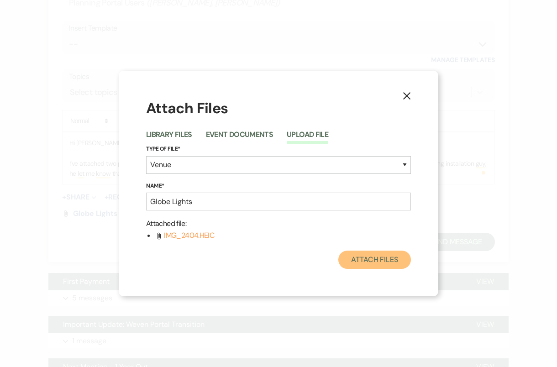
click at [390, 262] on button "Attach Files" at bounding box center [374, 260] width 73 height 18
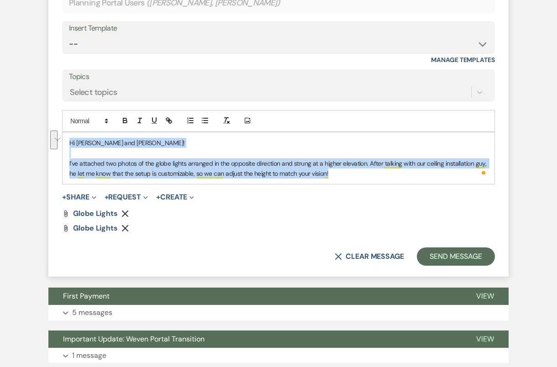
drag, startPoint x: 342, startPoint y: 173, endPoint x: 48, endPoint y: 141, distance: 296.2
click at [48, 141] on form "Reply X Saving draft... Recipients* Planning Portal Users ( [PERSON_NAME], [PER…" at bounding box center [278, 112] width 460 height 330
copy div "Hi [PERSON_NAME] and [PERSON_NAME]! I’ve attached two photos of the globe light…"
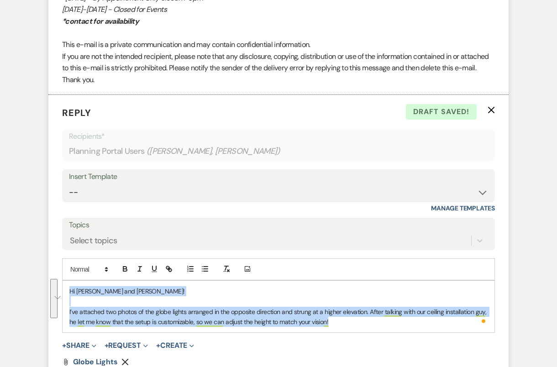
scroll to position [1651, 0]
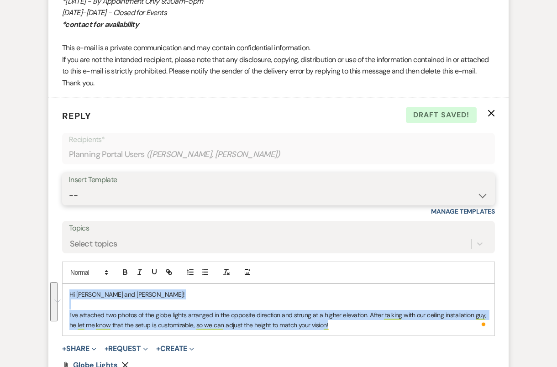
click at [225, 189] on select "-- Tour Confirmation Contract (Pre-Booked Leads) Out of office Inquiry Email Al…" at bounding box center [278, 196] width 419 height 18
select select "4160"
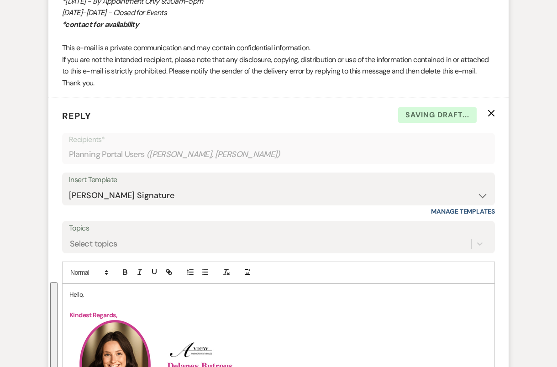
click at [71, 290] on p "Hello," at bounding box center [278, 294] width 418 height 10
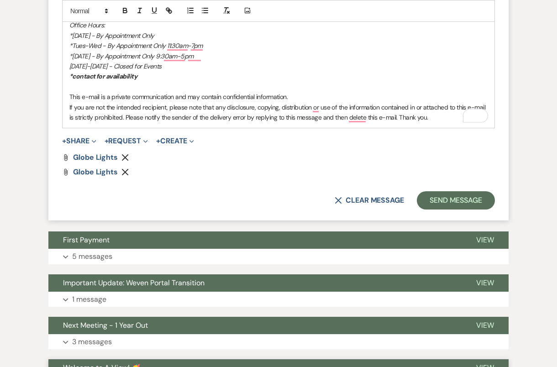
scroll to position [2202, 0]
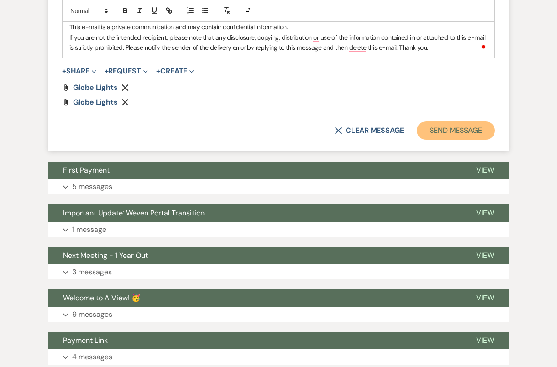
click at [439, 132] on button "Send Message" at bounding box center [456, 130] width 78 height 18
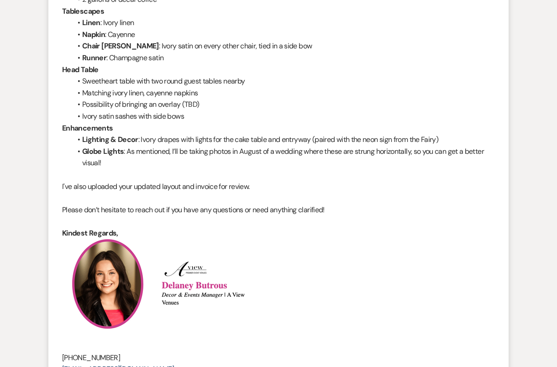
scroll to position [0, 0]
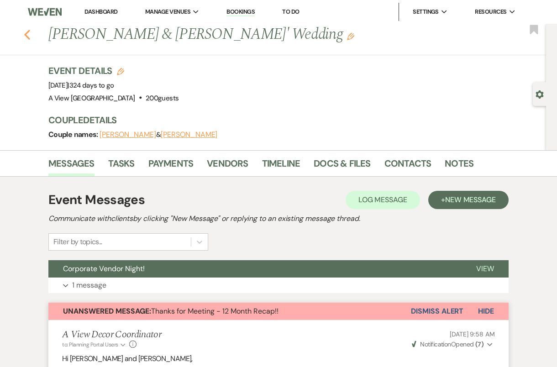
click at [25, 30] on icon "Previous" at bounding box center [27, 34] width 7 height 11
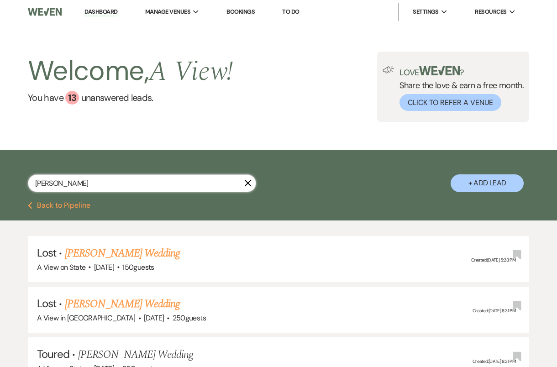
click at [77, 185] on input "[PERSON_NAME]" at bounding box center [142, 183] width 228 height 18
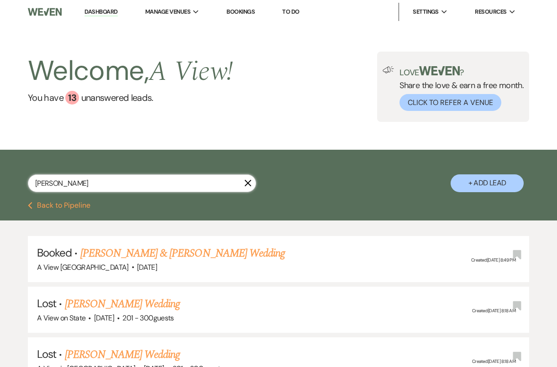
scroll to position [140, 0]
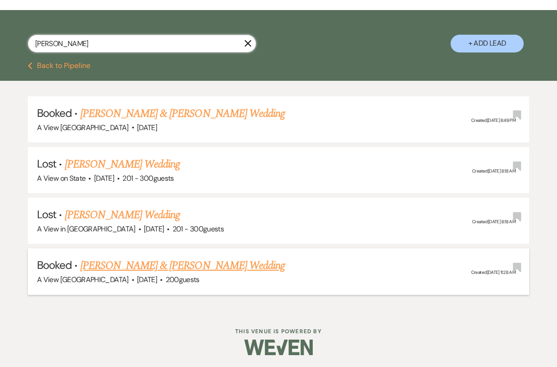
type input "[PERSON_NAME]"
click at [182, 268] on link "[PERSON_NAME] & [PERSON_NAME] Wedding" at bounding box center [182, 266] width 205 height 16
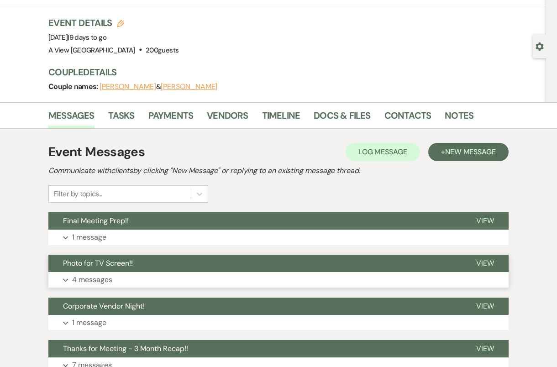
scroll to position [103, 0]
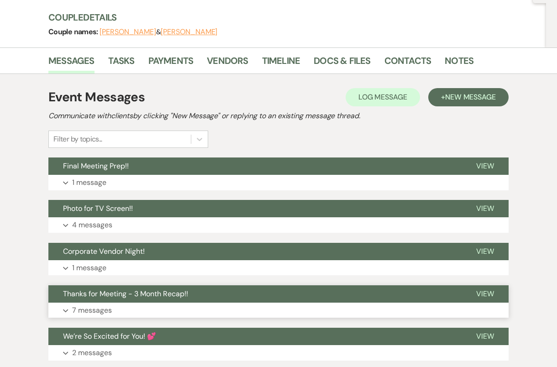
click at [217, 298] on button "Thanks for Meeting - 3 Month Recap!!" at bounding box center [254, 293] width 413 height 17
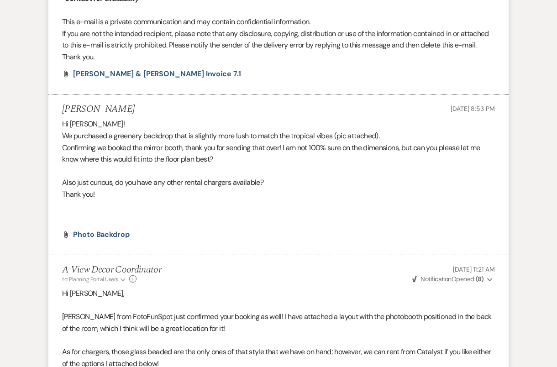
scroll to position [2949, 0]
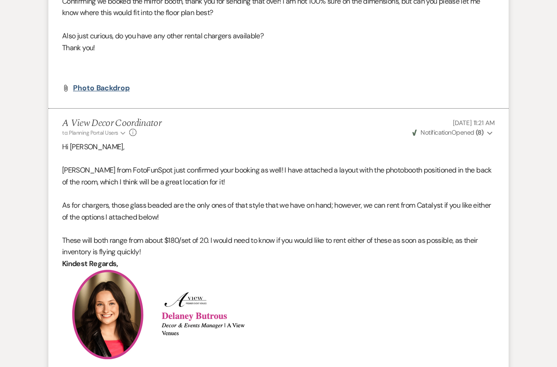
click at [98, 84] on span "Photo backdrop" at bounding box center [101, 88] width 57 height 10
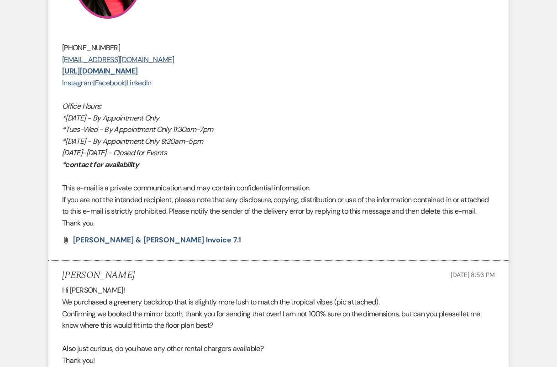
scroll to position [2679, 0]
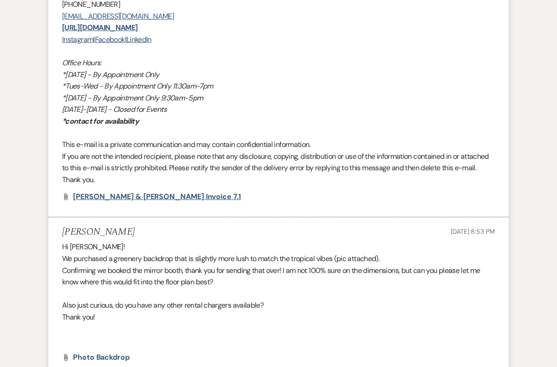
click at [133, 192] on span "[PERSON_NAME] & [PERSON_NAME] Invoice 7.1" at bounding box center [157, 197] width 168 height 10
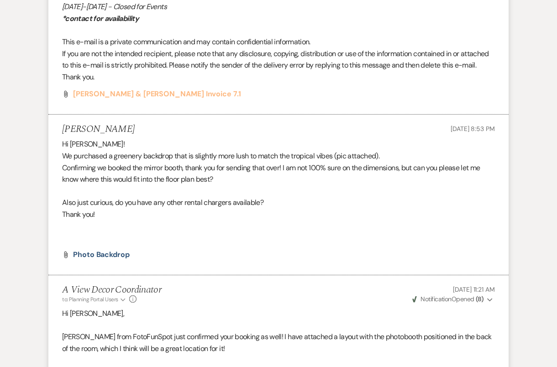
scroll to position [2855, 0]
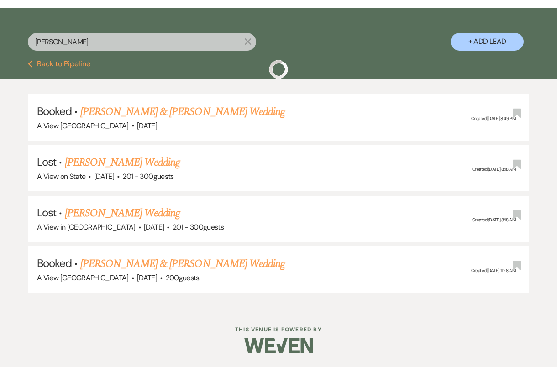
scroll to position [140, 0]
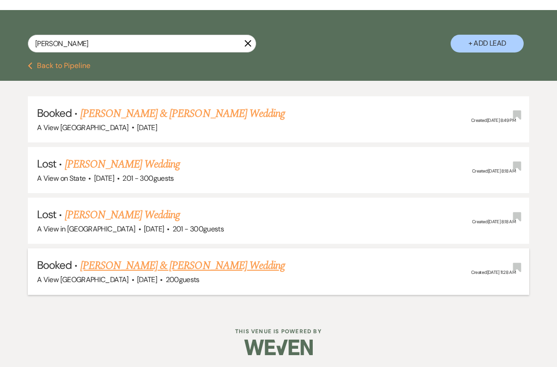
click at [198, 263] on link "[PERSON_NAME] & [PERSON_NAME] Wedding" at bounding box center [182, 266] width 205 height 16
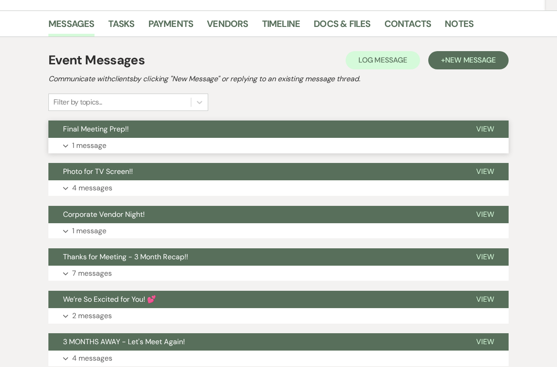
click at [155, 151] on button "Expand 1 message" at bounding box center [278, 146] width 460 height 16
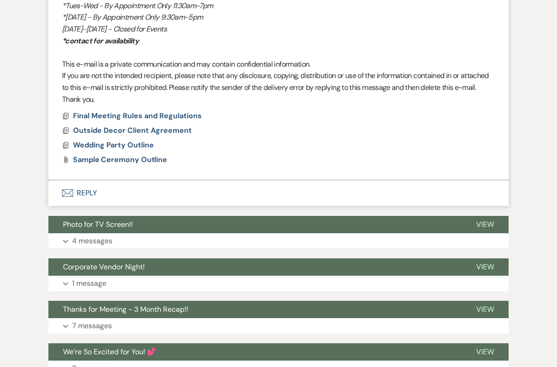
scroll to position [687, 0]
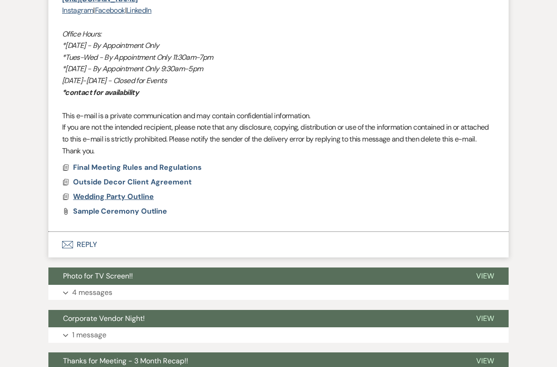
click at [140, 196] on span "Wedding Party Outline" at bounding box center [113, 197] width 81 height 10
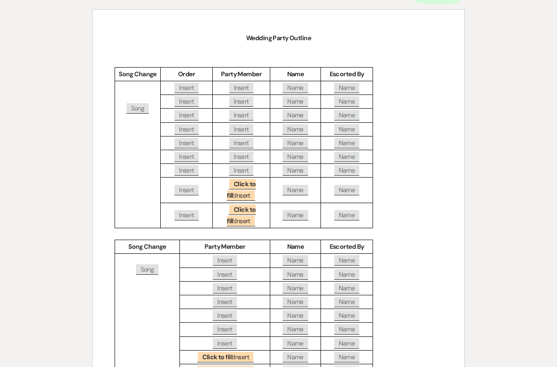
scroll to position [0, 0]
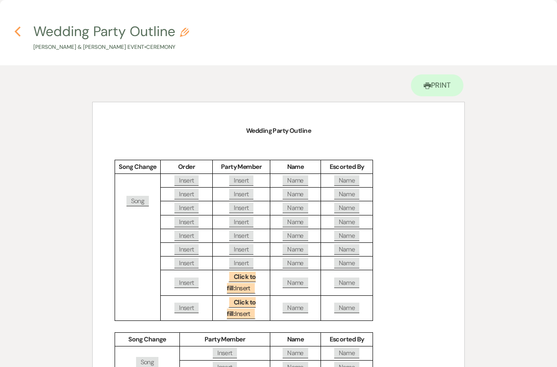
click at [16, 28] on icon "Previous" at bounding box center [17, 31] width 7 height 11
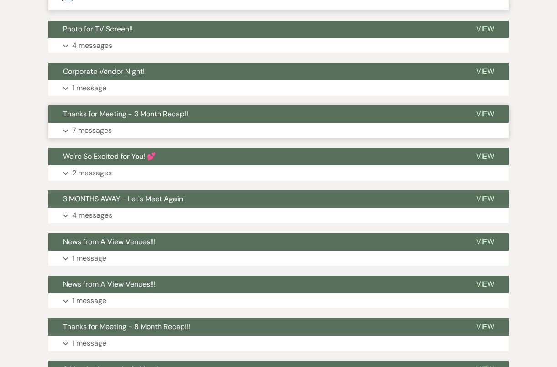
click at [153, 115] on span "Thanks for Meeting - 3 Month Recap!!" at bounding box center [125, 114] width 125 height 10
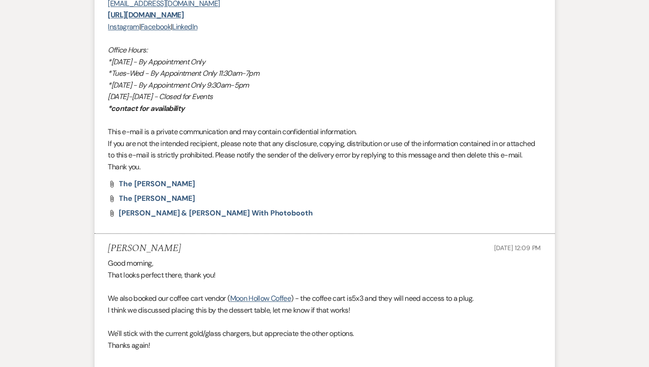
scroll to position [4084, 0]
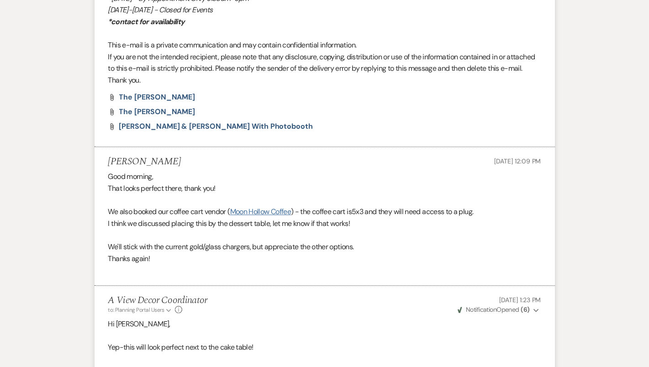
click at [278, 207] on link "Moon Hollow Coffee" at bounding box center [260, 212] width 61 height 10
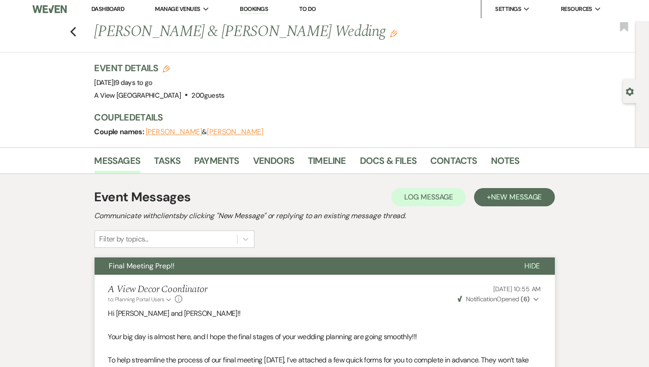
scroll to position [0, 0]
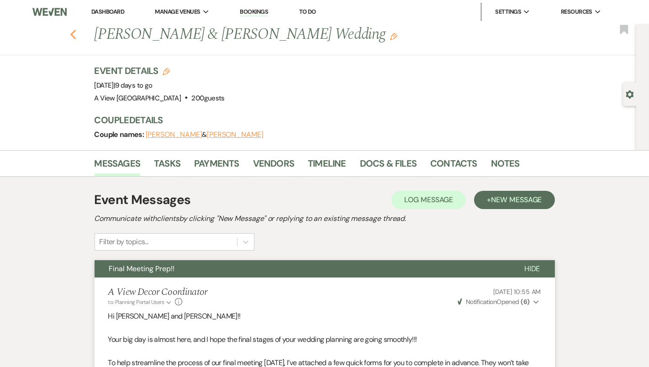
click at [74, 29] on button "Previous" at bounding box center [73, 33] width 7 height 13
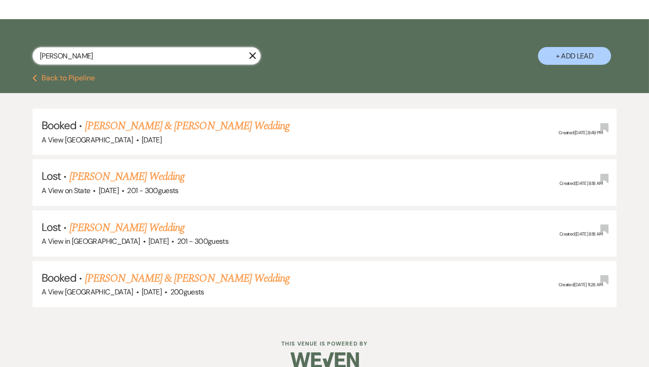
click at [126, 57] on input "[PERSON_NAME]" at bounding box center [146, 56] width 228 height 18
type input "c"
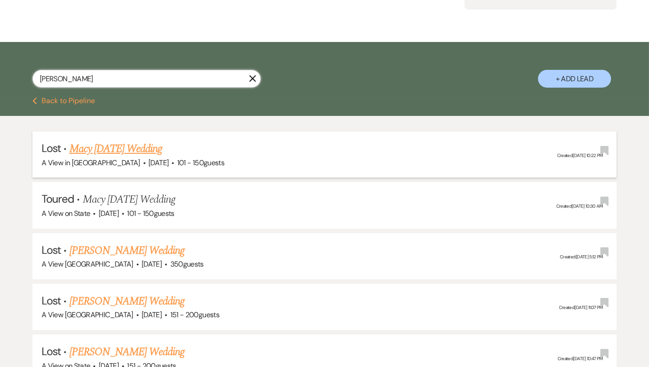
scroll to position [411, 0]
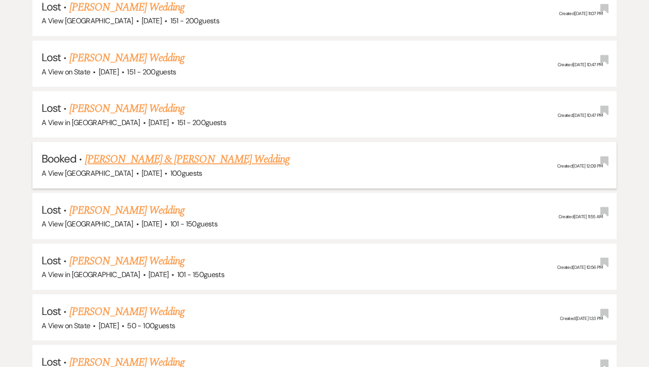
type input "[PERSON_NAME]"
click at [172, 152] on link "[PERSON_NAME] & [PERSON_NAME] Wedding" at bounding box center [187, 159] width 205 height 16
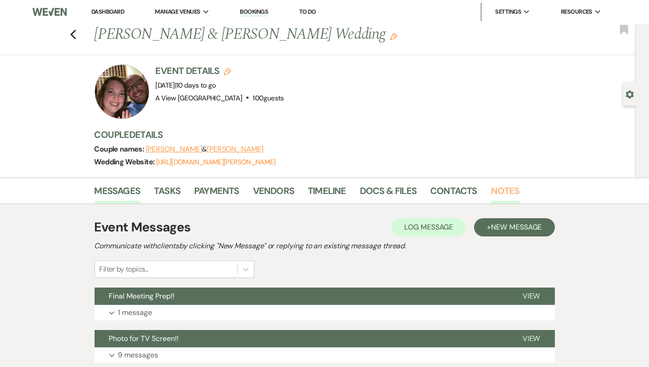
click at [491, 193] on link "Notes" at bounding box center [505, 194] width 29 height 20
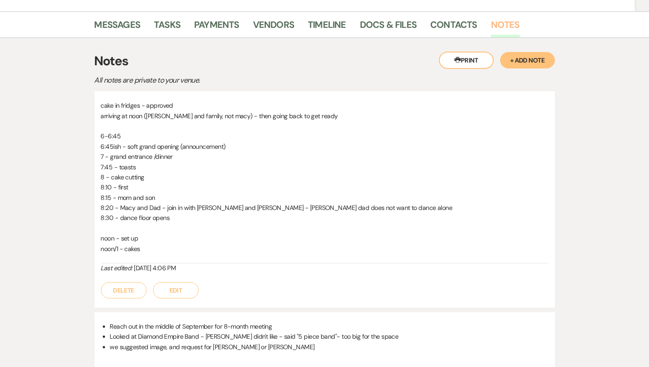
scroll to position [163, 0]
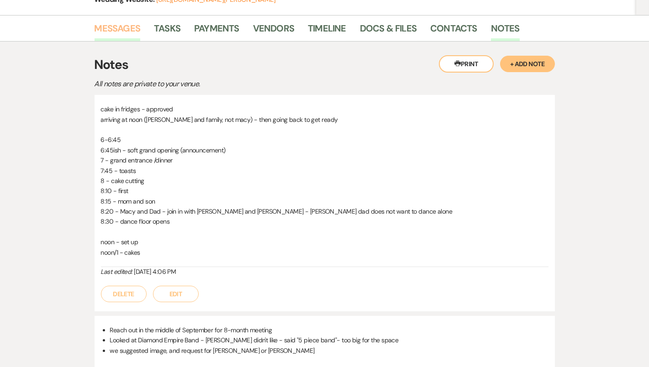
click at [113, 27] on link "Messages" at bounding box center [118, 31] width 46 height 20
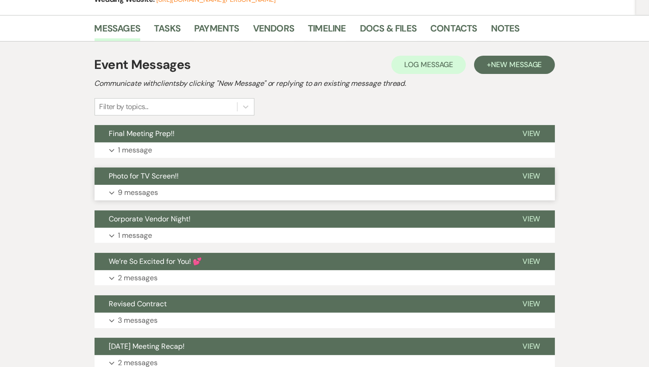
click at [198, 186] on button "Expand 9 messages" at bounding box center [325, 193] width 460 height 16
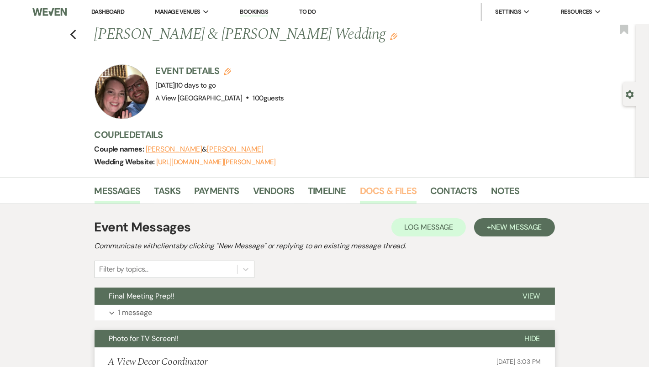
click at [397, 186] on link "Docs & Files" at bounding box center [388, 194] width 57 height 20
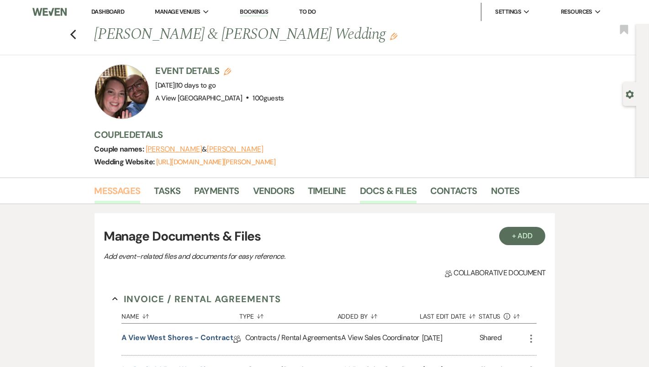
click at [135, 184] on link "Messages" at bounding box center [118, 194] width 46 height 20
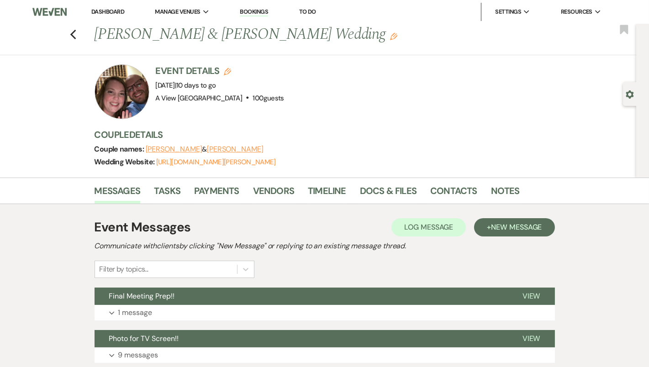
click at [78, 36] on div "Previous [PERSON_NAME] & [PERSON_NAME] Wedding Edit Bookmark" at bounding box center [315, 40] width 641 height 32
click at [74, 34] on icon "Previous" at bounding box center [73, 34] width 7 height 11
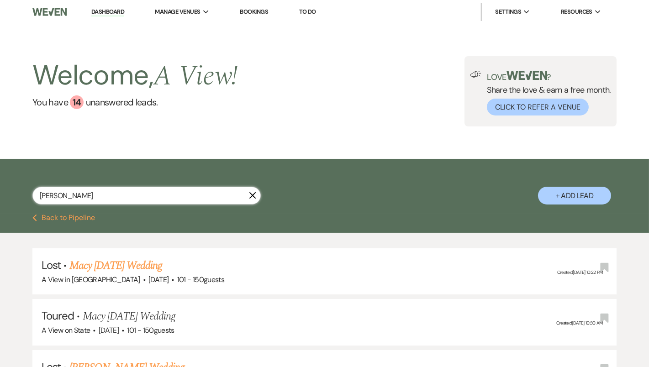
click at [147, 201] on input "[PERSON_NAME]" at bounding box center [146, 196] width 228 height 18
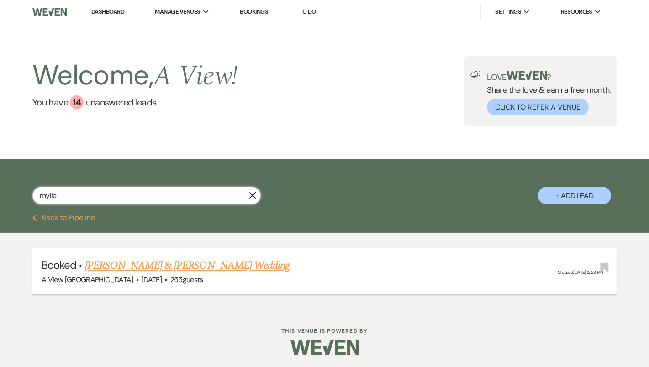
type input "mylie"
click at [184, 266] on link "[PERSON_NAME] & [PERSON_NAME] Wedding" at bounding box center [187, 266] width 205 height 16
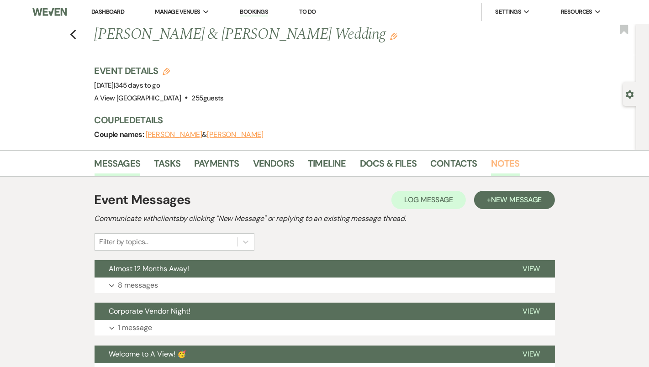
click at [494, 162] on link "Notes" at bounding box center [505, 166] width 29 height 20
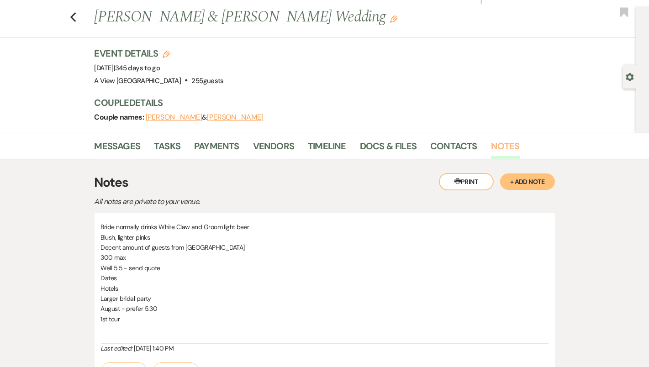
scroll to position [17, 0]
click at [77, 21] on div "Previous [PERSON_NAME] & [PERSON_NAME] Wedding Edit Bookmark" at bounding box center [315, 23] width 641 height 32
click at [76, 19] on icon "Previous" at bounding box center [73, 17] width 7 height 11
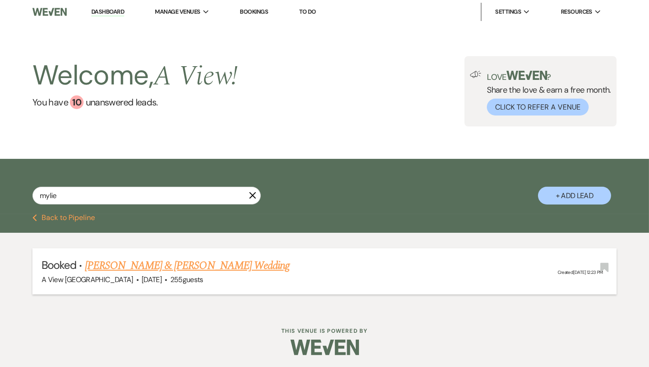
click at [153, 266] on link "[PERSON_NAME] & [PERSON_NAME] Wedding" at bounding box center [187, 266] width 205 height 16
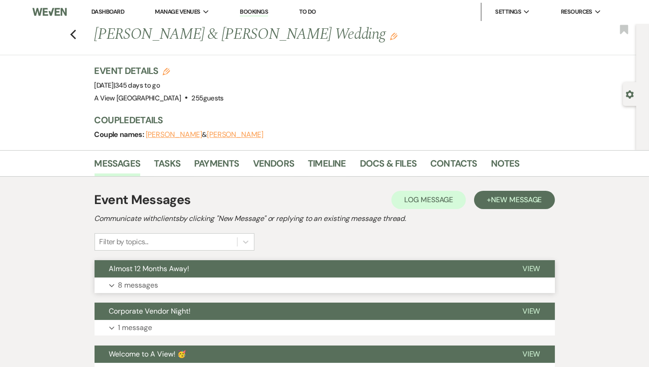
click at [167, 280] on button "Expand 8 messages" at bounding box center [325, 286] width 460 height 16
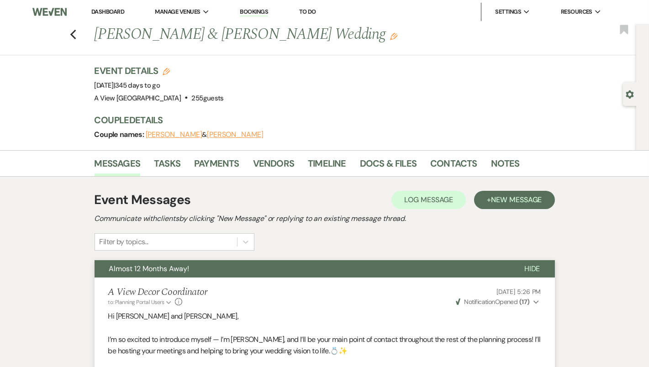
click at [517, 162] on li "Notes" at bounding box center [512, 165] width 42 height 22
click at [511, 162] on link "Notes" at bounding box center [505, 166] width 29 height 20
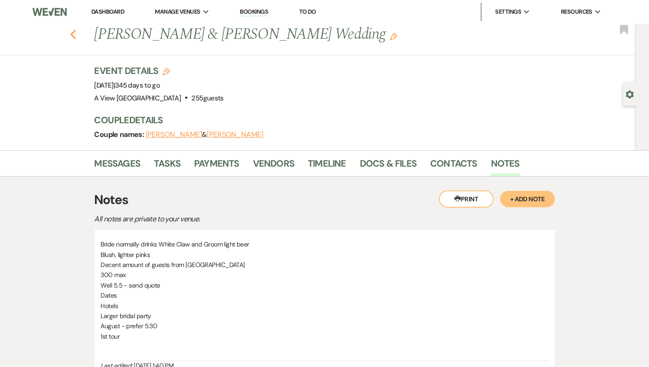
click at [74, 30] on icon "Previous" at bounding box center [73, 34] width 7 height 11
